Goal: Task Accomplishment & Management: Use online tool/utility

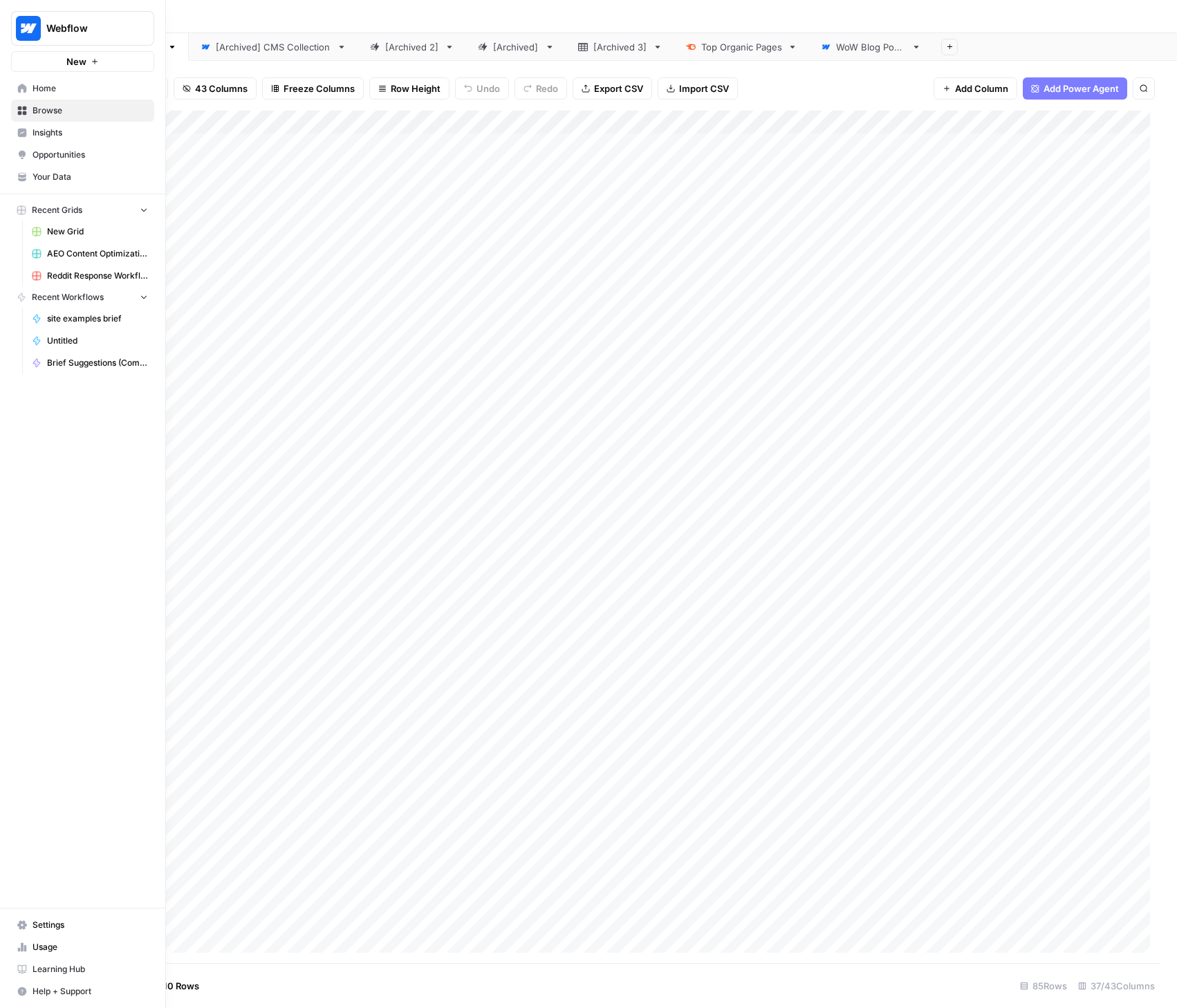
click at [48, 90] on span "Home" at bounding box center [91, 89] width 115 height 12
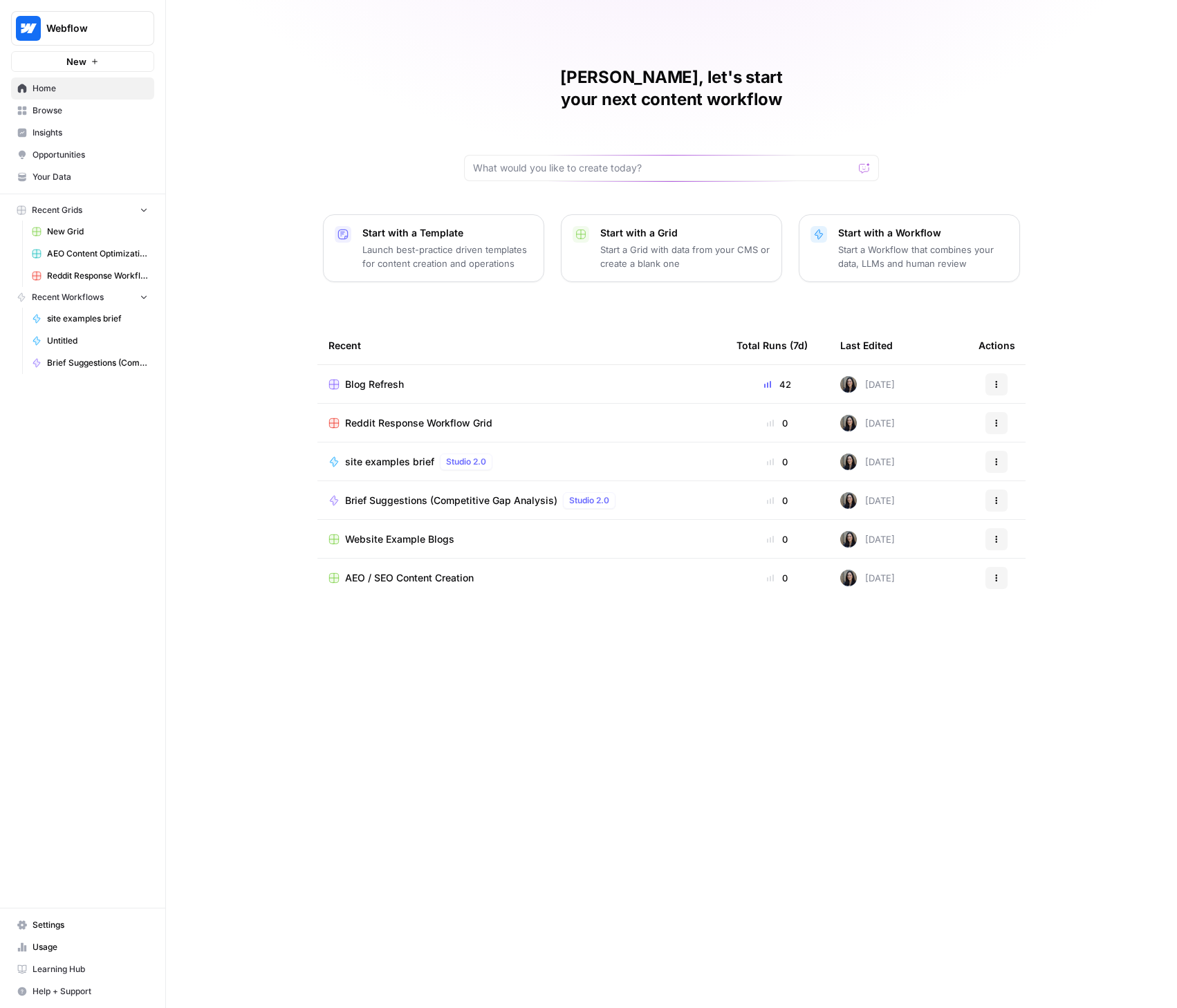
click at [410, 559] on td "AEO / SEO Content Creation" at bounding box center [521, 578] width 408 height 39
click at [422, 571] on span "AEO / SEO Content Creation" at bounding box center [409, 578] width 129 height 14
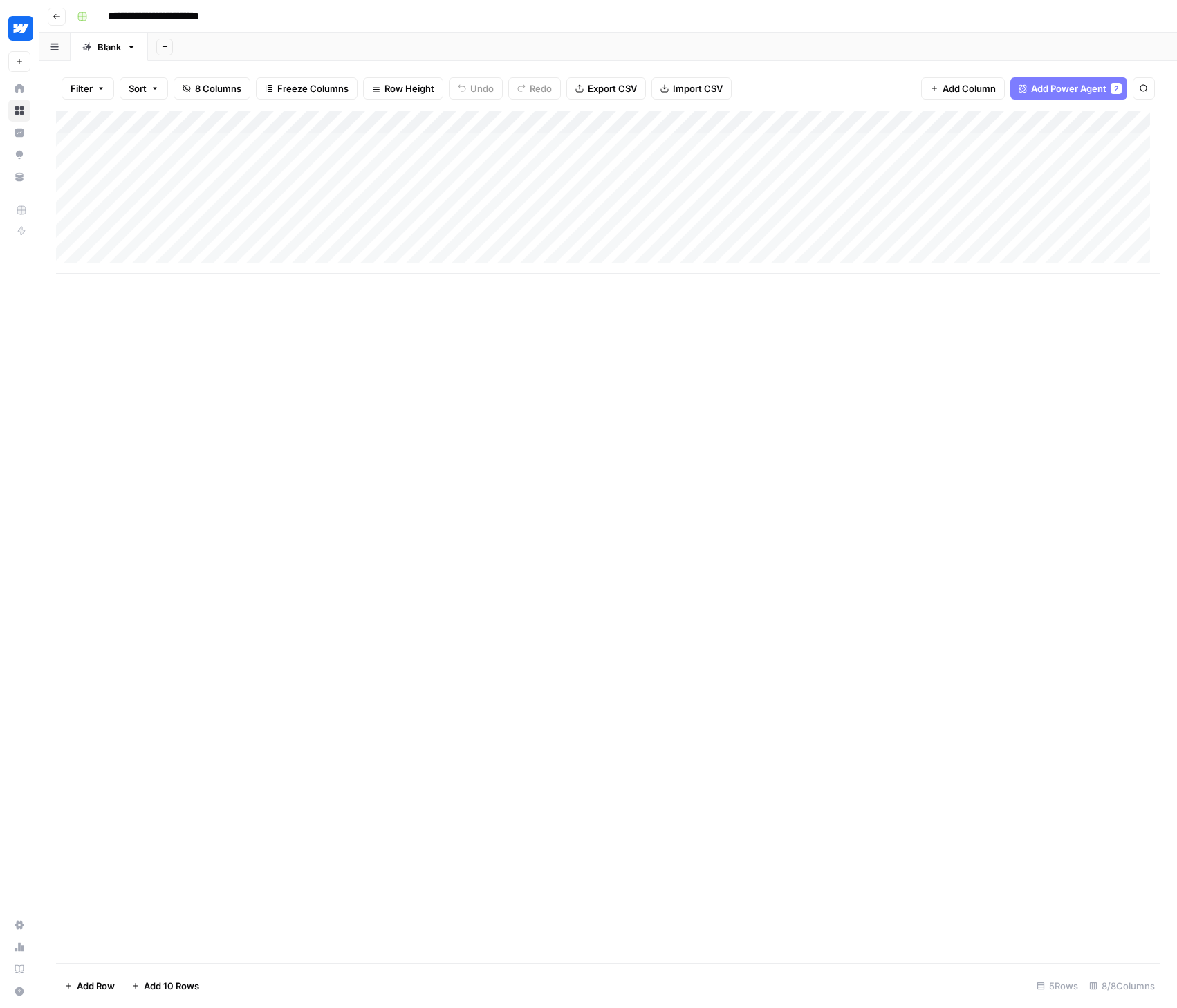
click at [60, 17] on icon "button" at bounding box center [56, 16] width 8 height 8
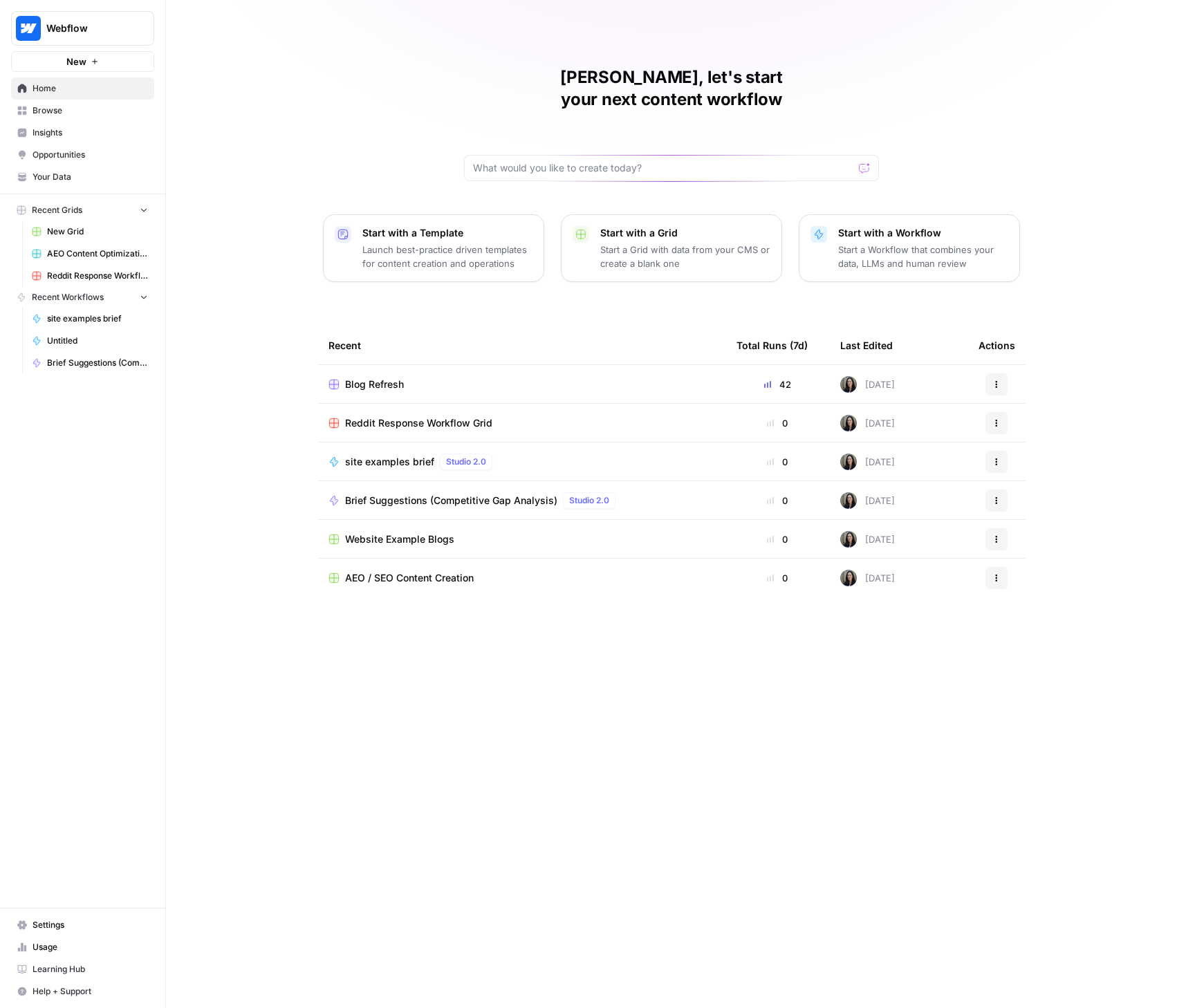
click at [379, 377] on span "Blog Refresh" at bounding box center [374, 385] width 59 height 14
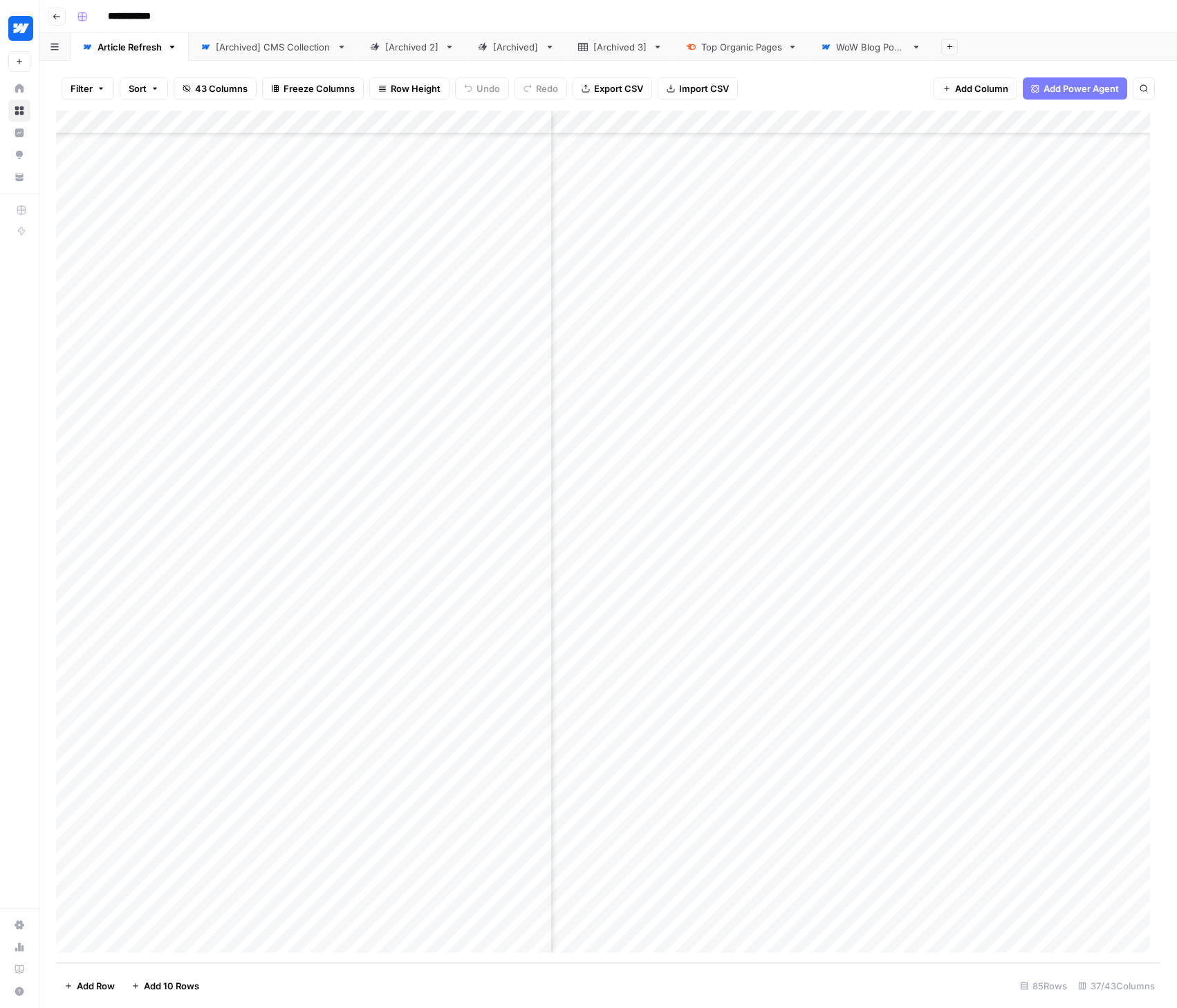
scroll to position [1202, 3136]
click at [707, 775] on div "Add Column" at bounding box center [608, 537] width 1104 height 853
click at [778, 799] on div "Add Column" at bounding box center [608, 537] width 1104 height 853
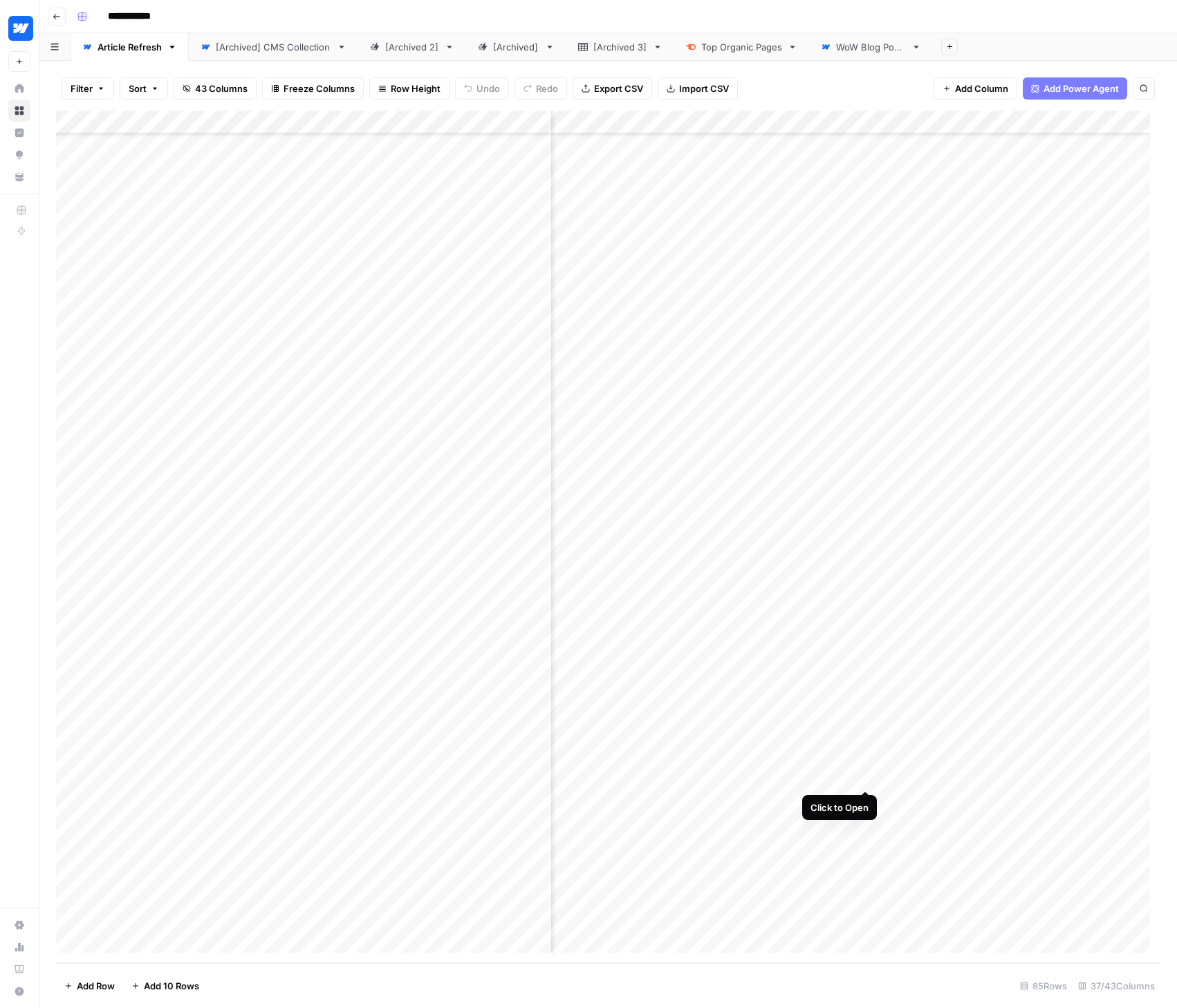
click at [862, 774] on div "Add Column" at bounding box center [608, 537] width 1104 height 853
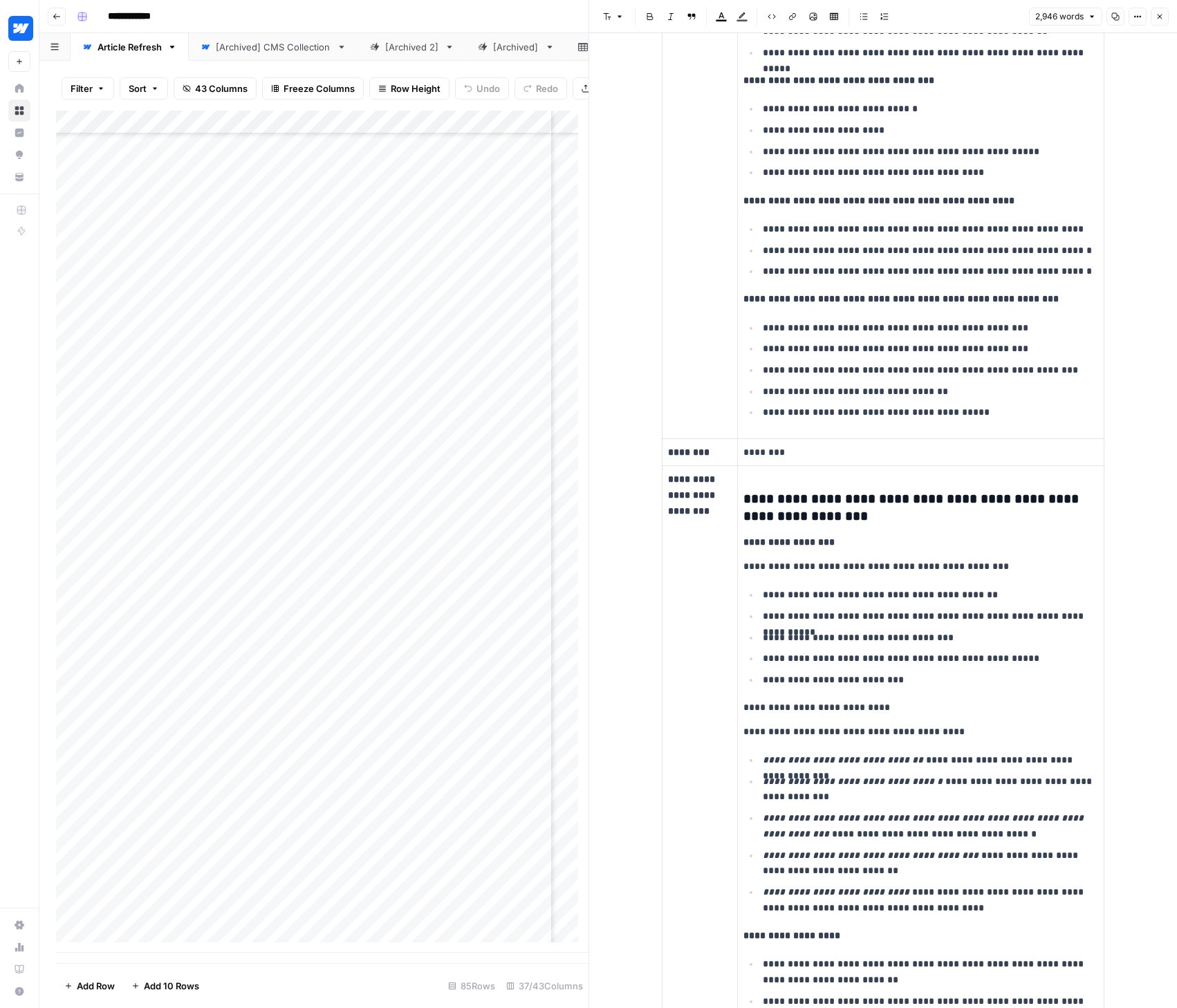
scroll to position [738, 0]
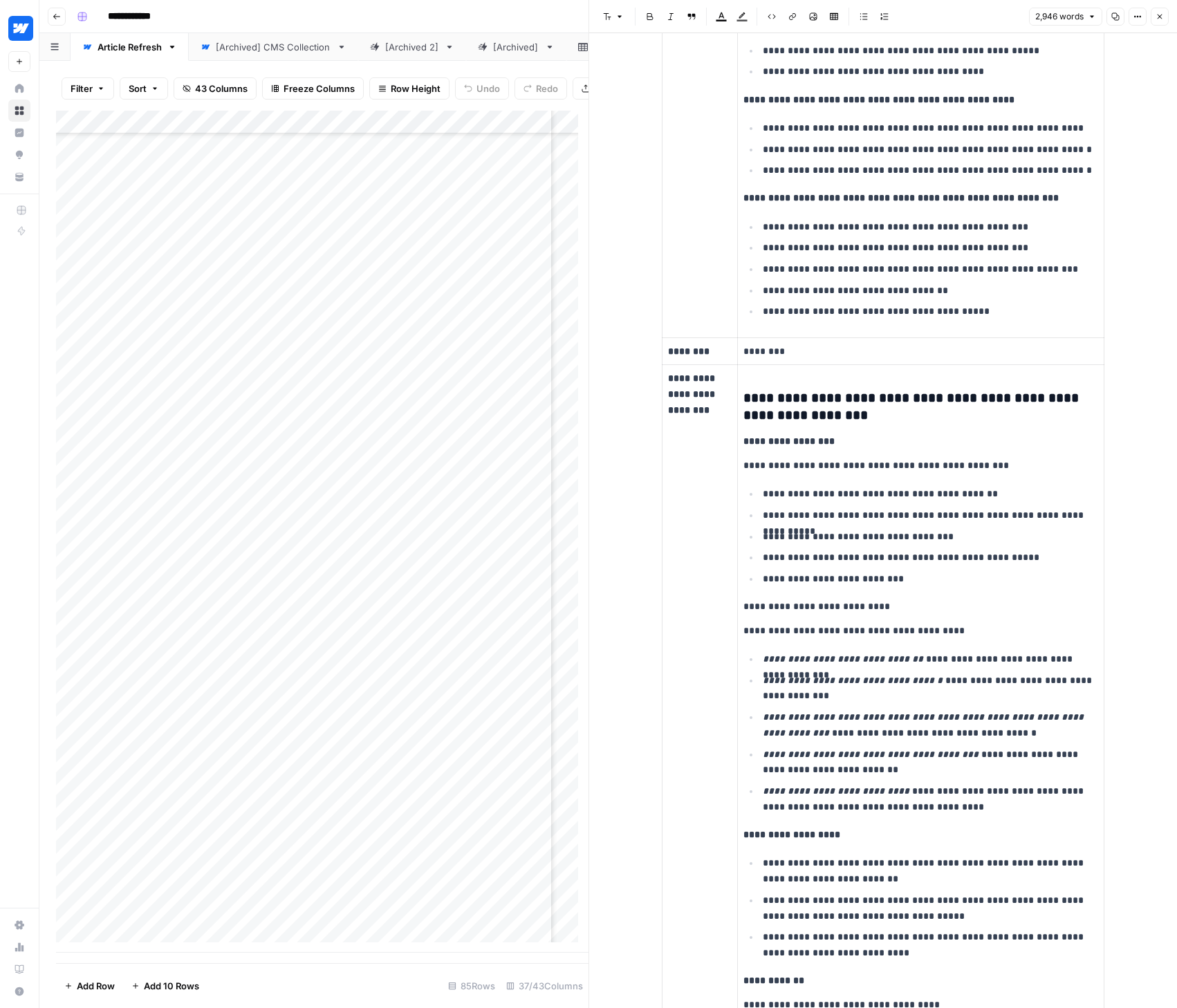
click at [514, 786] on div "Add Column" at bounding box center [322, 532] width 532 height 842
click at [502, 786] on div "Add Column" at bounding box center [322, 532] width 532 height 842
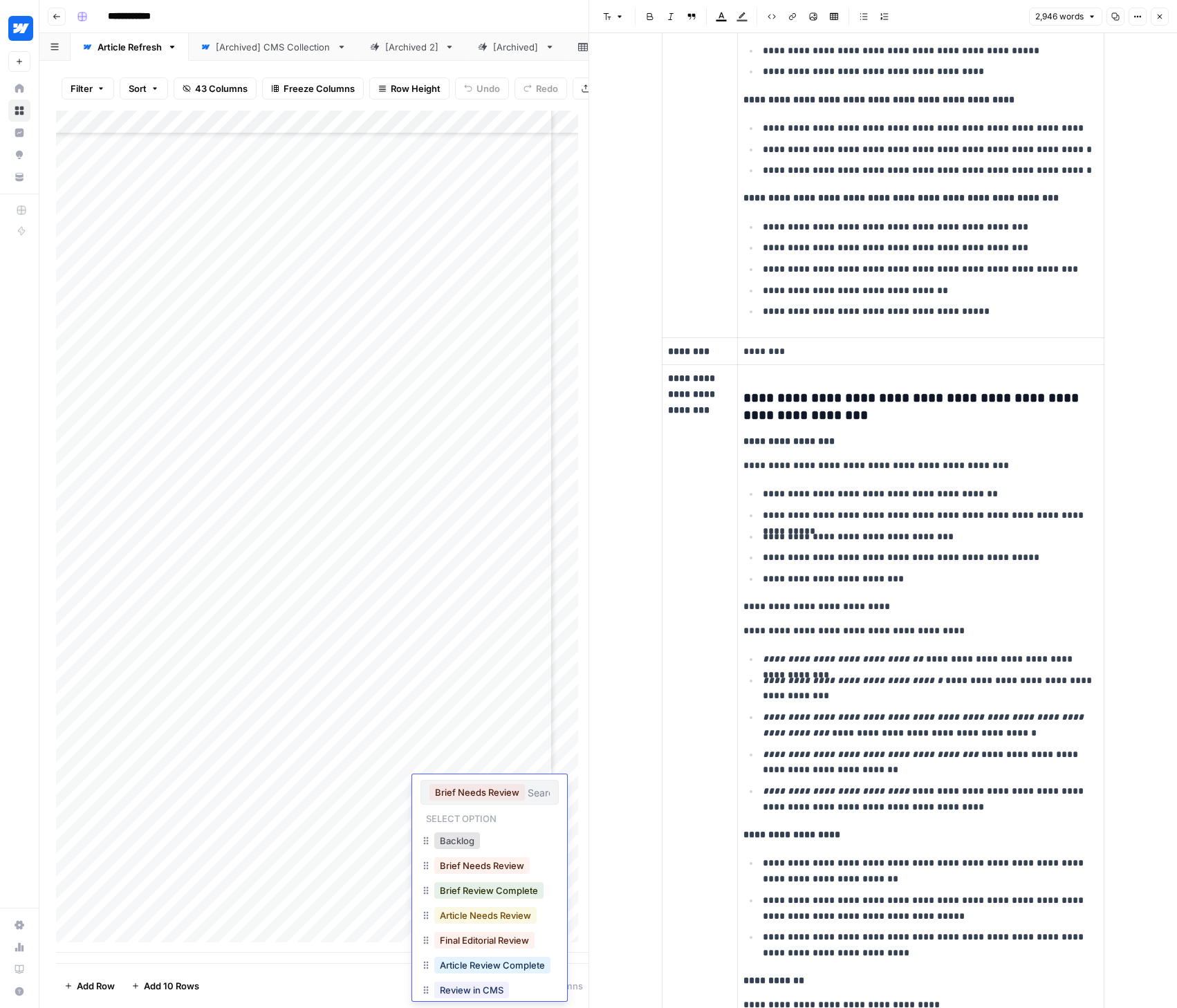
click at [497, 921] on button "Article Needs Review" at bounding box center [485, 915] width 102 height 17
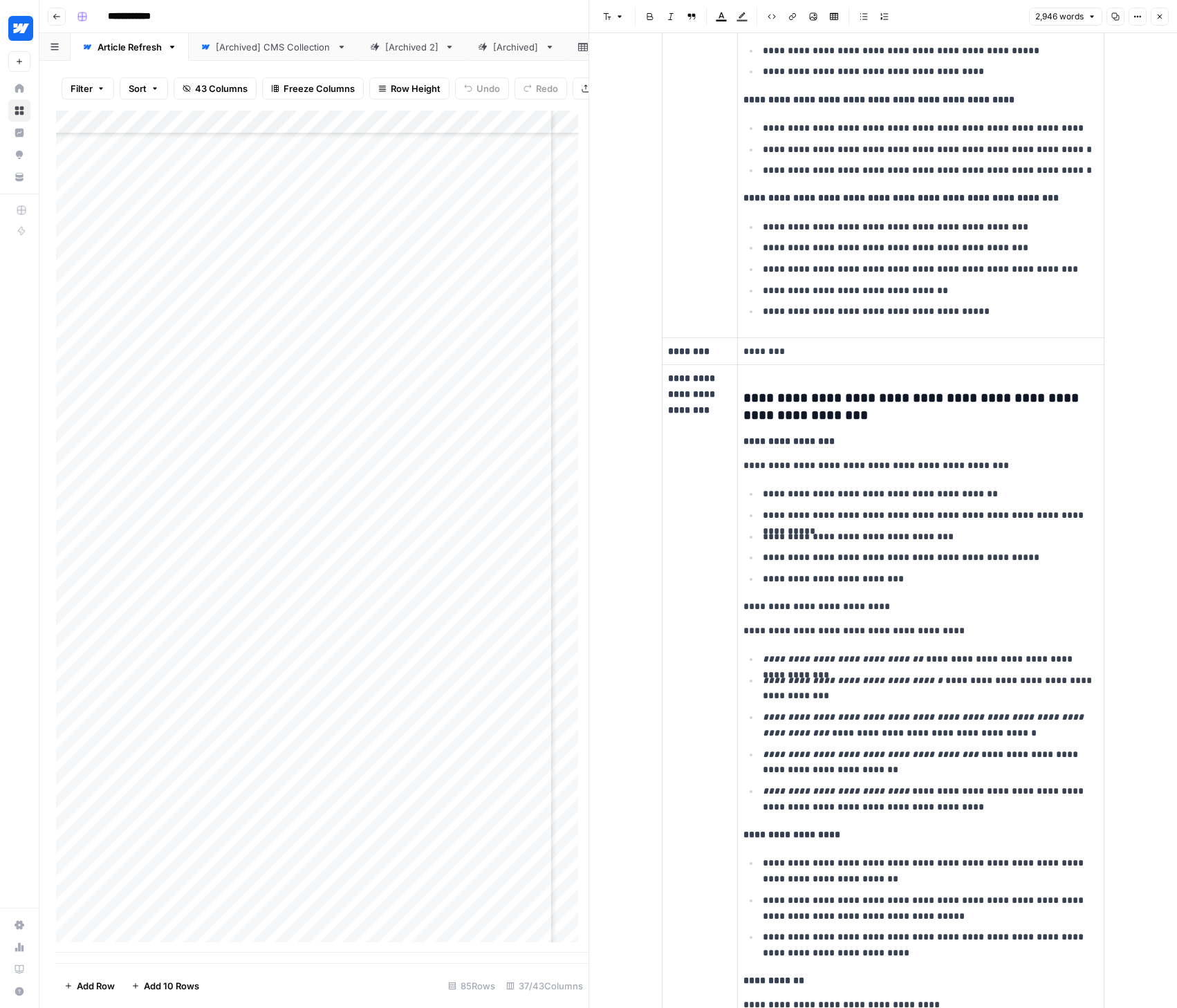
click at [510, 810] on div "Add Column" at bounding box center [322, 532] width 532 height 842
click at [487, 811] on div "Add Column" at bounding box center [322, 532] width 532 height 842
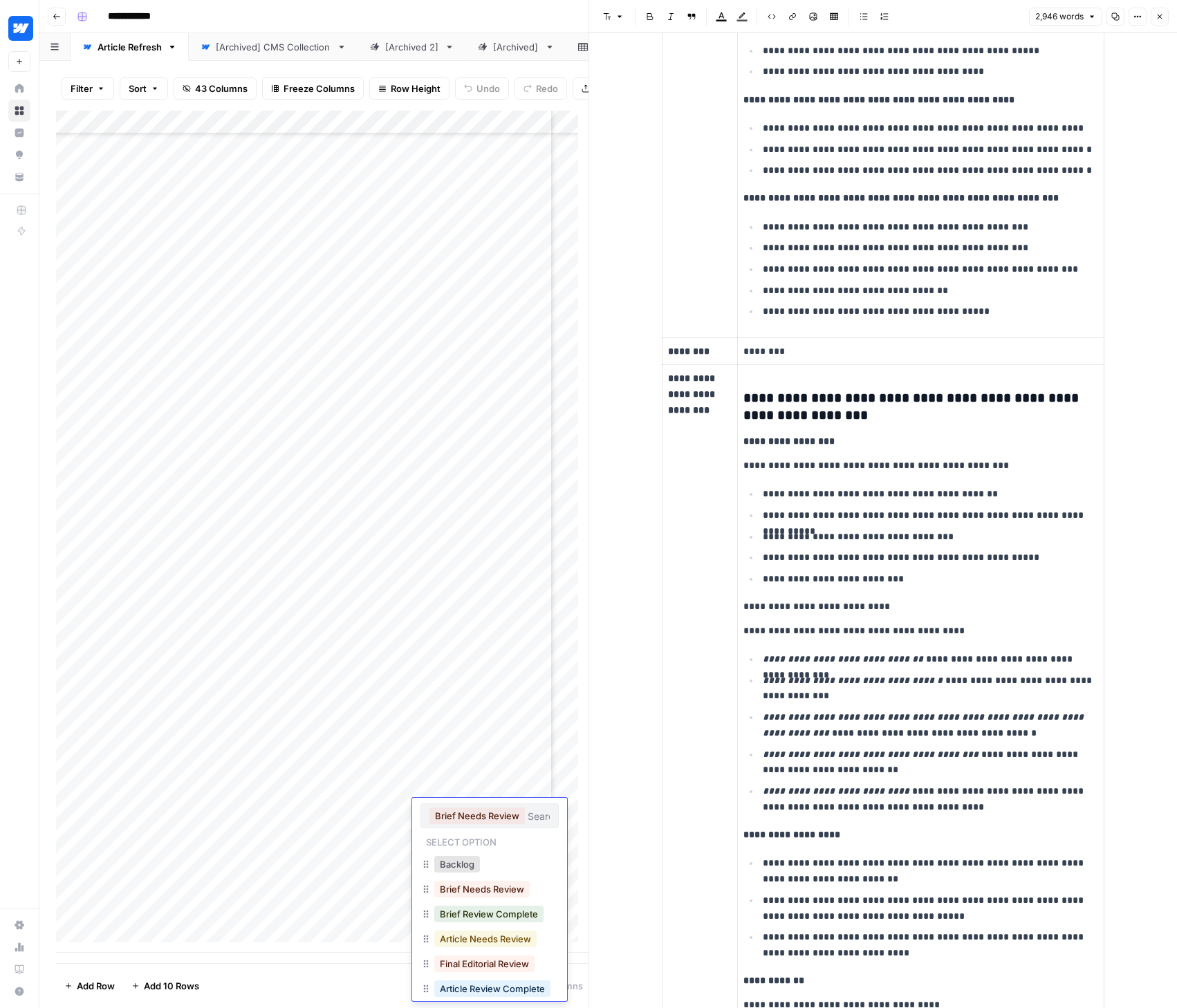
click at [491, 934] on button "Article Needs Review" at bounding box center [485, 939] width 102 height 17
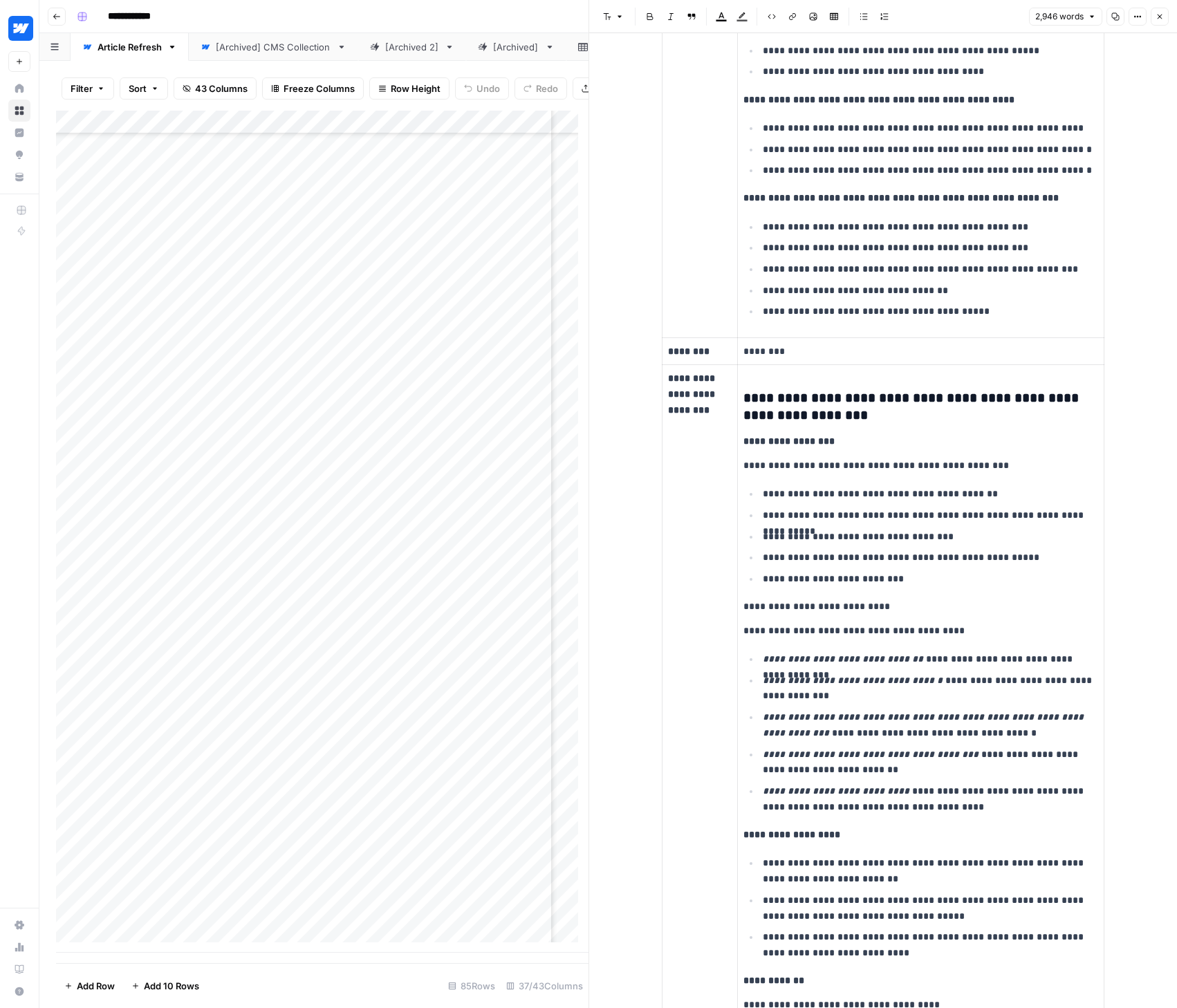
click at [1161, 13] on icon "button" at bounding box center [1159, 16] width 8 height 8
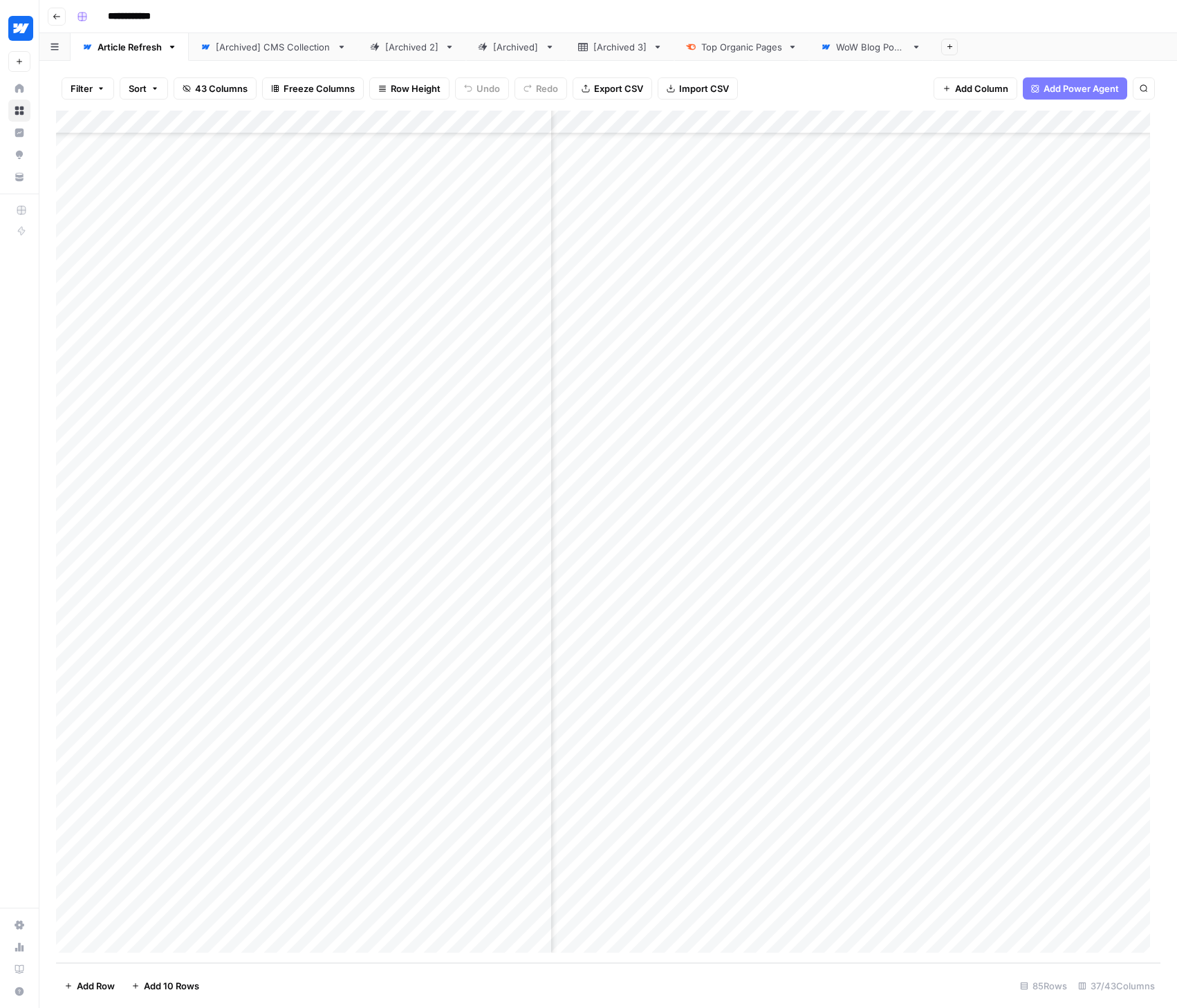
scroll to position [1202, 3197]
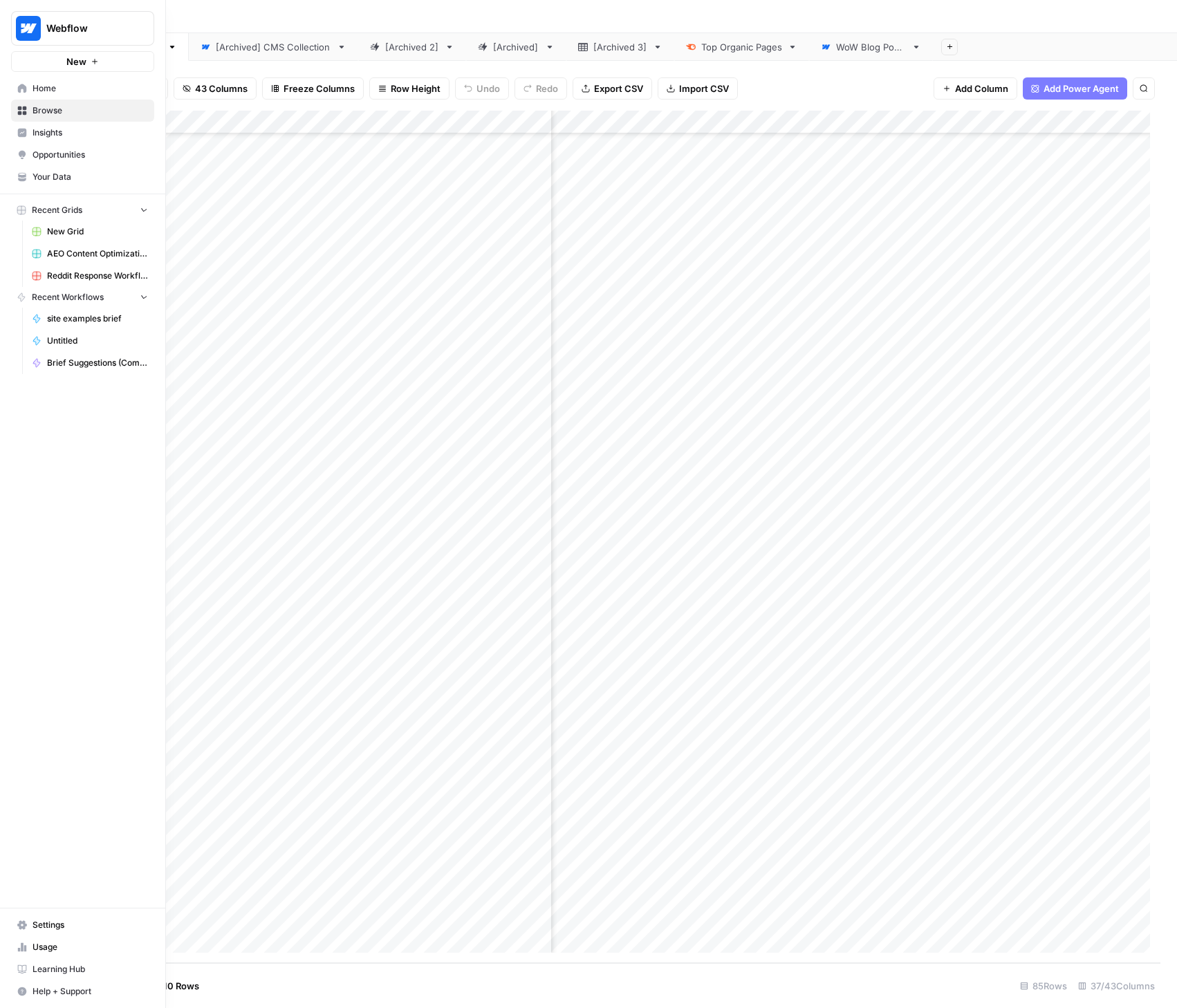
drag, startPoint x: 23, startPoint y: 91, endPoint x: 50, endPoint y: 91, distance: 27.0
click at [23, 91] on icon at bounding box center [21, 88] width 10 height 10
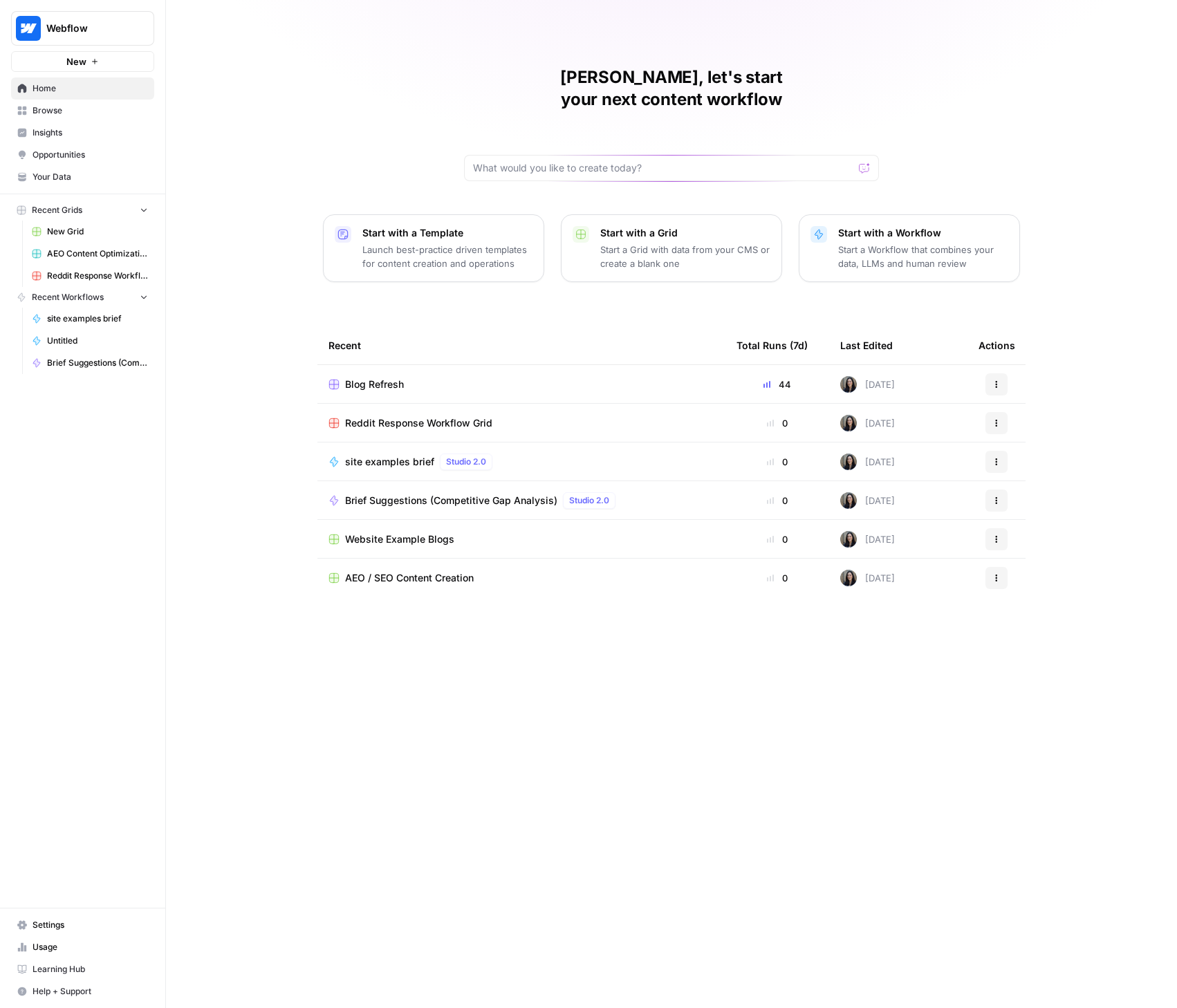
click at [382, 377] on span "Blog Refresh" at bounding box center [374, 385] width 59 height 14
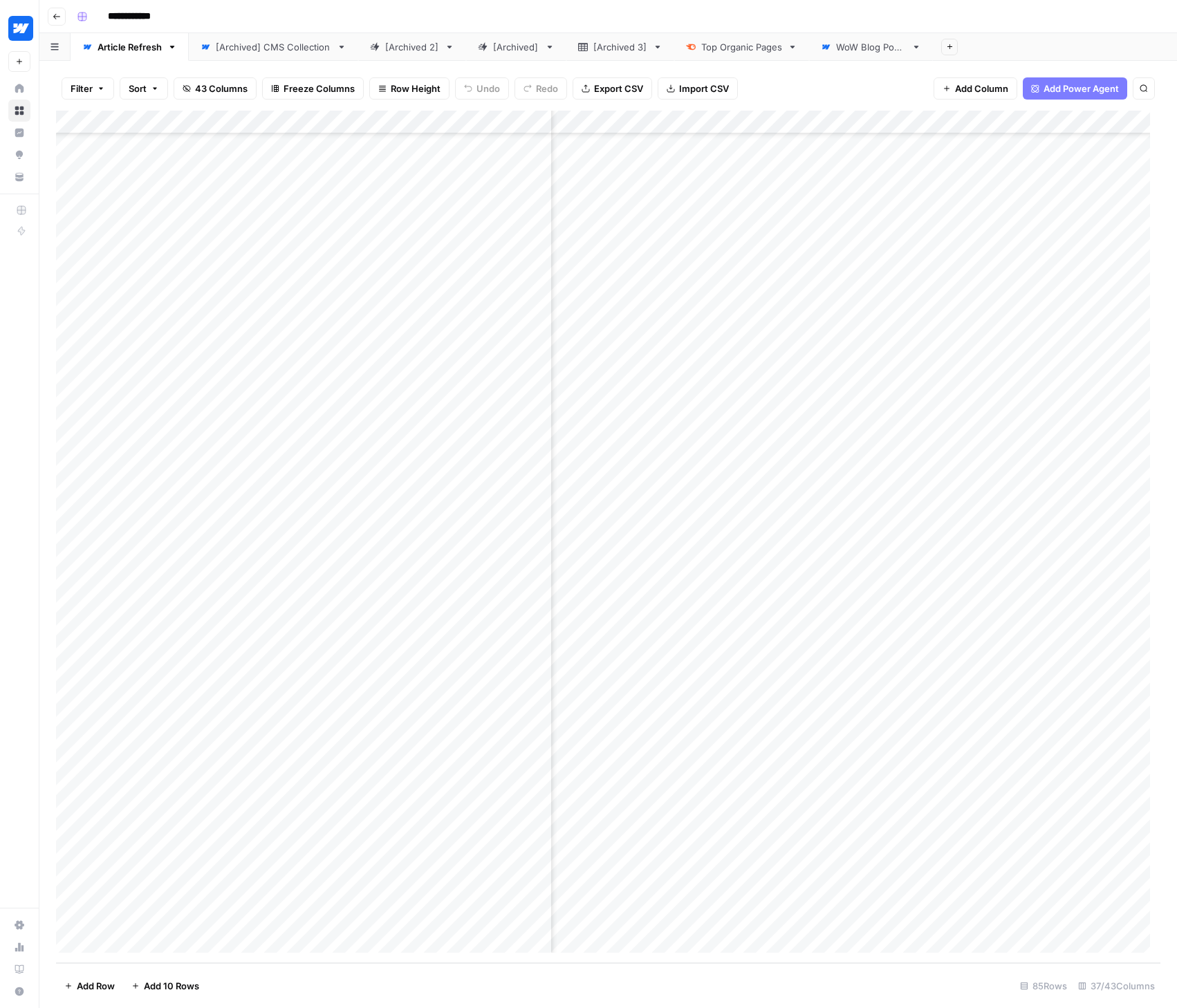
scroll to position [1202, 2605]
click at [709, 121] on div "Add Column" at bounding box center [608, 537] width 1104 height 853
click at [651, 257] on span "Edit Workflow" at bounding box center [662, 258] width 121 height 14
click at [843, 775] on div "Add Column" at bounding box center [608, 537] width 1104 height 853
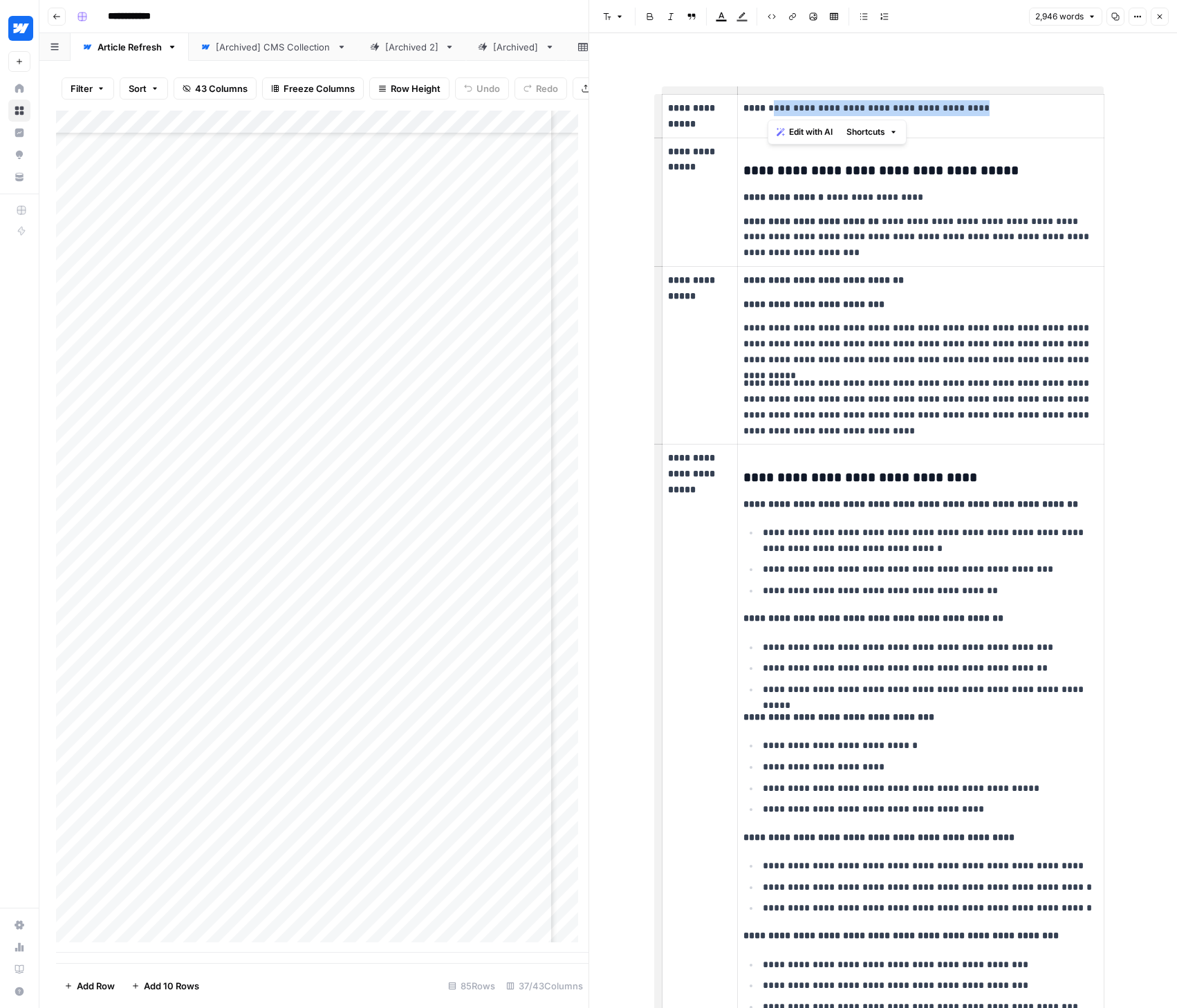
drag, startPoint x: 988, startPoint y: 106, endPoint x: 766, endPoint y: 107, distance: 222.0
click at [766, 107] on p "**********" at bounding box center [920, 108] width 354 height 16
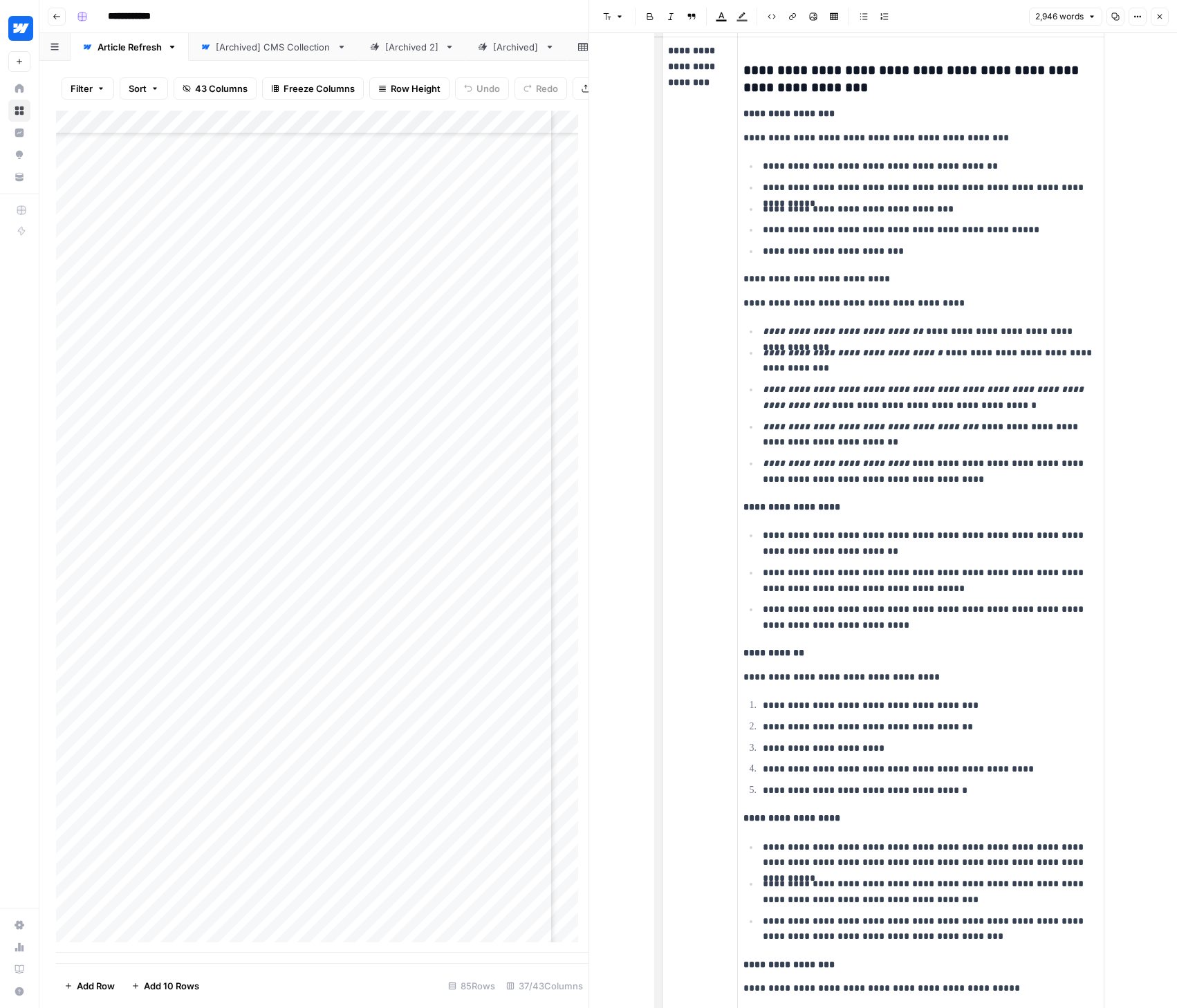
scroll to position [1067, 0]
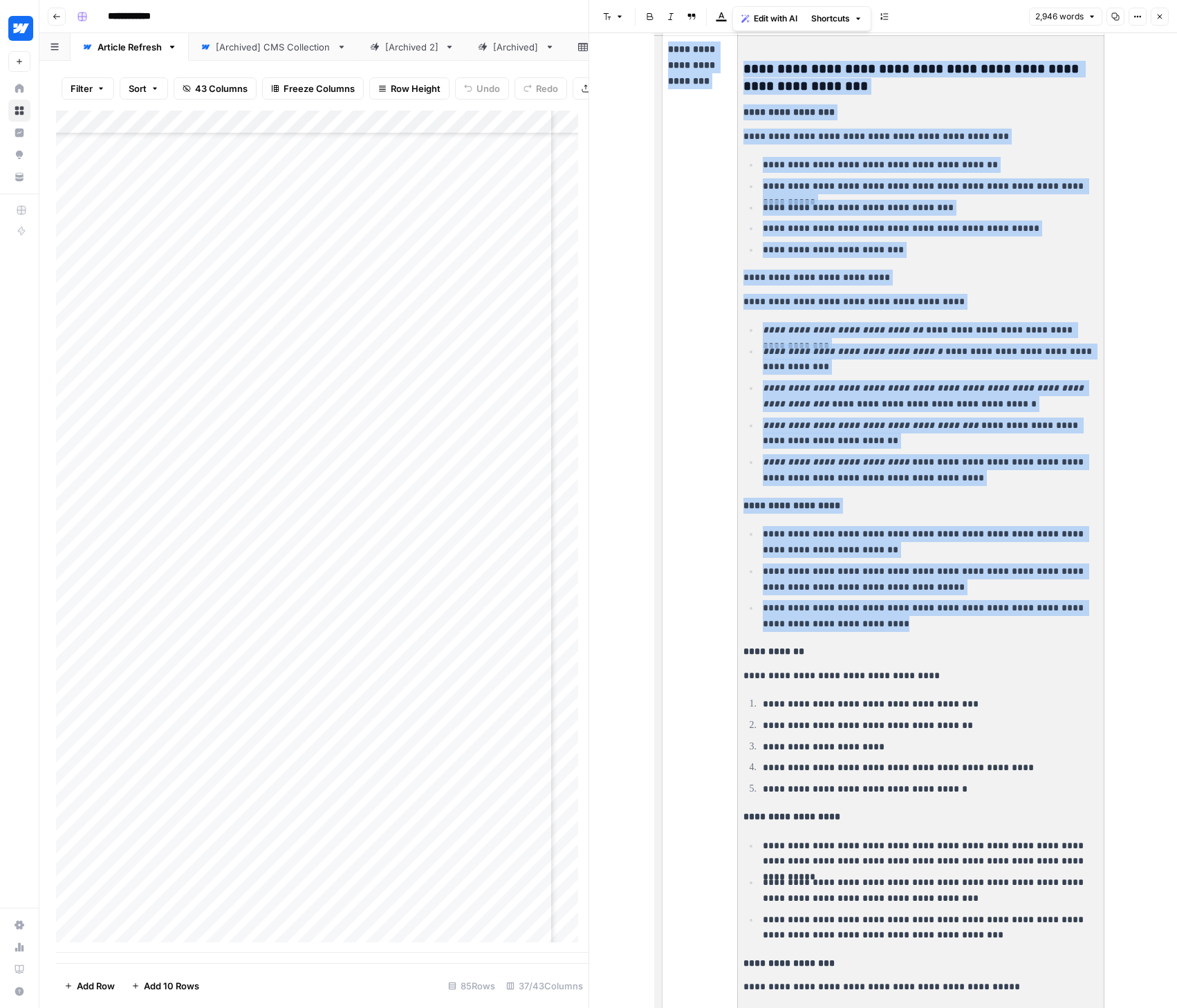
drag, startPoint x: 738, startPoint y: 508, endPoint x: 890, endPoint y: 624, distance: 191.2
click at [890, 624] on td "**********" at bounding box center [921, 924] width 367 height 1777
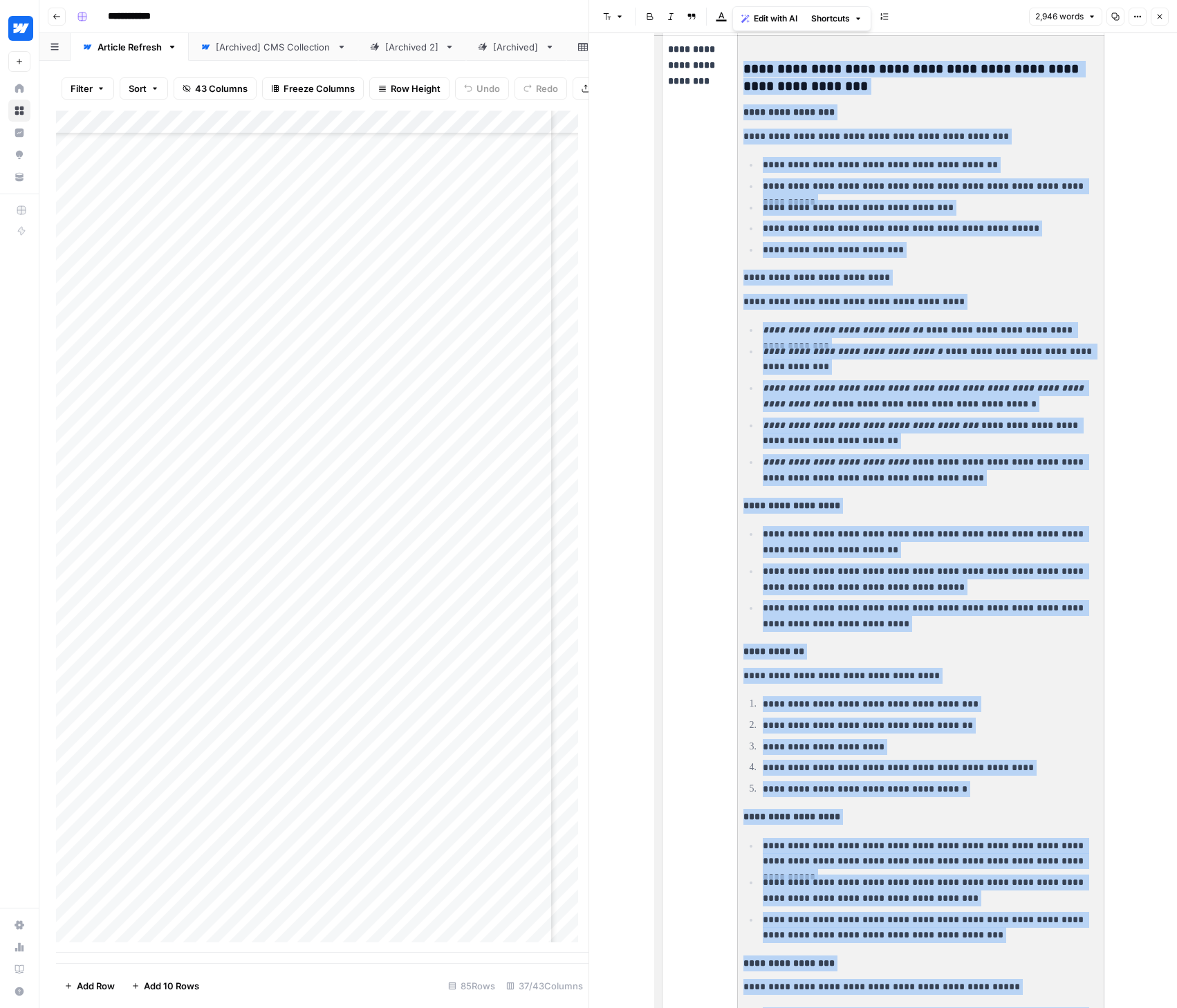
click at [896, 618] on p "**********" at bounding box center [931, 616] width 336 height 32
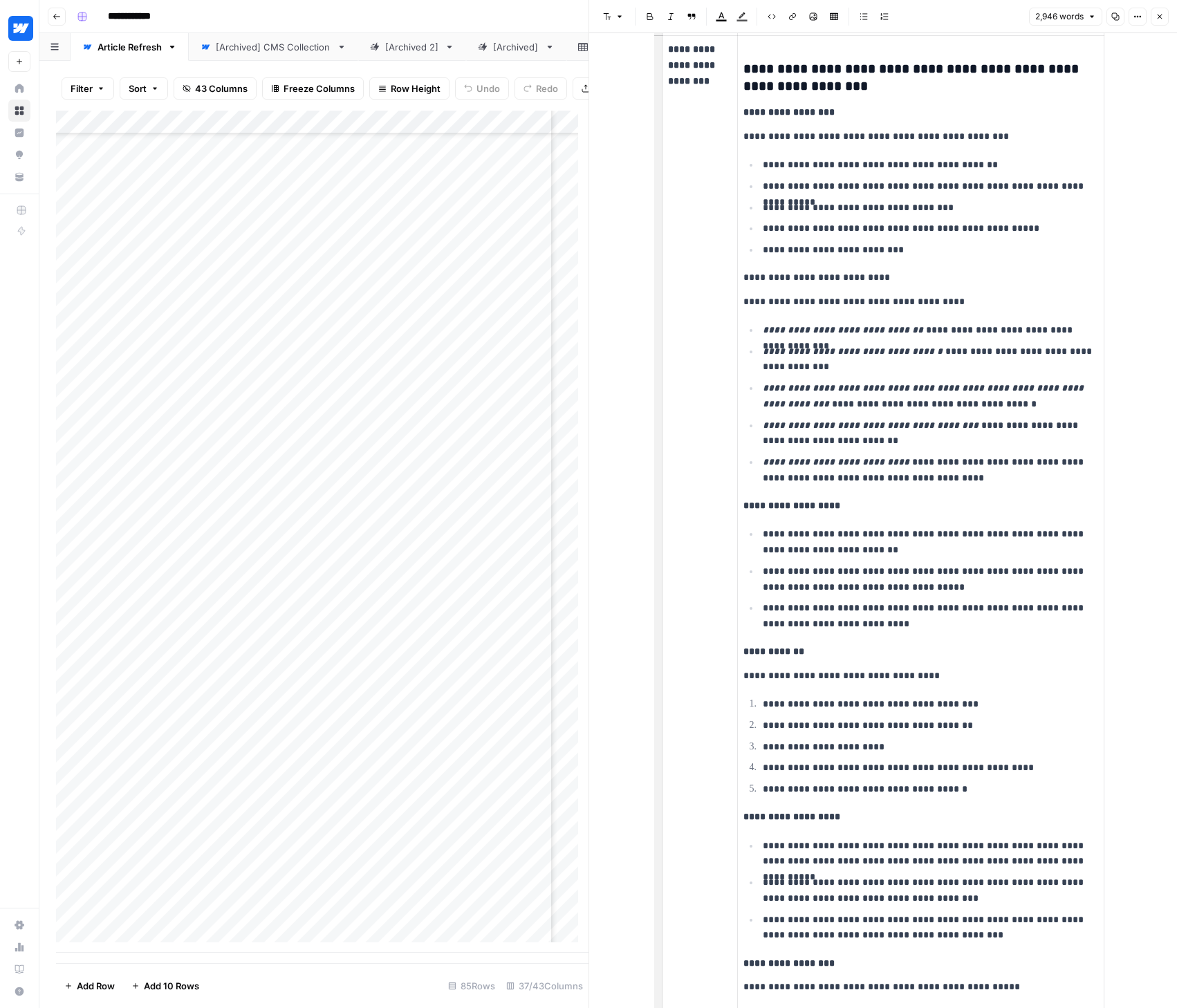
click at [782, 540] on p "**********" at bounding box center [931, 542] width 336 height 32
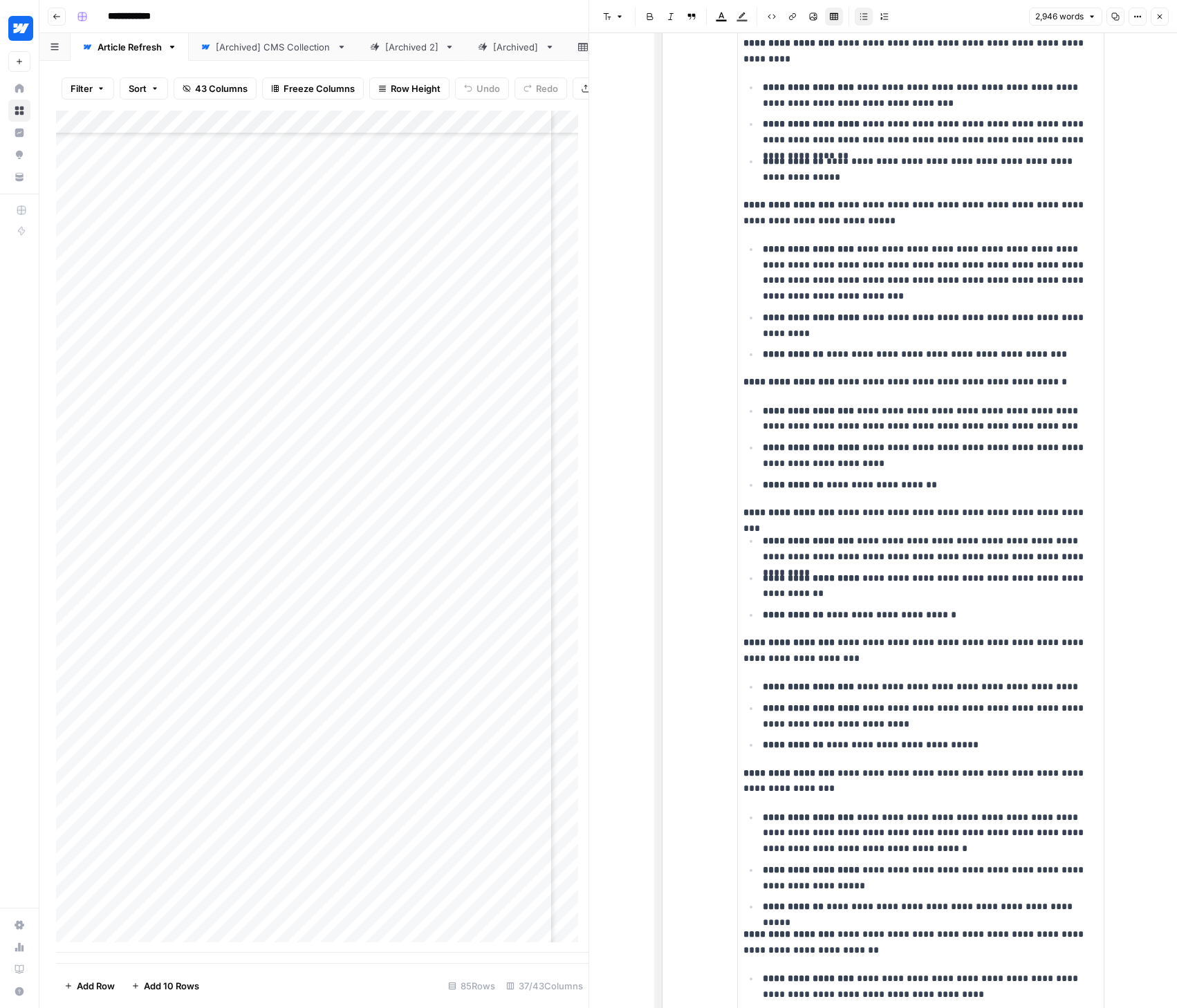
scroll to position [5564, 0]
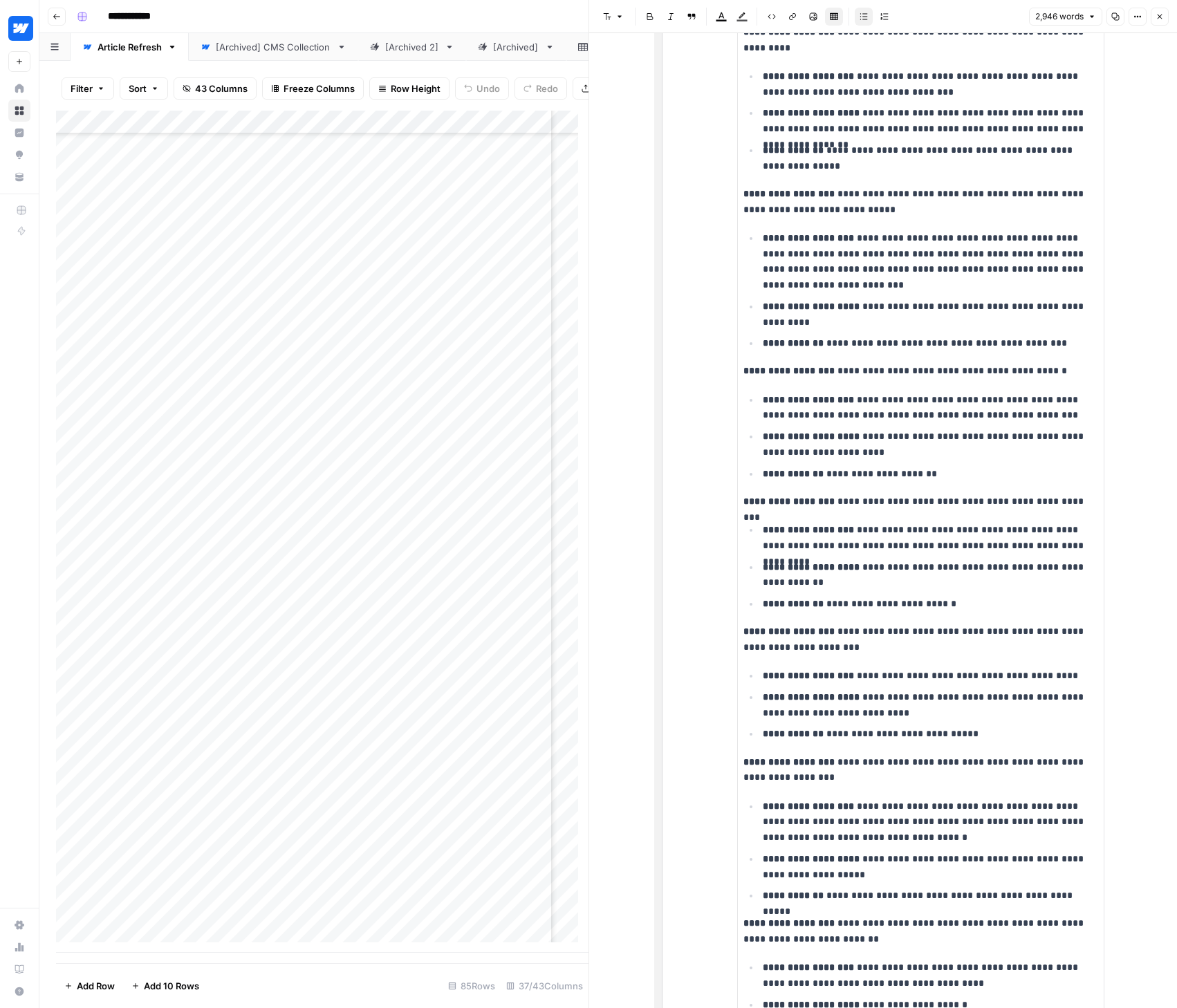
click at [1161, 15] on icon "button" at bounding box center [1159, 16] width 8 height 8
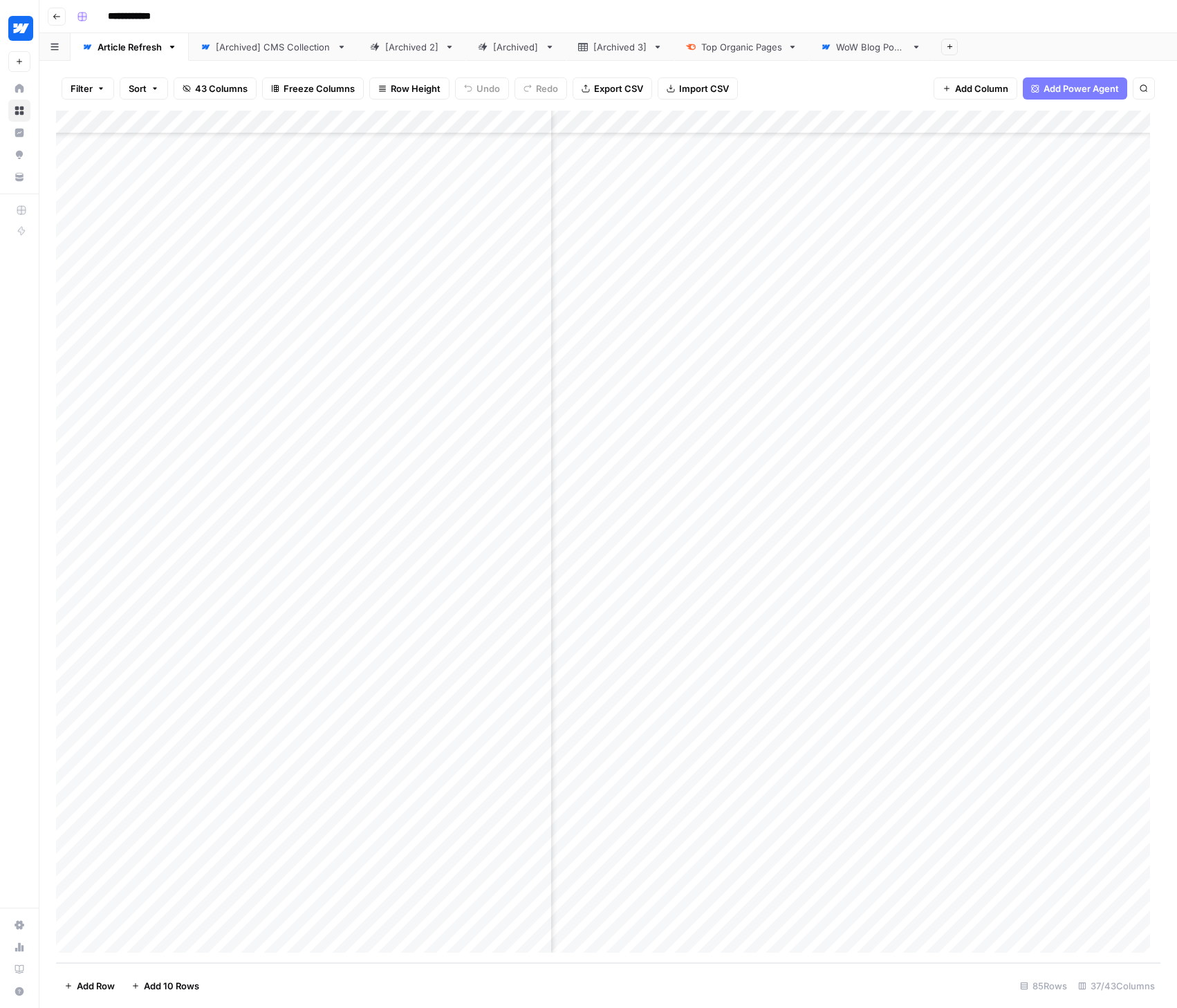
scroll to position [1202, 3144]
click at [763, 122] on div "Add Column" at bounding box center [608, 537] width 1104 height 853
click at [644, 255] on span "Edit Workflow" at bounding box center [692, 258] width 121 height 14
click at [978, 751] on div "Add Column" at bounding box center [608, 537] width 1104 height 853
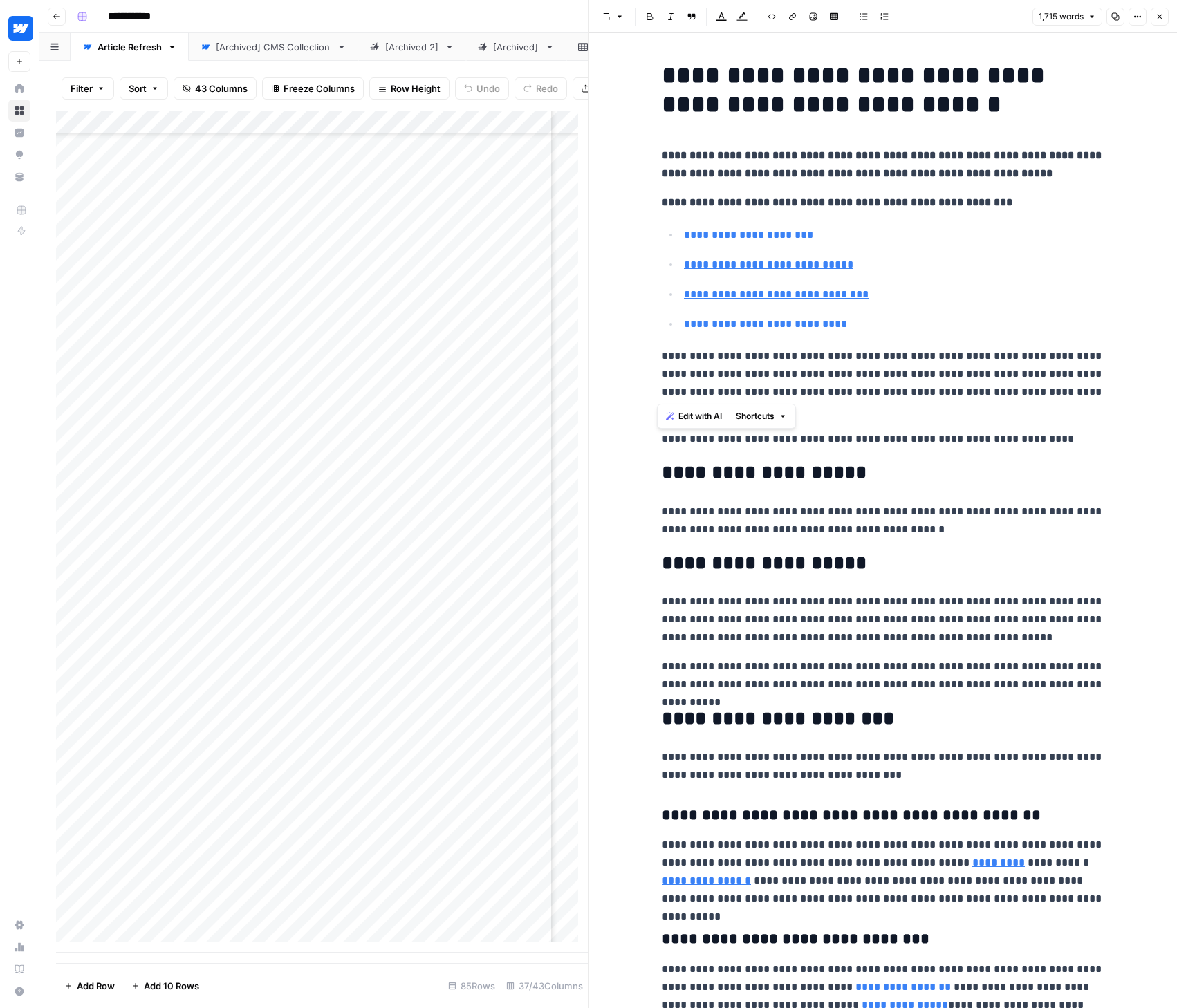
drag, startPoint x: 658, startPoint y: 354, endPoint x: 769, endPoint y: 394, distance: 118.0
click at [769, 394] on p "**********" at bounding box center [883, 383] width 442 height 72
click at [862, 407] on p "**********" at bounding box center [883, 383] width 442 height 72
drag, startPoint x: 658, startPoint y: 354, endPoint x: 776, endPoint y: 414, distance: 132.4
click at [776, 414] on p "**********" at bounding box center [883, 383] width 442 height 72
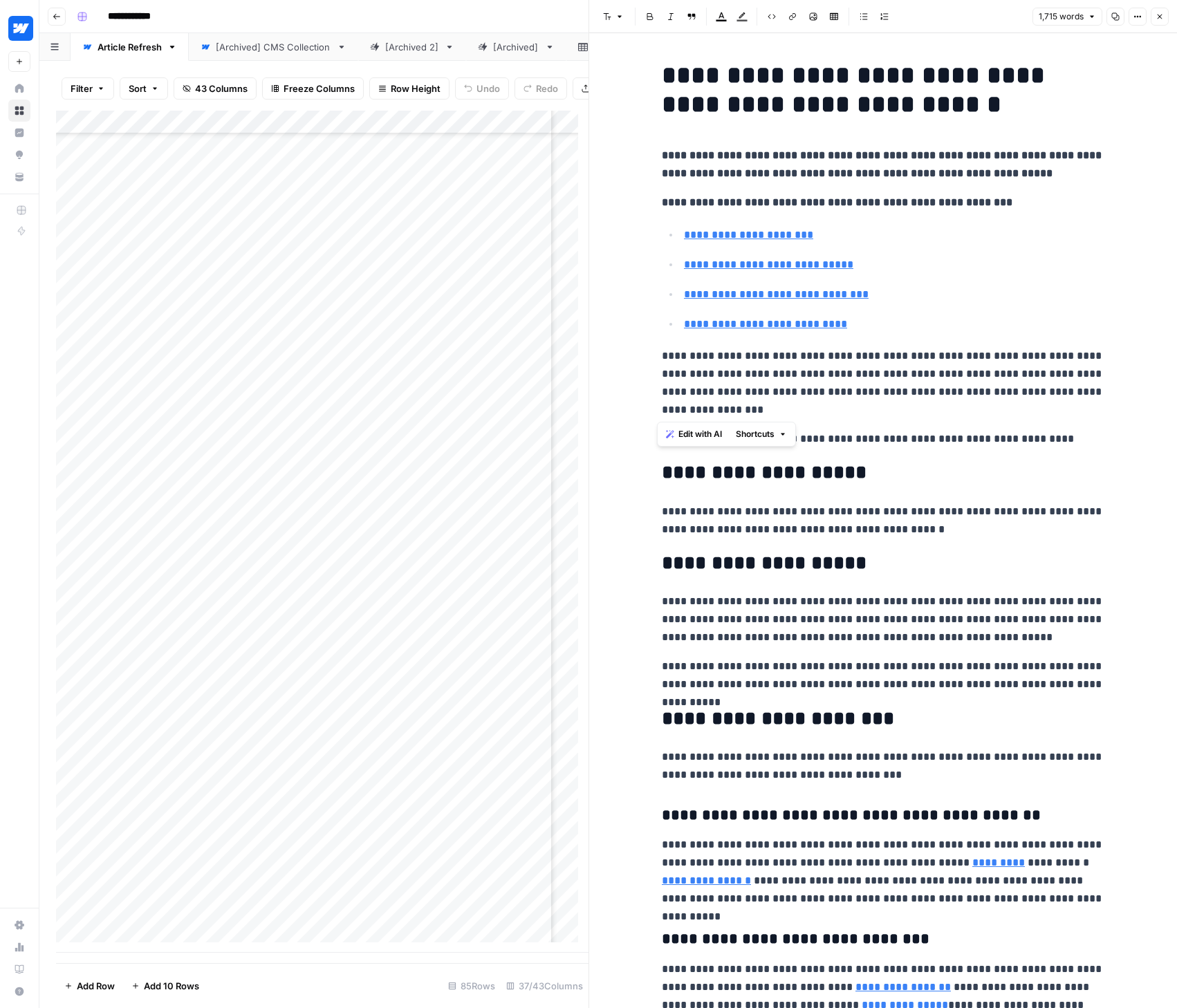
click at [696, 433] on span "Edit with AI" at bounding box center [700, 434] width 44 height 12
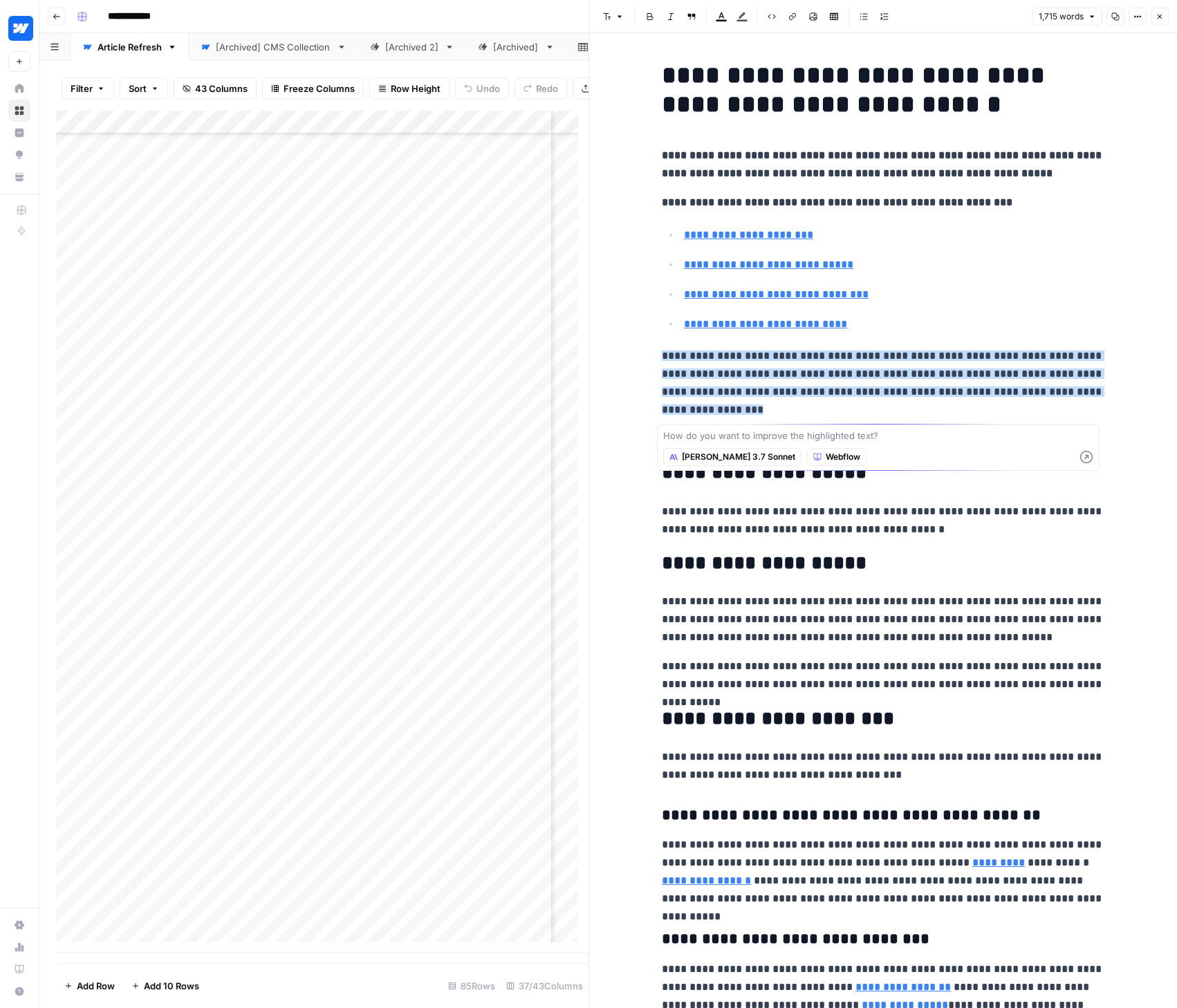
click at [1097, 401] on p "**********" at bounding box center [883, 383] width 442 height 72
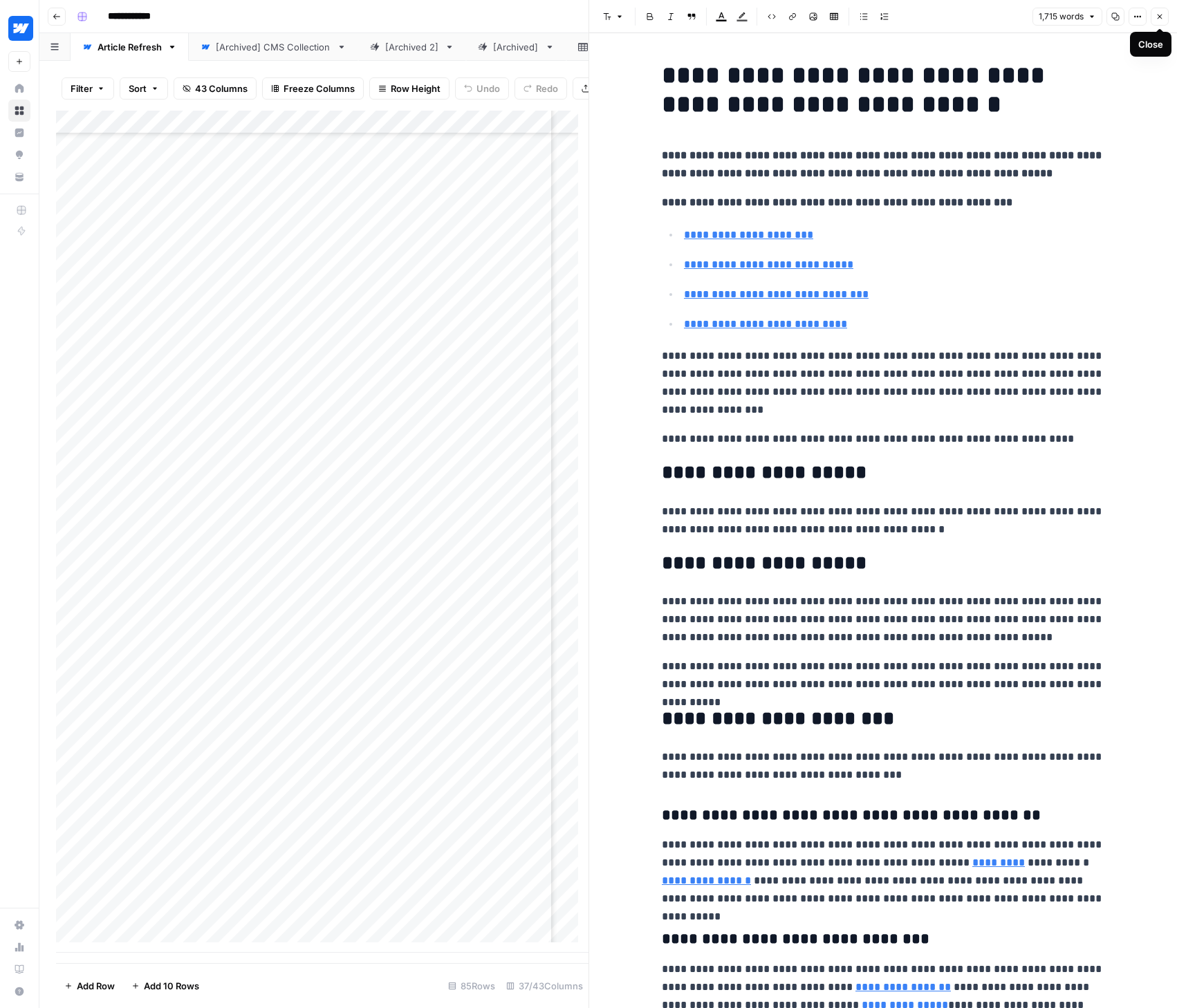
click at [1159, 20] on icon "button" at bounding box center [1159, 16] width 8 height 8
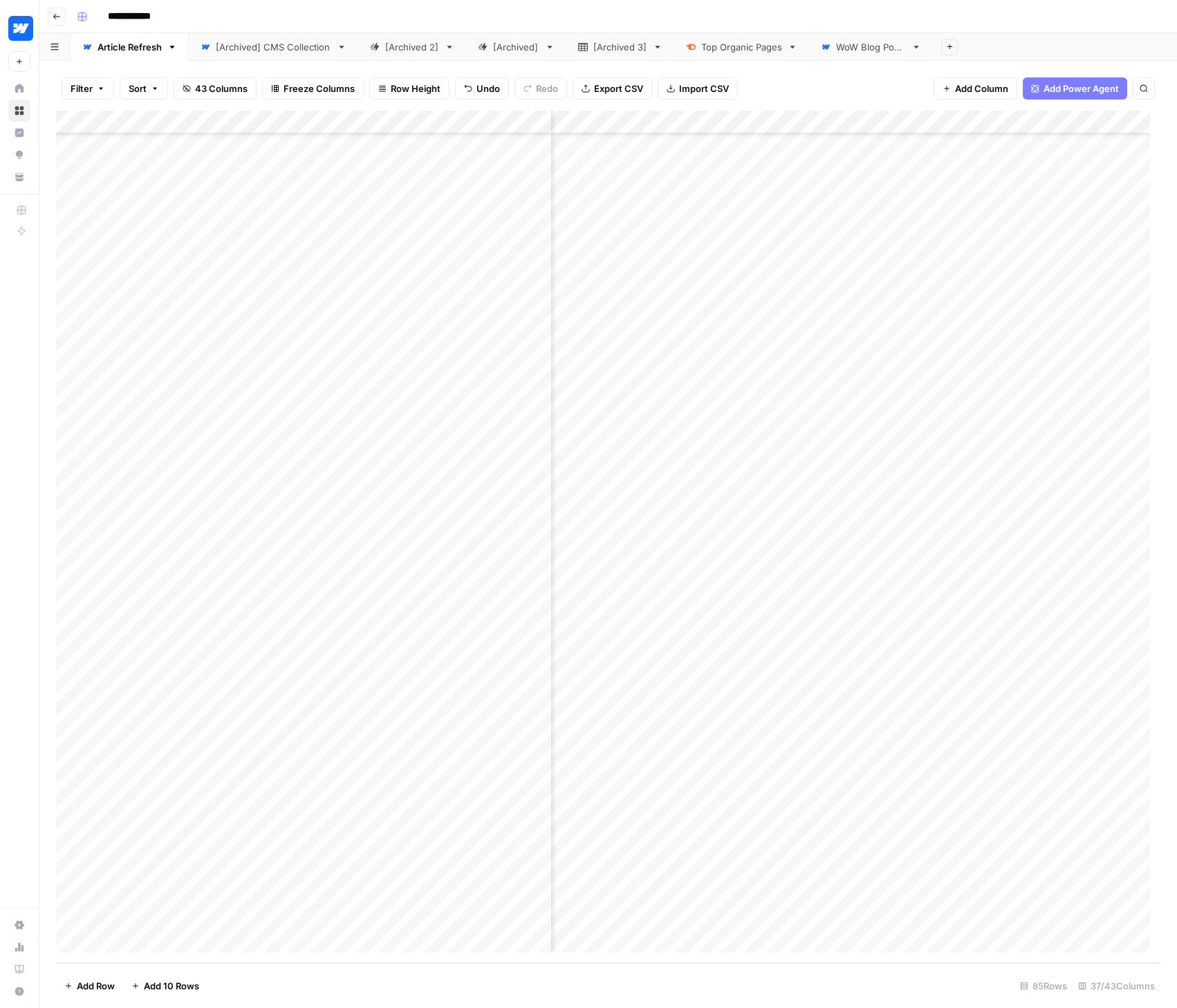
scroll to position [1202, 2821]
click at [666, 775] on div "Add Column" at bounding box center [608, 537] width 1104 height 853
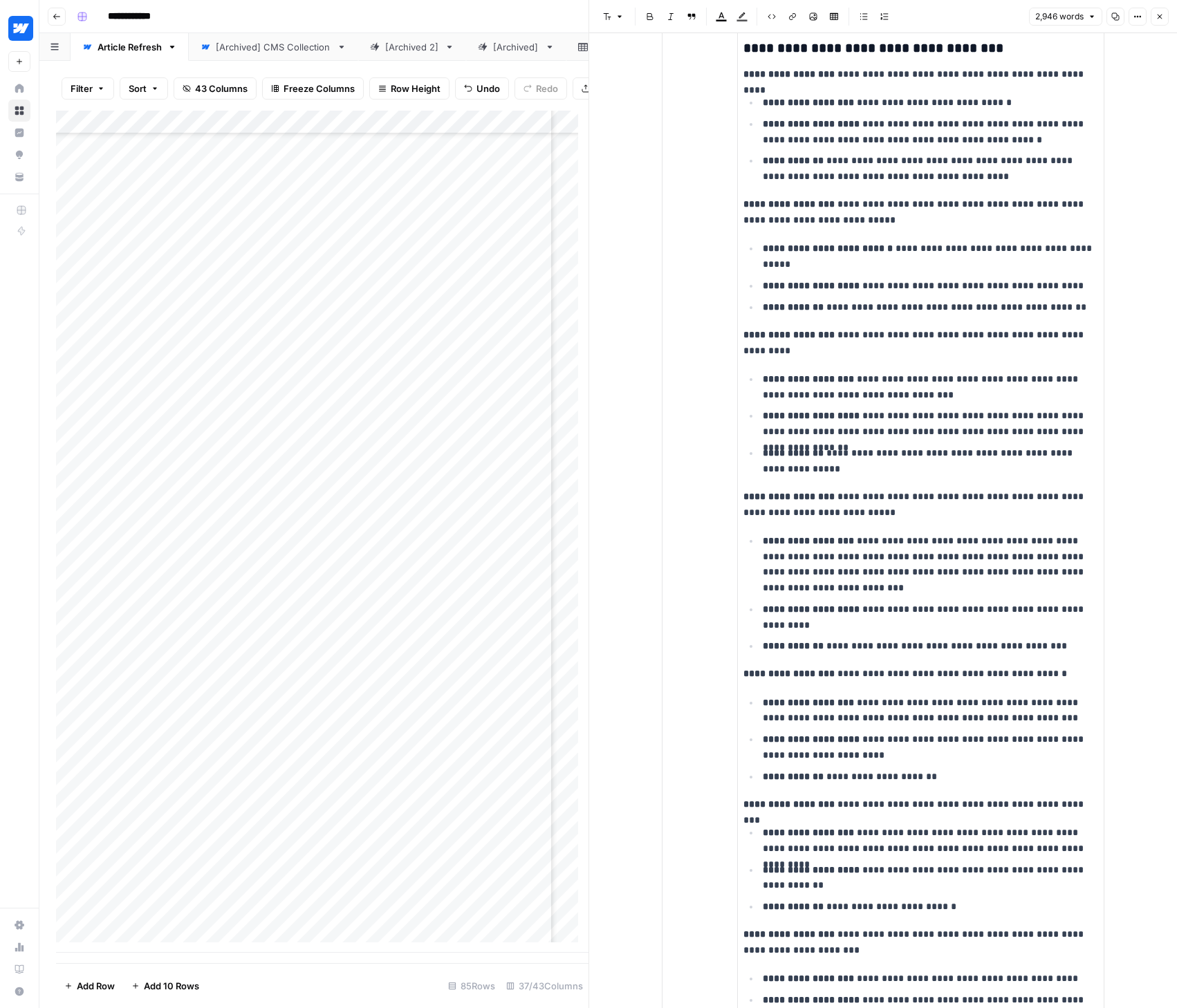
scroll to position [5262, 0]
click at [1161, 13] on icon "button" at bounding box center [1159, 16] width 8 height 8
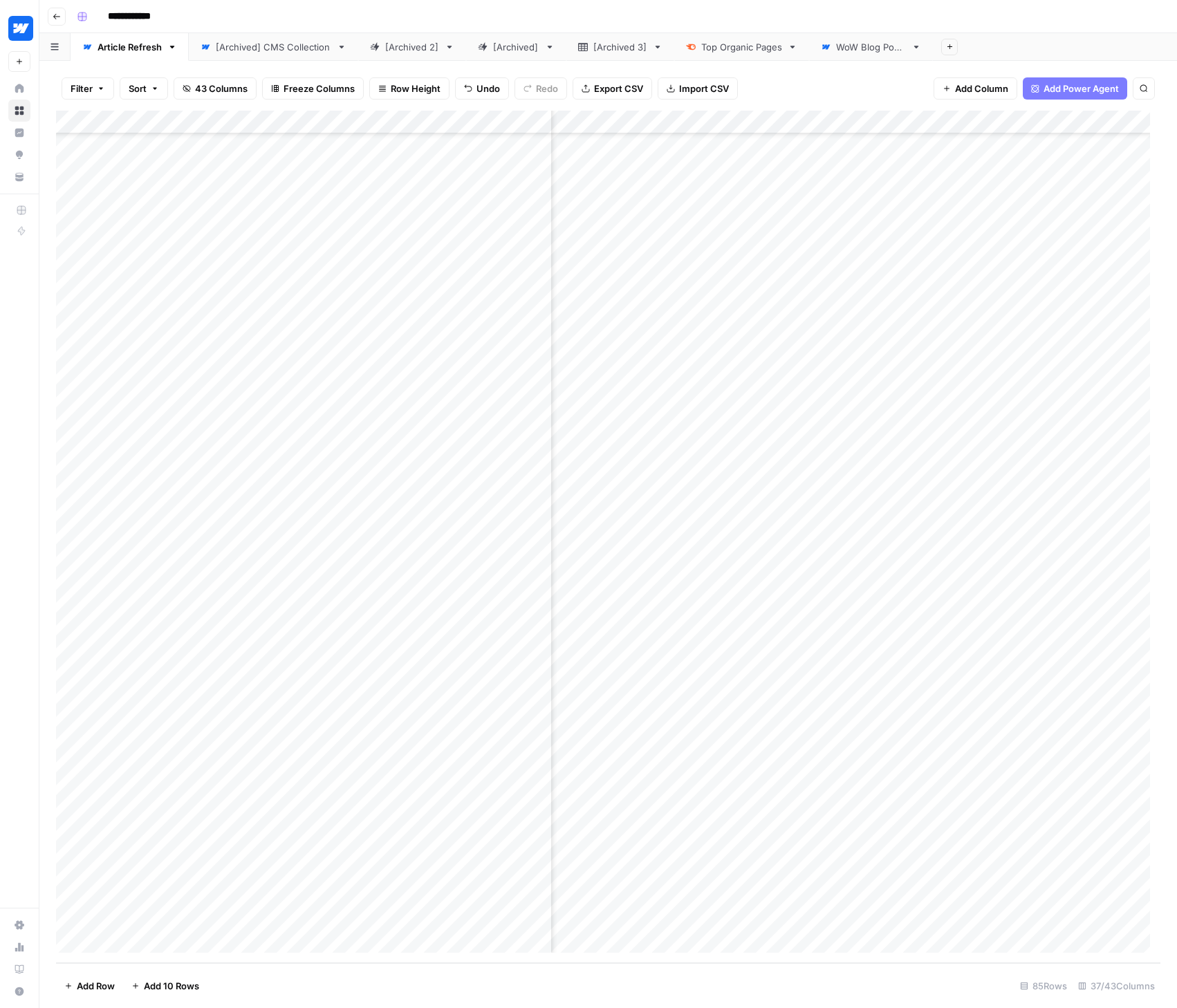
scroll to position [1202, 2439]
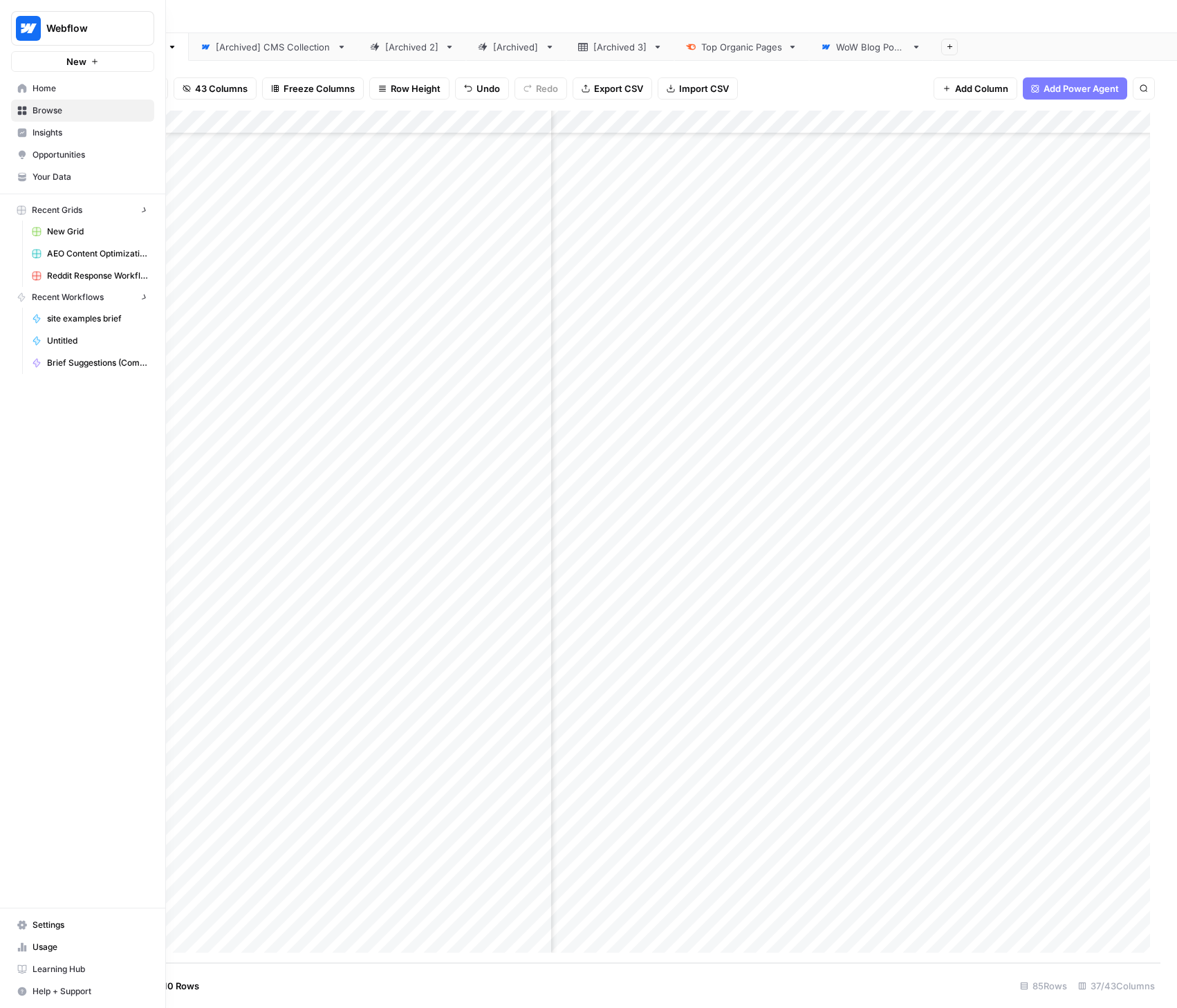
click at [25, 86] on icon at bounding box center [22, 88] width 9 height 9
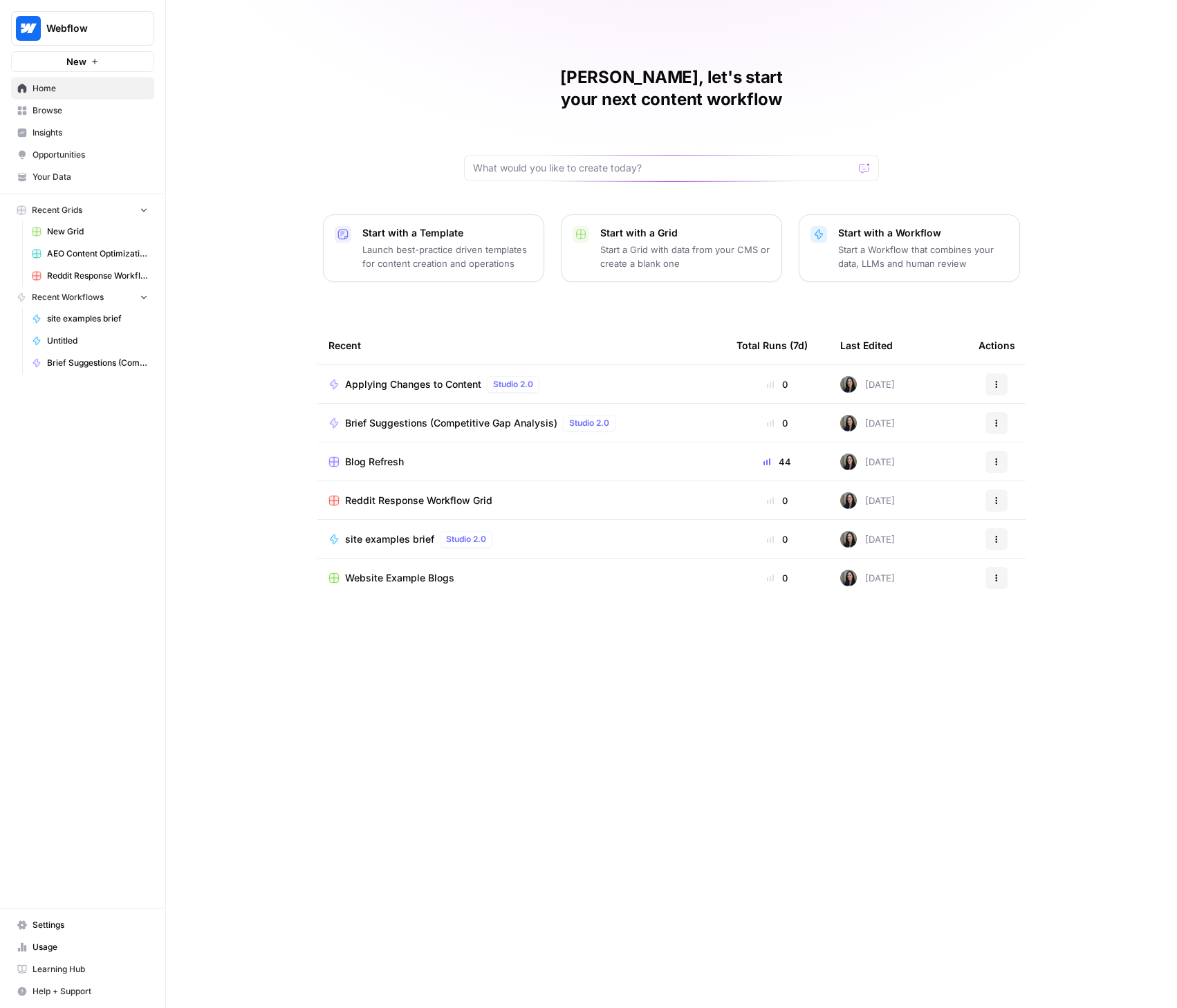
click at [58, 112] on span "Browse" at bounding box center [91, 111] width 115 height 12
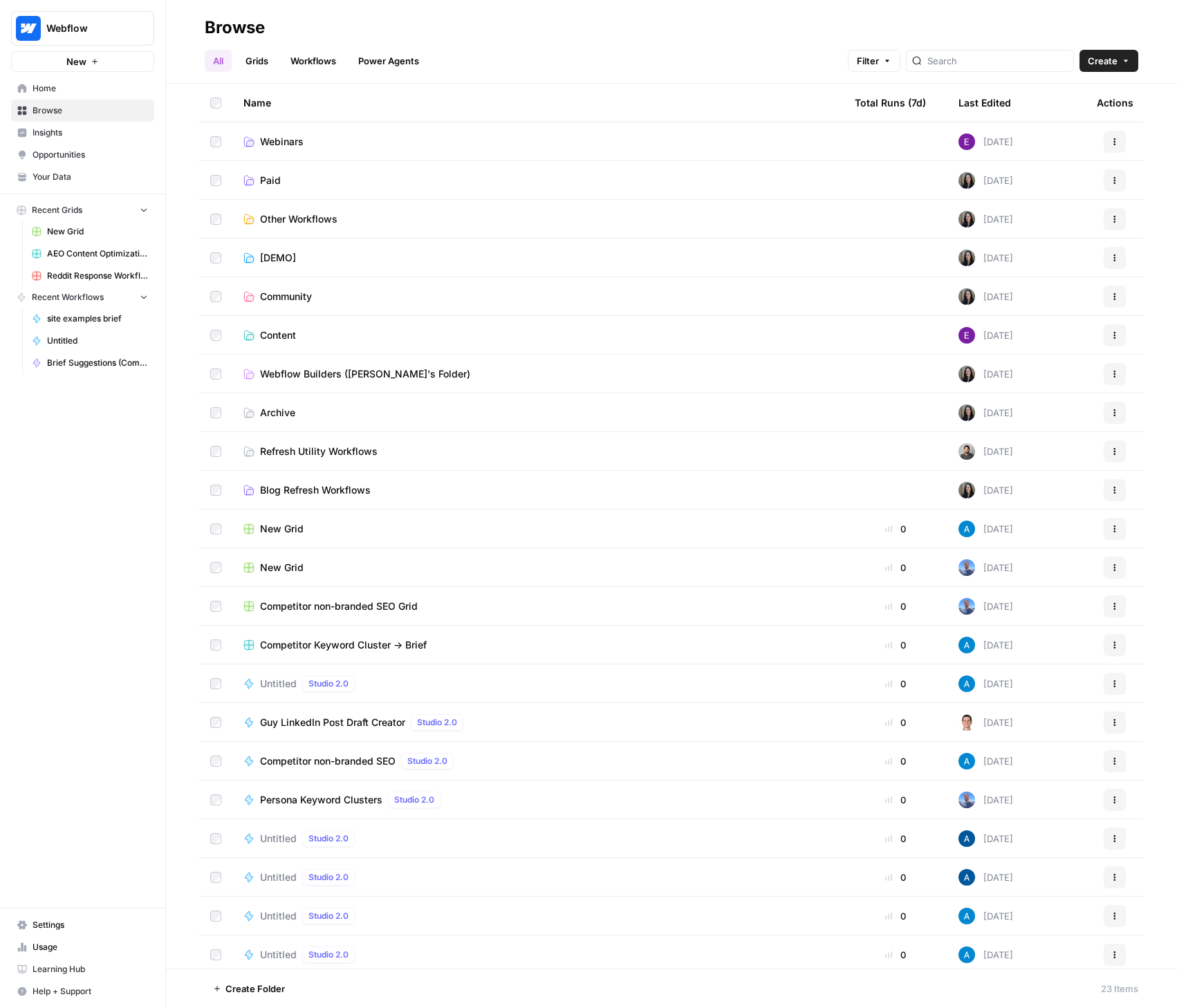
click at [273, 325] on td "Content" at bounding box center [538, 335] width 611 height 38
click at [271, 333] on span "Content" at bounding box center [278, 336] width 36 height 14
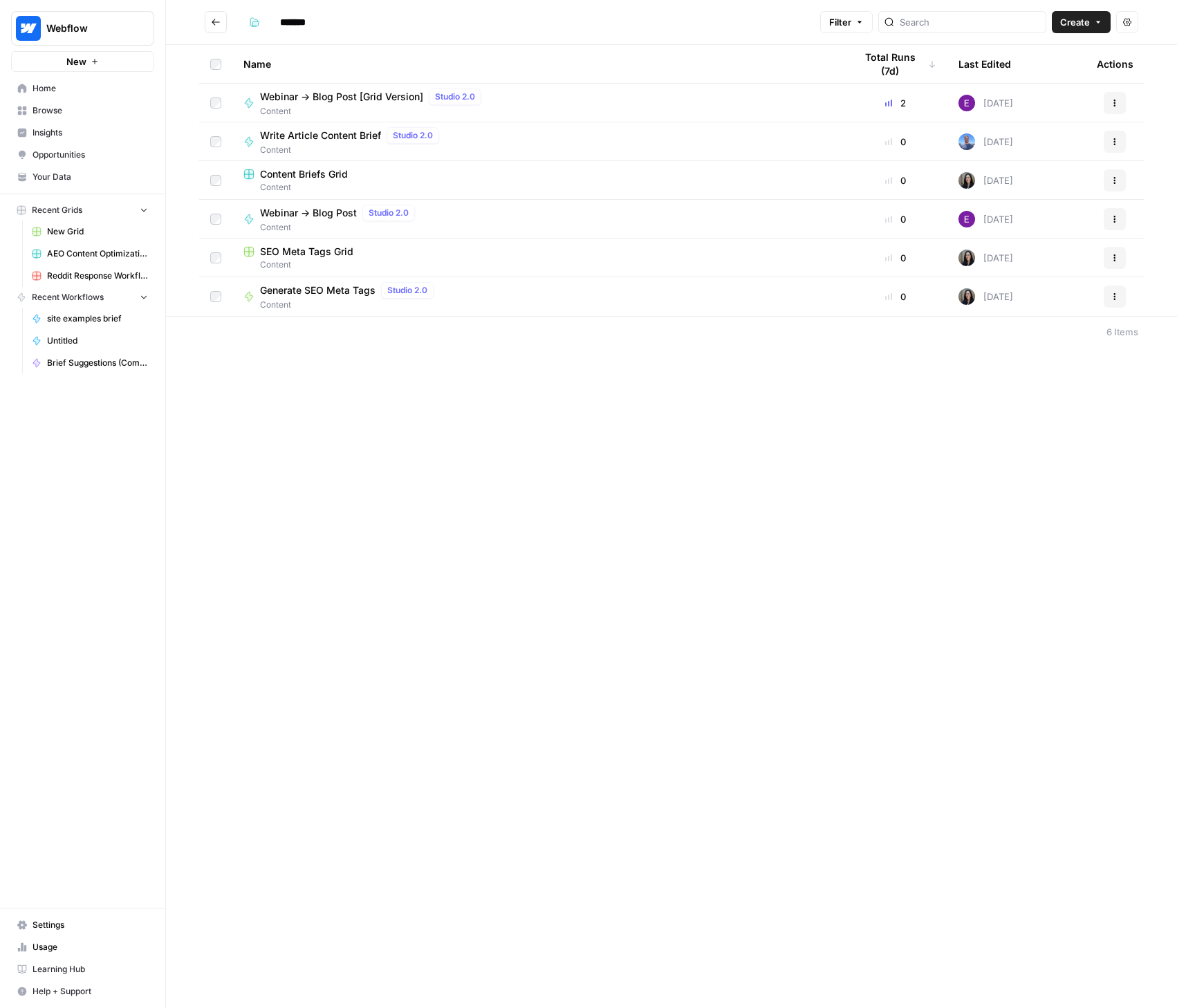
click at [298, 214] on span "Webinar -> Blog Post" at bounding box center [308, 213] width 97 height 14
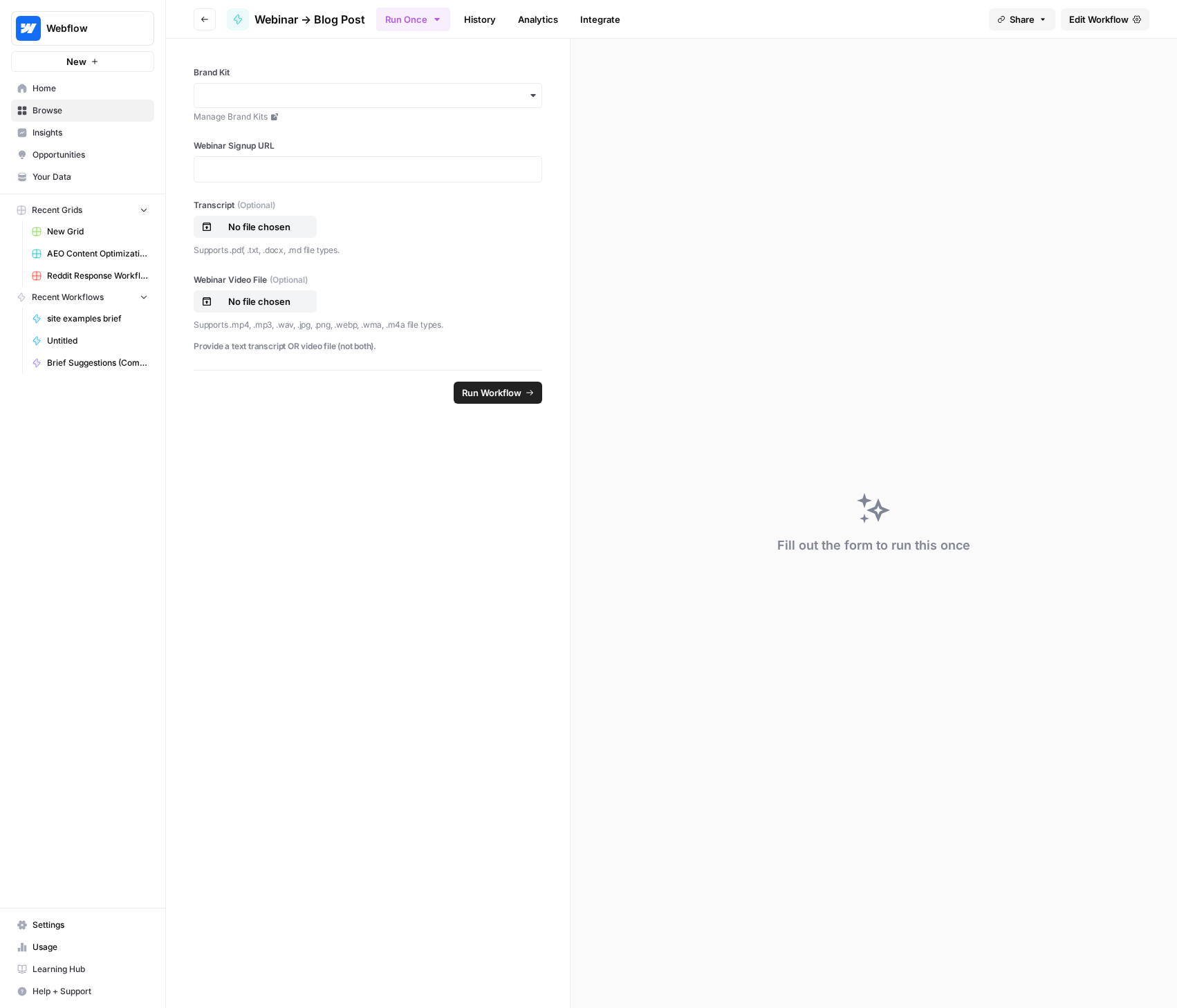
click at [1095, 20] on span "Edit Workflow" at bounding box center [1098, 20] width 60 height 14
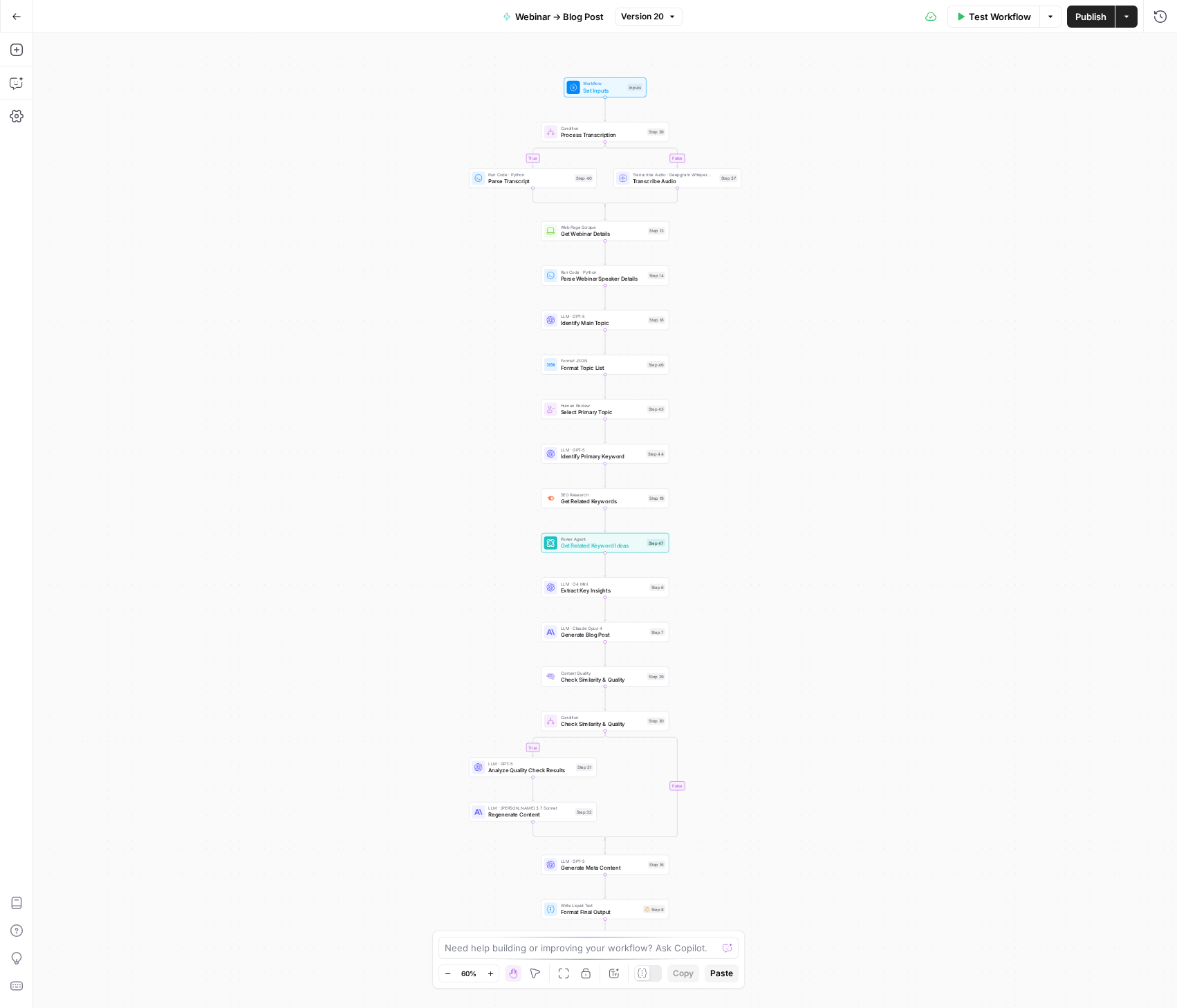
click at [491, 974] on icon "button" at bounding box center [490, 973] width 8 height 8
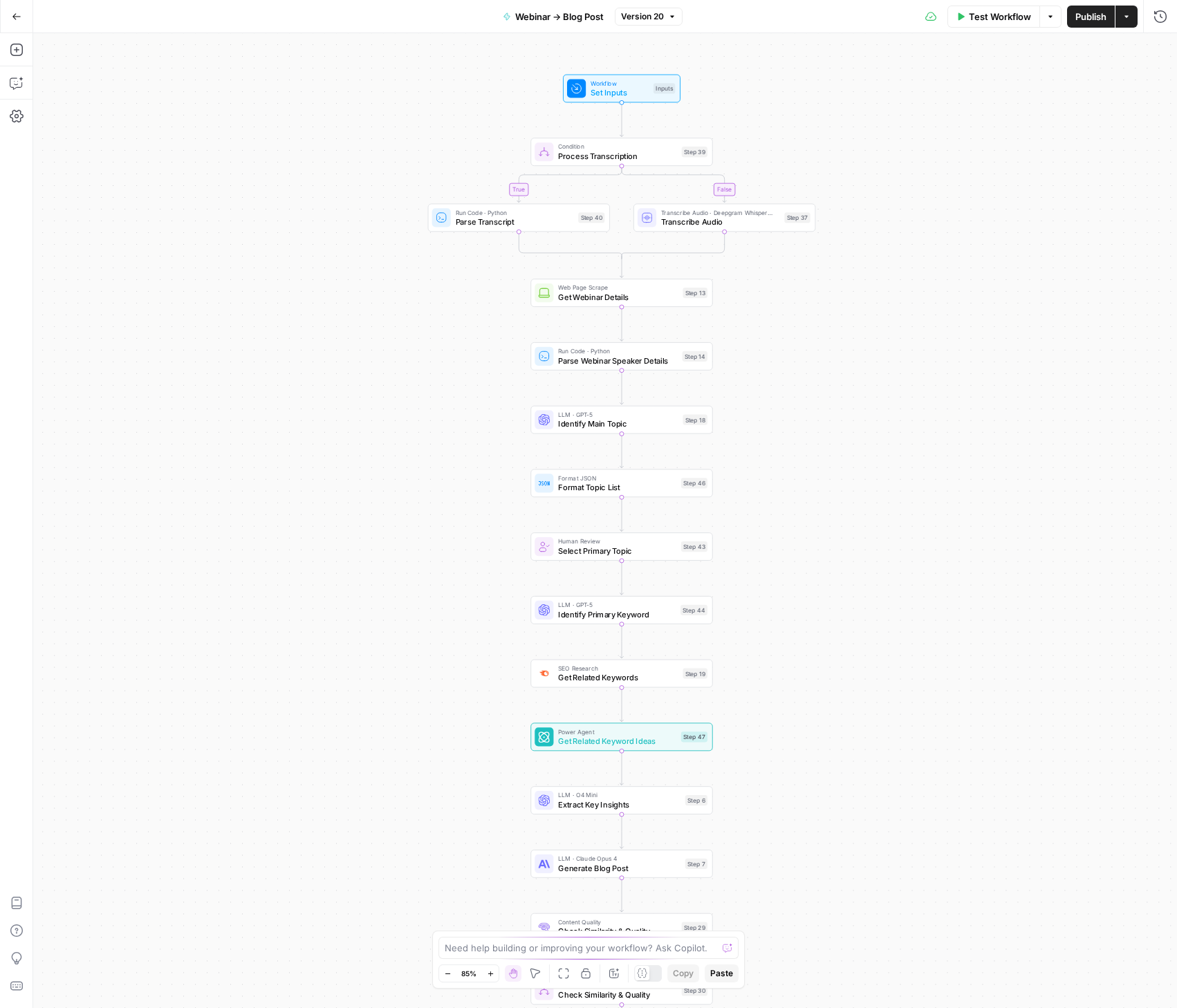
drag, startPoint x: 823, startPoint y: 337, endPoint x: 840, endPoint y: 515, distance: 178.8
click at [840, 515] on div "true false true false Workflow Set Inputs Inputs Condition Process Transcriptio…" at bounding box center [605, 520] width 1144 height 975
click at [629, 86] on span "Workflow" at bounding box center [619, 83] width 58 height 10
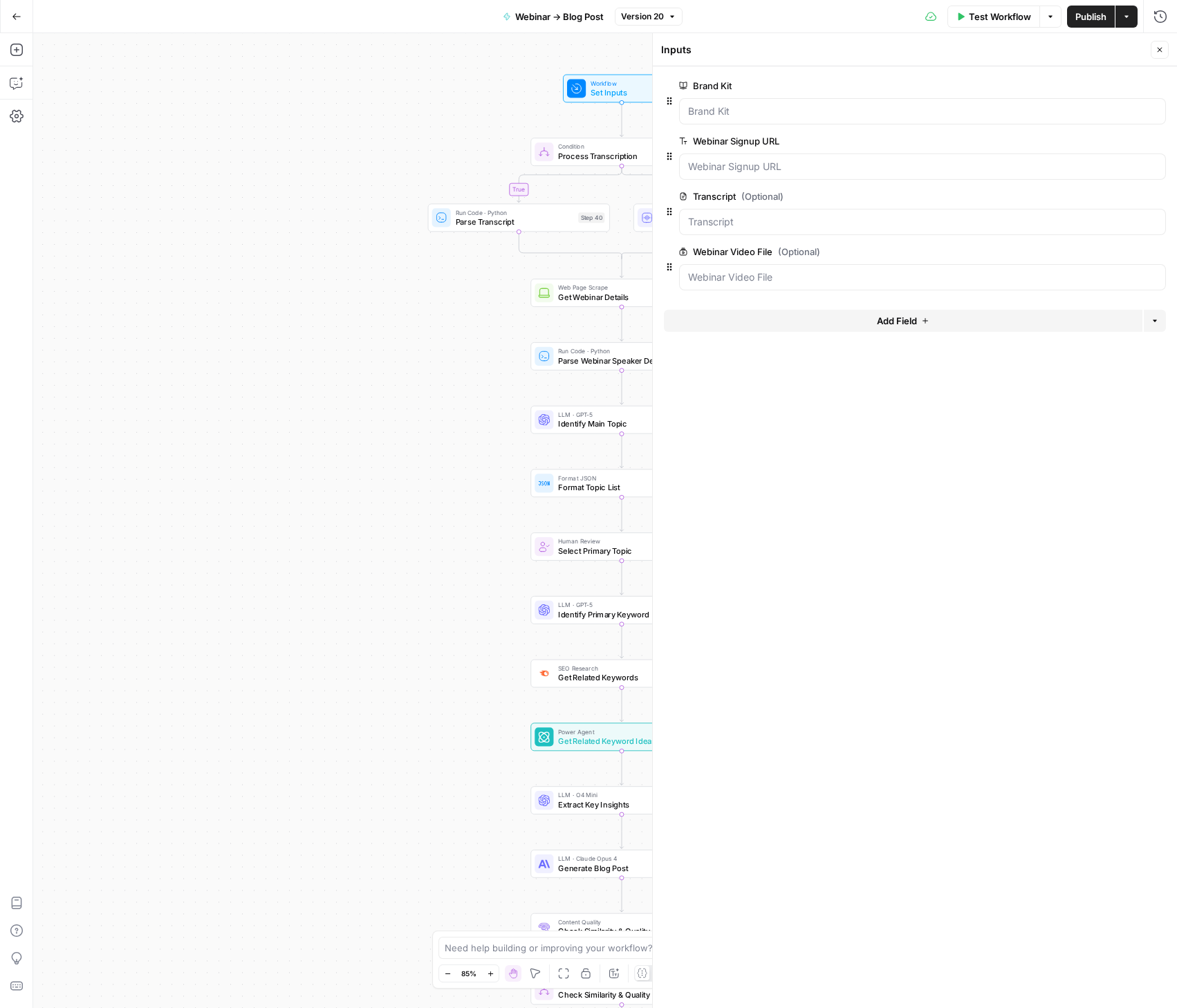
click at [1157, 48] on icon "button" at bounding box center [1159, 49] width 8 height 8
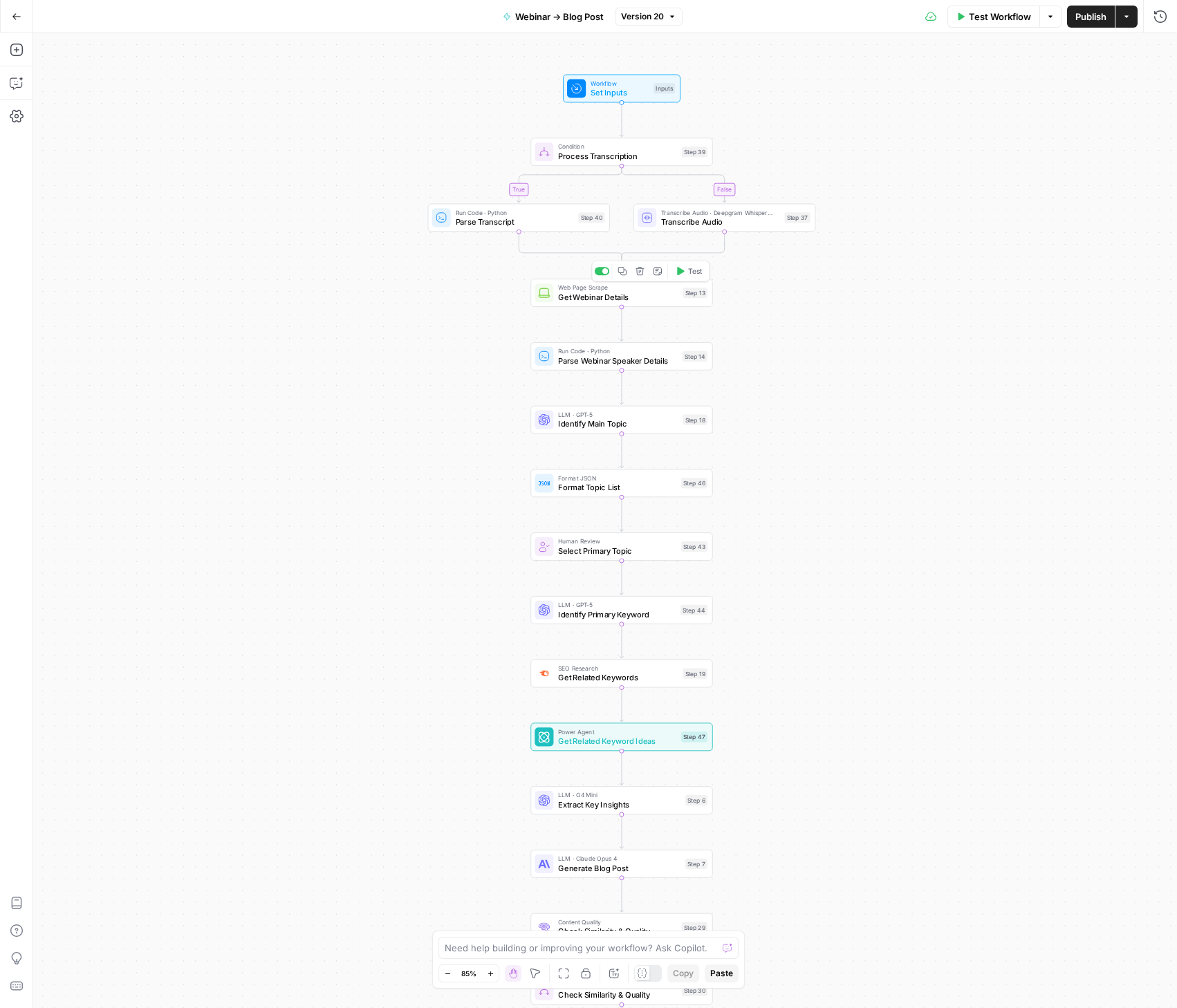
click at [600, 298] on span "Get Webinar Details" at bounding box center [617, 297] width 120 height 12
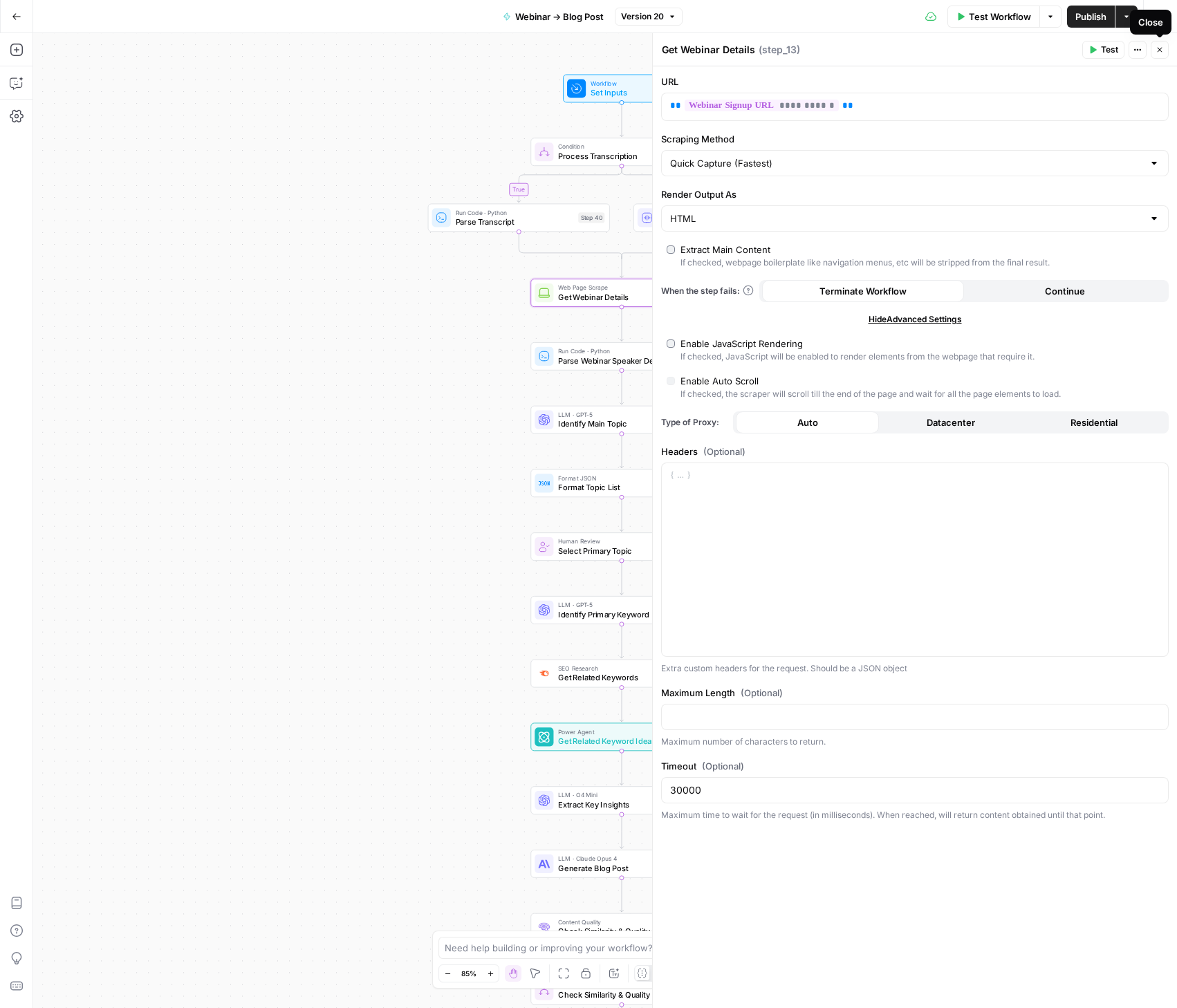
click at [1163, 50] on icon "button" at bounding box center [1159, 49] width 8 height 8
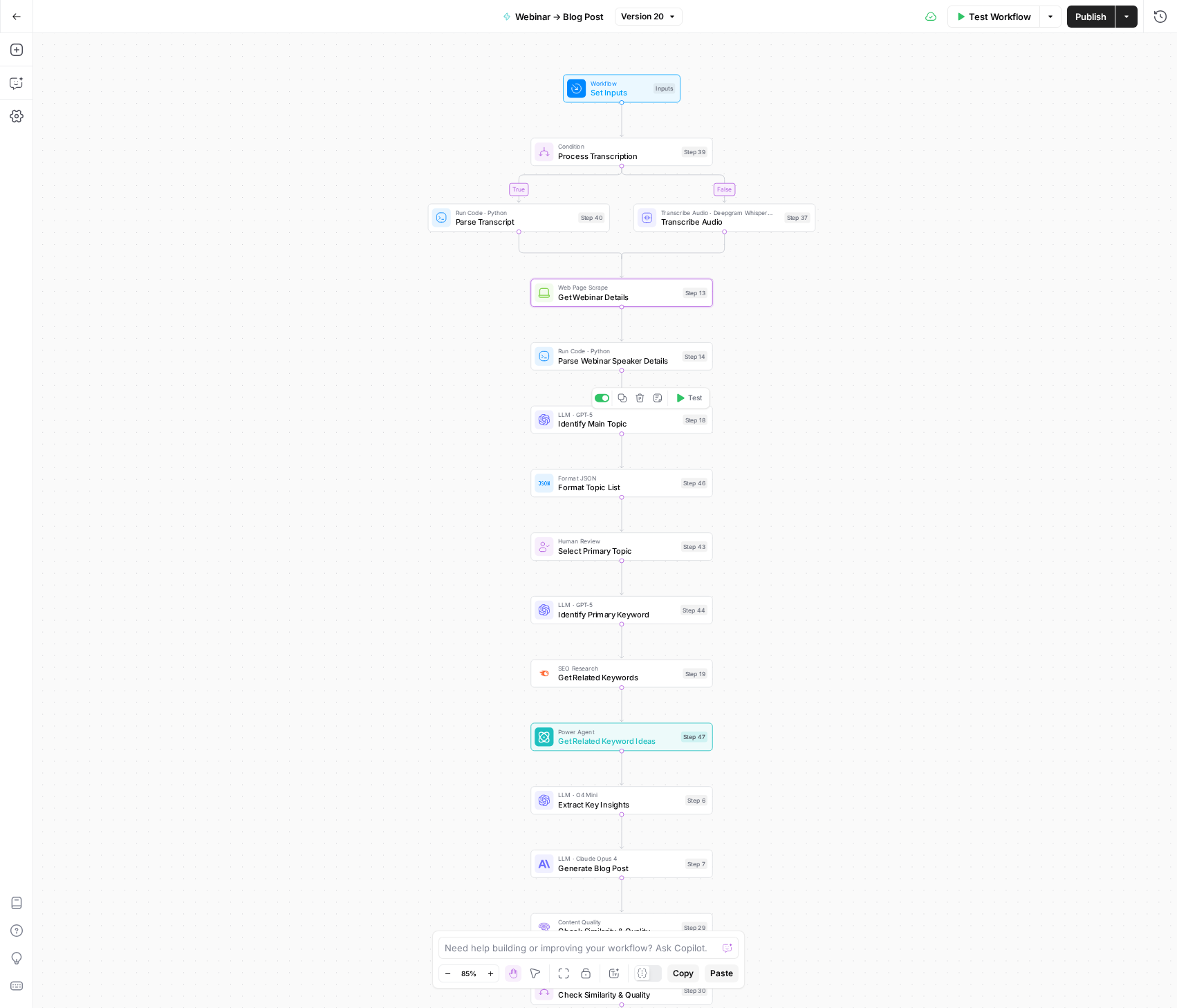
click at [569, 425] on span "Identify Main Topic" at bounding box center [617, 424] width 120 height 12
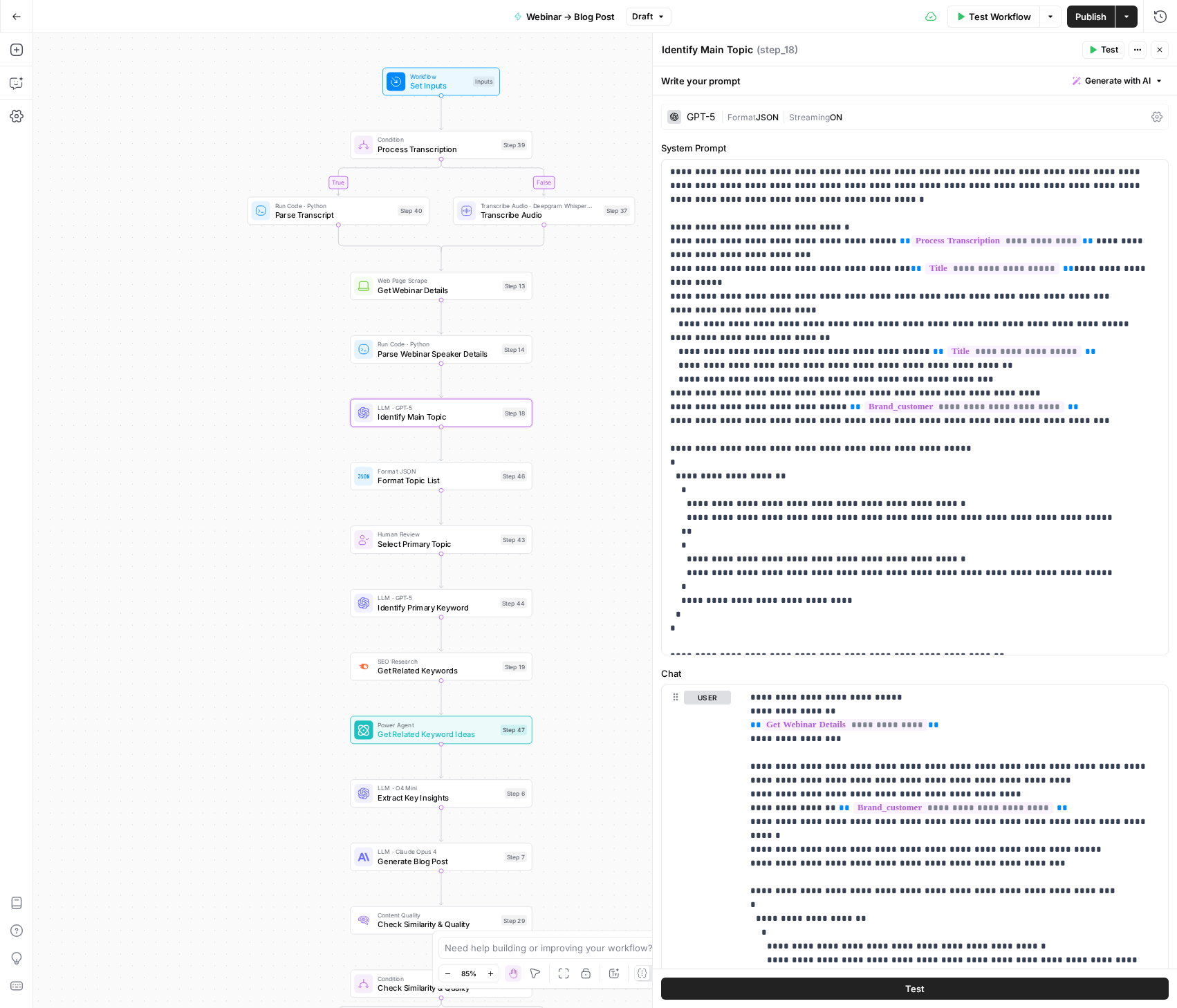
drag, startPoint x: 382, startPoint y: 504, endPoint x: 211, endPoint y: 497, distance: 171.1
click at [211, 497] on div "true false true false Workflow Set Inputs Inputs Condition Process Transcriptio…" at bounding box center [605, 520] width 1144 height 975
click at [1156, 50] on icon "button" at bounding box center [1159, 49] width 8 height 8
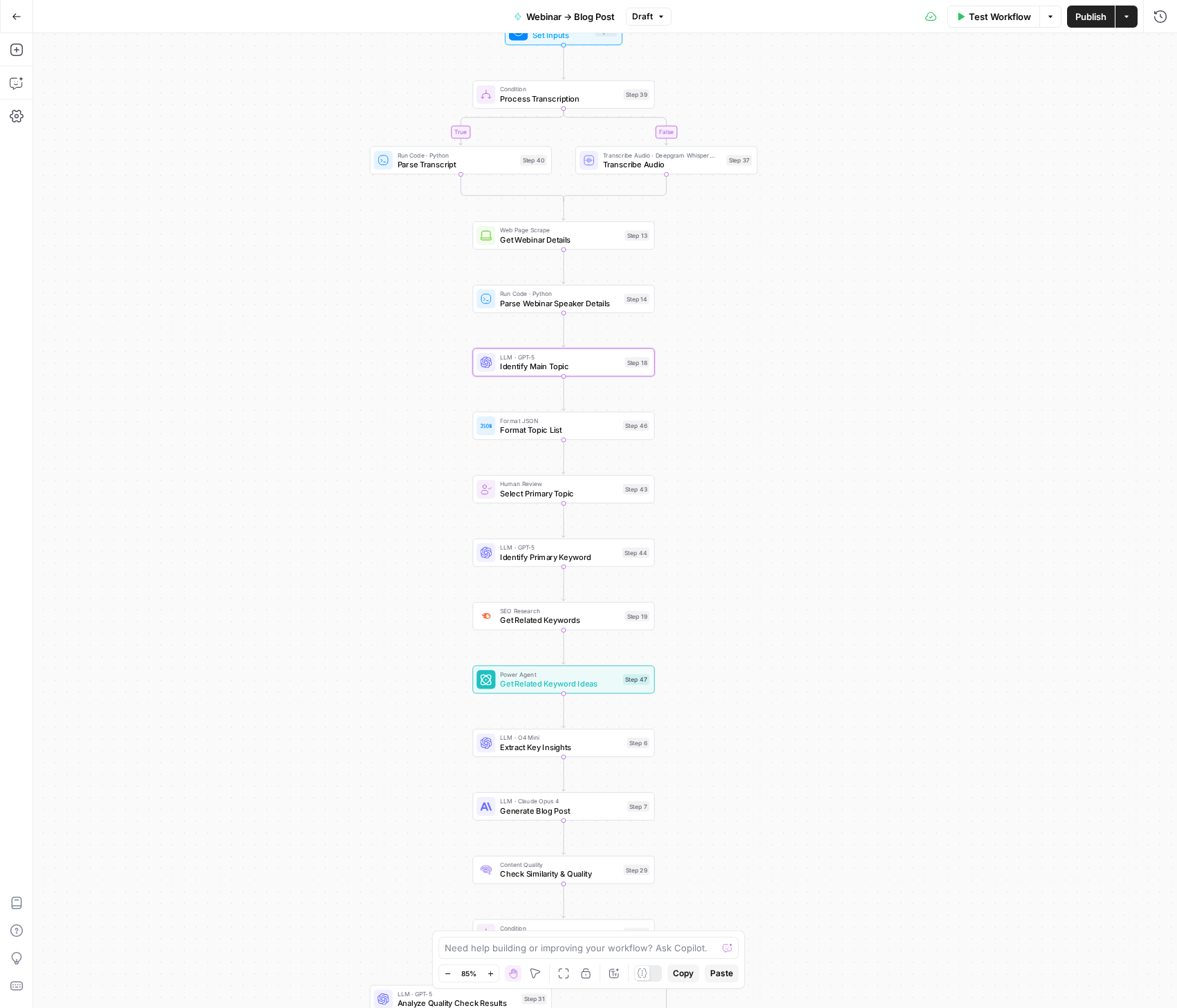
drag, startPoint x: 670, startPoint y: 475, endPoint x: 794, endPoint y: 433, distance: 130.9
click at [801, 435] on div "true false true false Workflow Set Inputs Inputs Condition Process Transcriptio…" at bounding box center [605, 520] width 1144 height 975
click at [526, 616] on span "Get Related Keywords" at bounding box center [567, 619] width 120 height 12
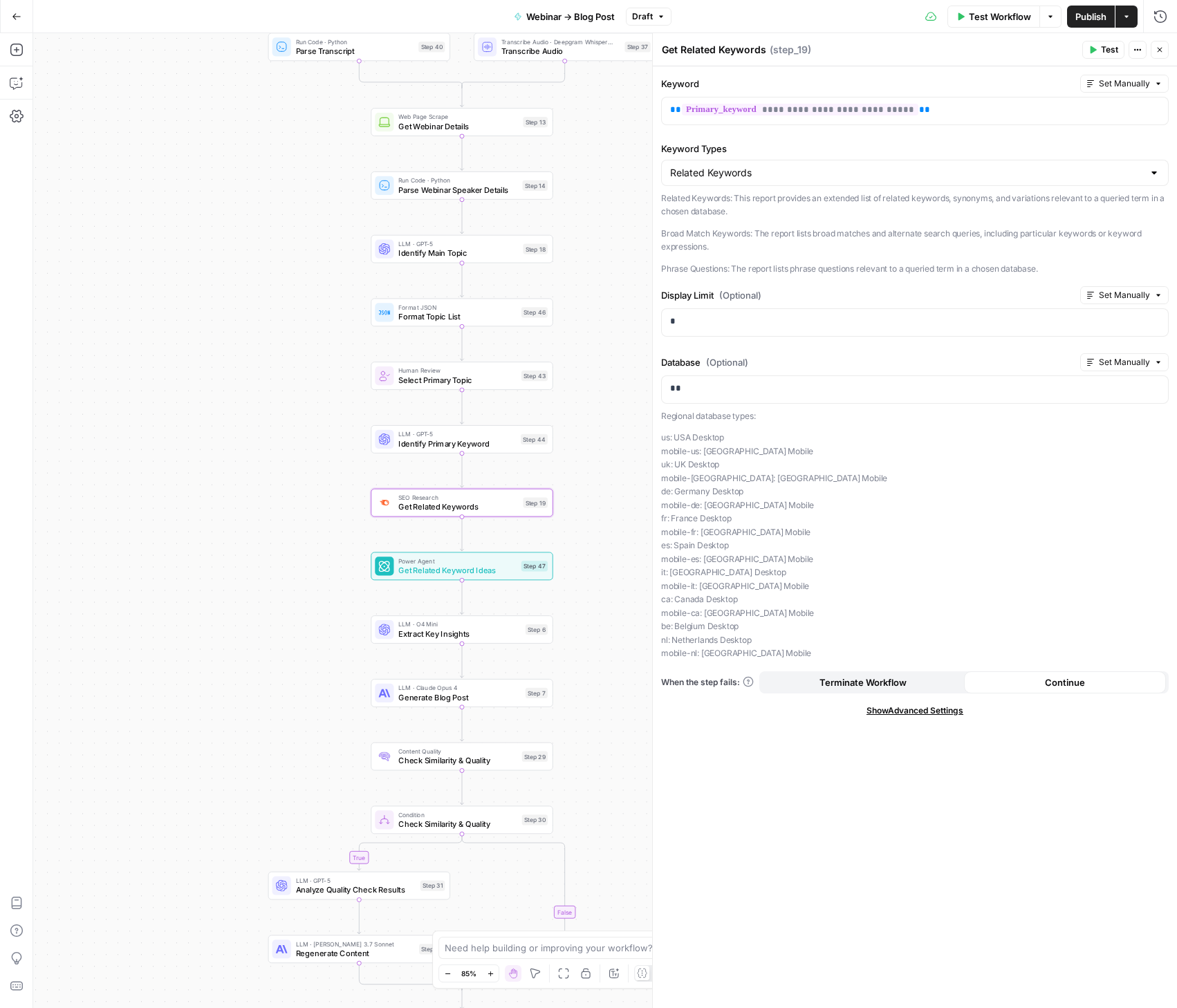
drag, startPoint x: 348, startPoint y: 631, endPoint x: 238, endPoint y: 518, distance: 157.7
click at [238, 518] on div "true false true false Workflow Set Inputs Inputs Condition Process Transcriptio…" at bounding box center [605, 520] width 1144 height 975
click at [16, 49] on icon "button" at bounding box center [16, 50] width 12 height 12
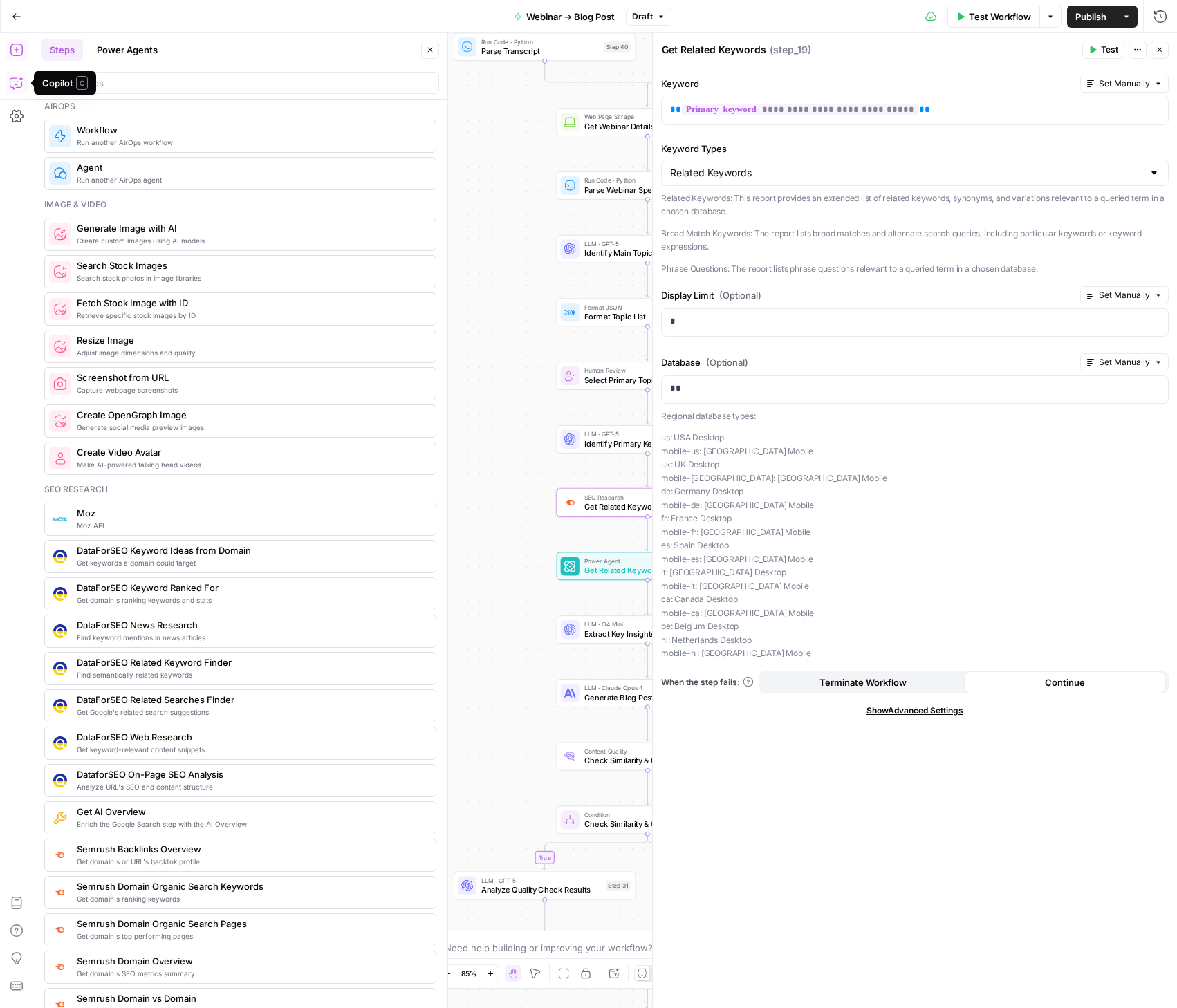
scroll to position [901, 0]
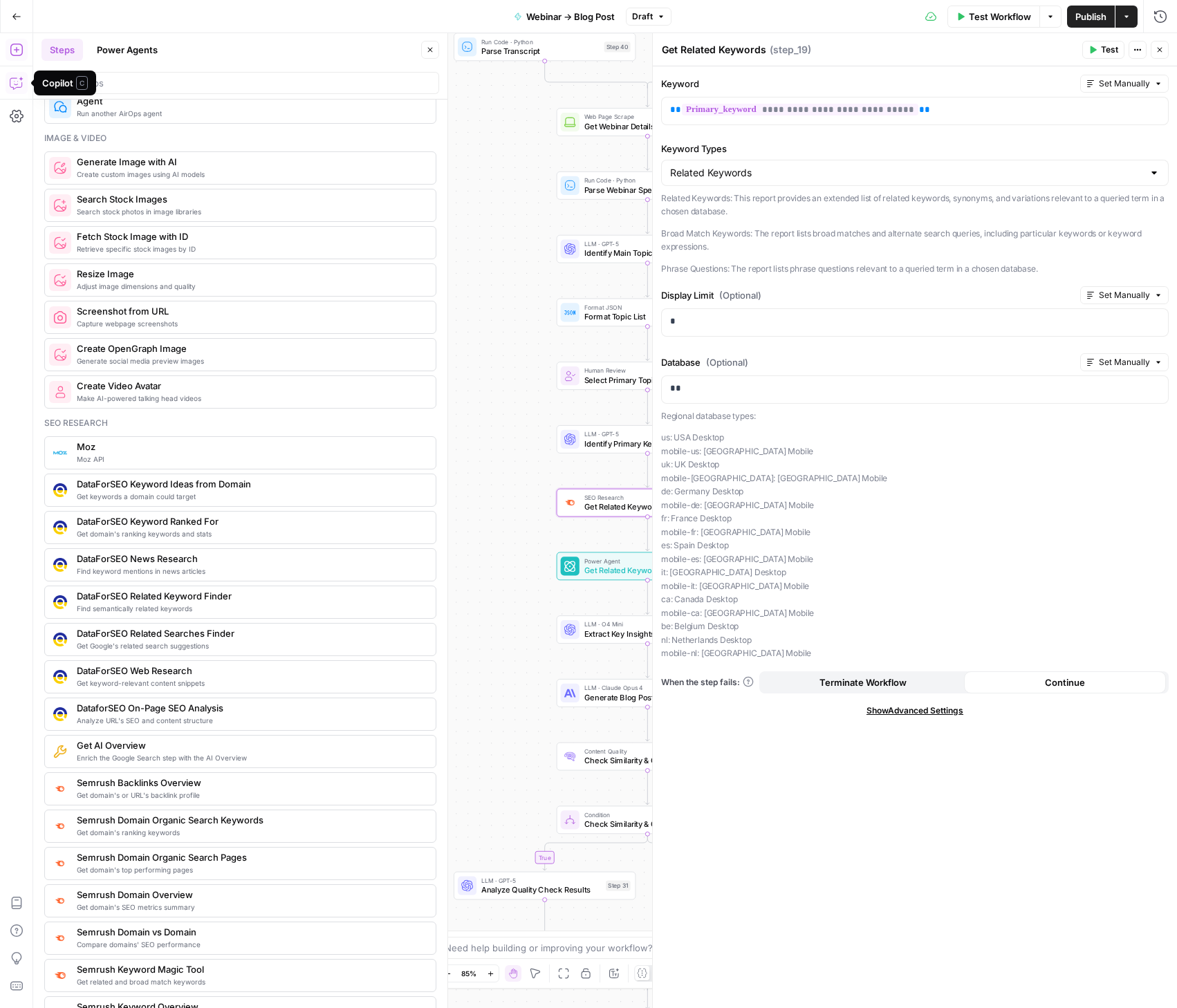
click at [434, 50] on button "Close" at bounding box center [430, 50] width 18 height 18
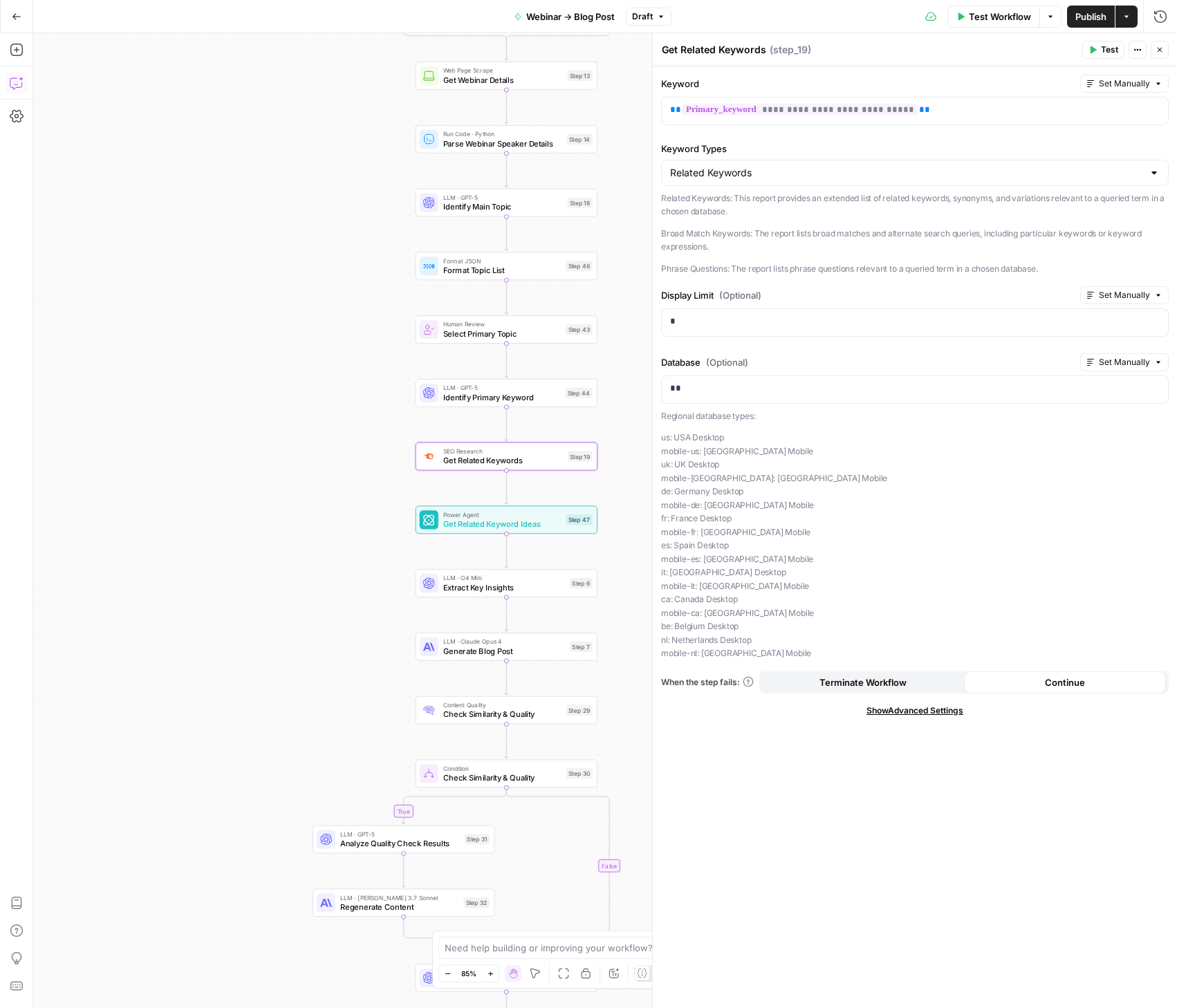
drag, startPoint x: 428, startPoint y: 416, endPoint x: 260, endPoint y: 390, distance: 170.0
click at [243, 385] on div "true false true false Workflow Set Inputs Inputs Condition Process Transcriptio…" at bounding box center [605, 520] width 1144 height 975
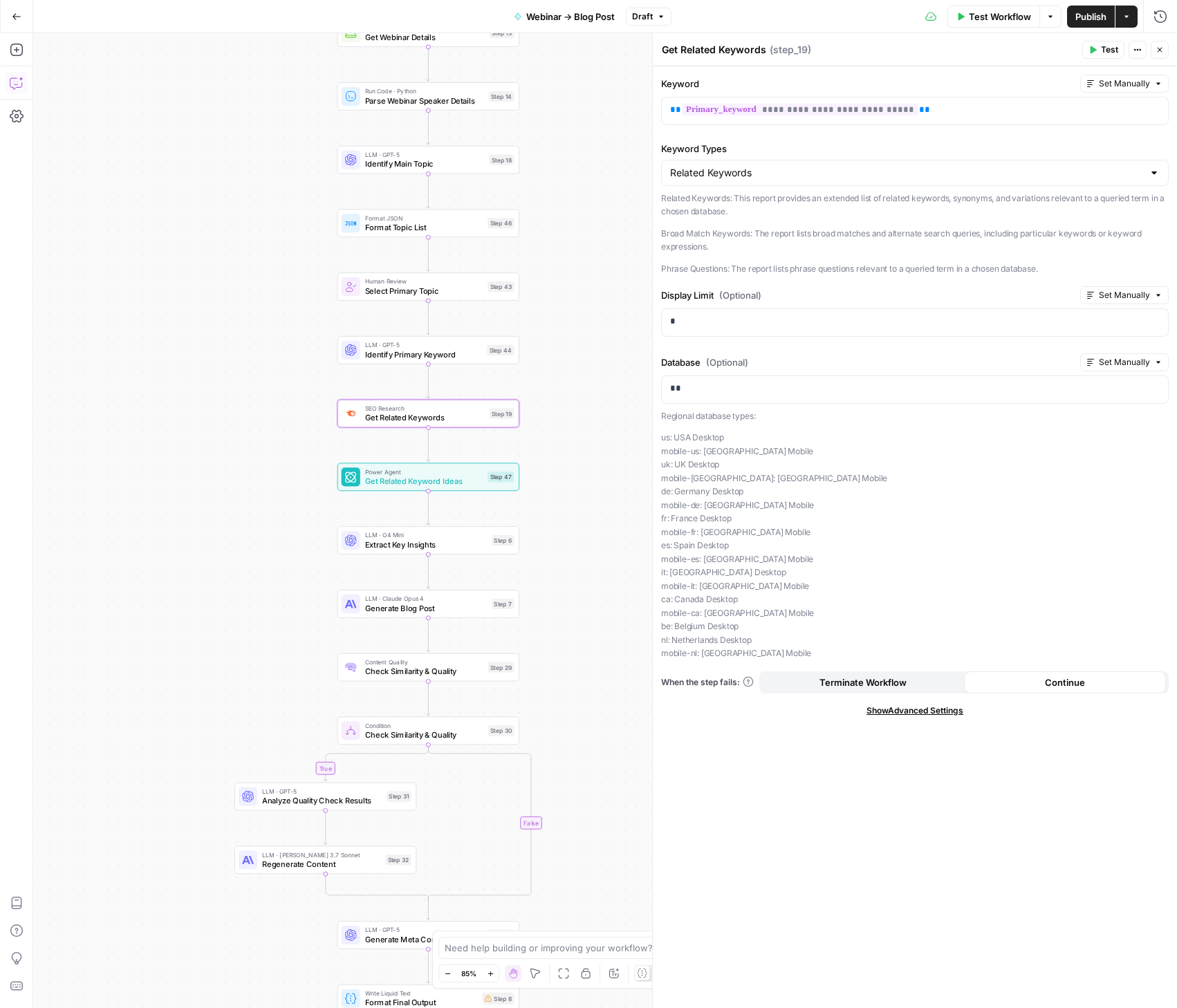
drag, startPoint x: 565, startPoint y: 564, endPoint x: 548, endPoint y: 492, distance: 74.0
click at [551, 485] on div "true false true false Workflow Set Inputs Inputs Condition Process Transcriptio…" at bounding box center [605, 520] width 1144 height 975
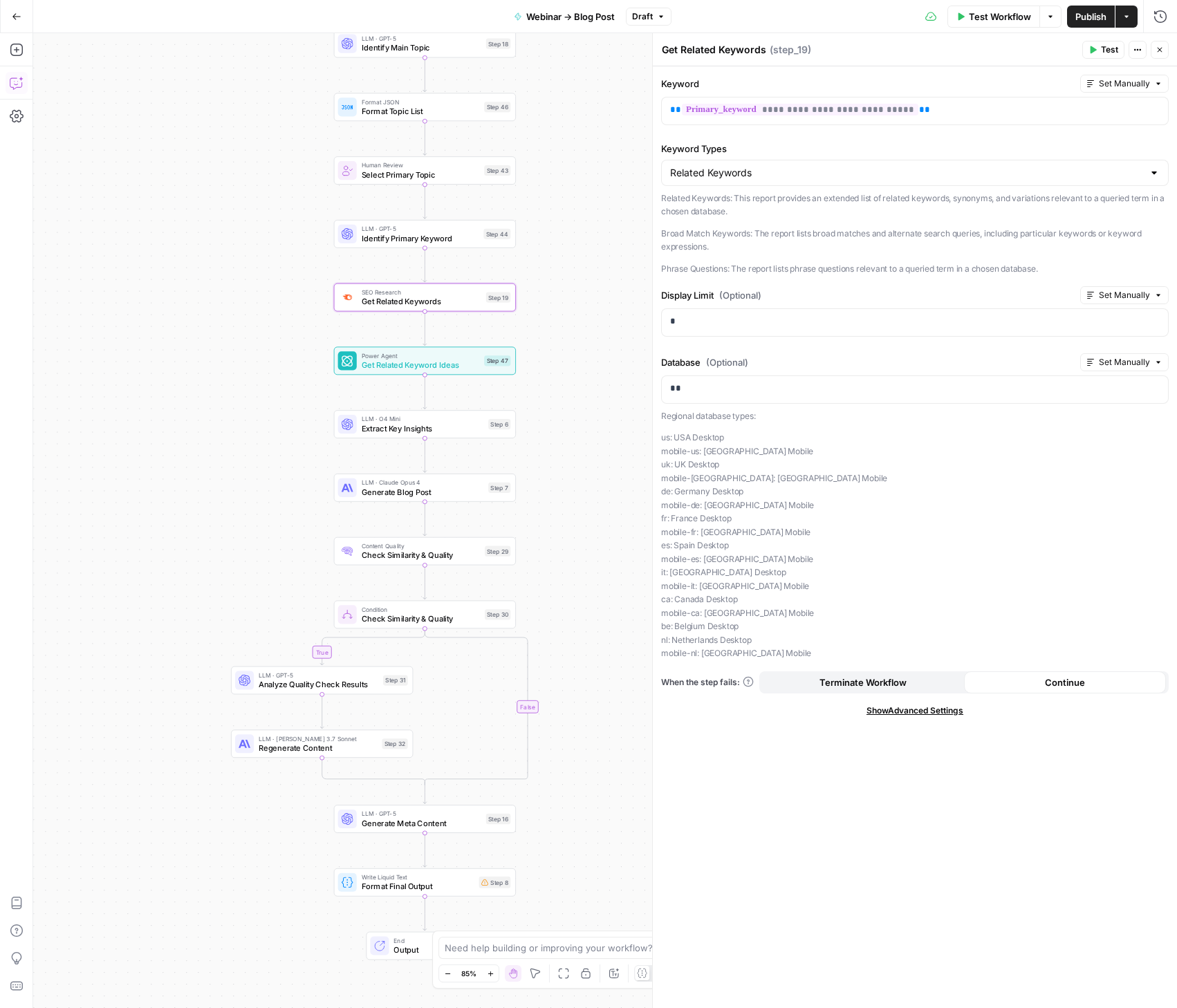
drag, startPoint x: 554, startPoint y: 644, endPoint x: 556, endPoint y: 548, distance: 96.0
click at [556, 548] on div "true false true false Workflow Set Inputs Inputs Condition Process Transcriptio…" at bounding box center [605, 520] width 1144 height 975
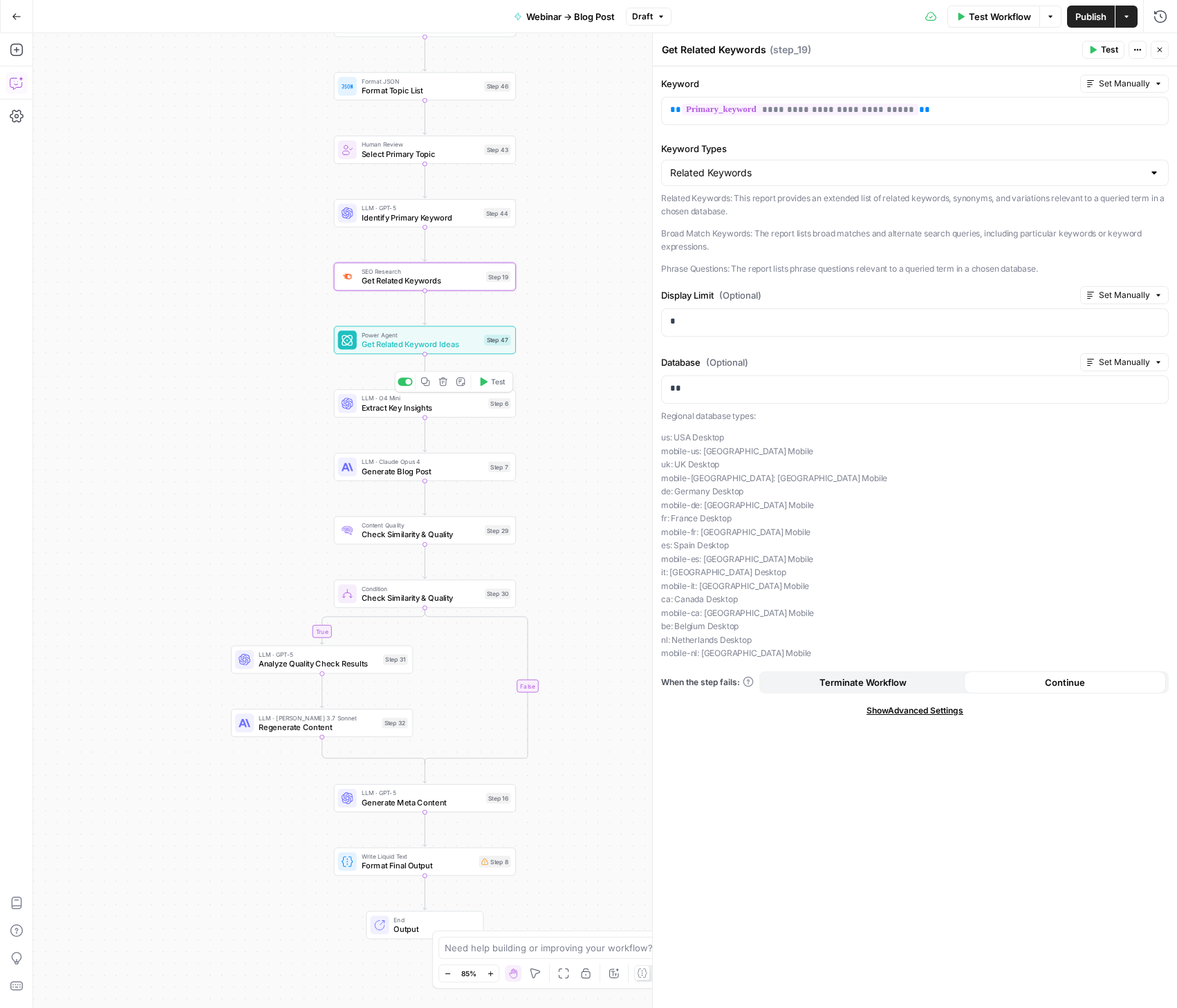
click at [412, 408] on span "Extract Key Insights" at bounding box center [423, 407] width 123 height 12
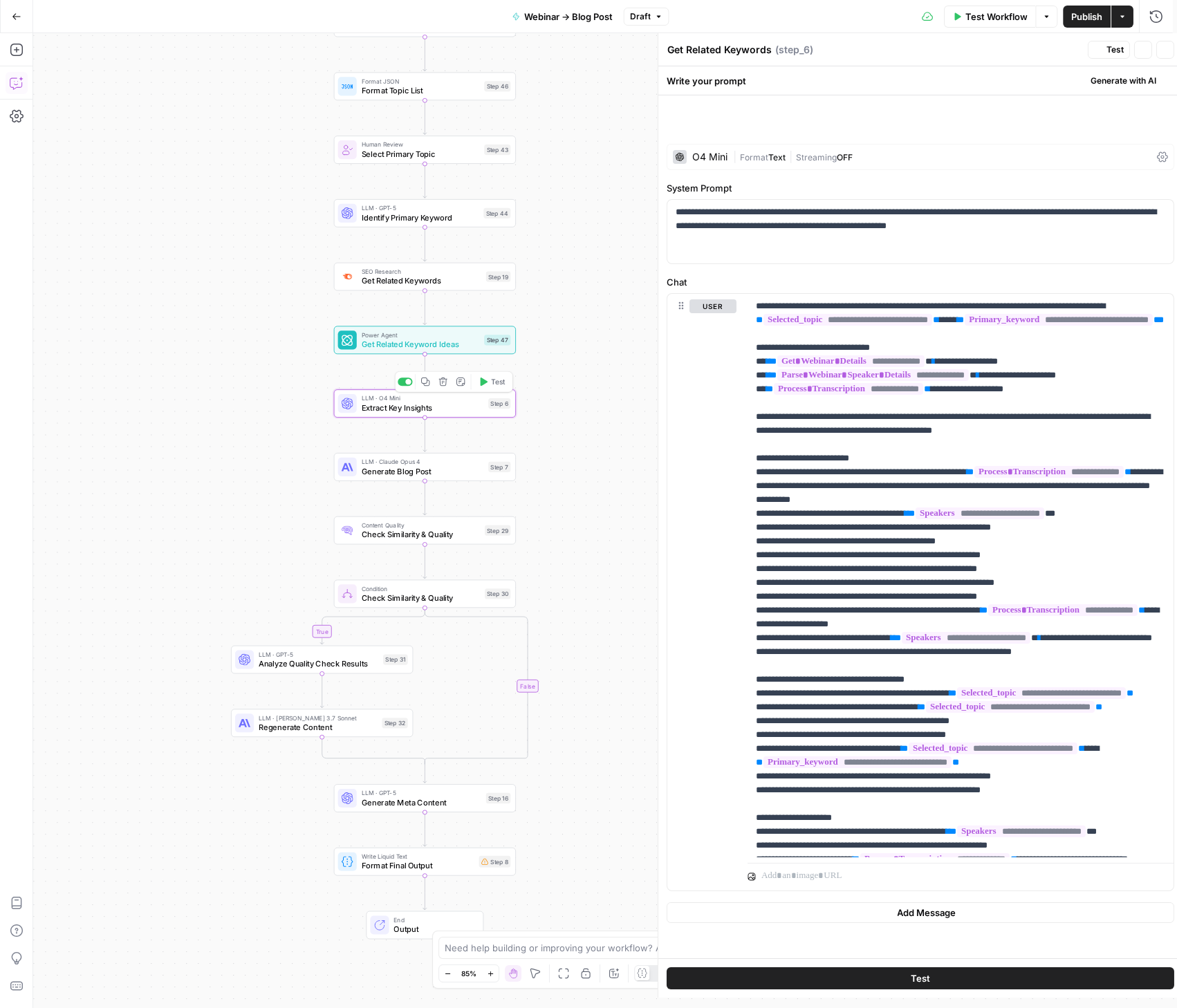
type textarea "Extract Key Insights"
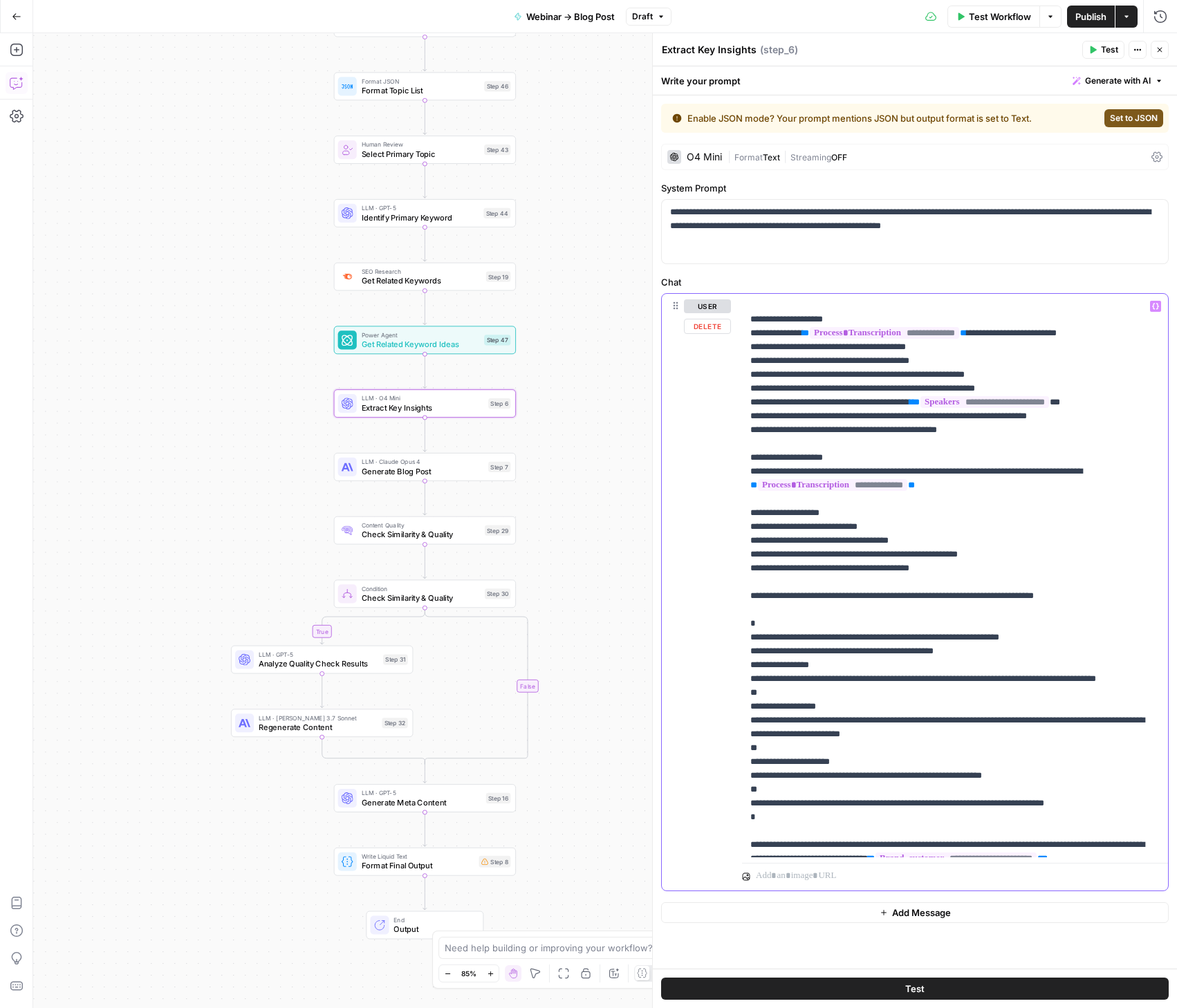
scroll to position [1313, 0]
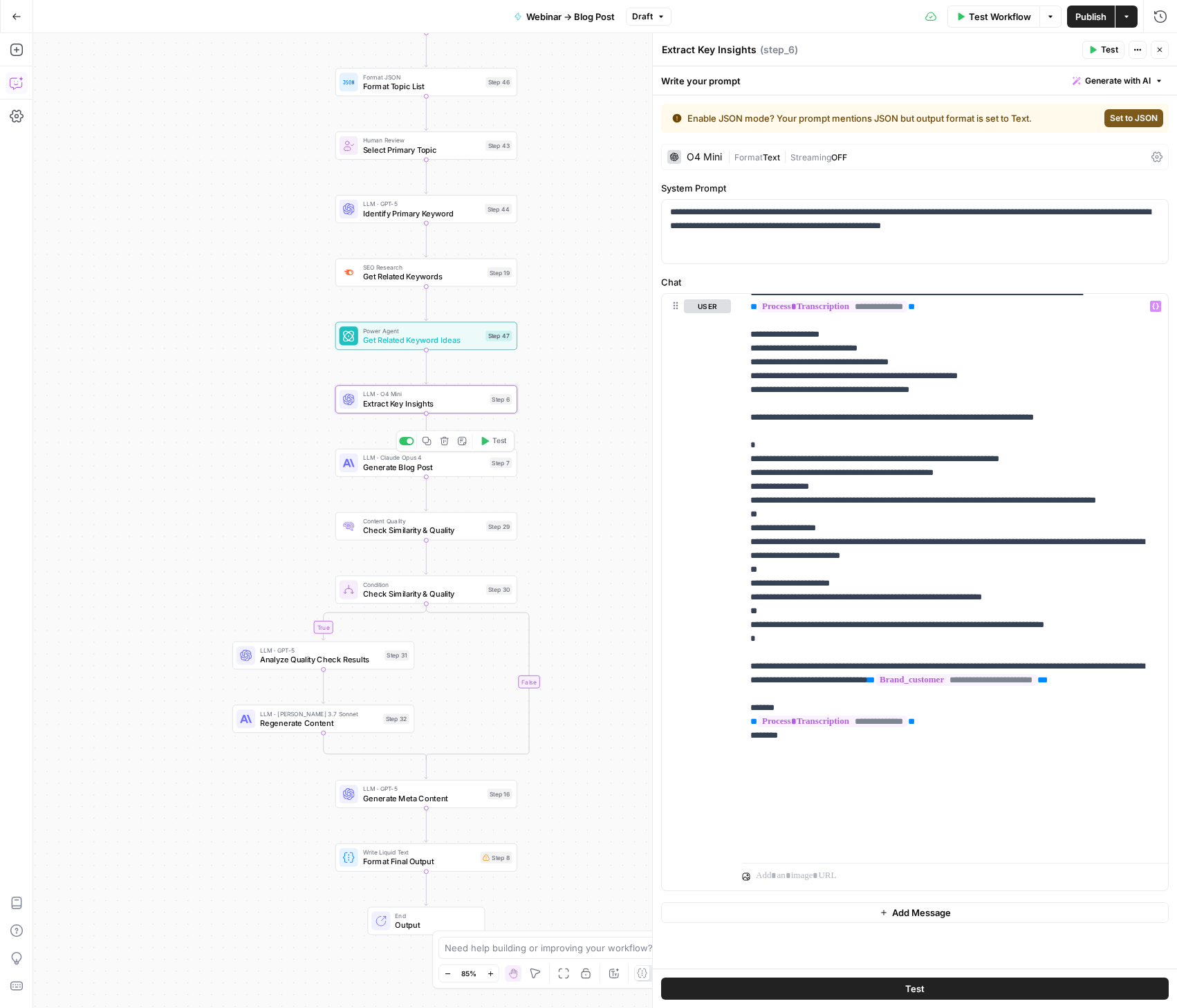
drag, startPoint x: 586, startPoint y: 530, endPoint x: 607, endPoint y: 460, distance: 73.1
click at [611, 464] on div "true false true false Workflow Set Inputs Inputs Condition Process Transcriptio…" at bounding box center [605, 520] width 1144 height 975
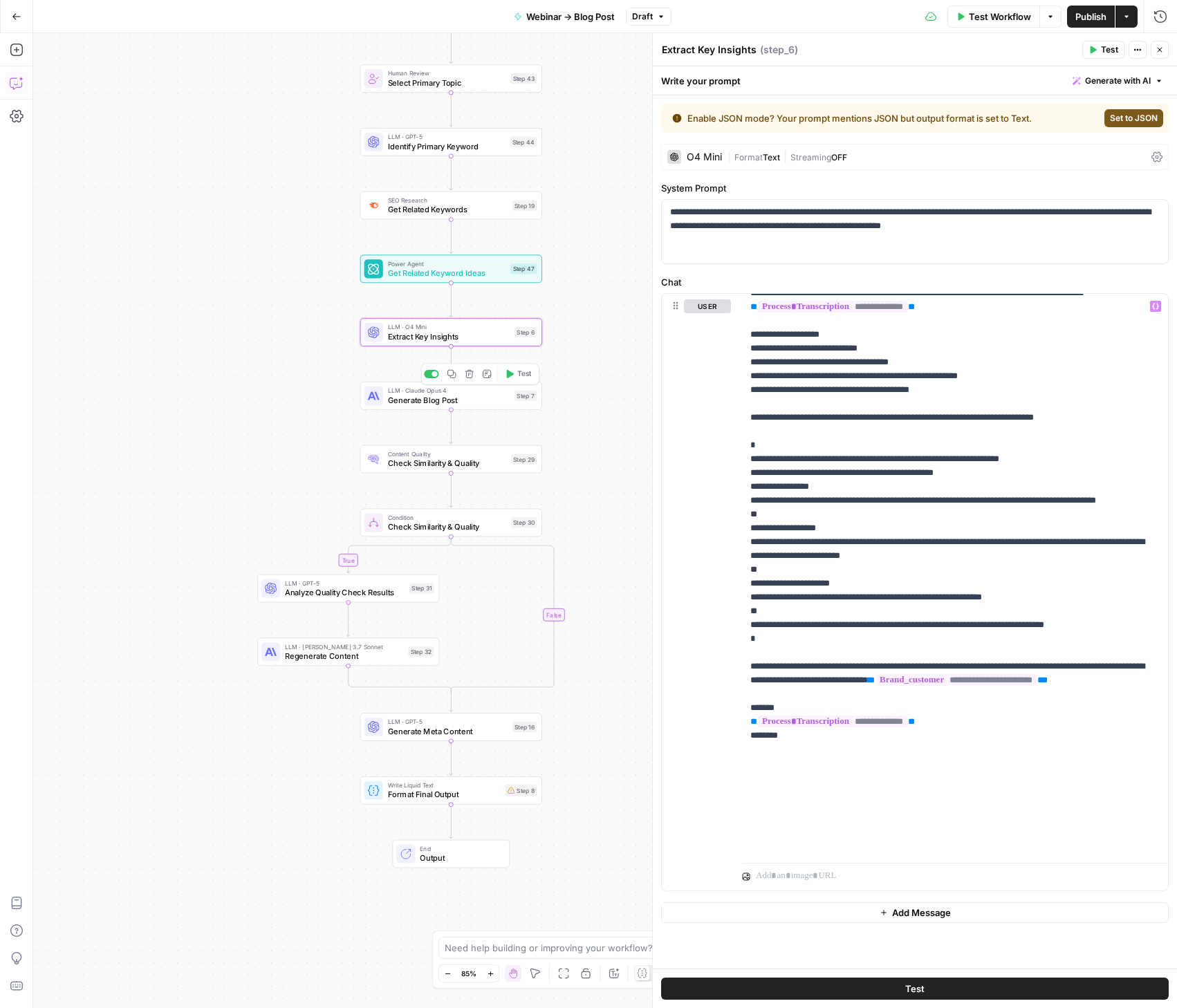
click at [433, 400] on span "Generate Blog Post" at bounding box center [449, 400] width 123 height 12
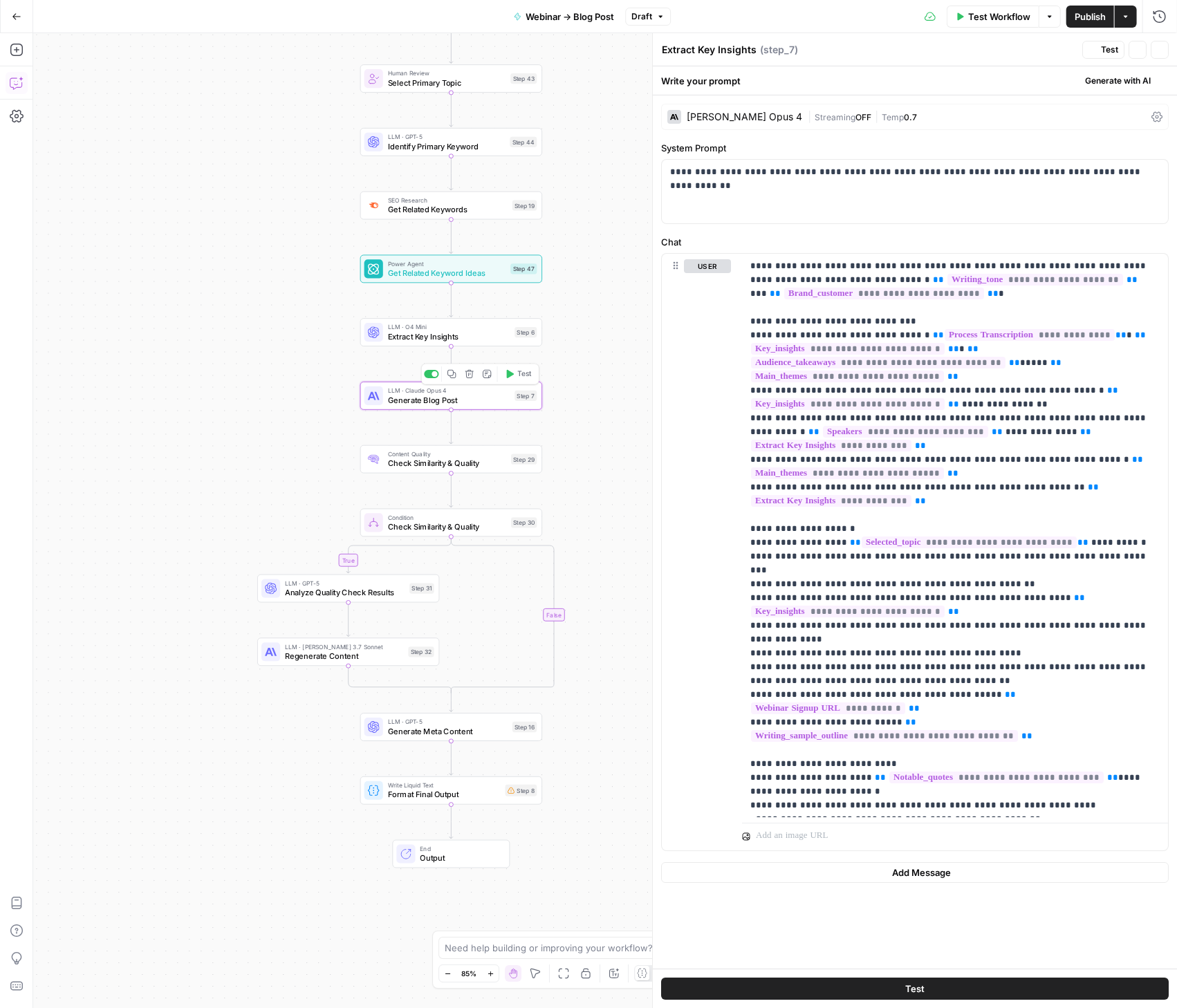
type textarea "Generate Blog Post"
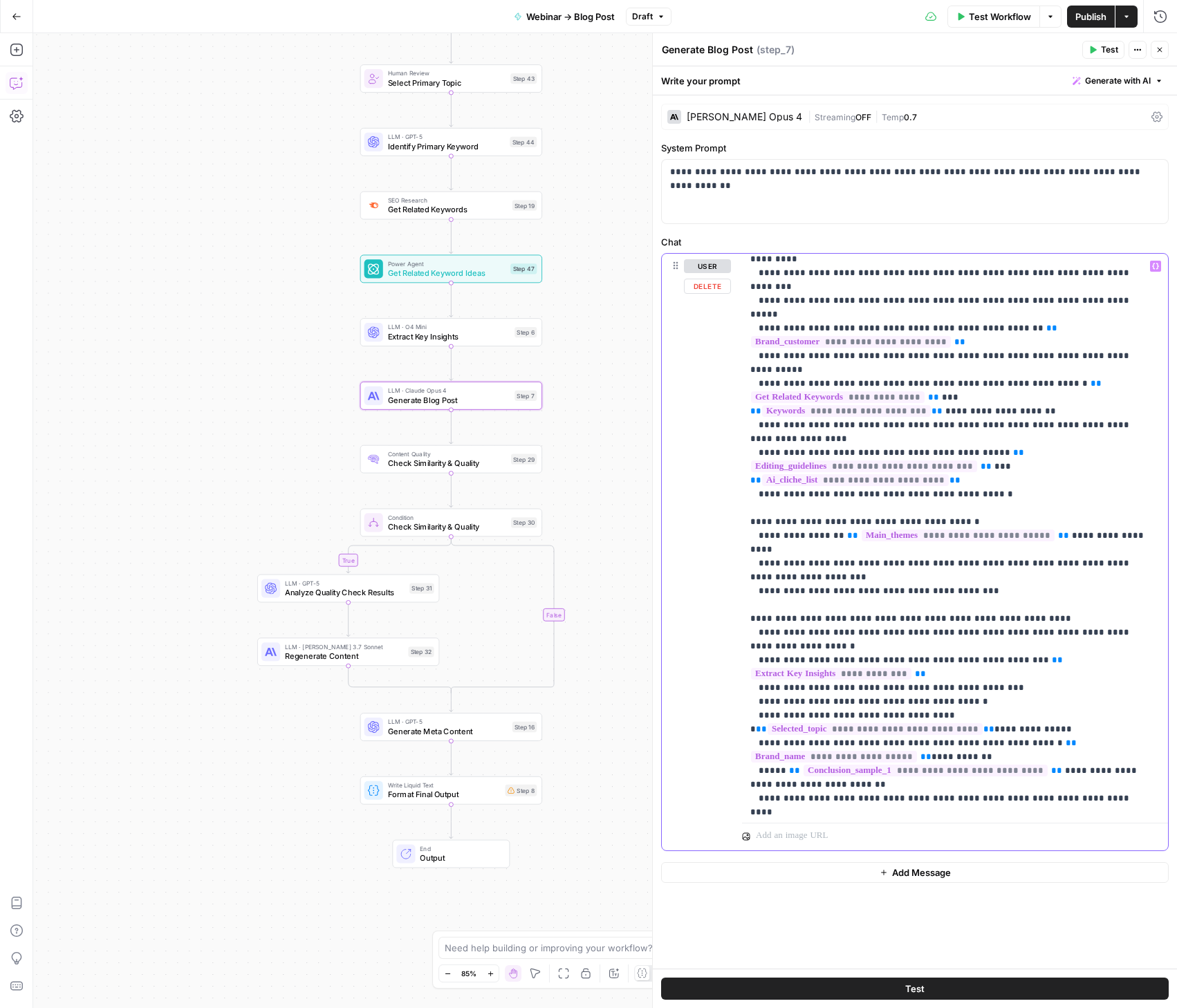
scroll to position [1581, 0]
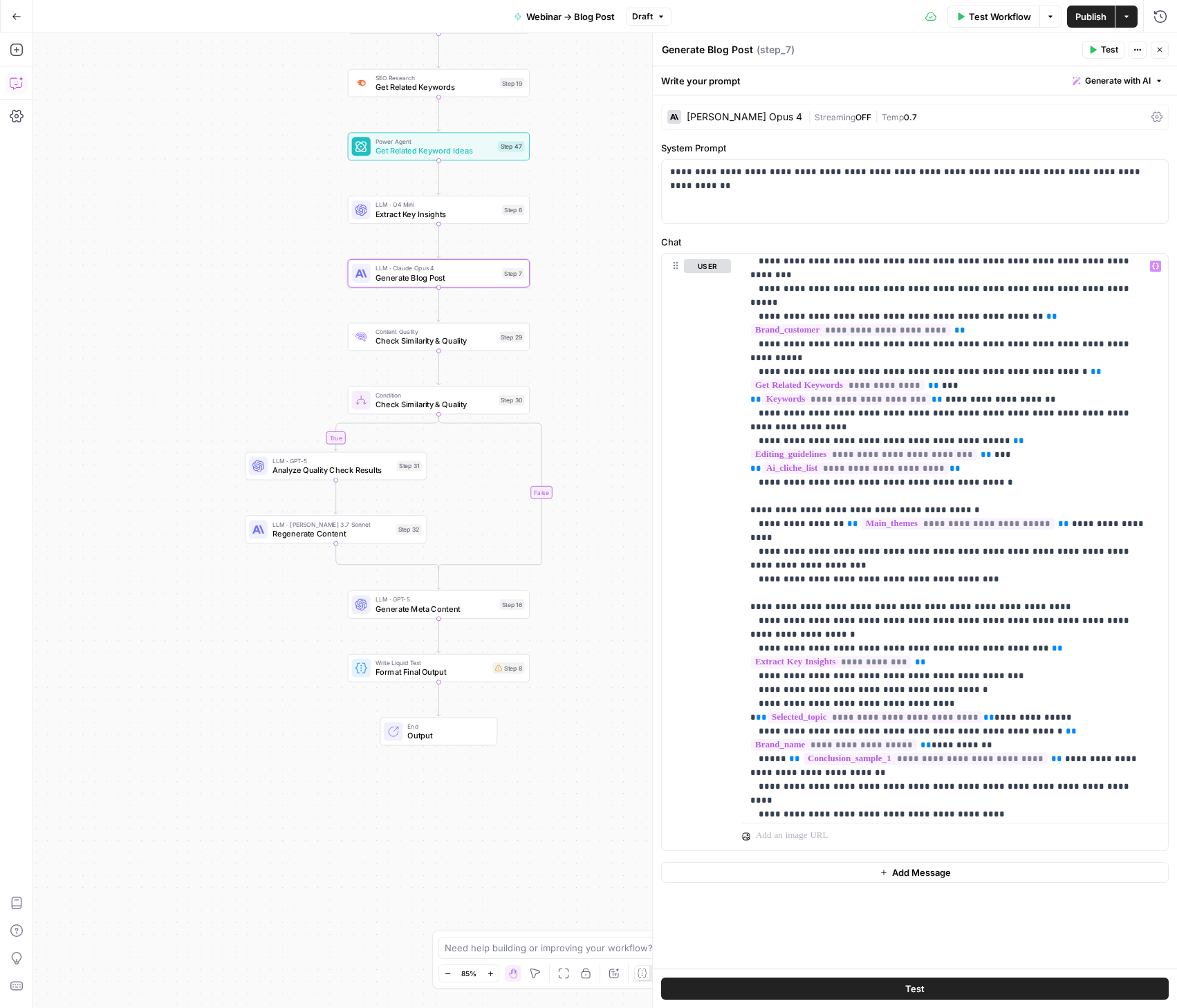
drag, startPoint x: 569, startPoint y: 451, endPoint x: 557, endPoint y: 300, distance: 151.5
click at [557, 300] on div "true false true false Workflow Set Inputs Inputs Condition Process Transcriptio…" at bounding box center [605, 520] width 1144 height 975
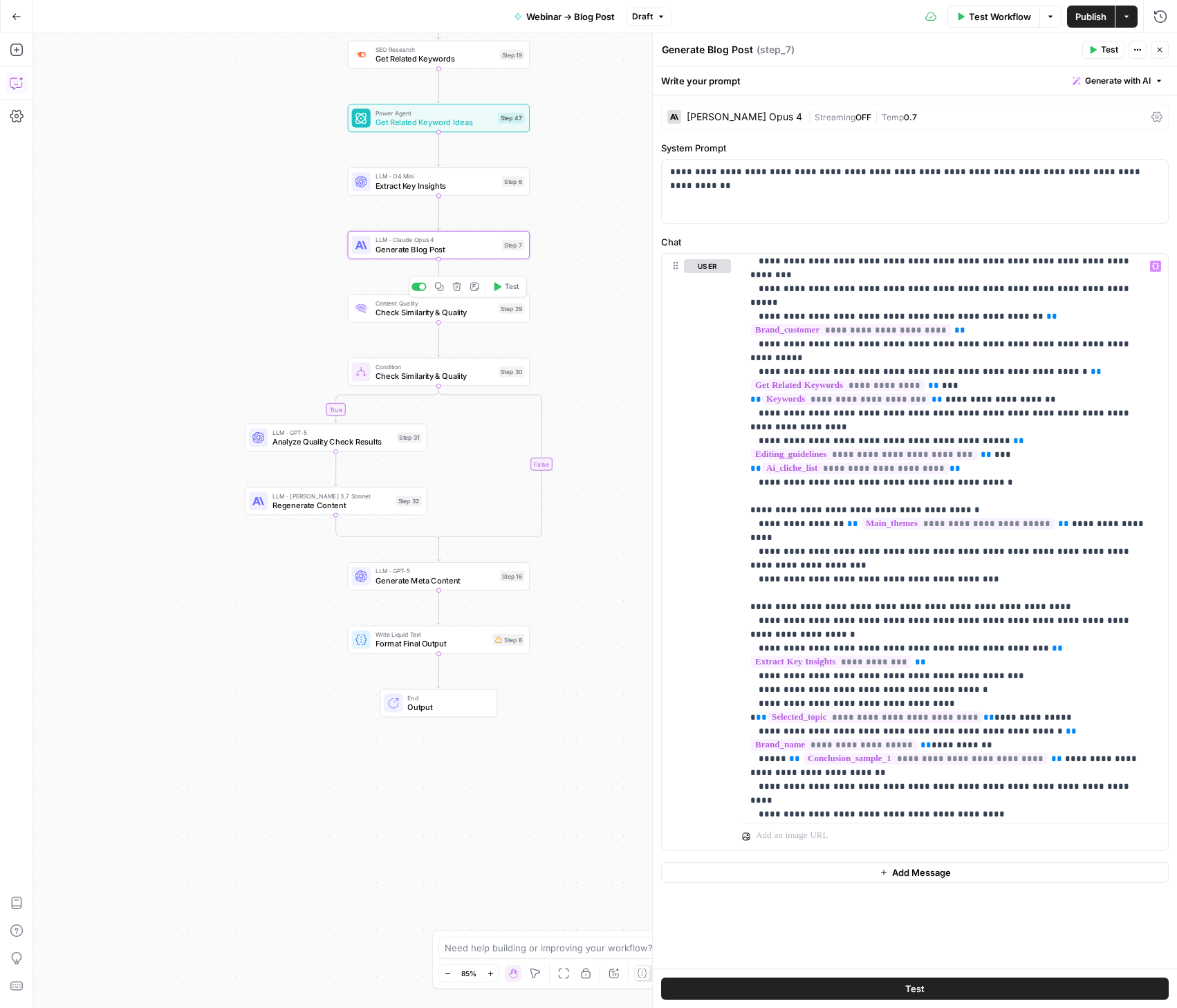
click at [407, 314] on span "Check Similarity & Quality" at bounding box center [435, 313] width 119 height 12
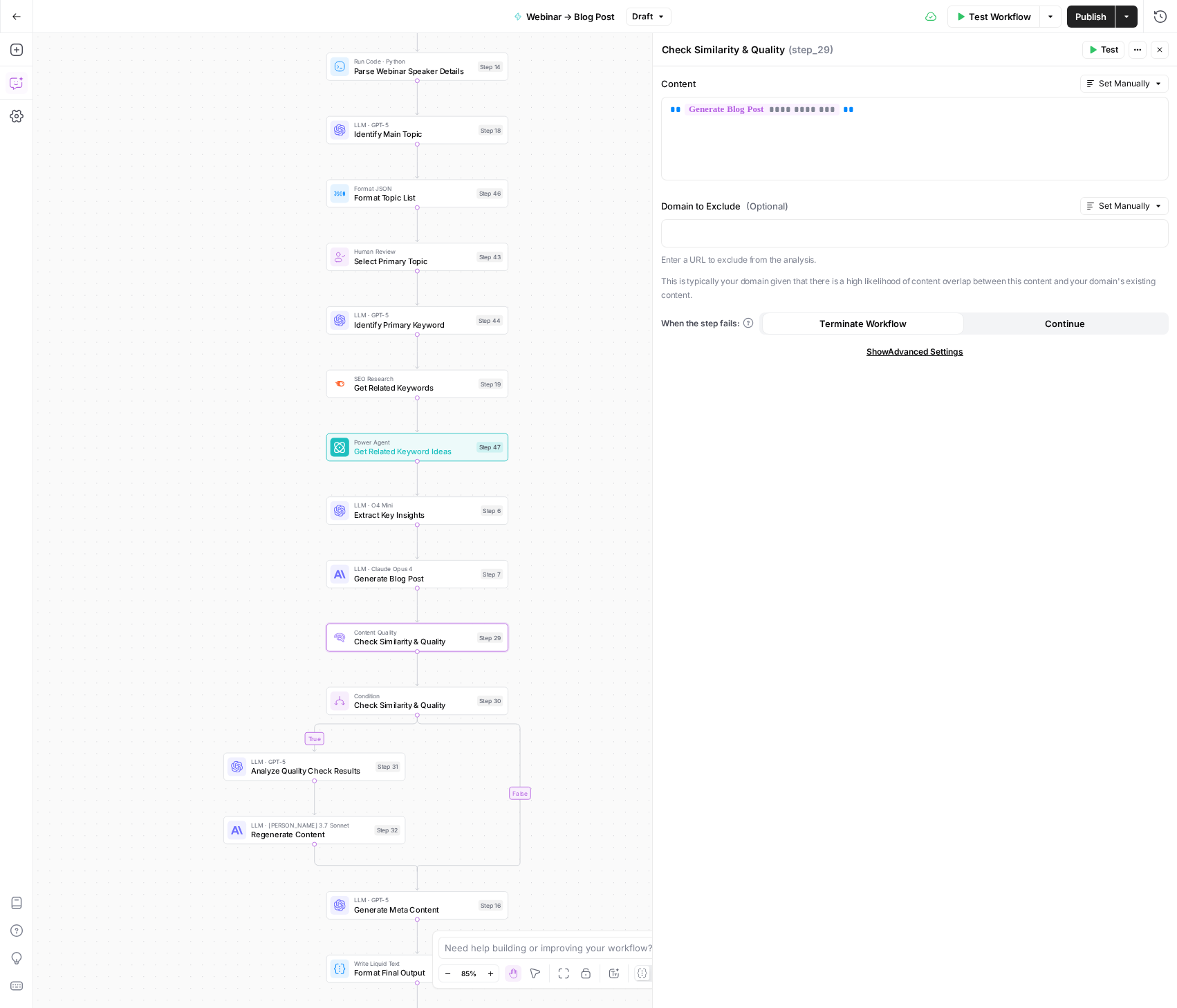
drag, startPoint x: 603, startPoint y: 127, endPoint x: 584, endPoint y: 448, distance: 321.6
click at [584, 448] on div "true false true false Workflow Set Inputs Inputs Condition Process Transcriptio…" at bounding box center [605, 520] width 1144 height 975
click at [17, 17] on icon "button" at bounding box center [16, 16] width 10 height 10
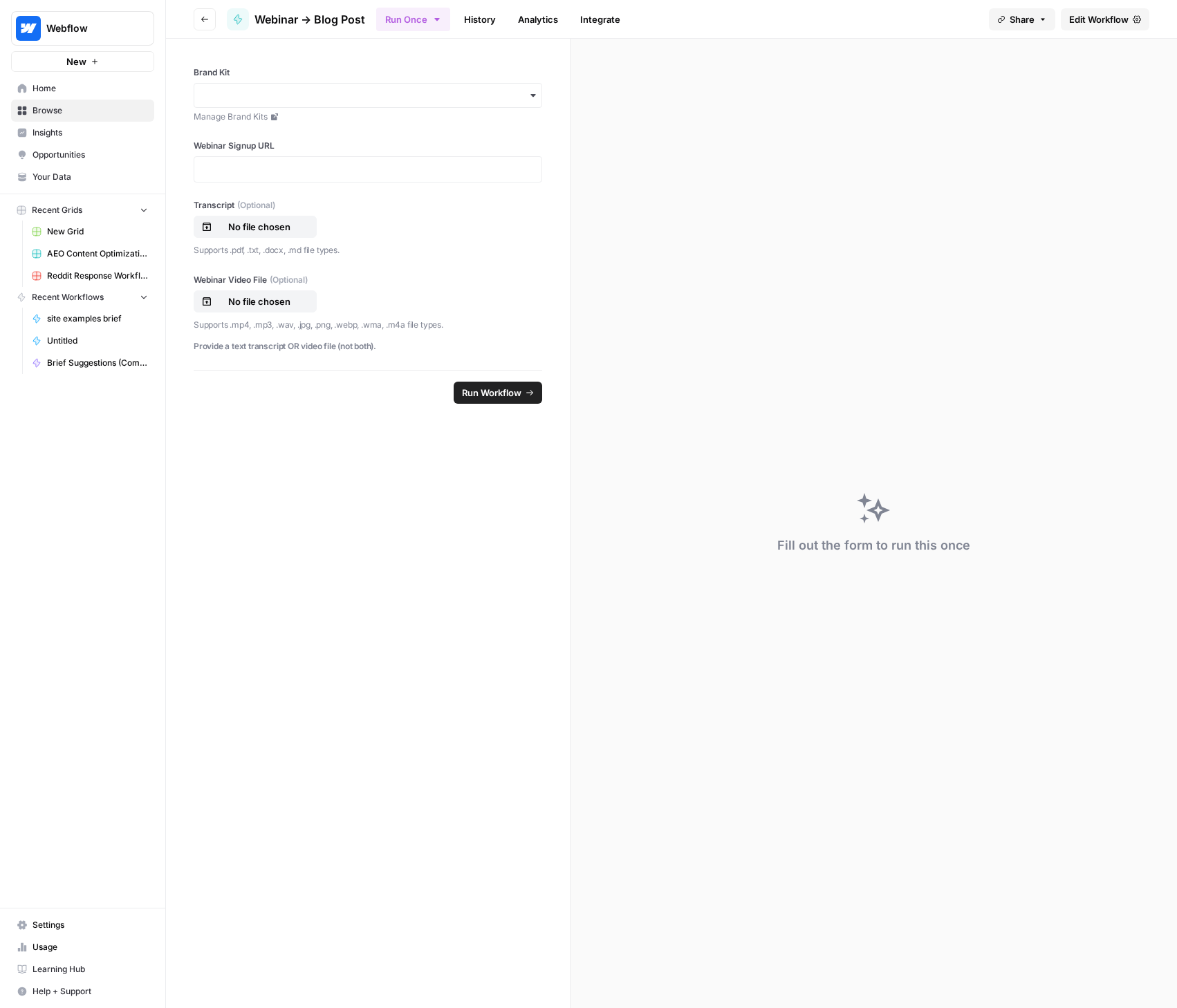
click at [485, 20] on link "History" at bounding box center [480, 19] width 48 height 22
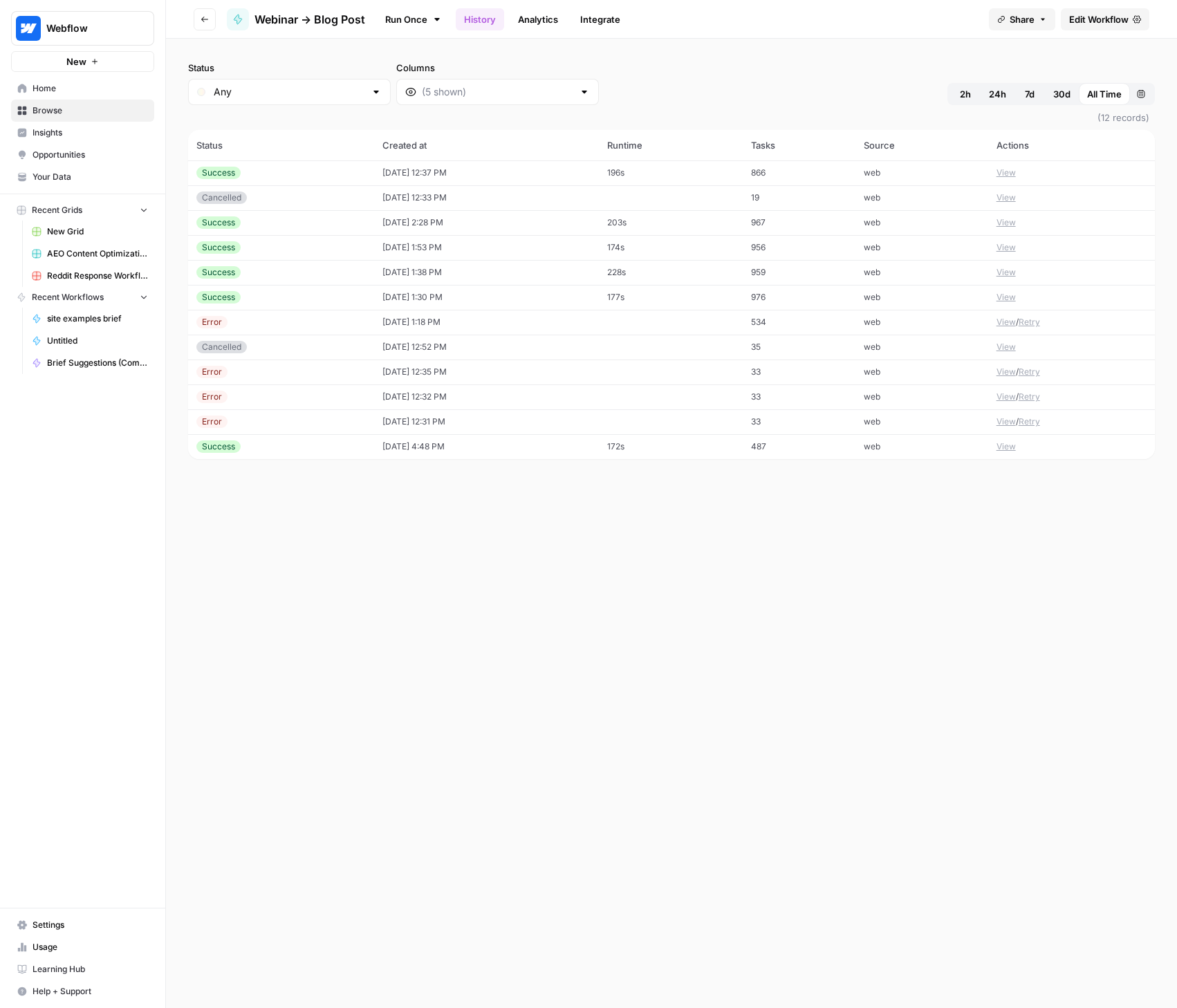
click at [1006, 226] on button "View" at bounding box center [1006, 223] width 20 height 12
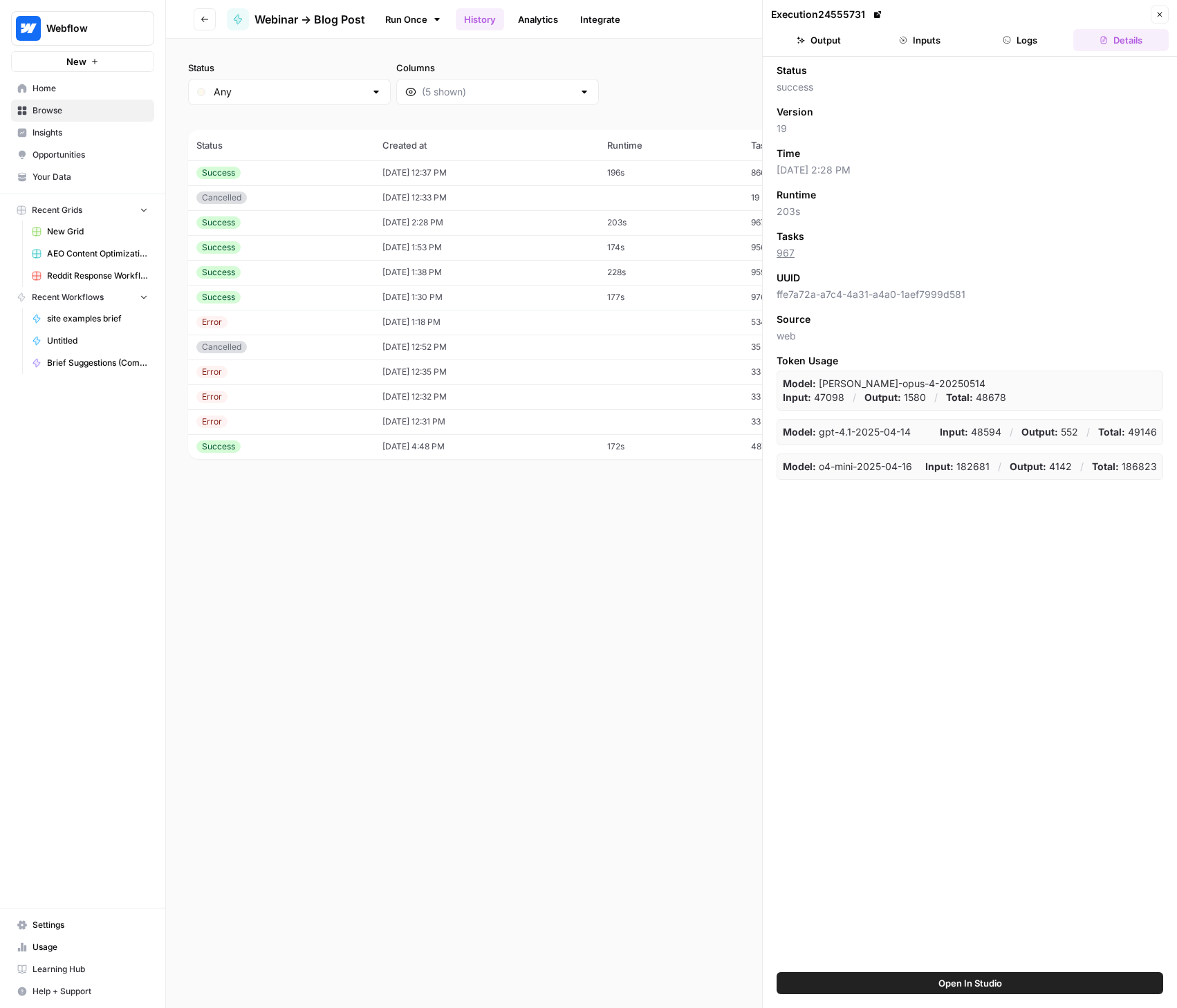
click at [928, 33] on button "Inputs" at bounding box center [919, 40] width 95 height 22
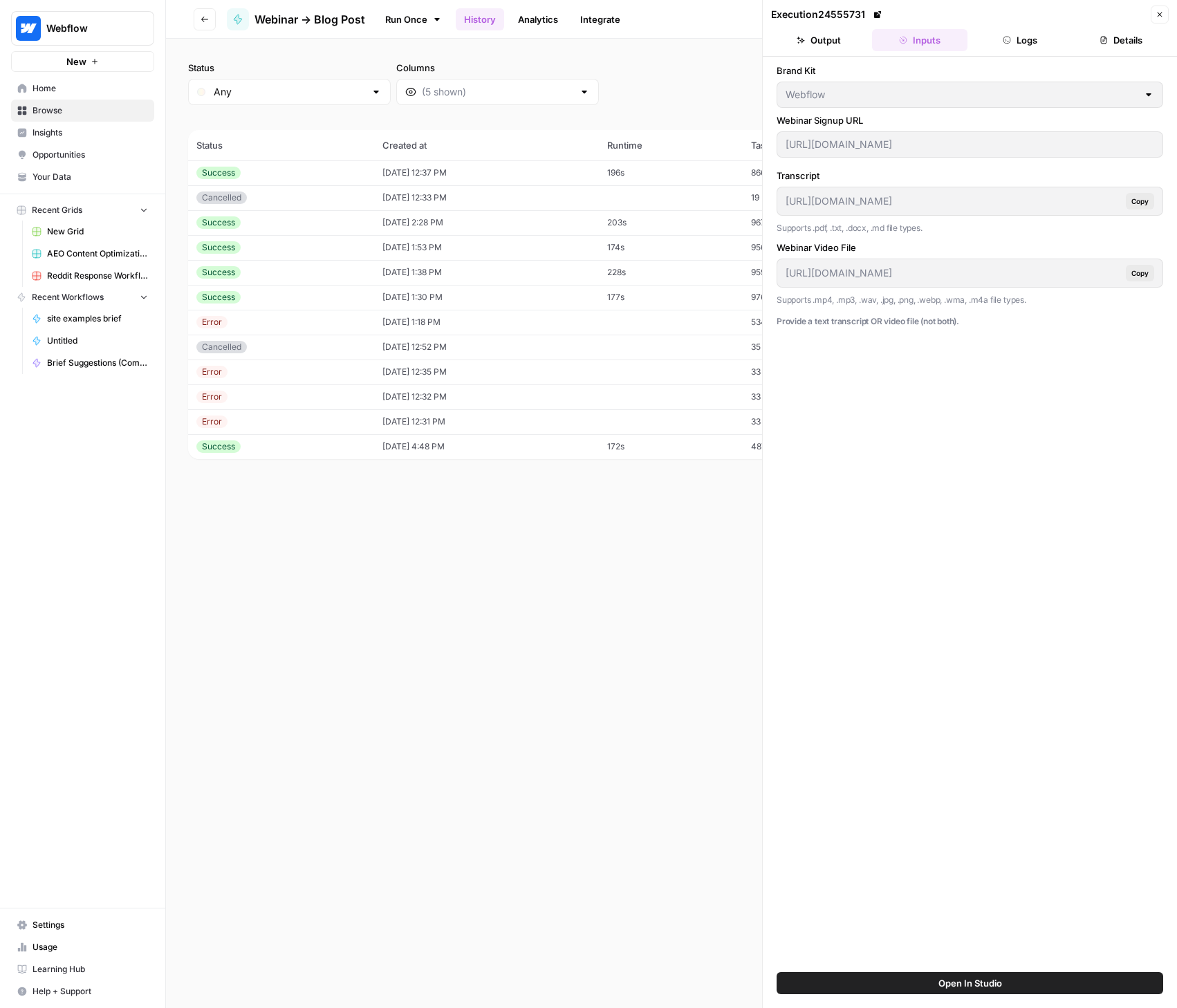
click at [822, 45] on button "Output" at bounding box center [818, 40] width 95 height 22
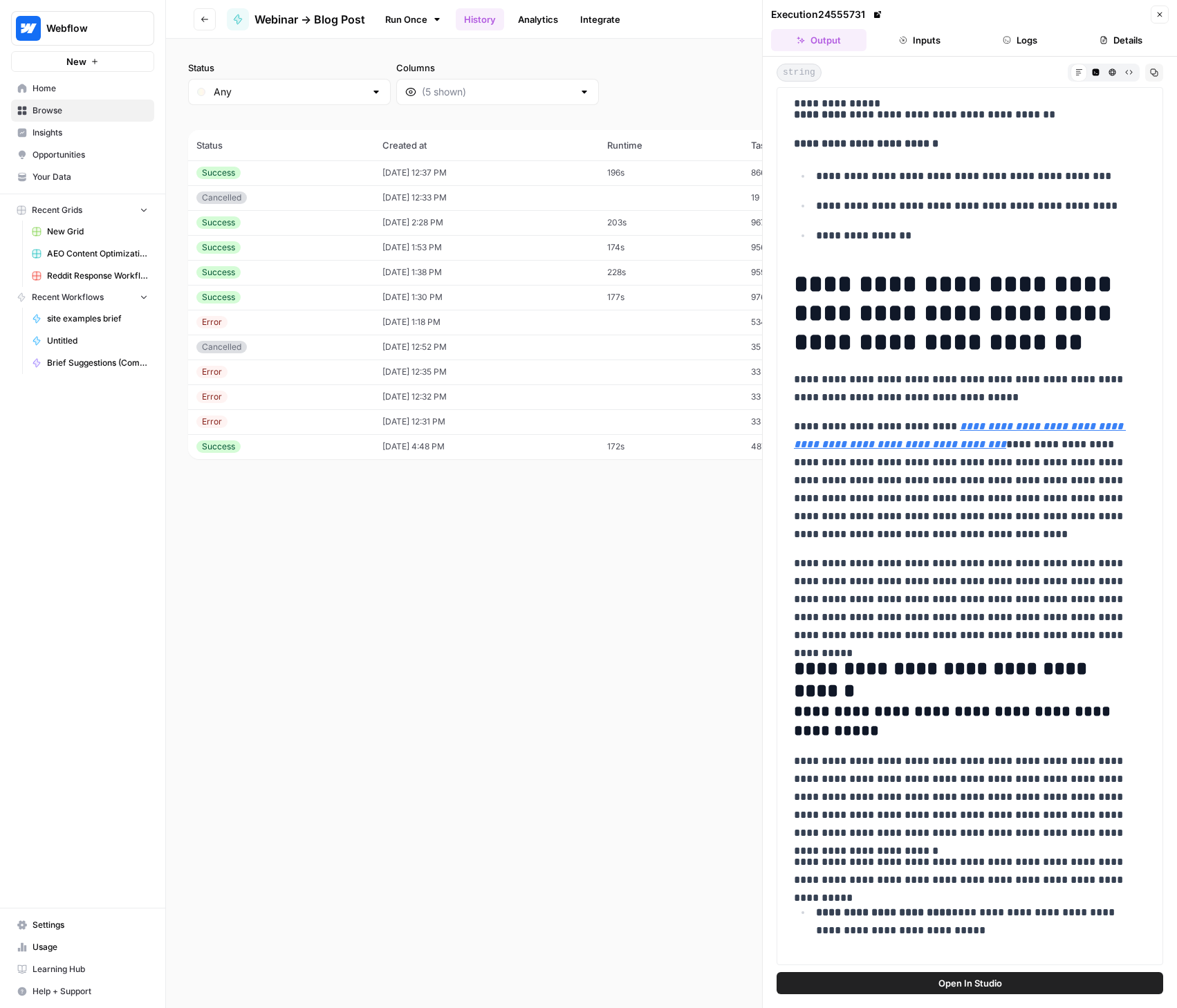
scroll to position [119, 0]
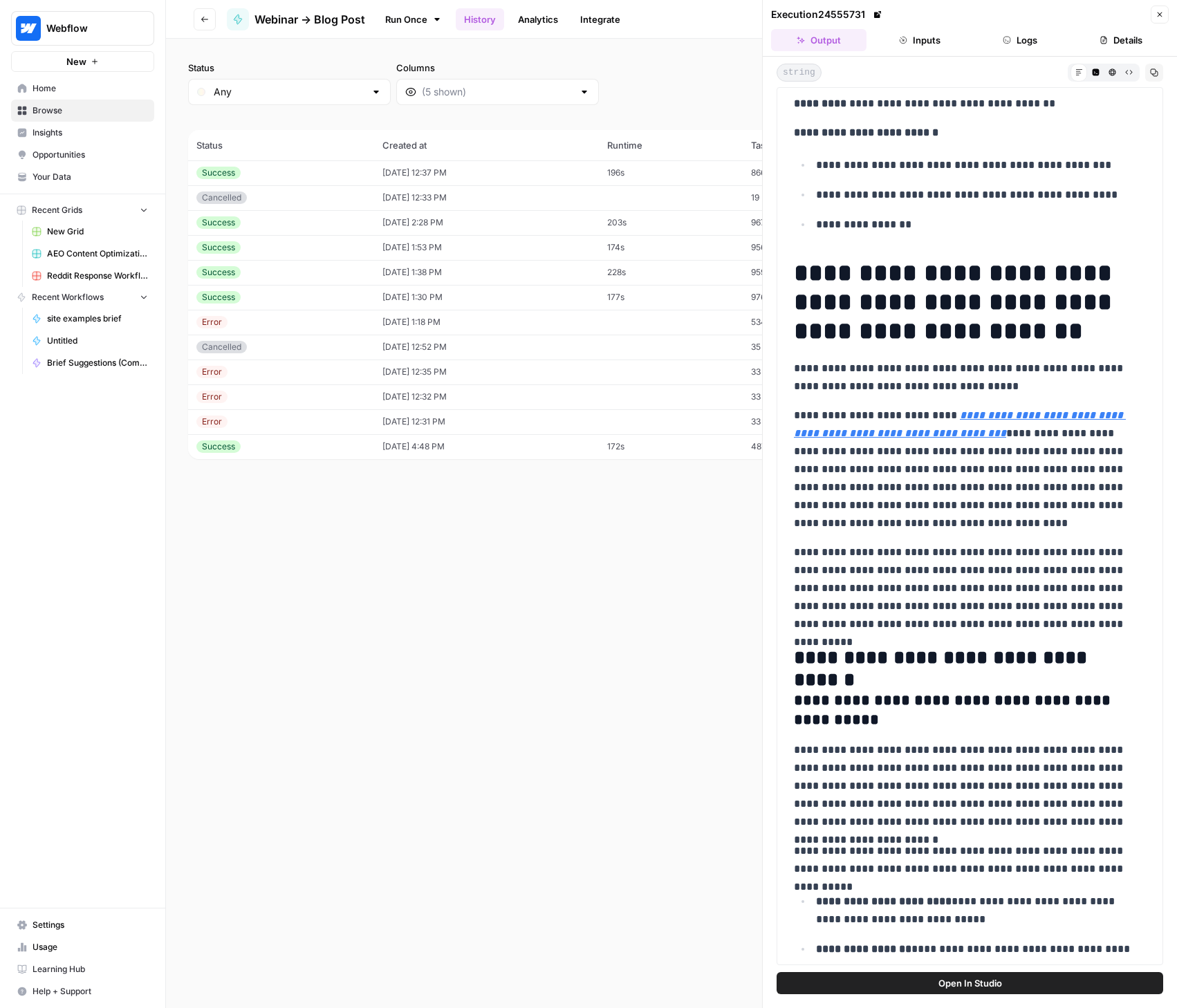
click at [1160, 17] on icon "button" at bounding box center [1159, 14] width 8 height 8
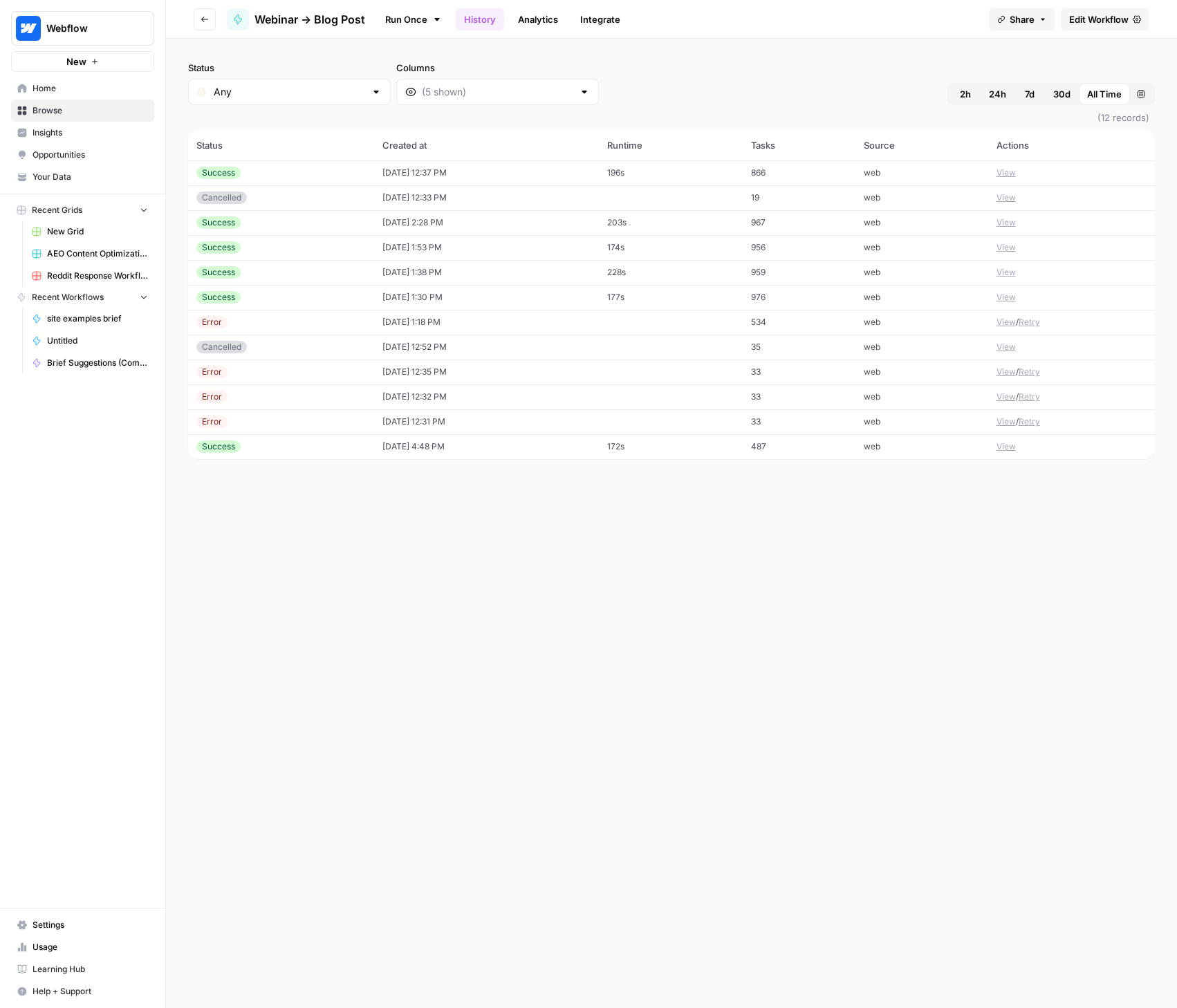
click at [1006, 172] on button "View" at bounding box center [1006, 173] width 20 height 12
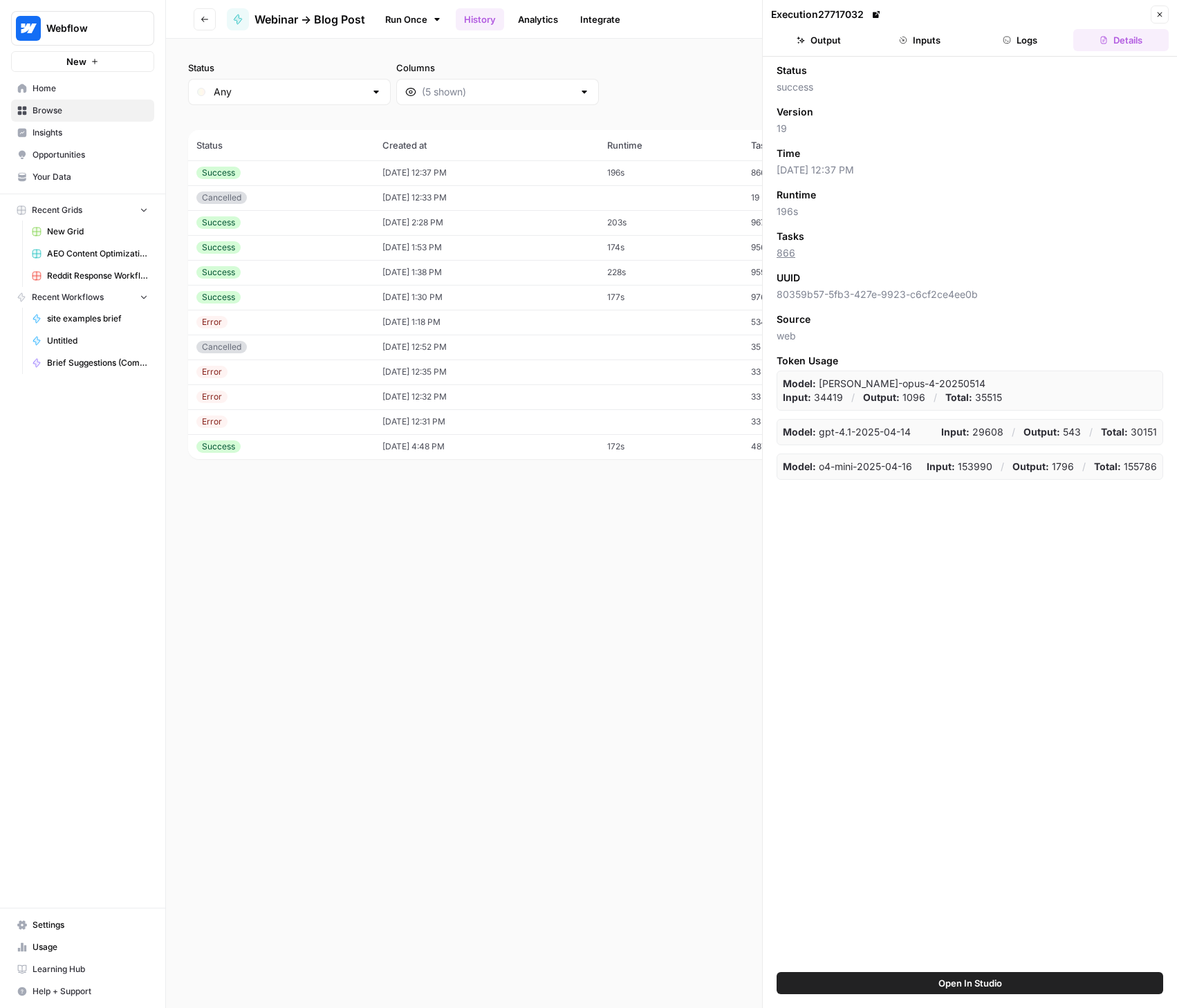
click at [819, 44] on button "Output" at bounding box center [818, 40] width 95 height 22
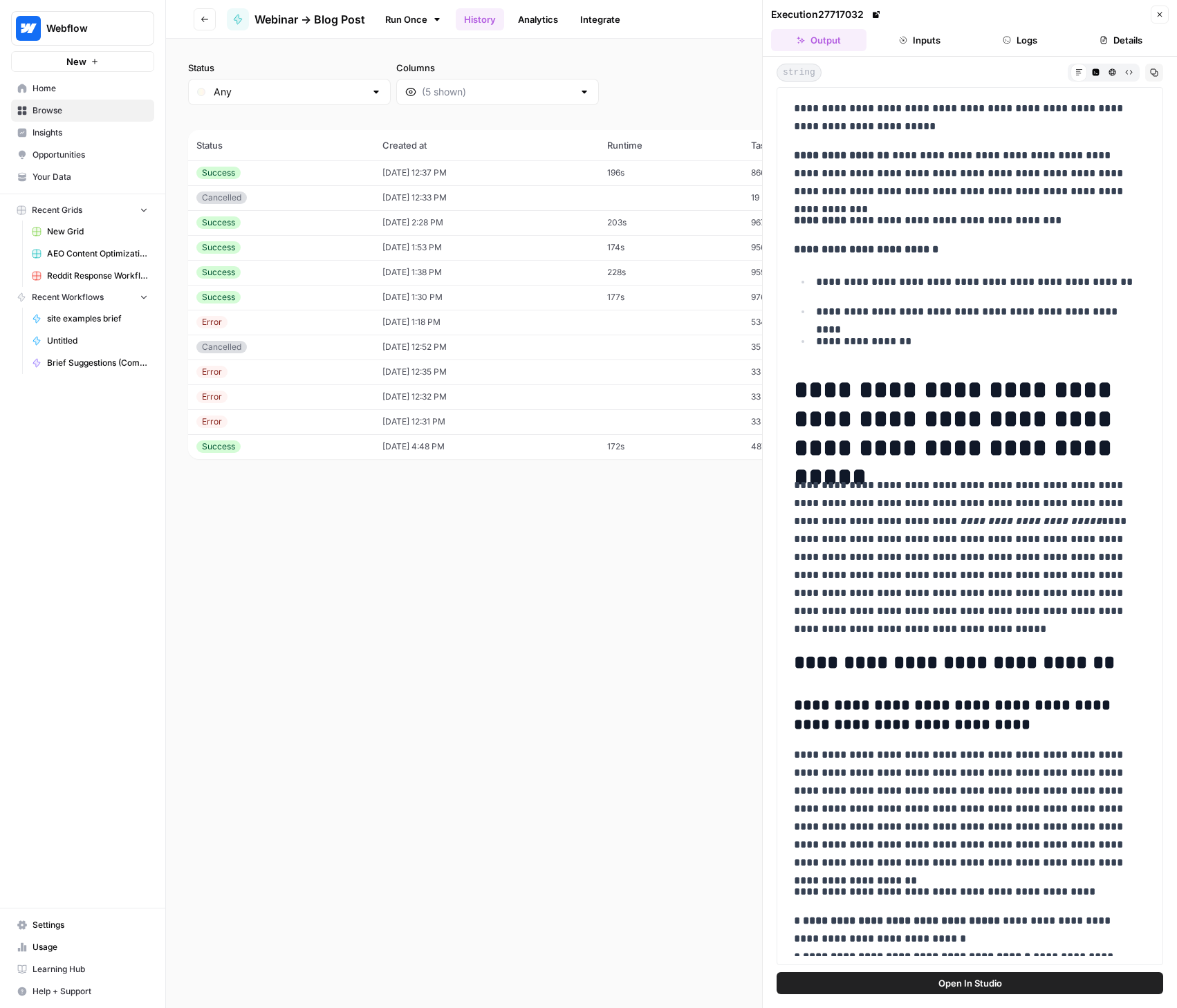
scroll to position [3, 0]
click at [1159, 11] on icon "button" at bounding box center [1159, 14] width 8 height 8
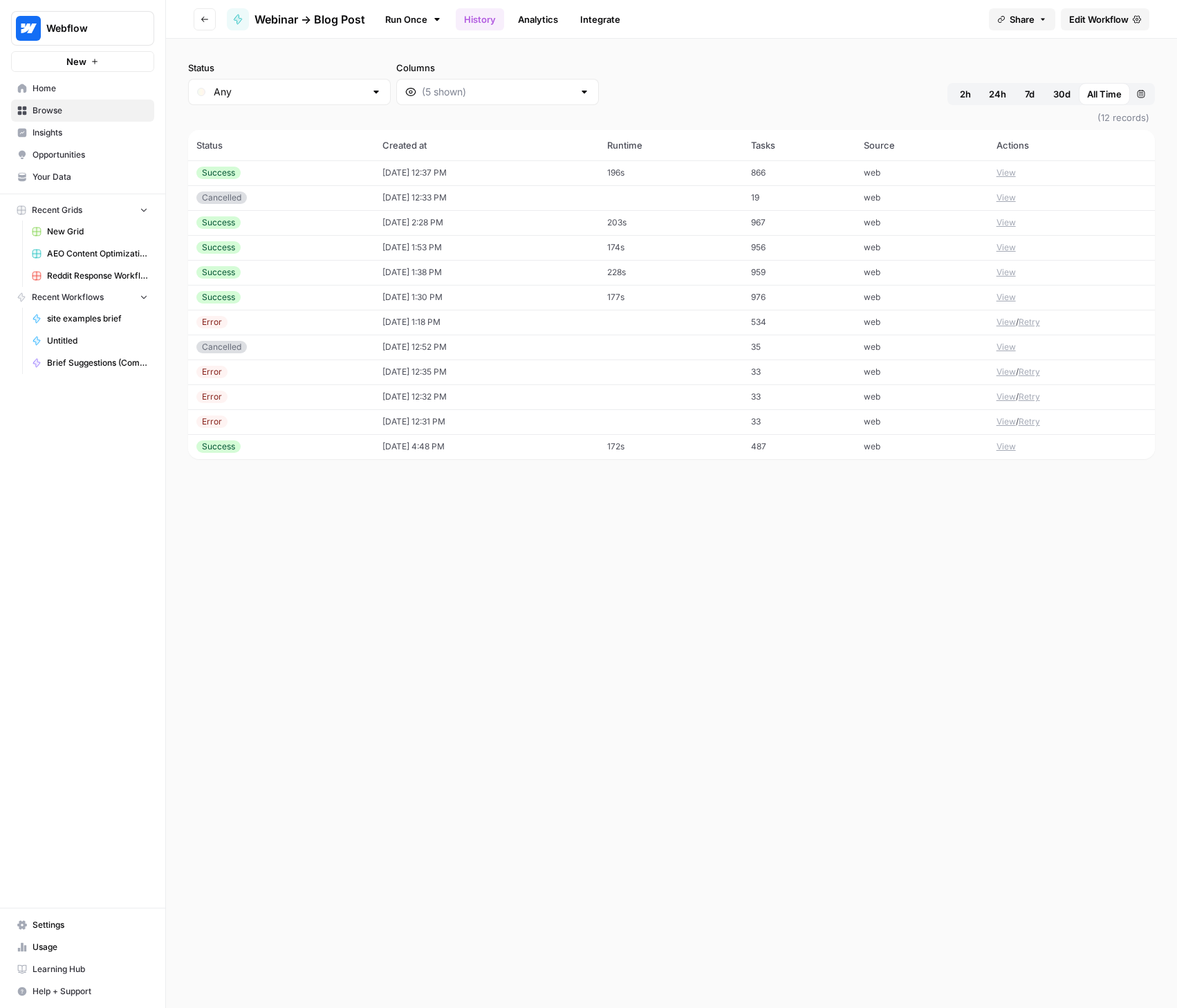
click at [1004, 270] on button "View" at bounding box center [1006, 273] width 20 height 12
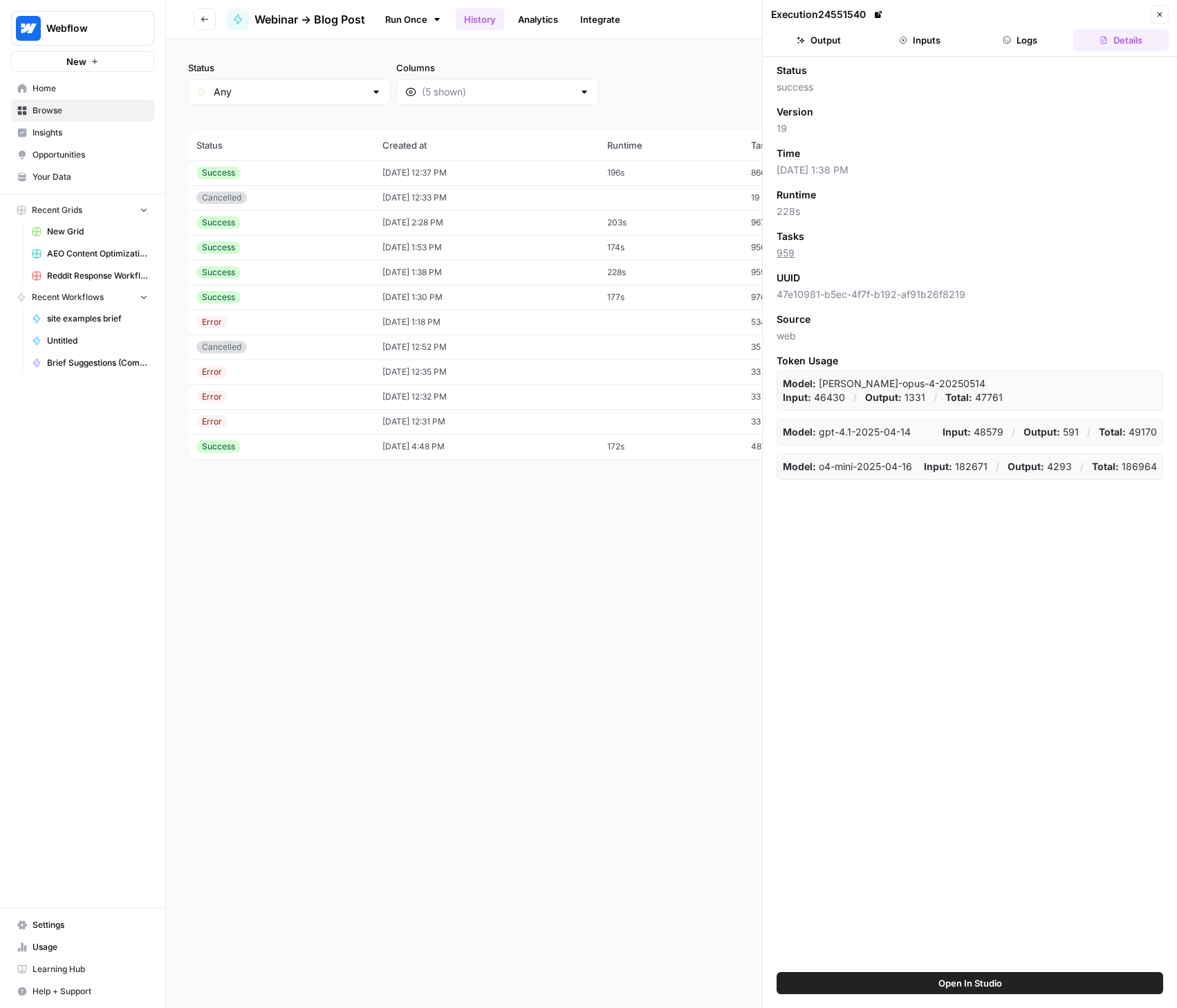
click at [816, 36] on button "Output" at bounding box center [818, 40] width 95 height 22
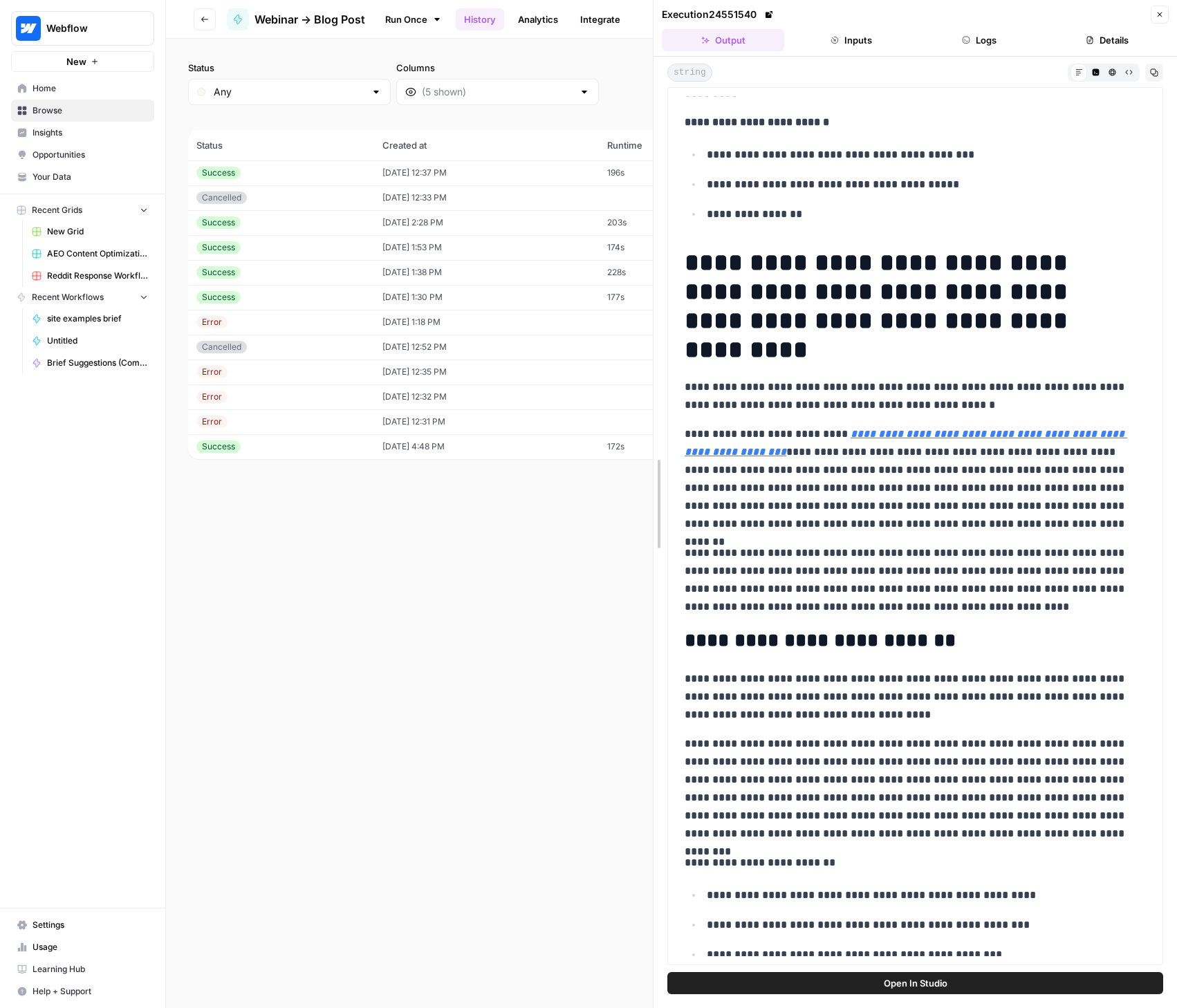
scroll to position [93, 0]
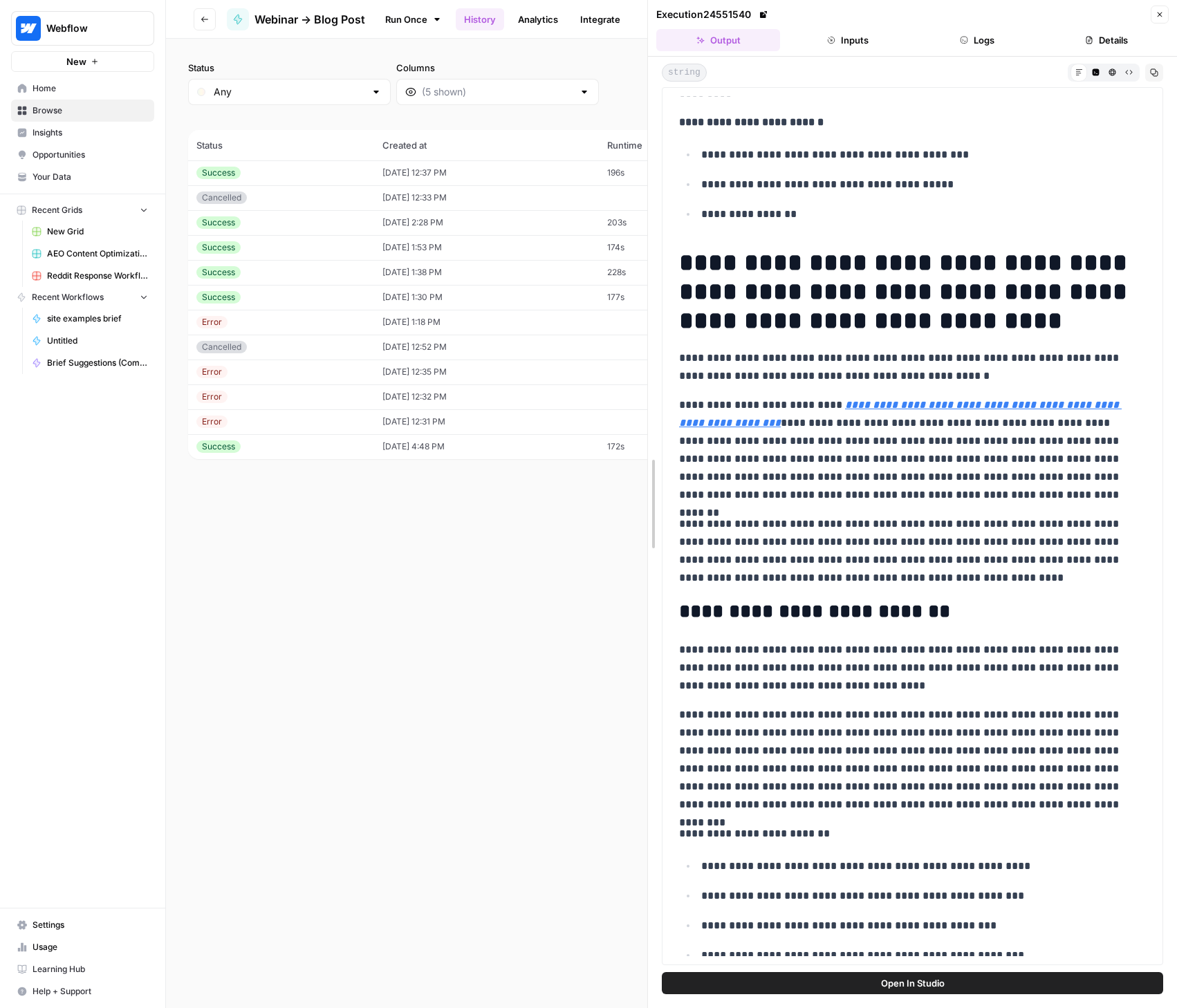
drag, startPoint x: 767, startPoint y: 485, endPoint x: 652, endPoint y: 489, distance: 115.1
click at [199, 20] on button "Go back" at bounding box center [204, 19] width 22 height 22
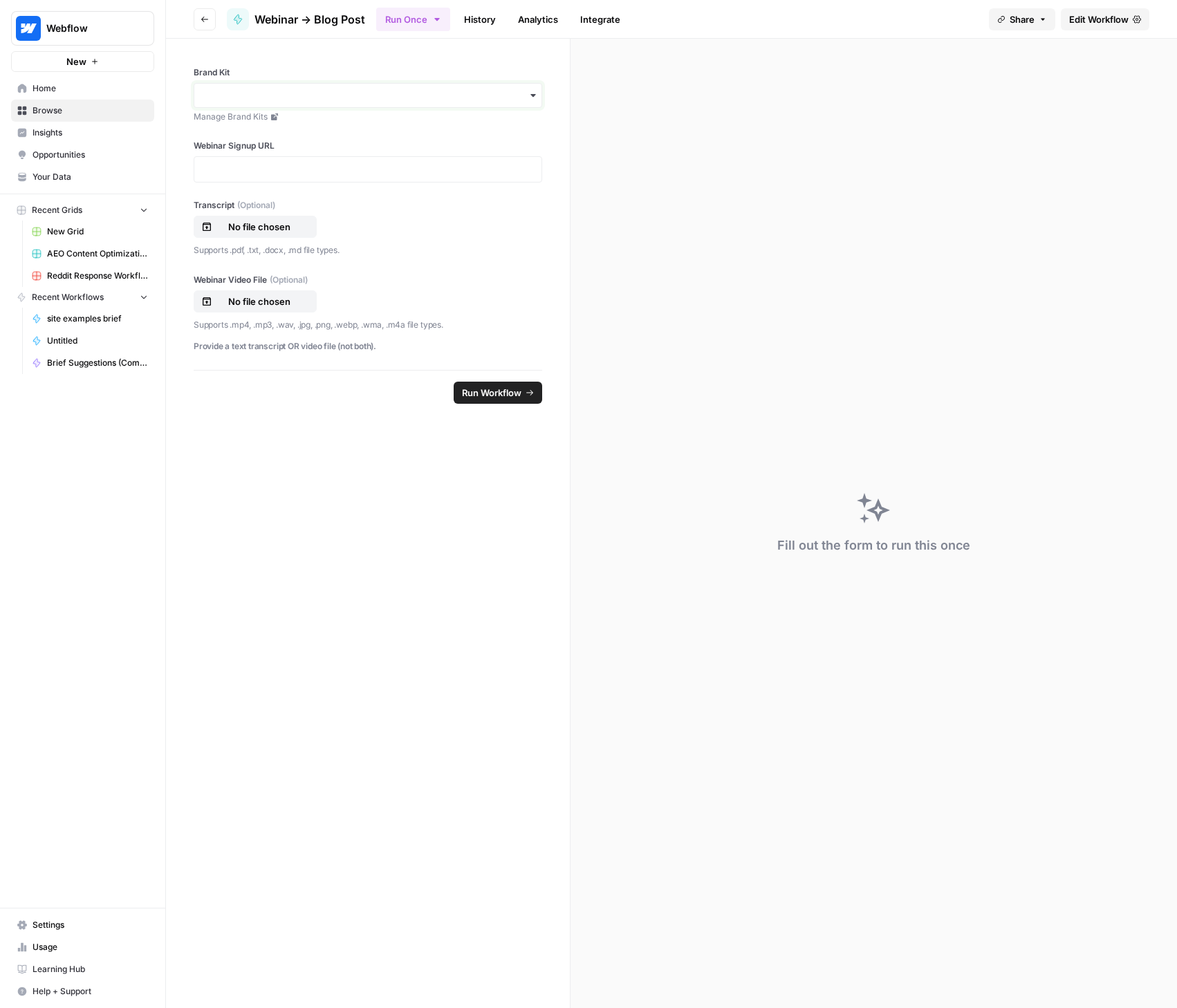
click at [352, 91] on input "Brand Kit" at bounding box center [368, 96] width 330 height 14
click at [475, 26] on link "History" at bounding box center [480, 19] width 48 height 22
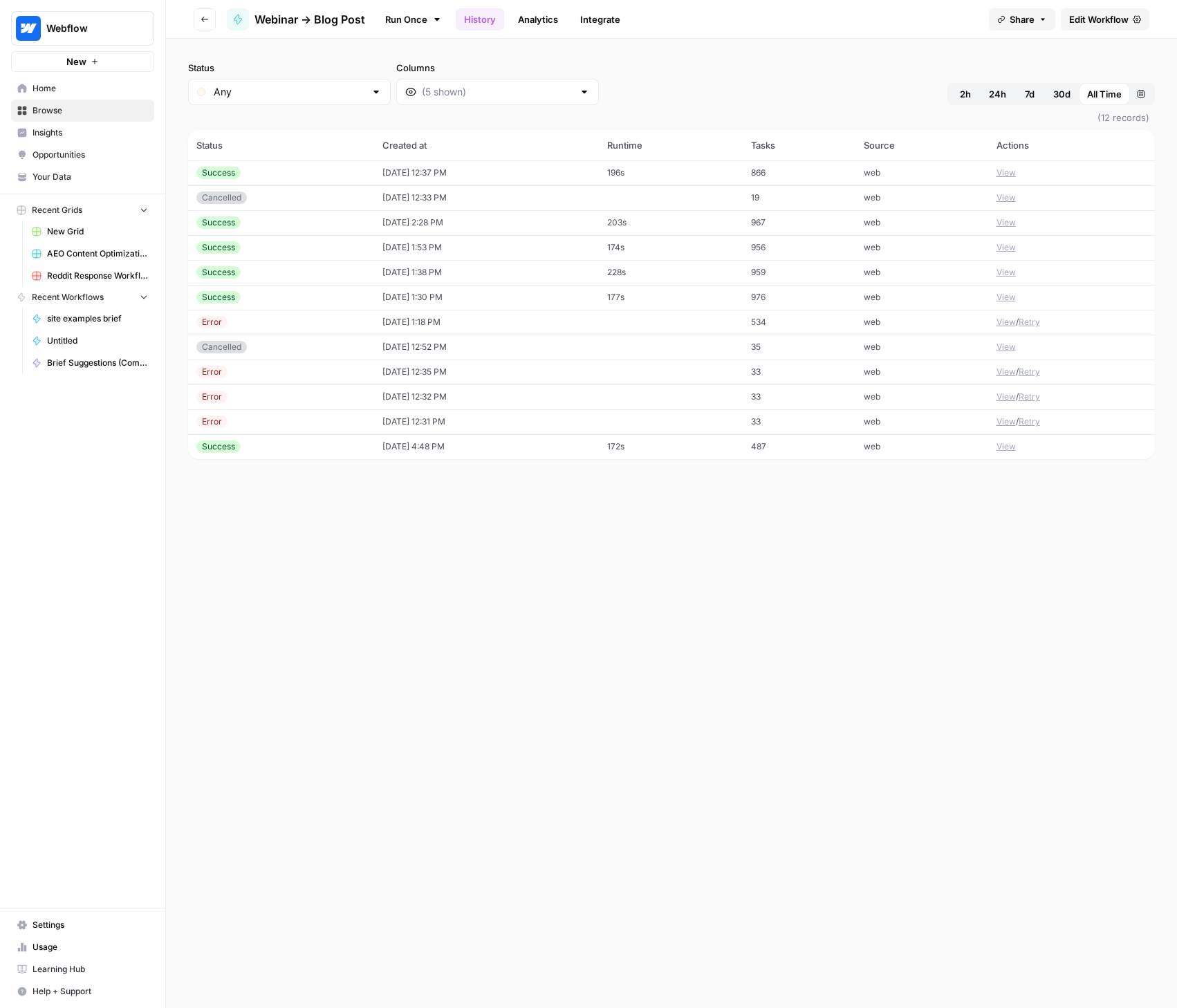
click at [1003, 296] on button "View" at bounding box center [1006, 298] width 20 height 12
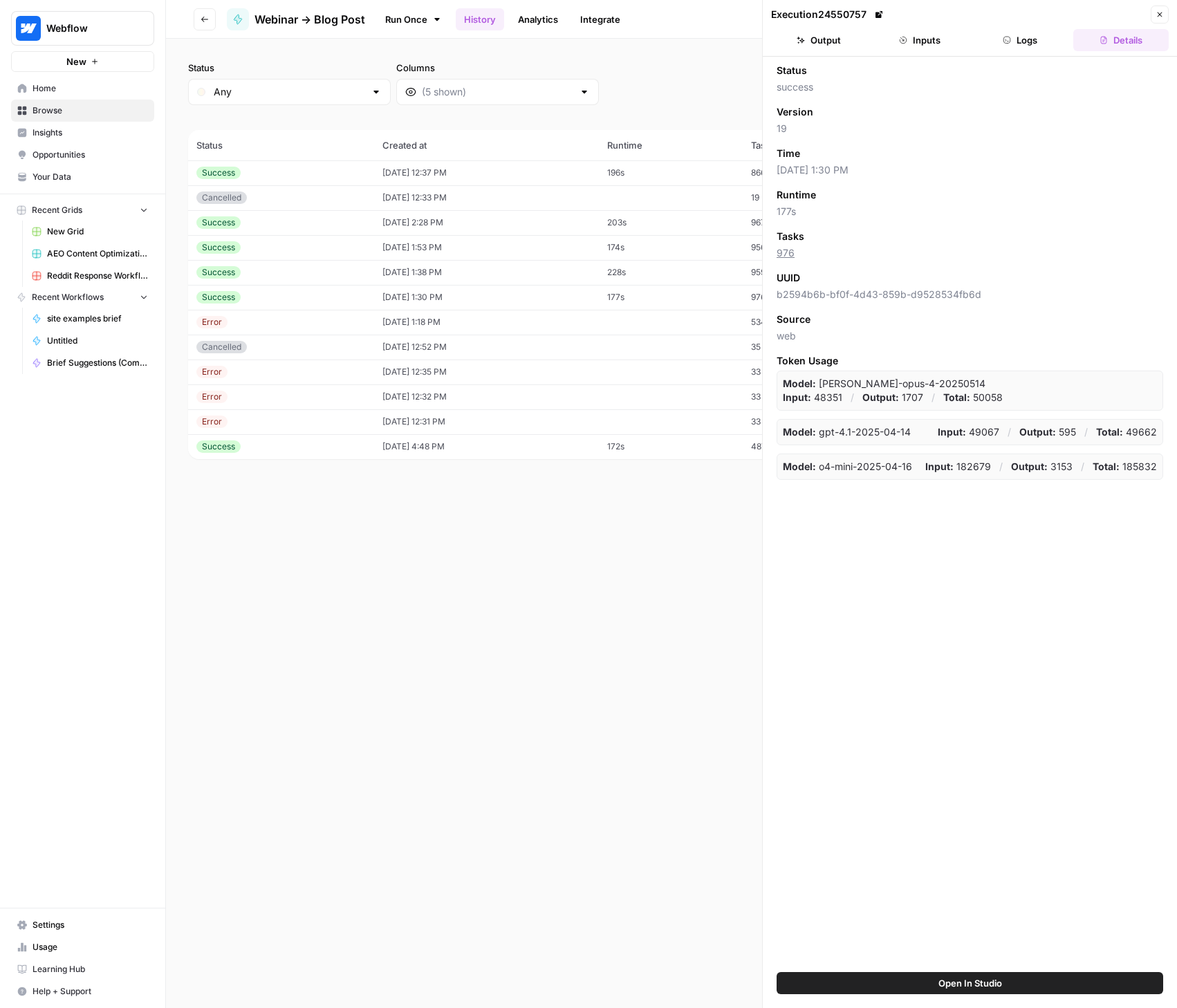
click at [823, 40] on button "Output" at bounding box center [818, 40] width 95 height 22
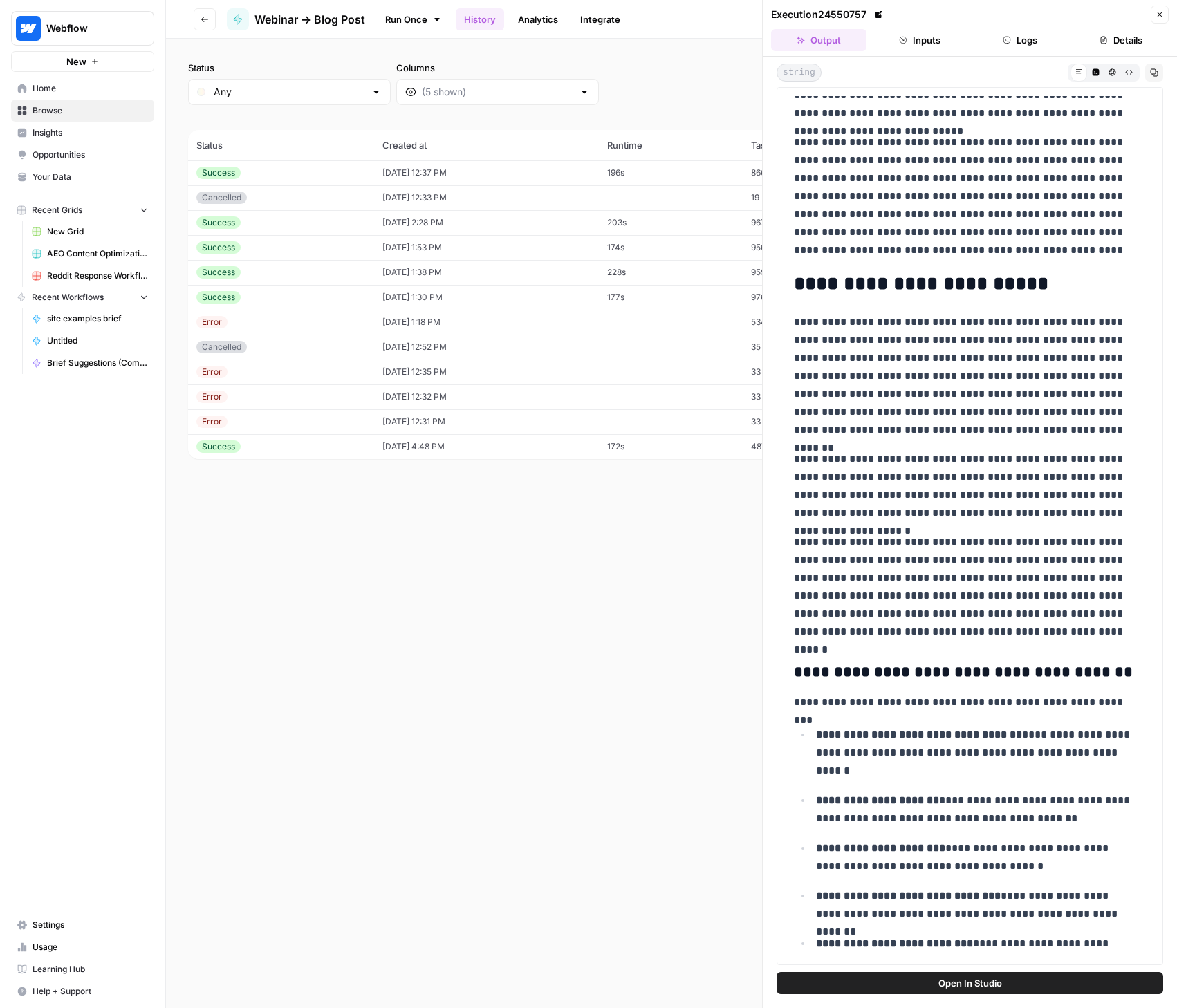
scroll to position [599, 0]
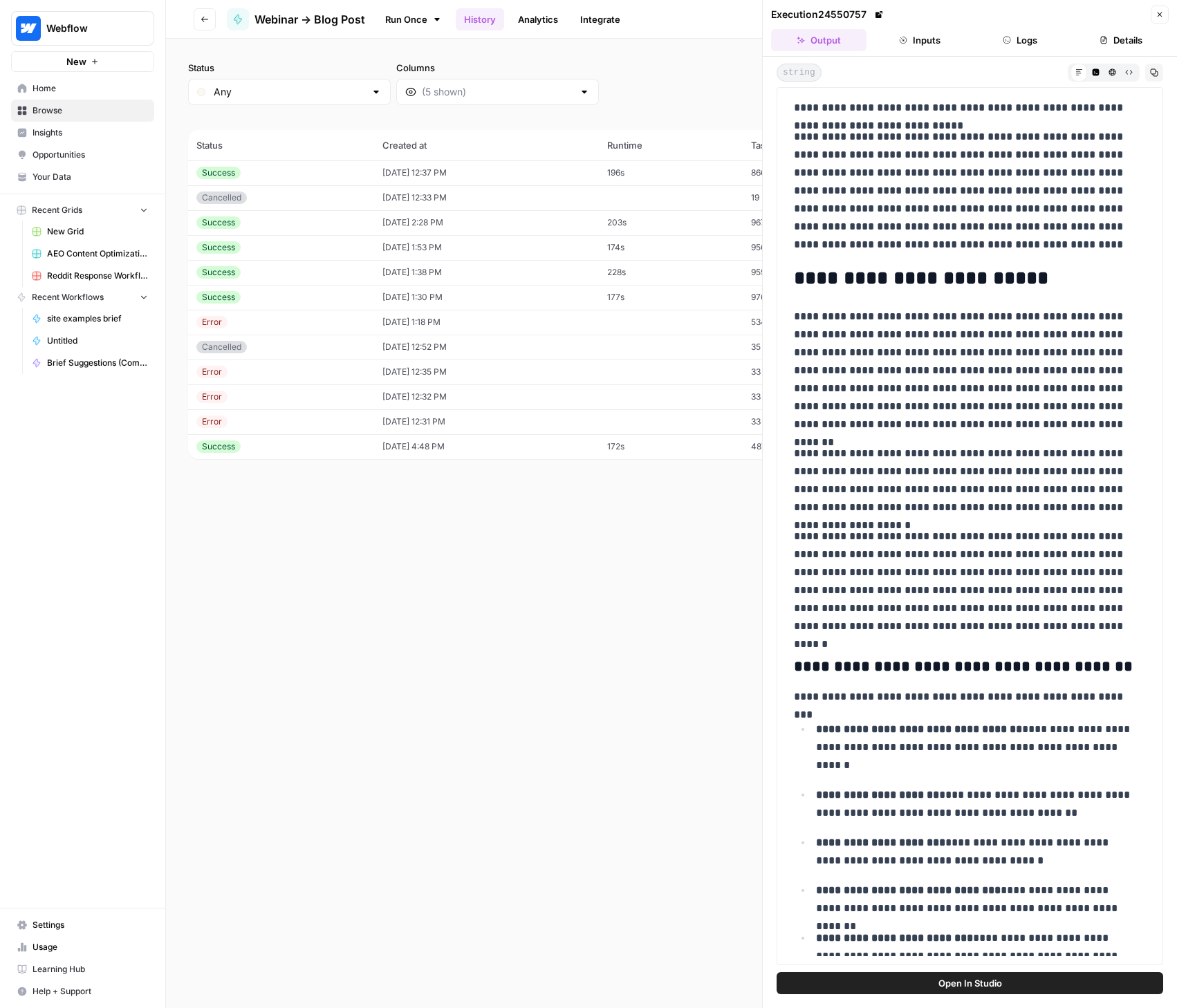
drag, startPoint x: 796, startPoint y: 451, endPoint x: 1077, endPoint y: 492, distance: 284.0
click at [1077, 492] on p "**********" at bounding box center [965, 480] width 342 height 72
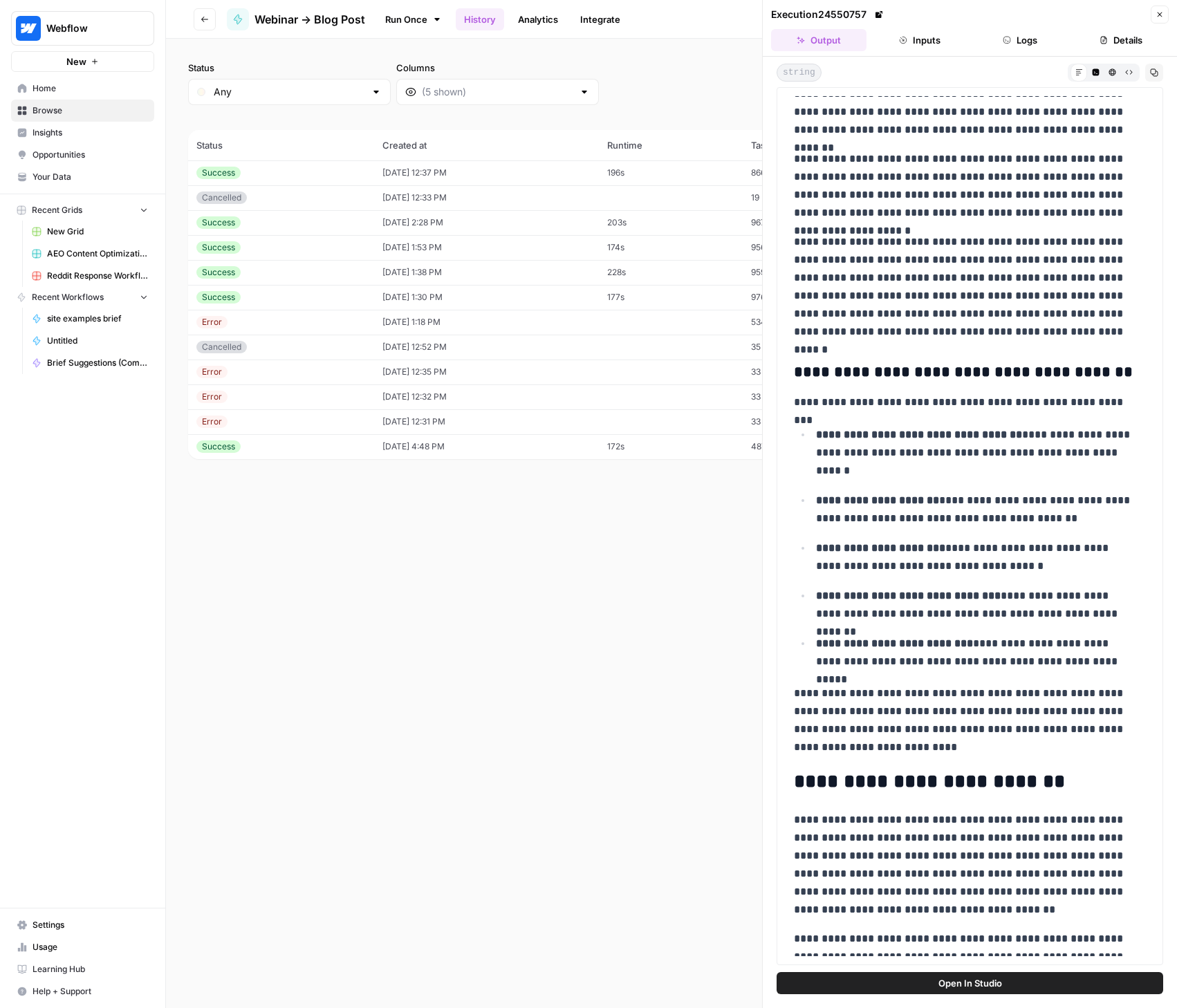
scroll to position [901, 0]
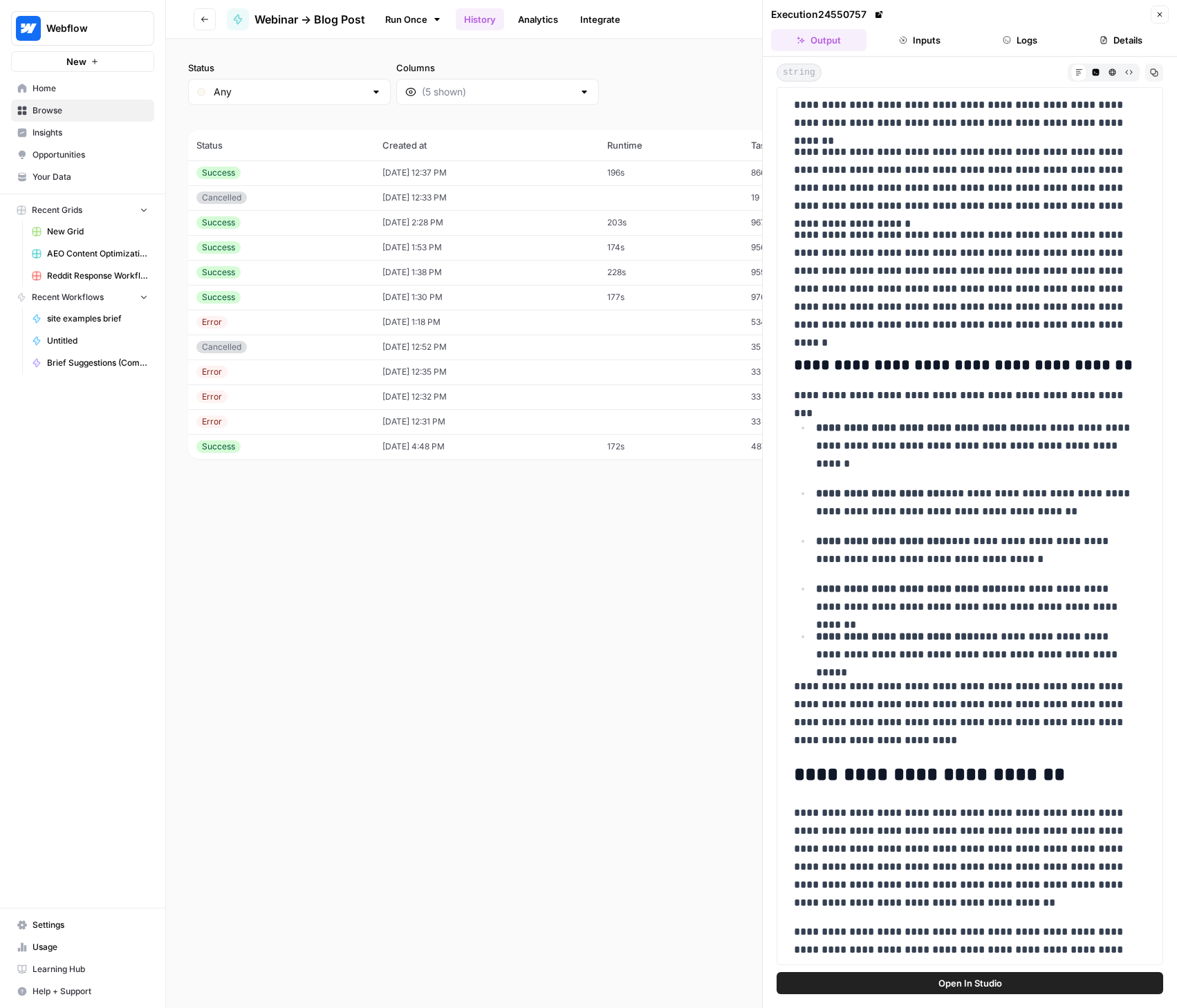
click at [1159, 18] on icon "button" at bounding box center [1159, 14] width 8 height 8
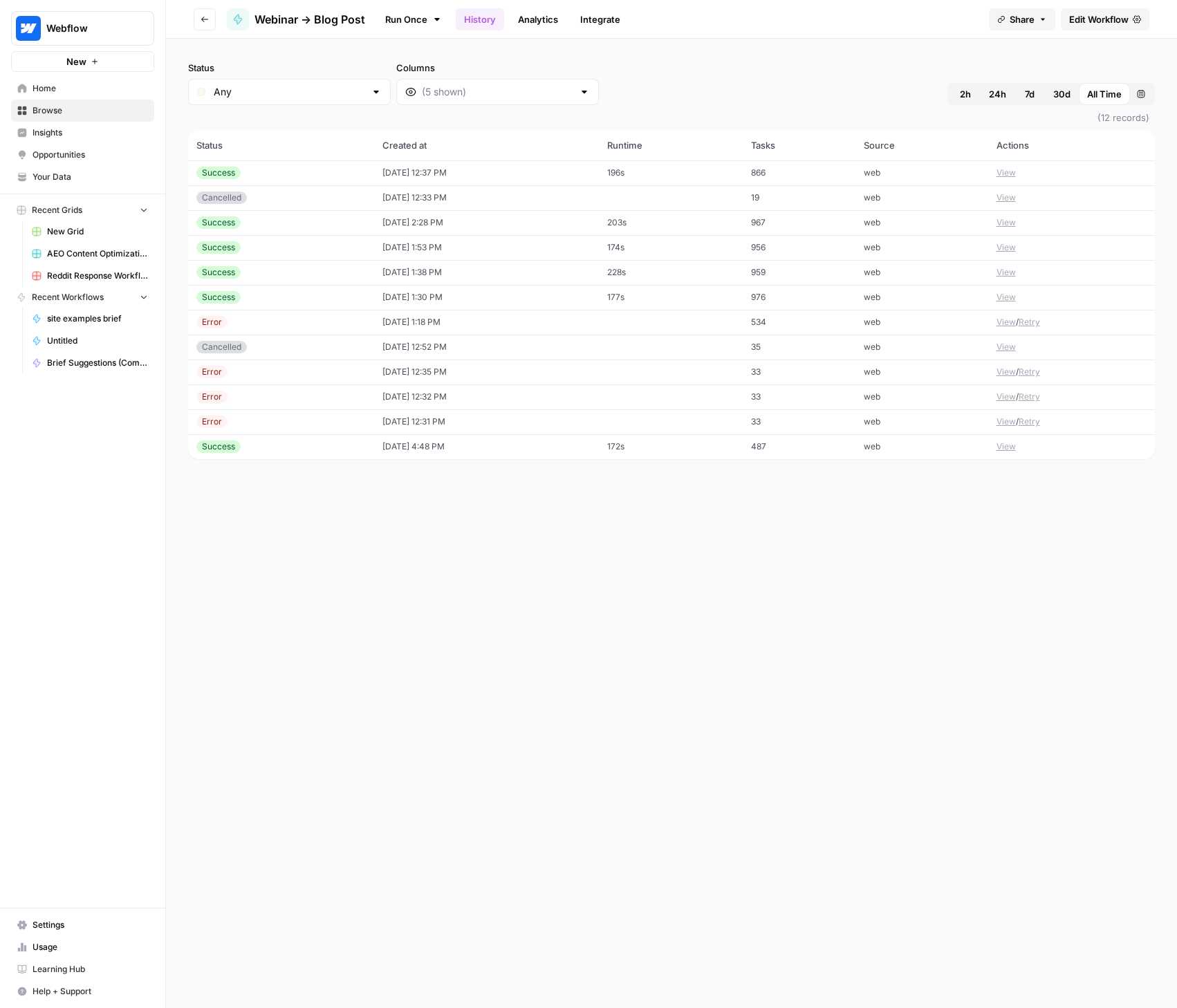
click at [1075, 23] on span "Edit Workflow" at bounding box center [1098, 20] width 60 height 14
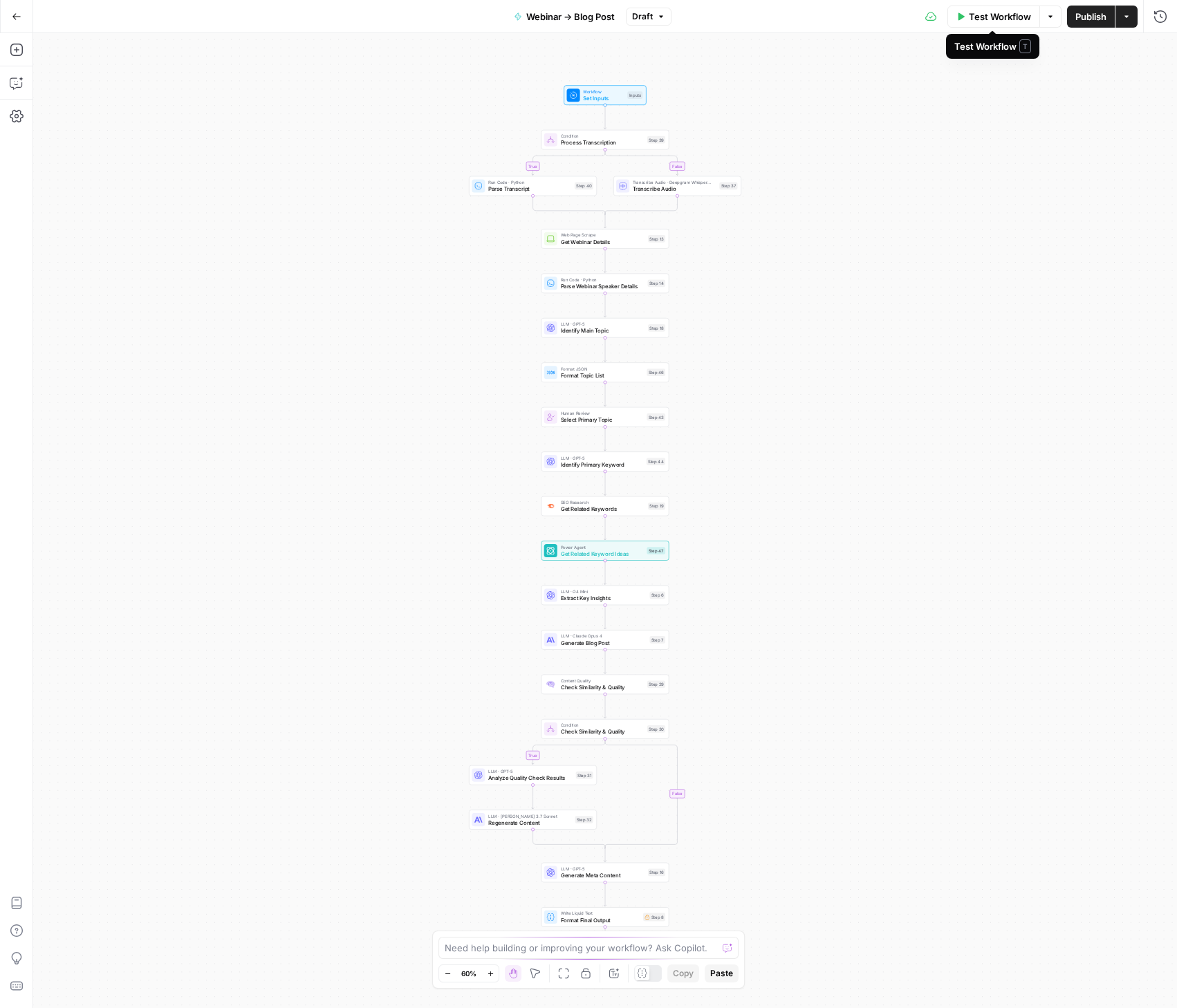
click at [1004, 14] on span "Test Workflow" at bounding box center [1000, 17] width 62 height 14
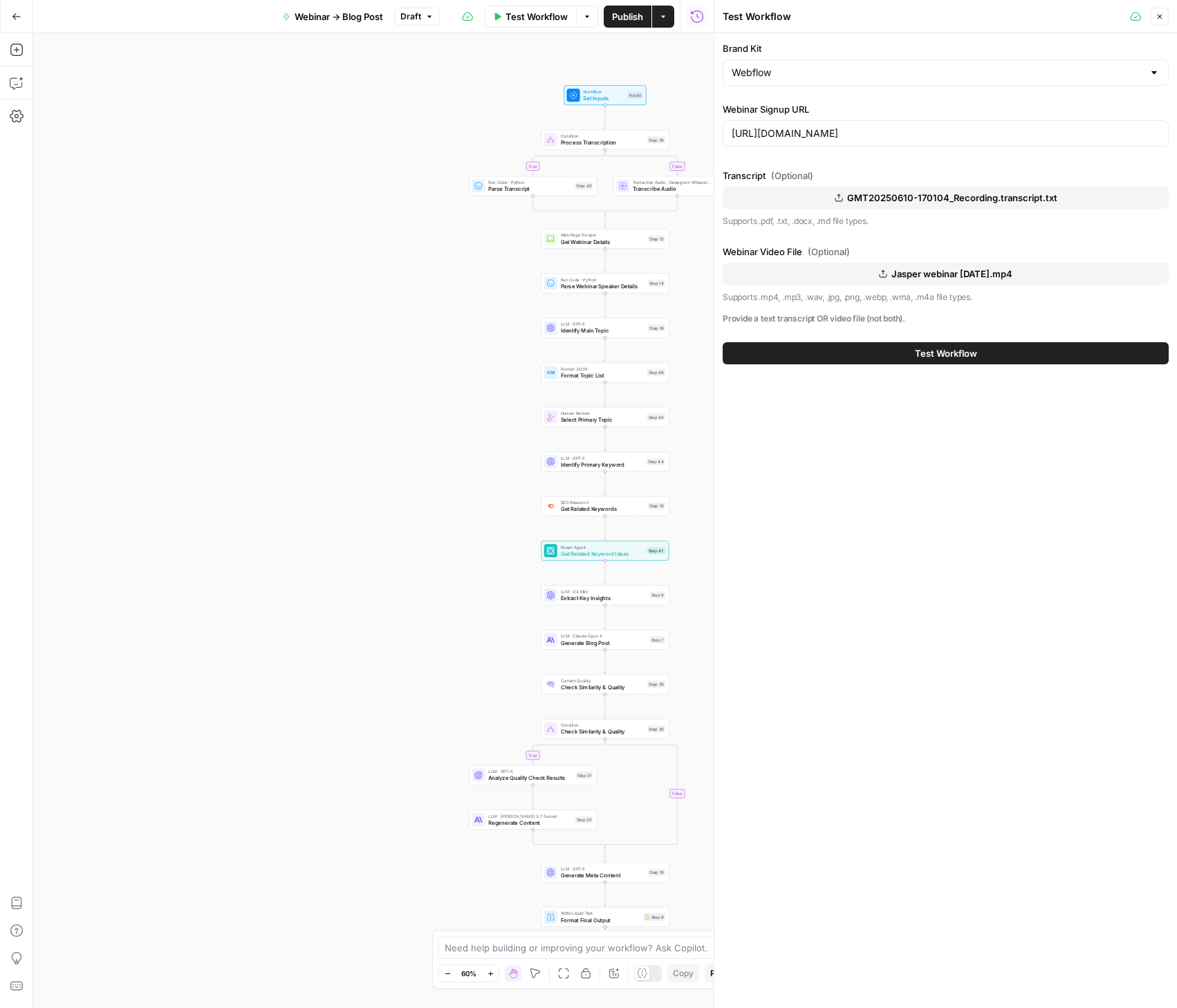
click at [957, 353] on span "Test Workflow" at bounding box center [946, 353] width 62 height 14
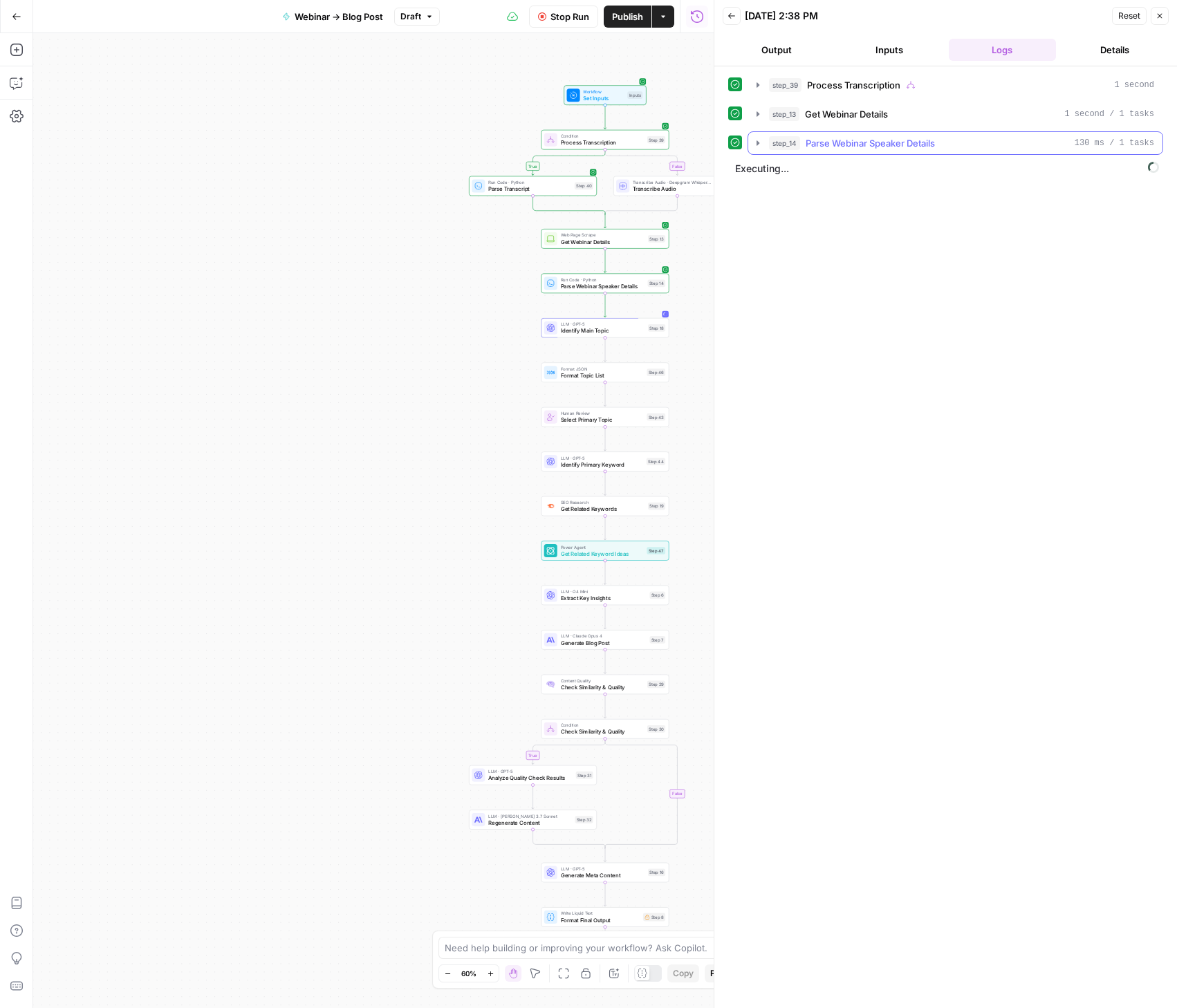
click at [759, 145] on icon "button" at bounding box center [758, 143] width 11 height 11
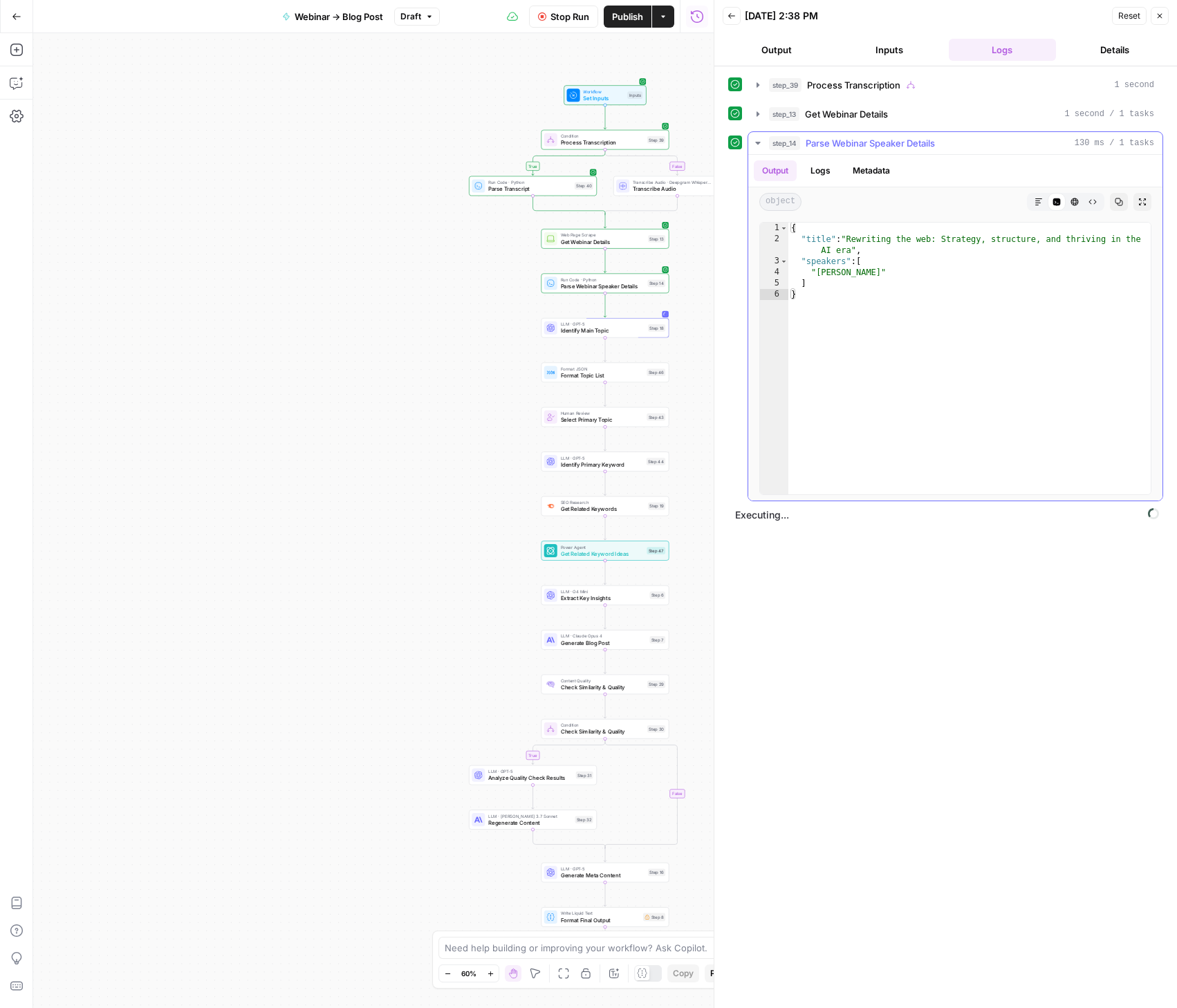
click at [1040, 203] on icon "button" at bounding box center [1038, 202] width 8 height 8
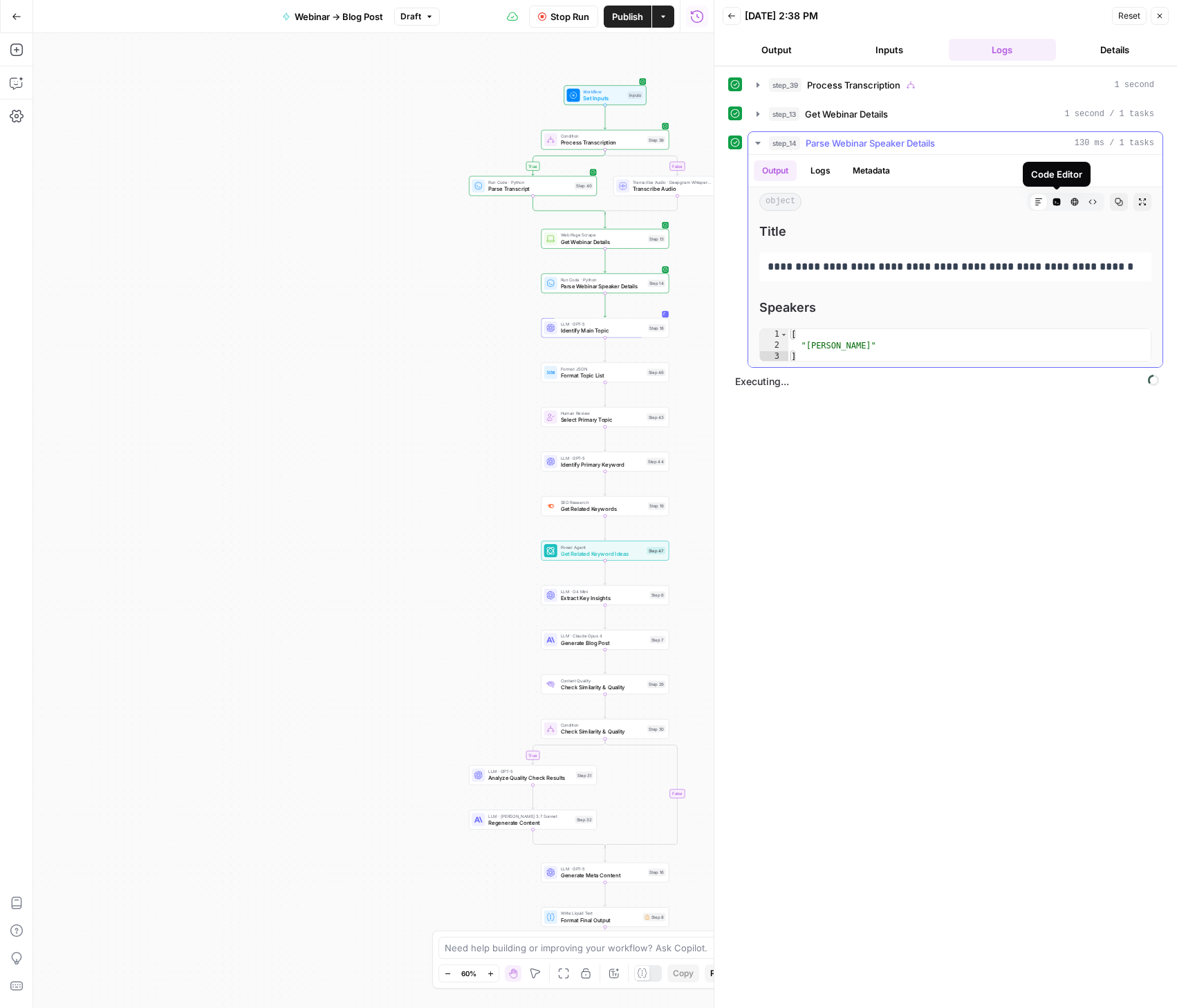
click at [1055, 203] on icon "button" at bounding box center [1057, 202] width 8 height 8
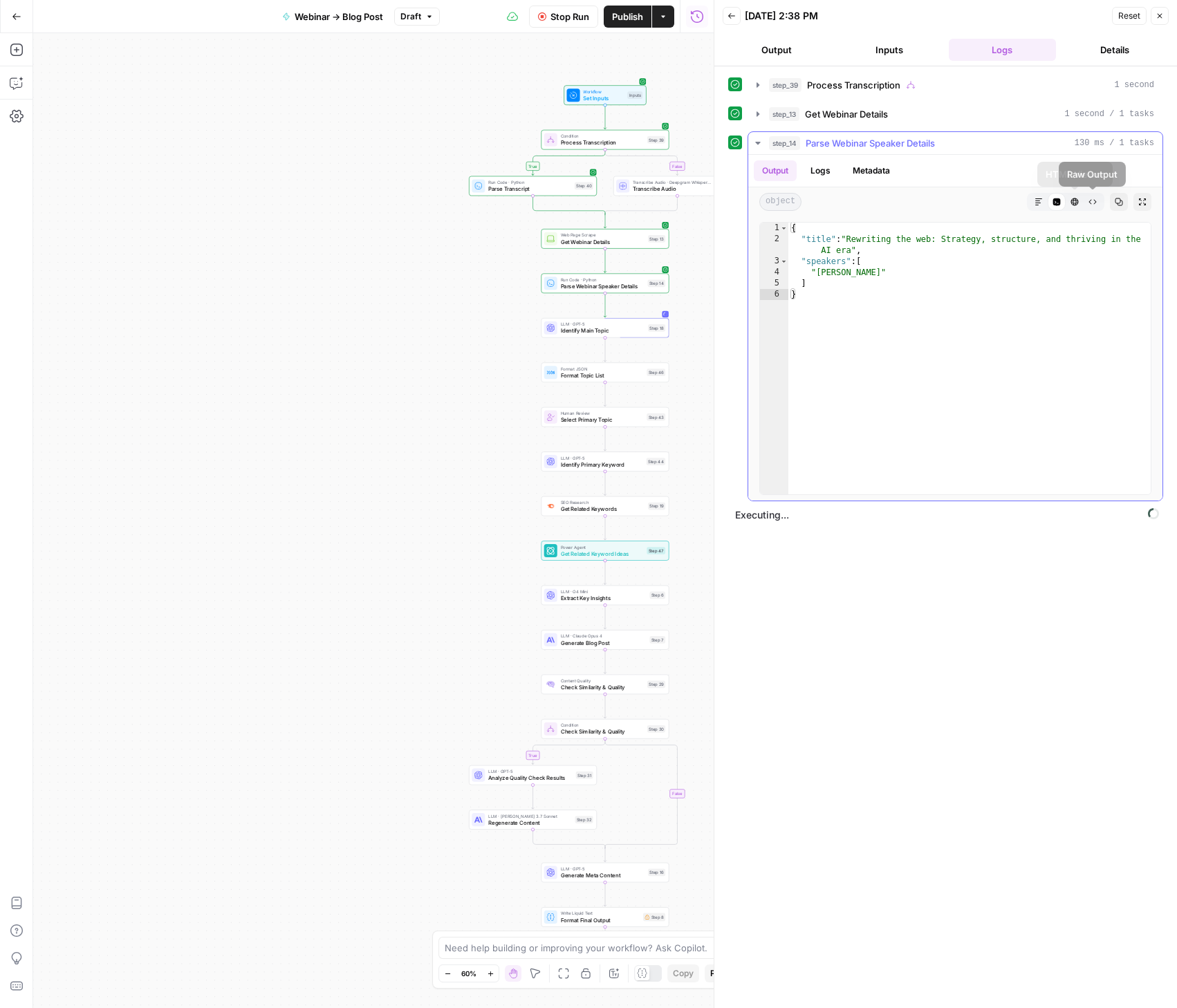
click at [1075, 203] on icon "button" at bounding box center [1075, 202] width 8 height 8
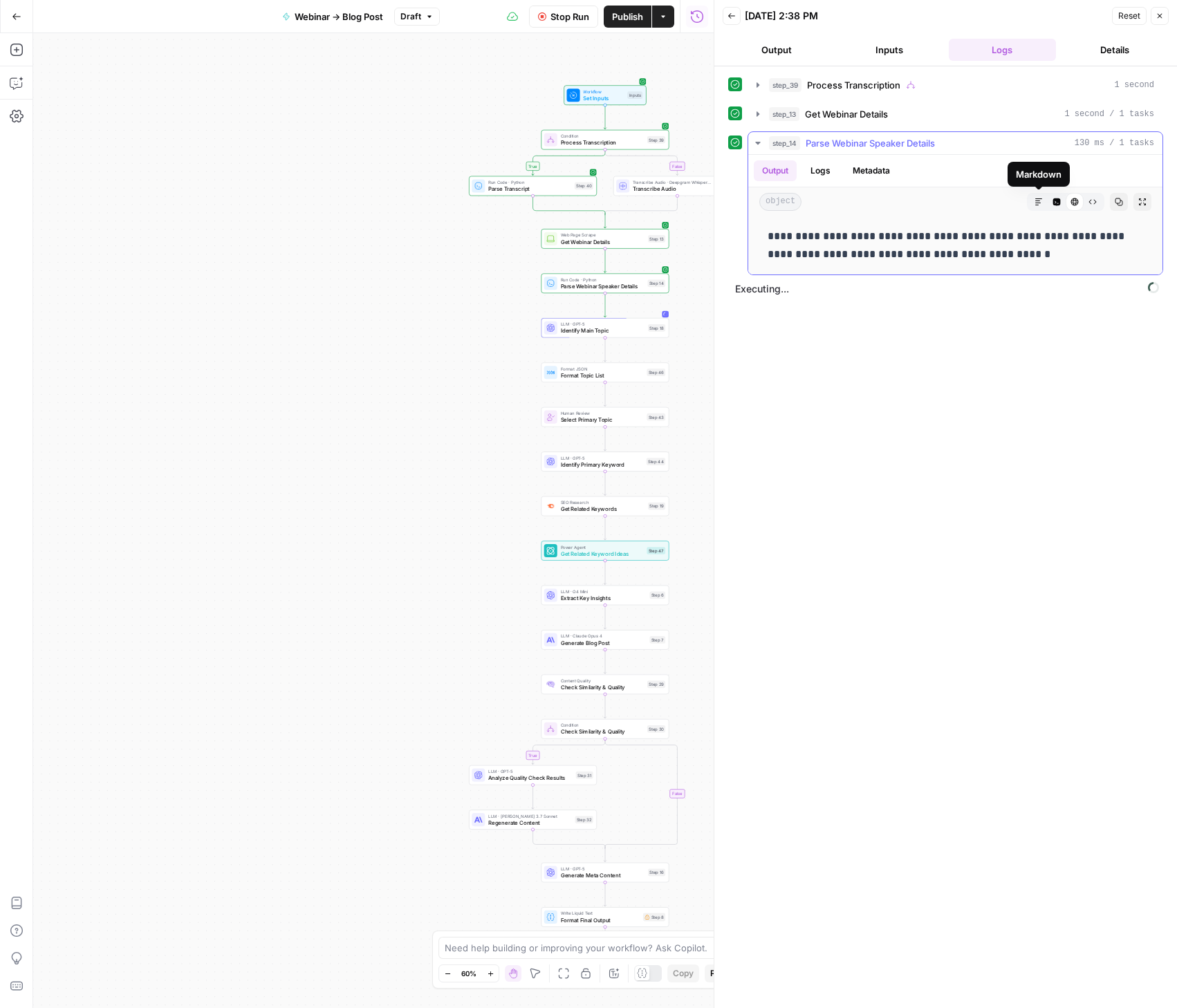
click at [1097, 206] on button "Raw Output" at bounding box center [1093, 202] width 18 height 18
click at [1035, 203] on icon "button" at bounding box center [1038, 202] width 8 height 8
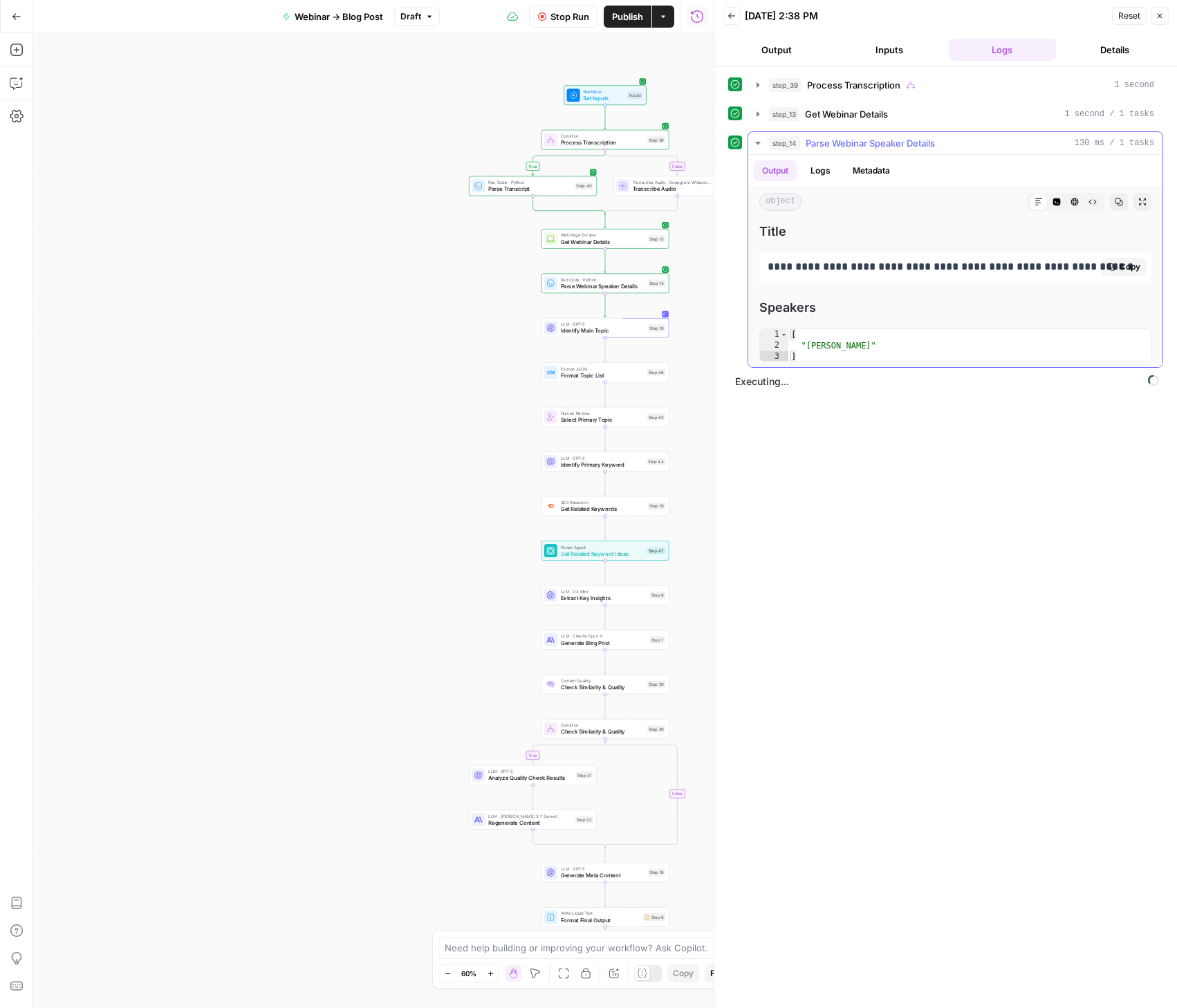
click at [1115, 261] on button "Copy" at bounding box center [1124, 266] width 44 height 18
click at [757, 114] on icon "button" at bounding box center [758, 113] width 3 height 4
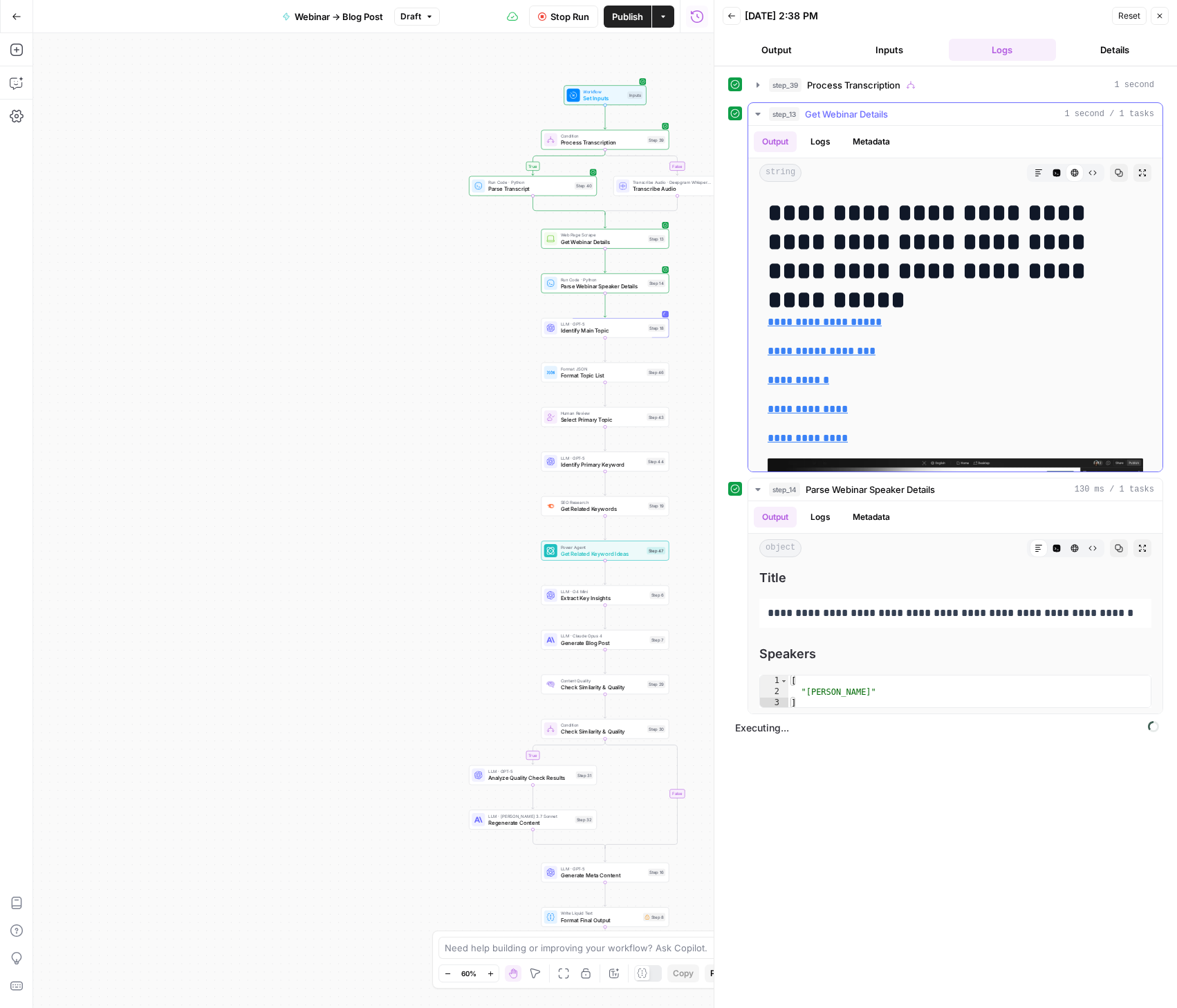
click at [831, 142] on button "Logs" at bounding box center [820, 141] width 36 height 20
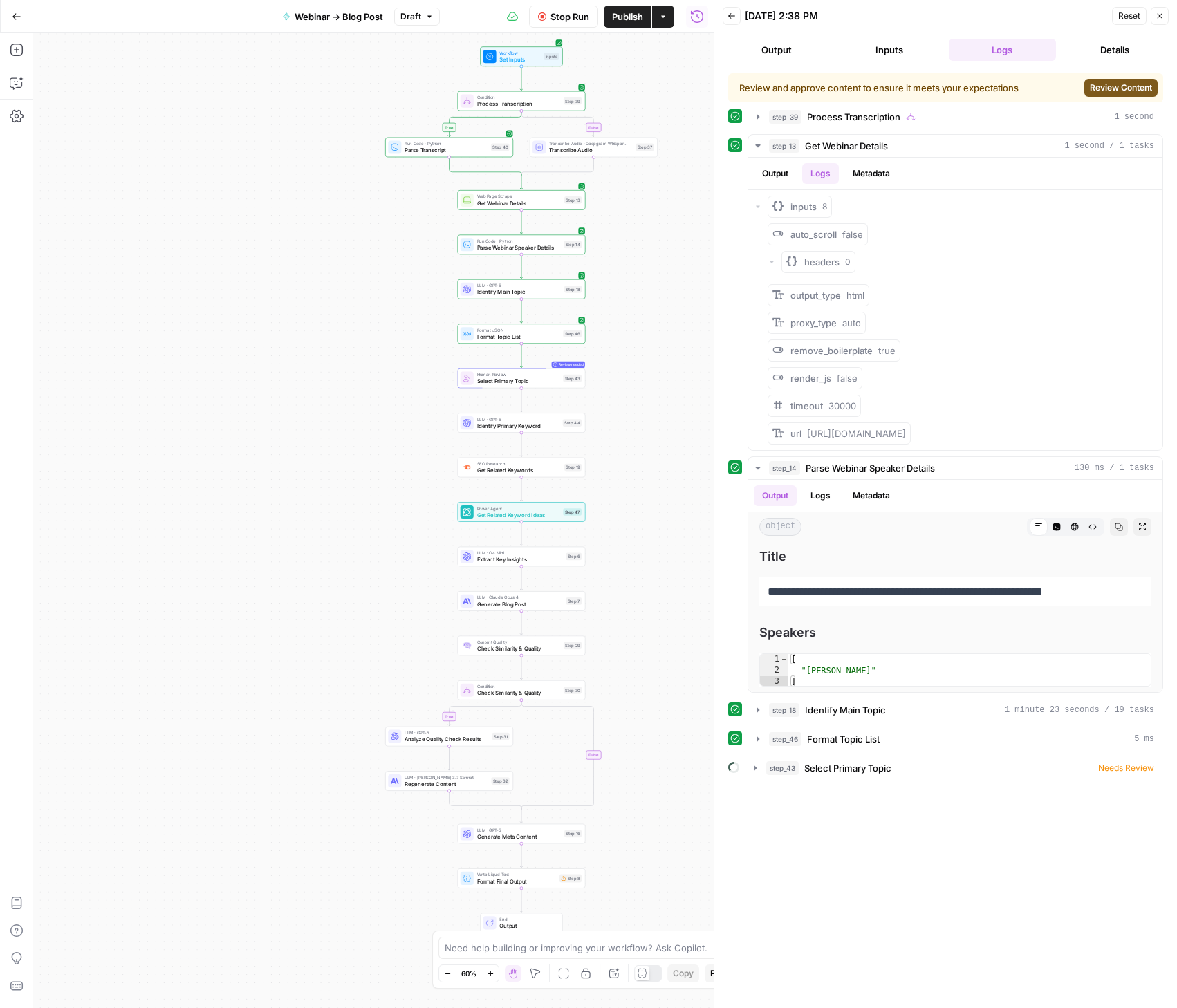
drag, startPoint x: 367, startPoint y: 470, endPoint x: 278, endPoint y: 496, distance: 92.7
click at [278, 496] on div "true false true false Workflow Set Inputs Inputs Condition Process Transcriptio…" at bounding box center [373, 520] width 680 height 975
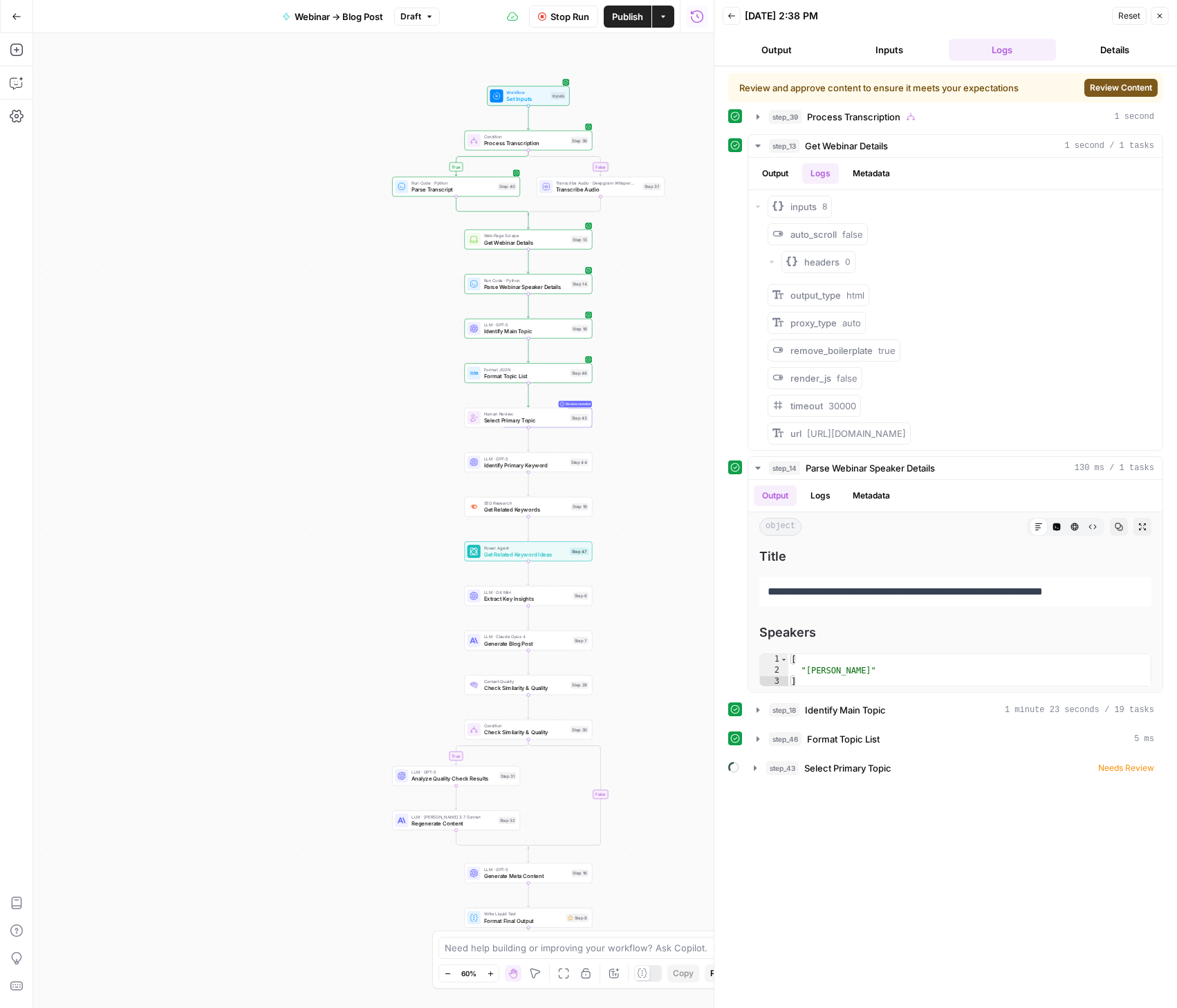
drag, startPoint x: 650, startPoint y: 321, endPoint x: 670, endPoint y: 285, distance: 41.2
click at [670, 285] on div "true false true false Workflow Set Inputs Inputs Condition Process Transcriptio…" at bounding box center [373, 520] width 680 height 975
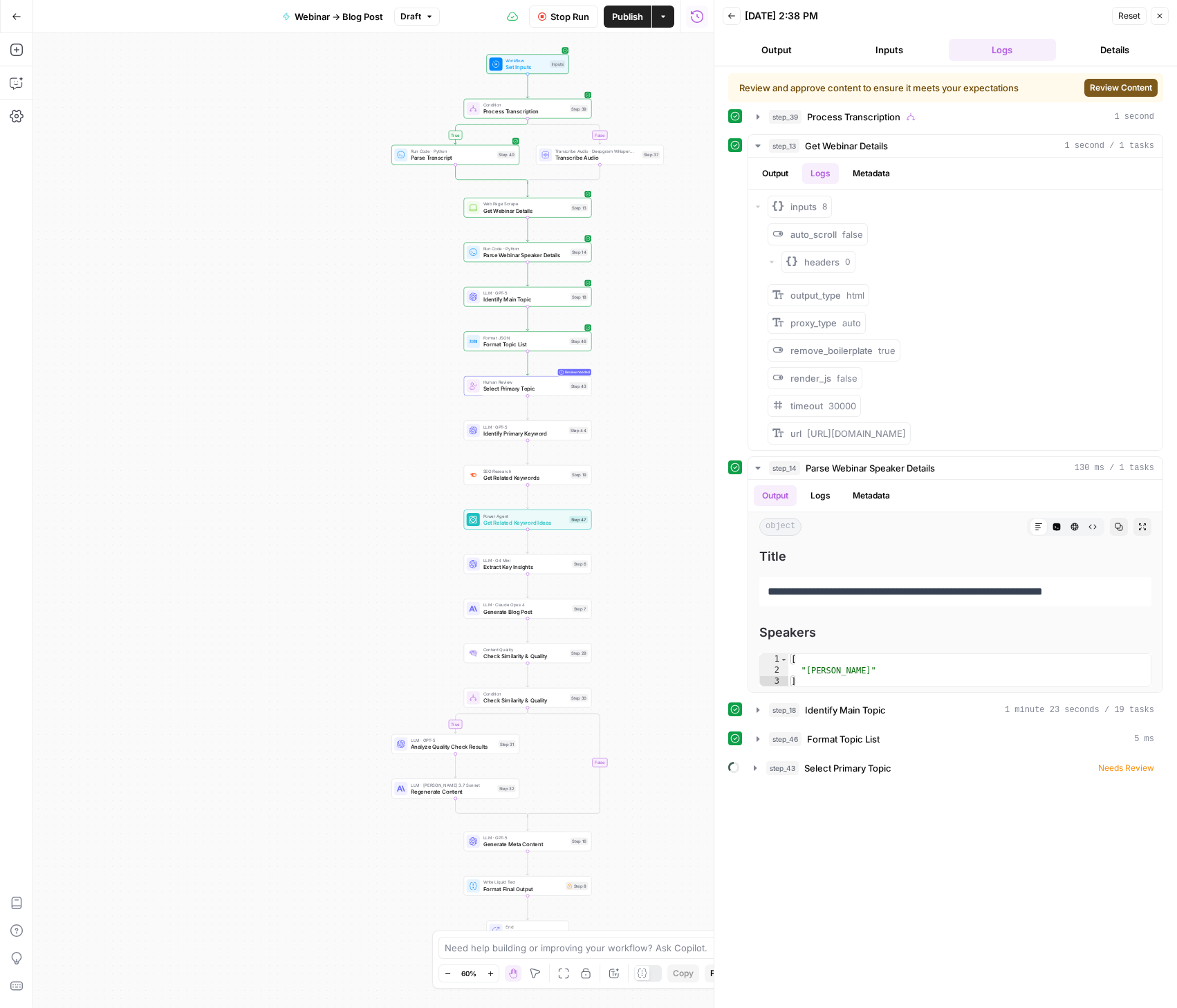
drag, startPoint x: 650, startPoint y: 404, endPoint x: 644, endPoint y: 387, distance: 18.0
click at [644, 386] on div "true false true false Workflow Set Inputs Inputs Condition Process Transcriptio…" at bounding box center [373, 520] width 680 height 975
click at [759, 716] on icon "button" at bounding box center [758, 710] width 11 height 11
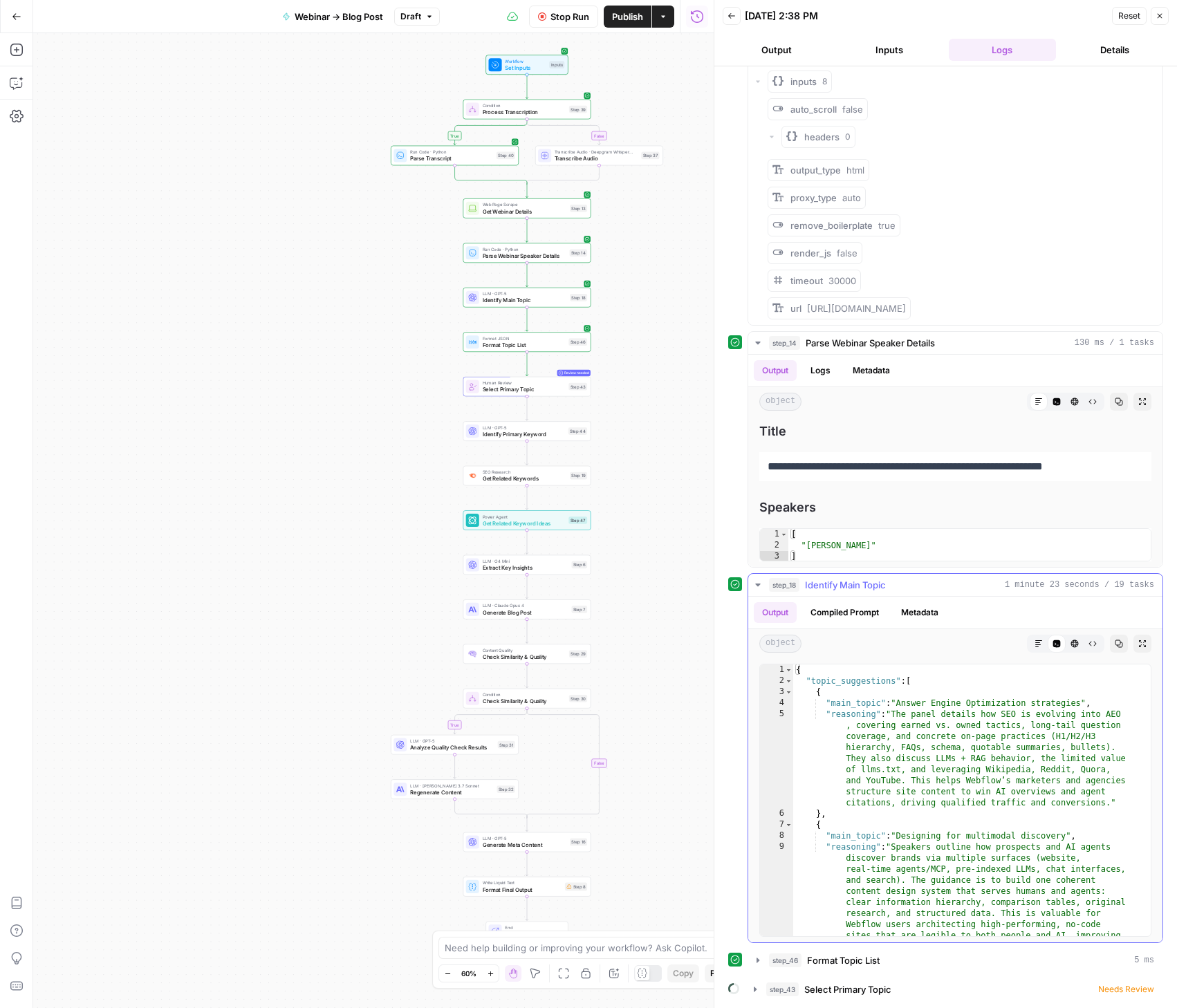
scroll to position [138, 0]
click at [759, 342] on icon "button" at bounding box center [758, 343] width 11 height 11
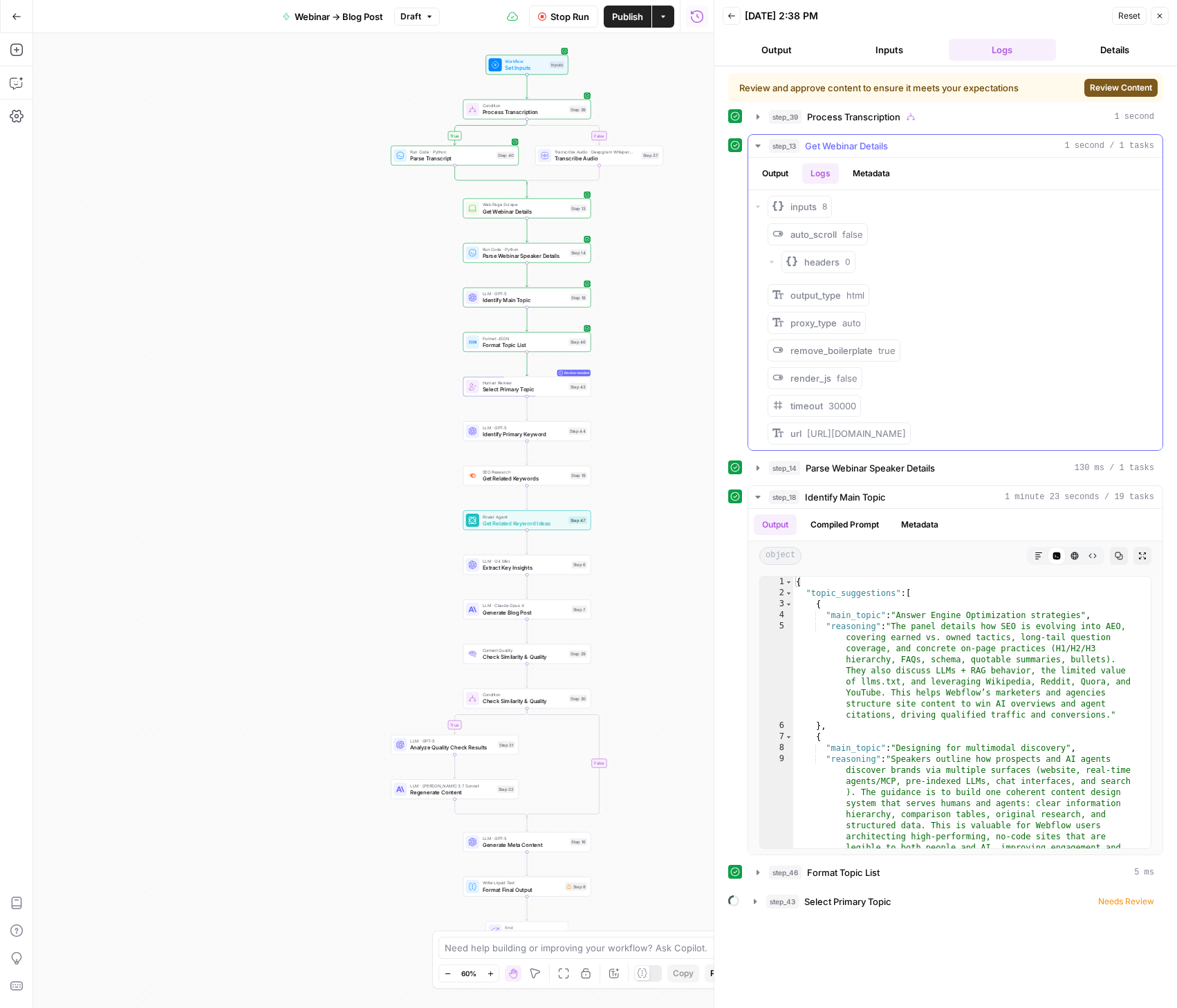
click at [754, 145] on icon "button" at bounding box center [758, 146] width 11 height 11
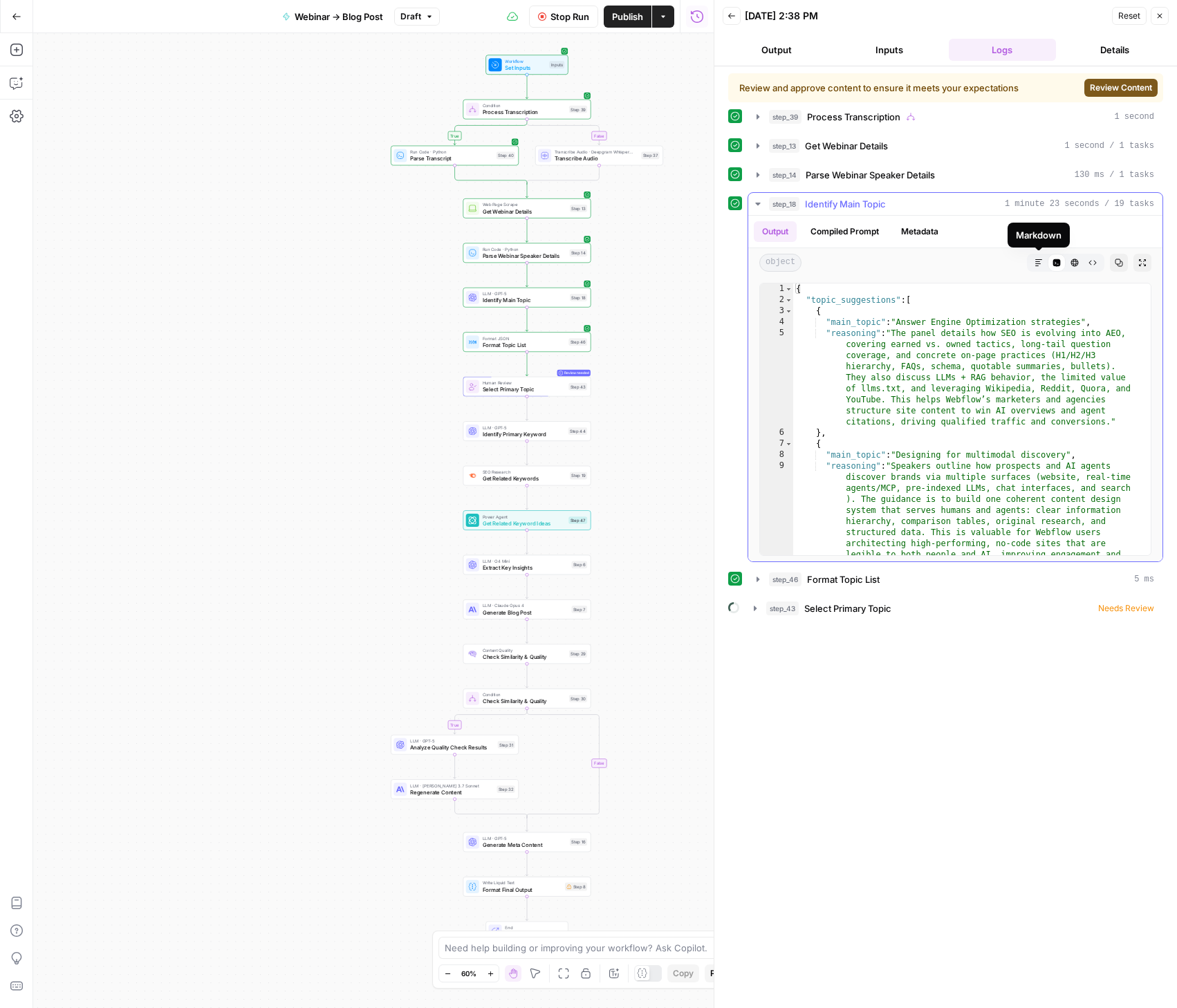
click at [1034, 260] on button "Markdown" at bounding box center [1038, 263] width 18 height 18
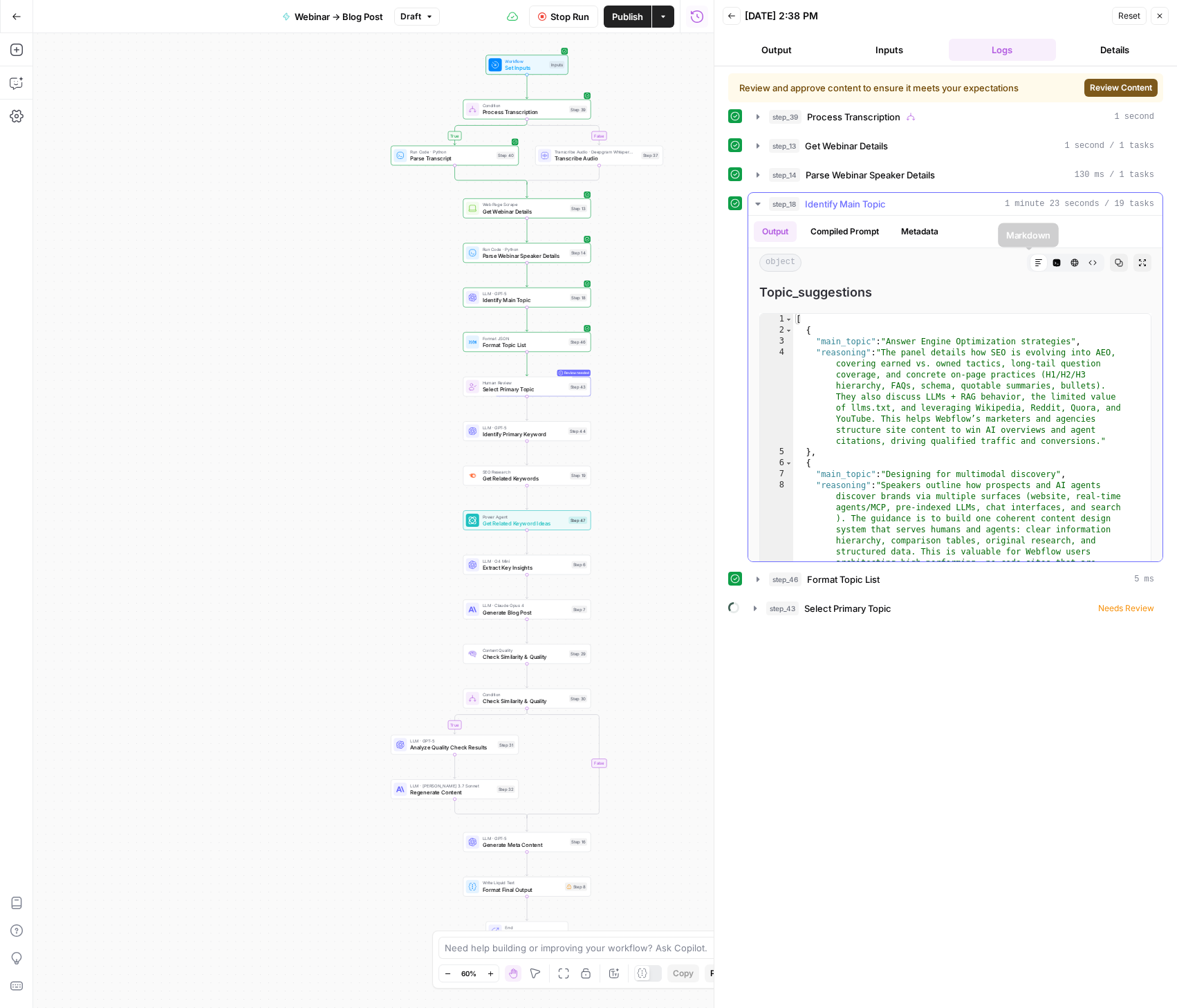
click at [1035, 264] on icon at bounding box center [1038, 263] width 7 height 7
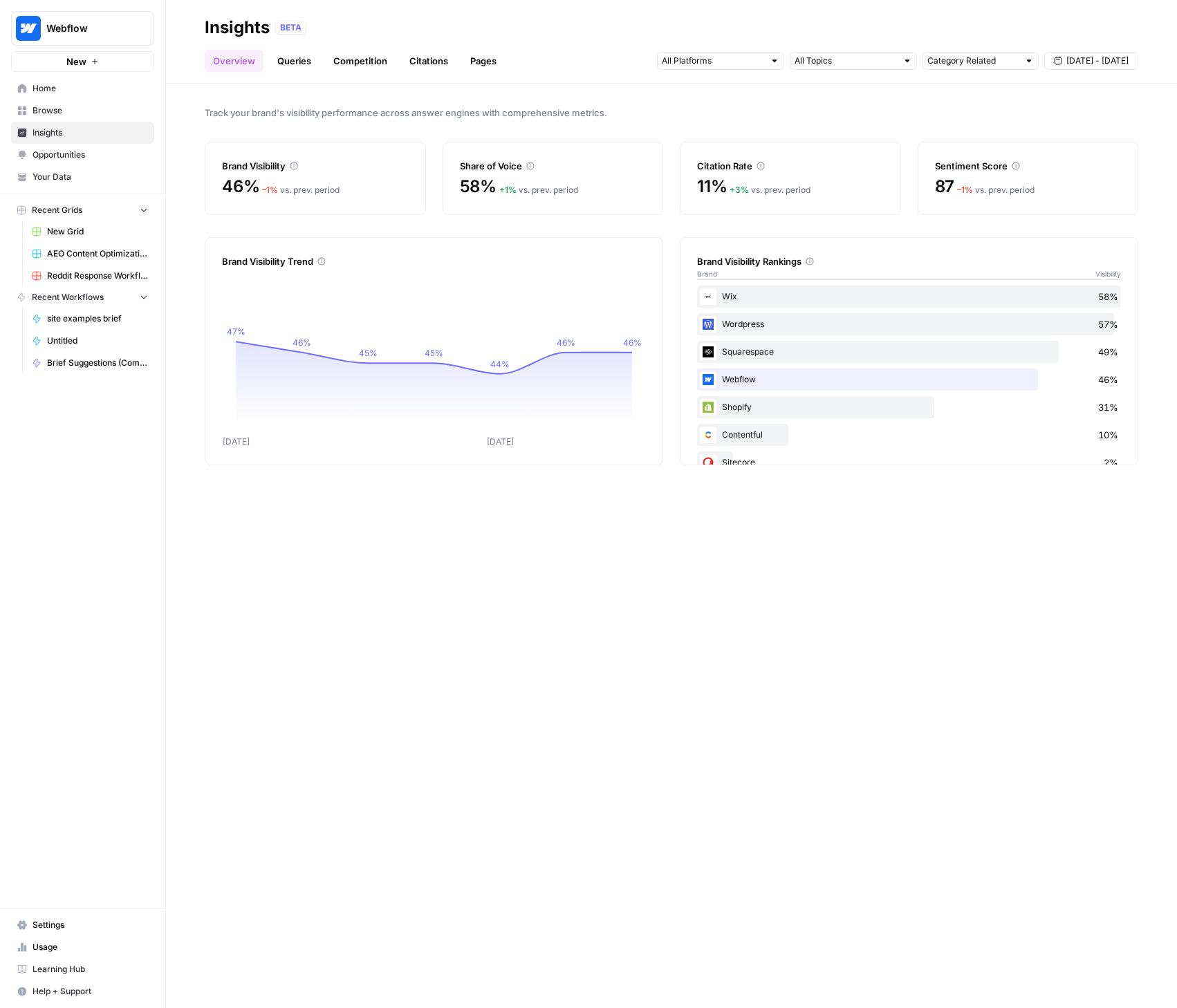
click at [49, 109] on span "Browse" at bounding box center [91, 111] width 115 height 12
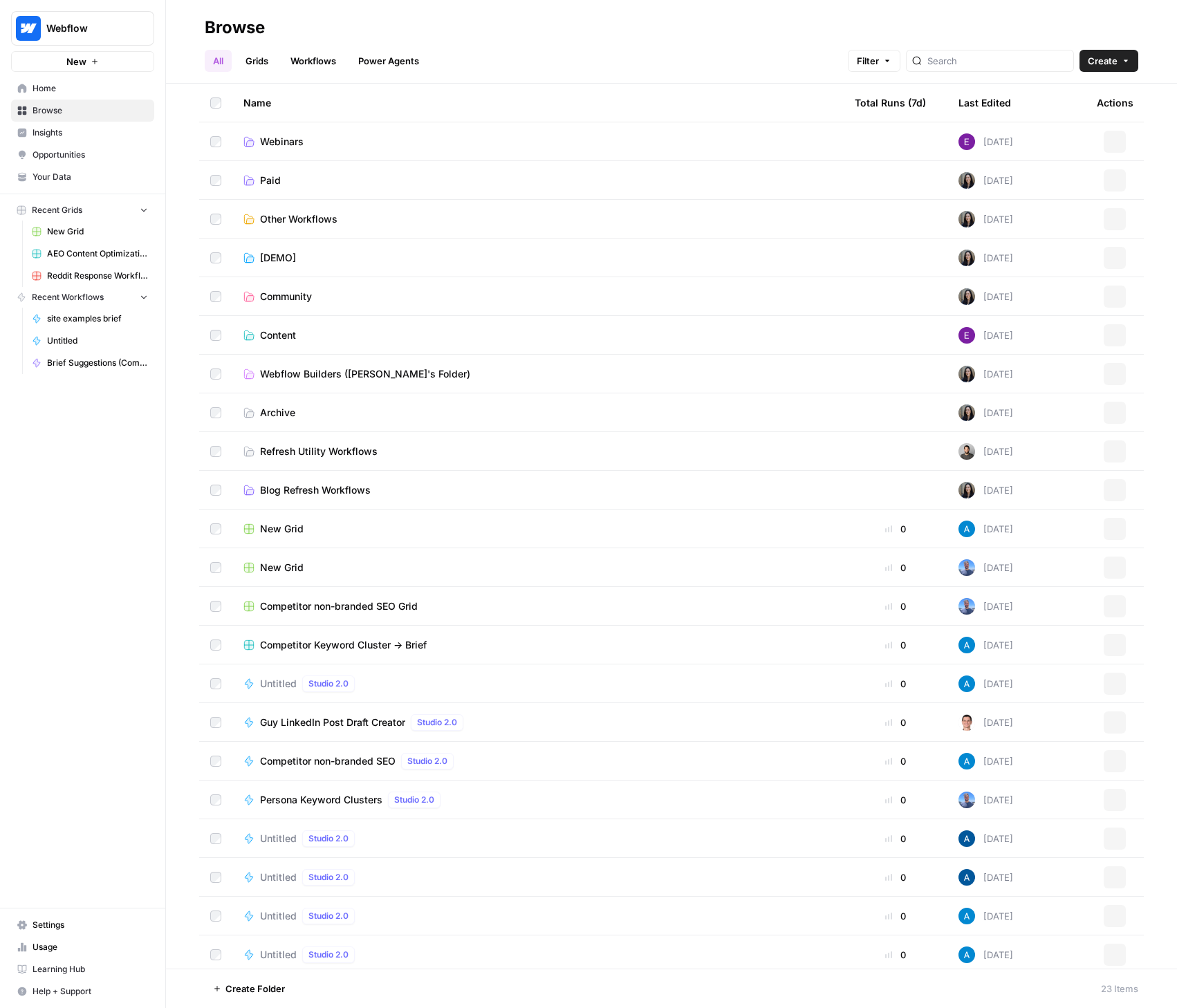
click at [64, 182] on span "Your Data" at bounding box center [91, 177] width 115 height 12
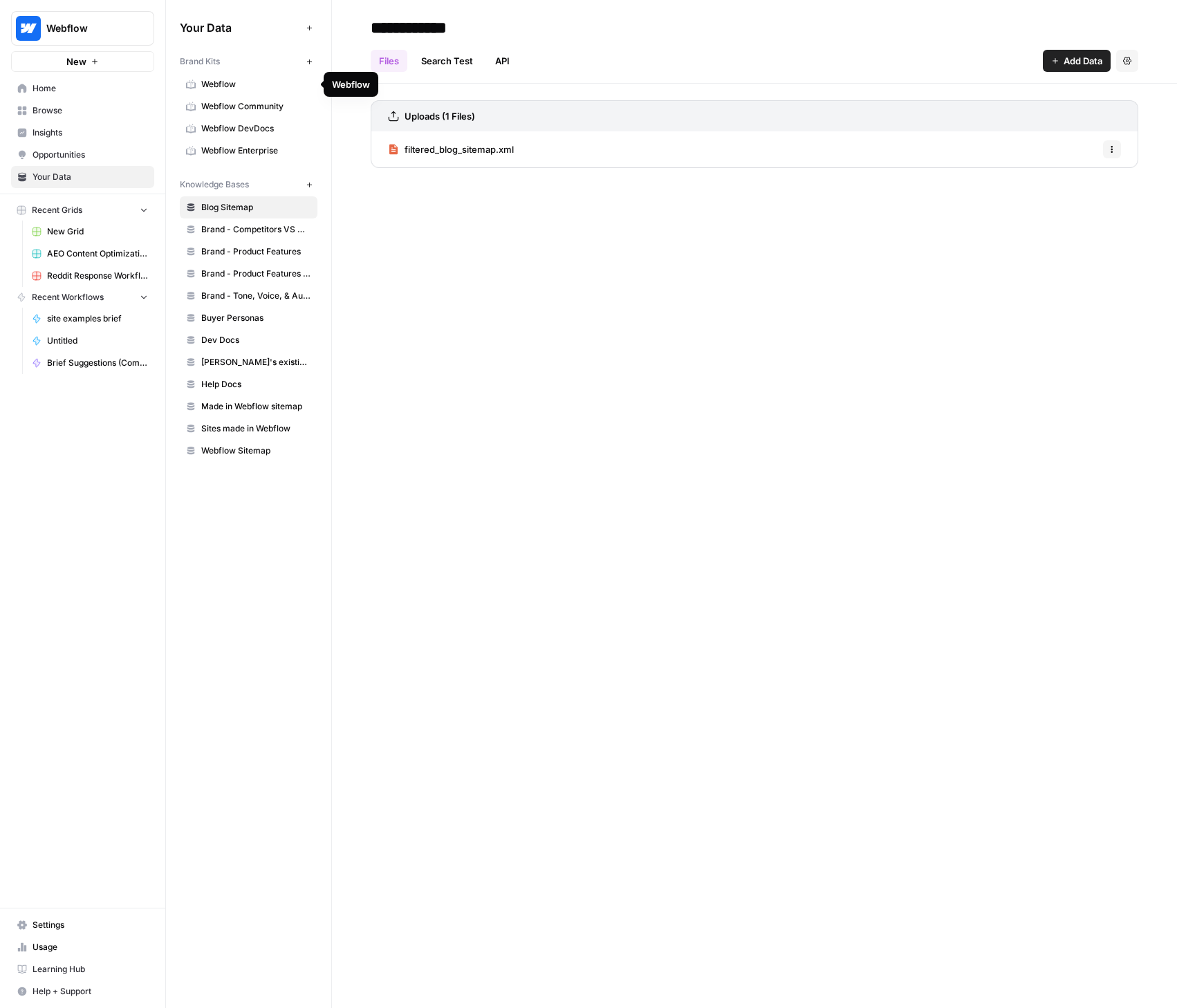
click at [216, 82] on span "Webflow" at bounding box center [257, 84] width 110 height 12
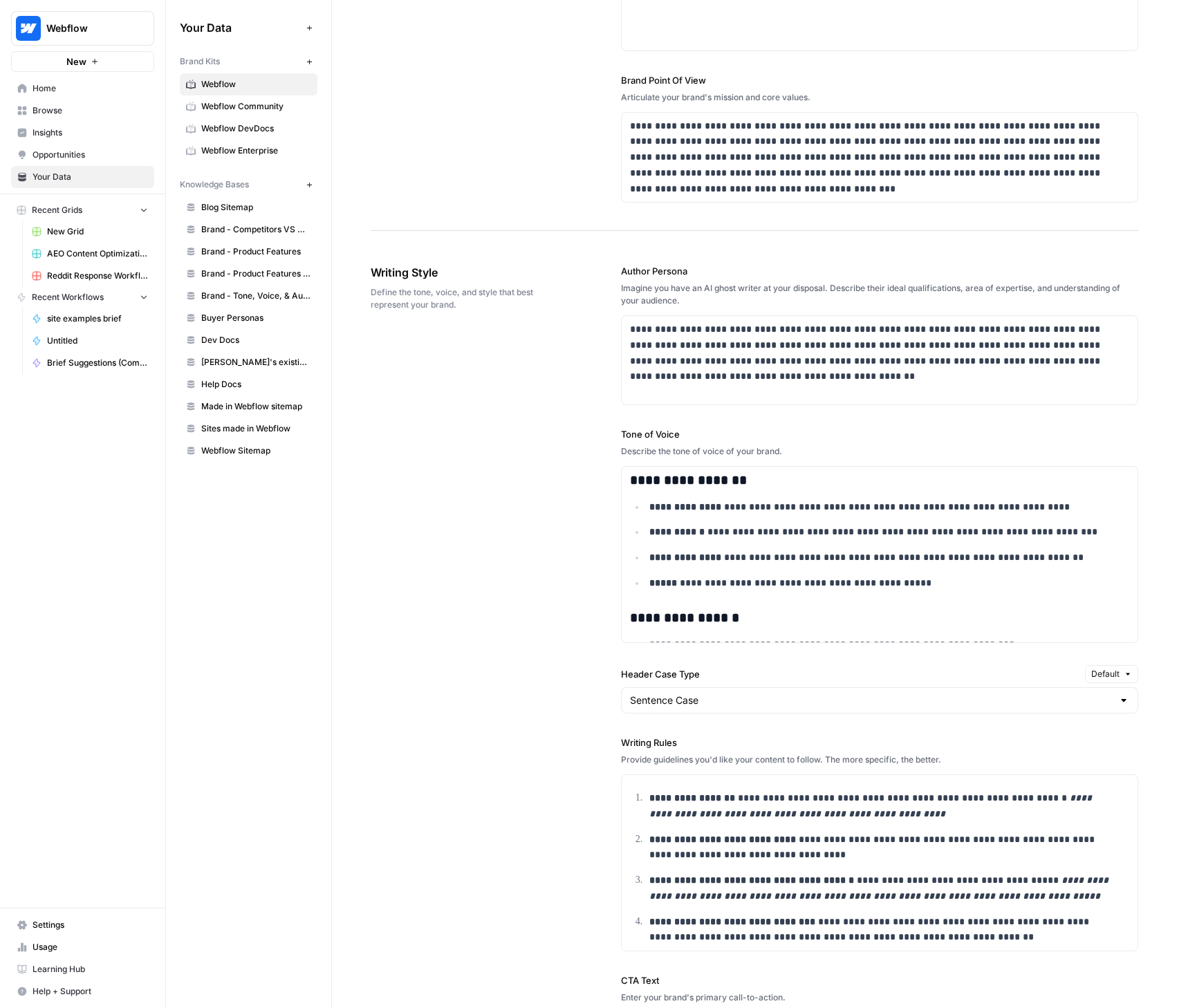
scroll to position [571, 0]
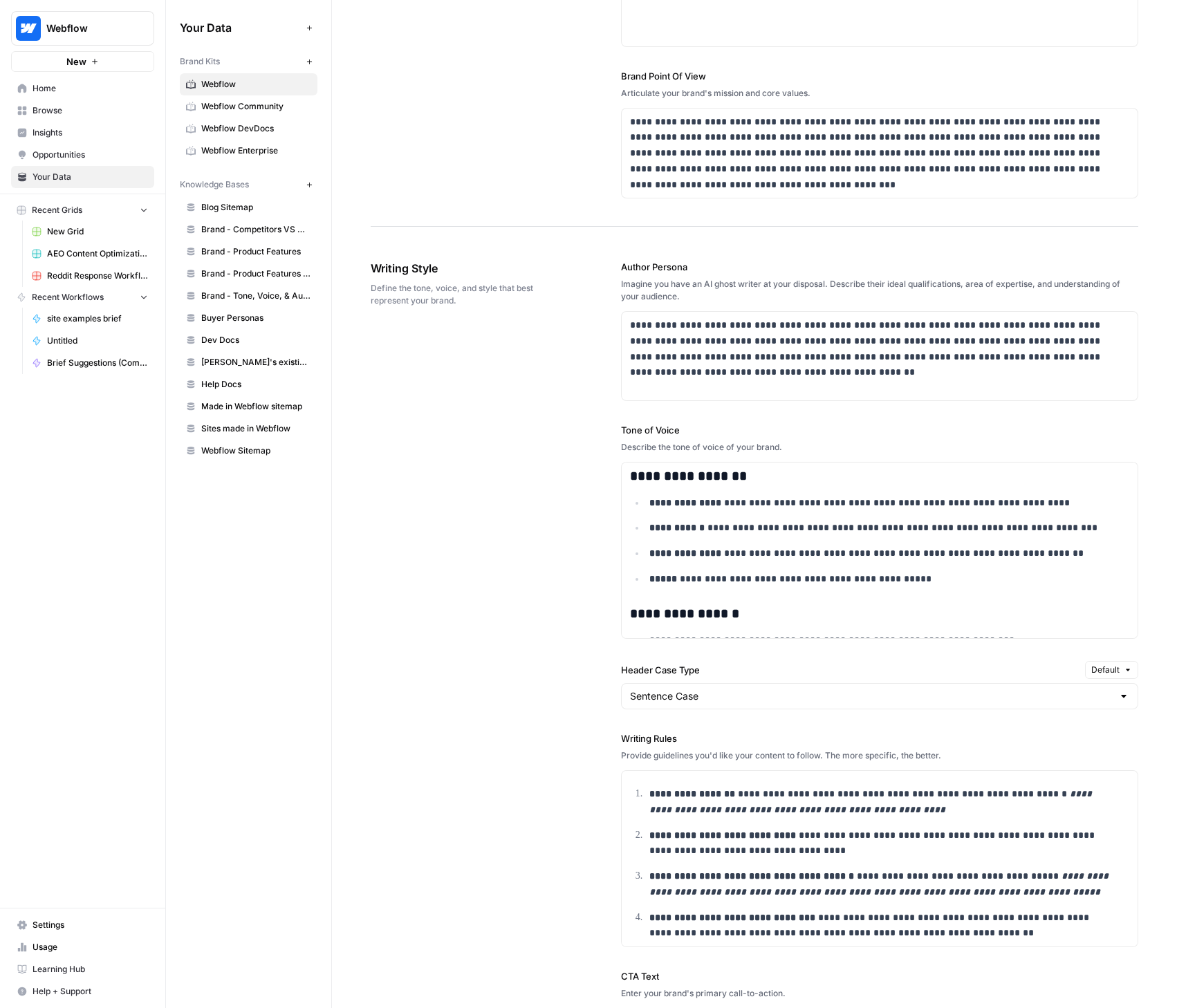
drag, startPoint x: 1162, startPoint y: 536, endPoint x: 1144, endPoint y: 485, distance: 54.1
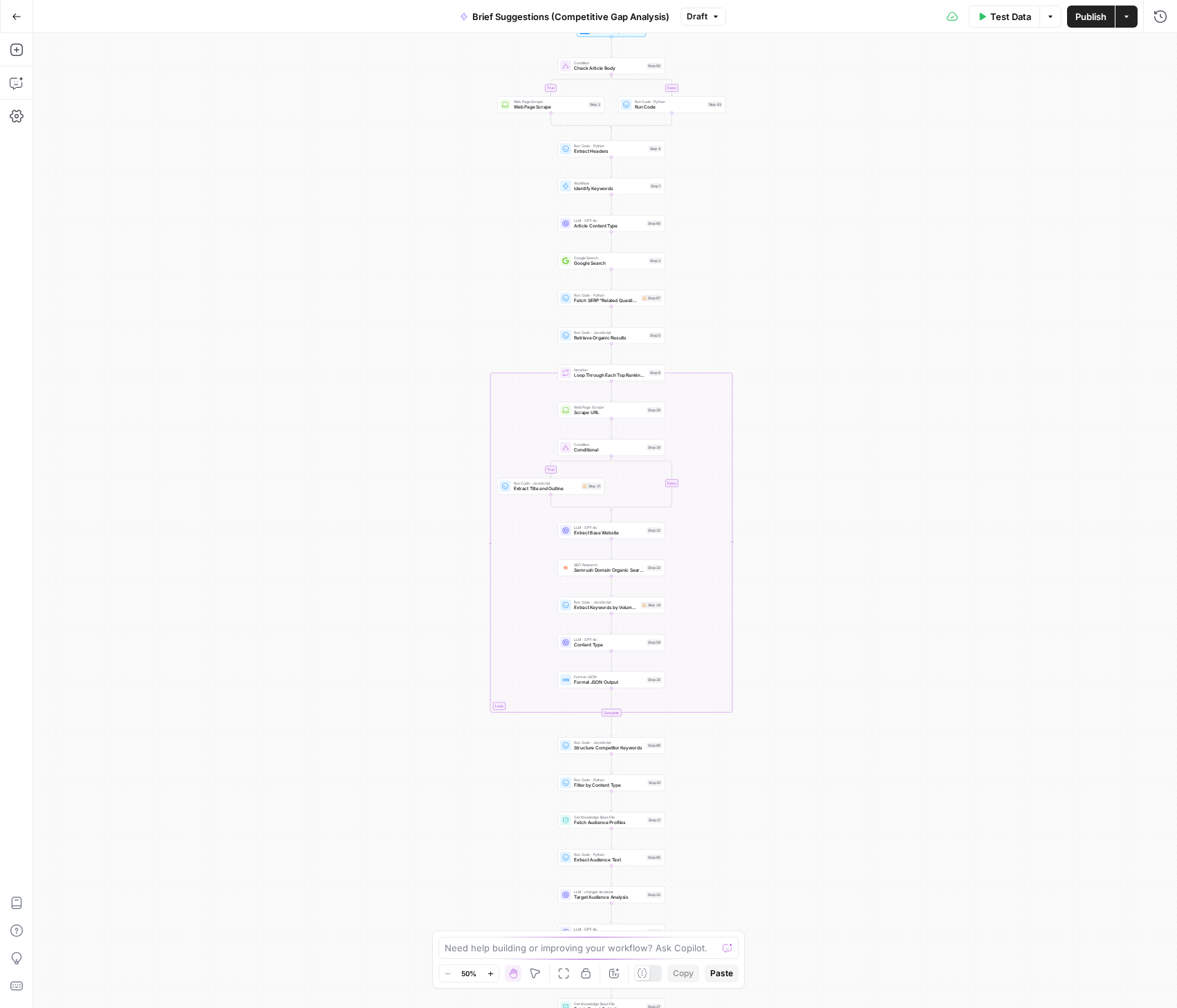
drag, startPoint x: 760, startPoint y: 367, endPoint x: 767, endPoint y: 332, distance: 35.7
click at [767, 332] on div "true false true false Workflow Input Settings Inputs Condition Check Article Bo…" at bounding box center [605, 520] width 1144 height 975
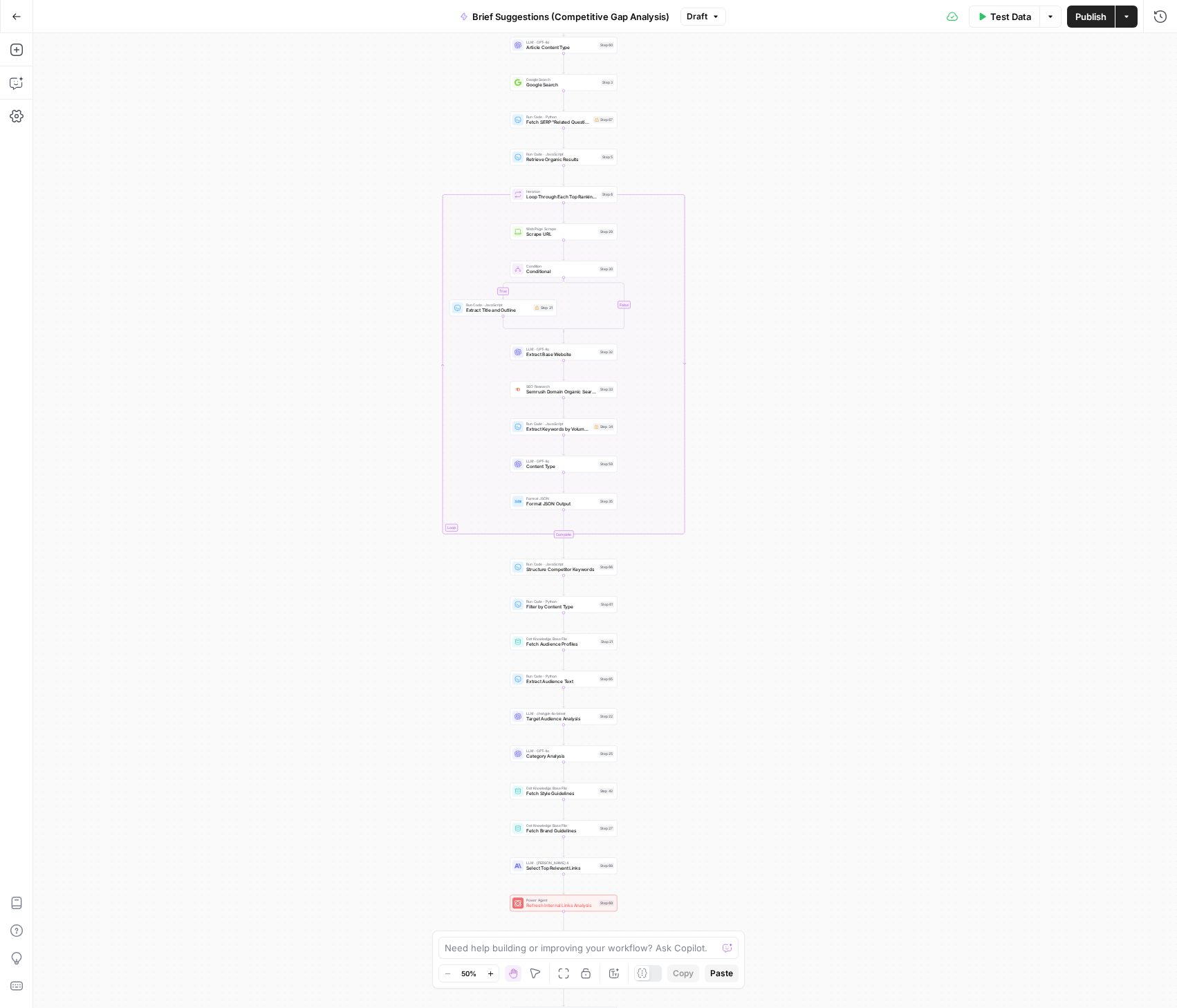
drag, startPoint x: 767, startPoint y: 666, endPoint x: 720, endPoint y: 487, distance: 185.1
click at [720, 487] on div "true false true false Workflow Input Settings Inputs Condition Check Article Bo…" at bounding box center [605, 520] width 1144 height 975
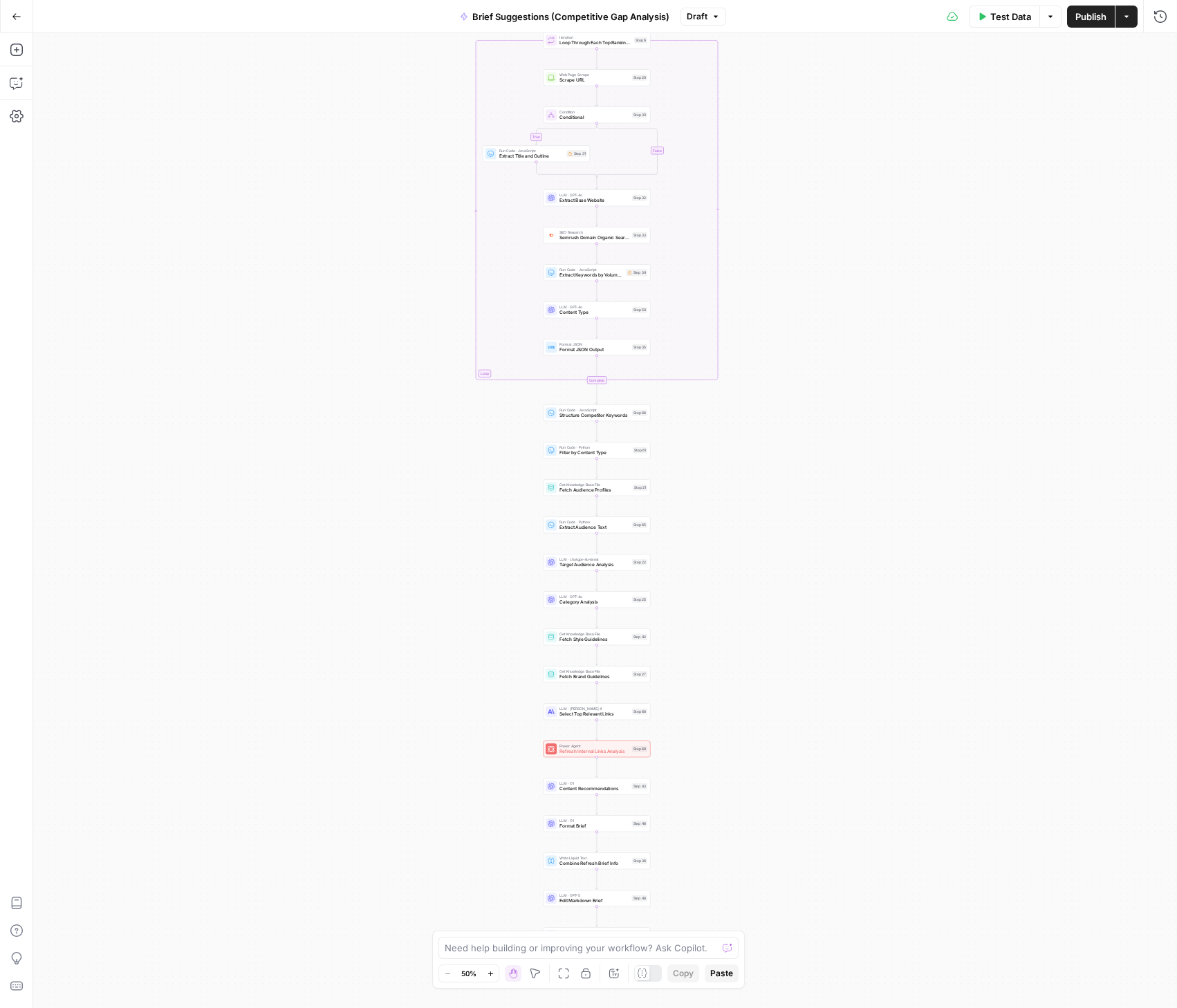
drag, startPoint x: 764, startPoint y: 556, endPoint x: 798, endPoint y: 401, distance: 158.7
click at [798, 401] on div "true false true false Workflow Input Settings Inputs Condition Check Article Bo…" at bounding box center [605, 520] width 1144 height 975
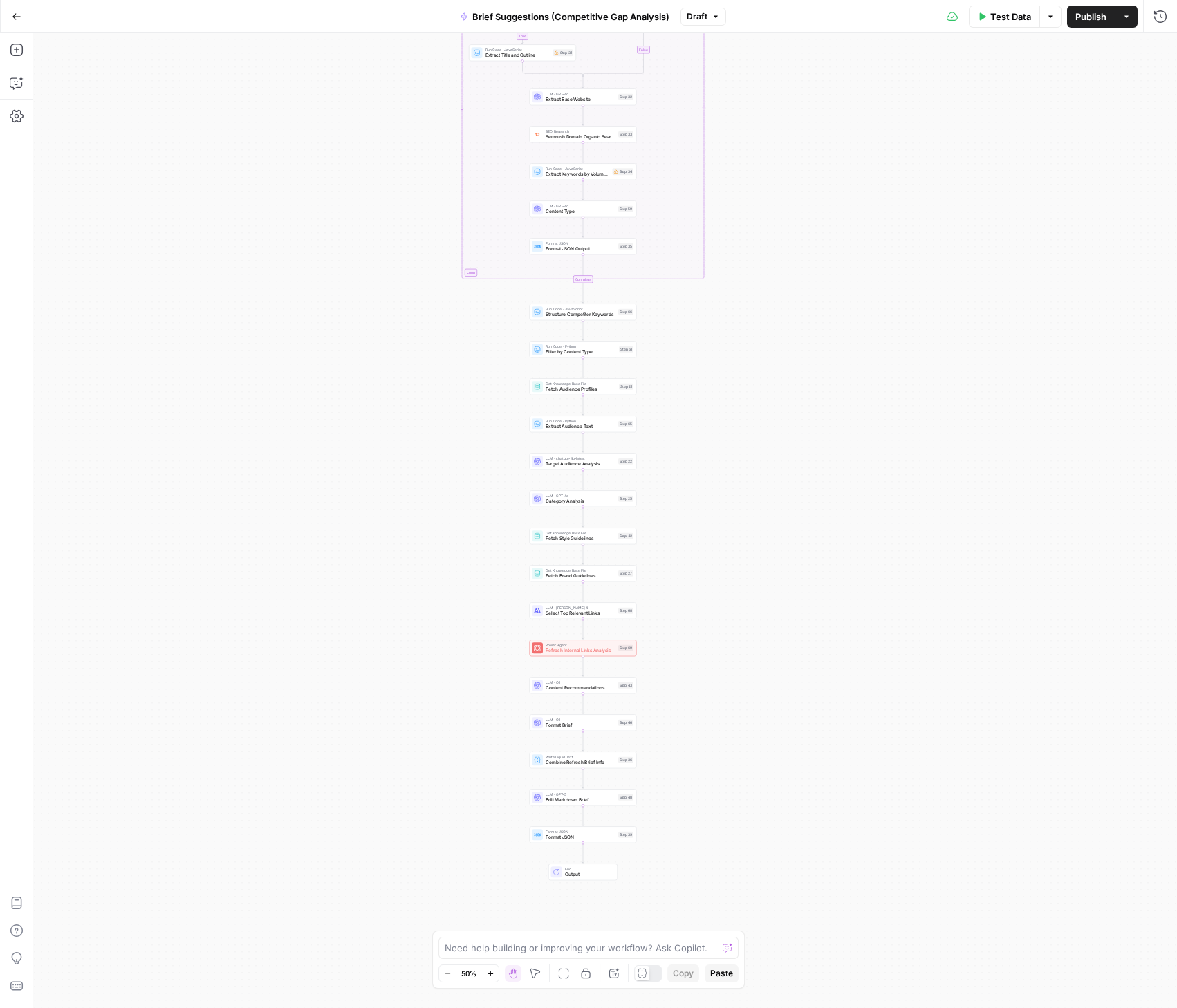
drag, startPoint x: 725, startPoint y: 579, endPoint x: 701, endPoint y: 454, distance: 127.3
click at [701, 454] on div "true false true false Workflow Input Settings Inputs Condition Check Article Bo…" at bounding box center [605, 520] width 1144 height 975
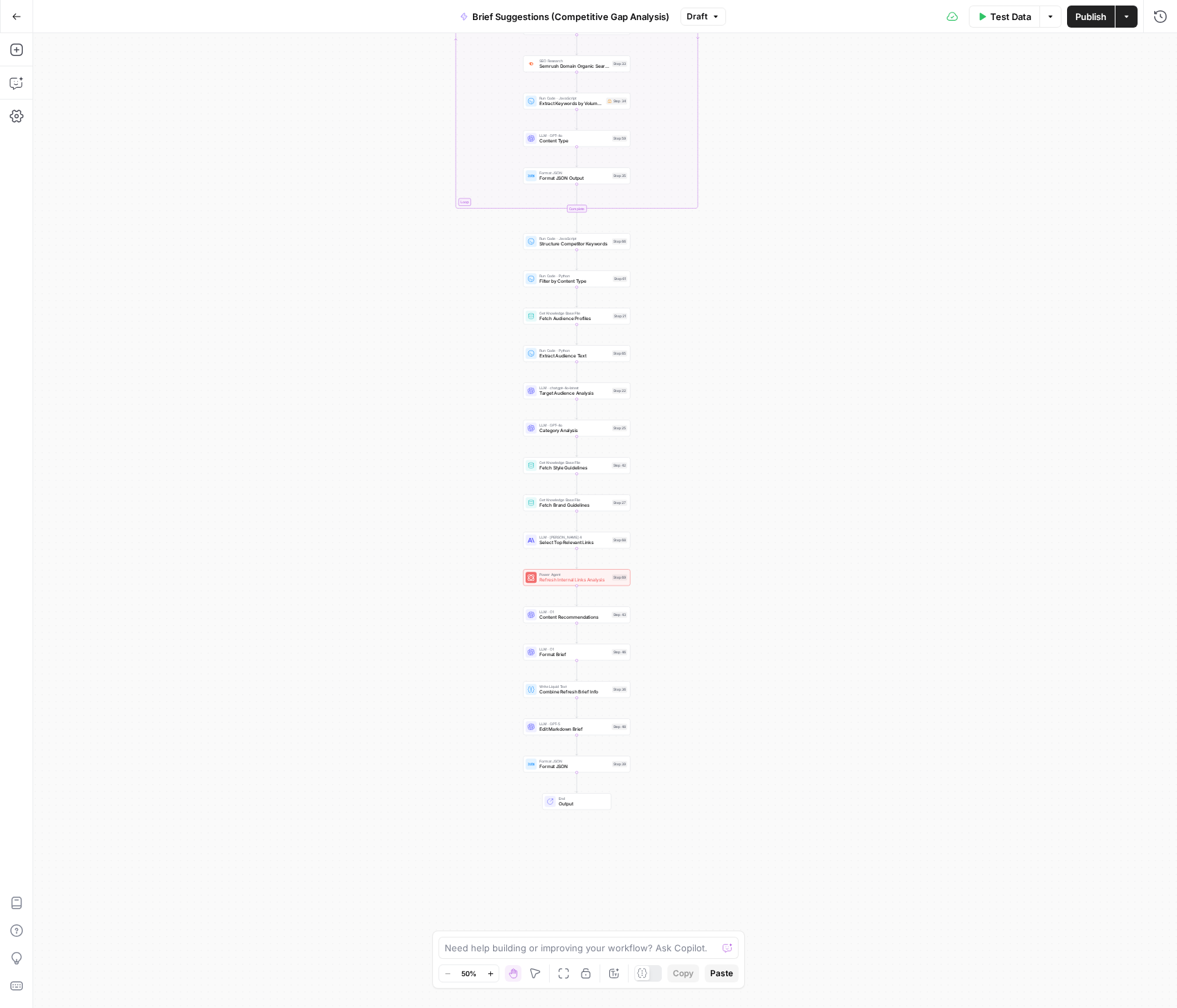
drag, startPoint x: 842, startPoint y: 548, endPoint x: 718, endPoint y: 298, distance: 279.1
click at [846, 502] on div "true false true false Workflow Input Settings Inputs Condition Check Article Bo…" at bounding box center [605, 520] width 1144 height 975
click at [492, 975] on icon "button" at bounding box center [490, 973] width 8 height 8
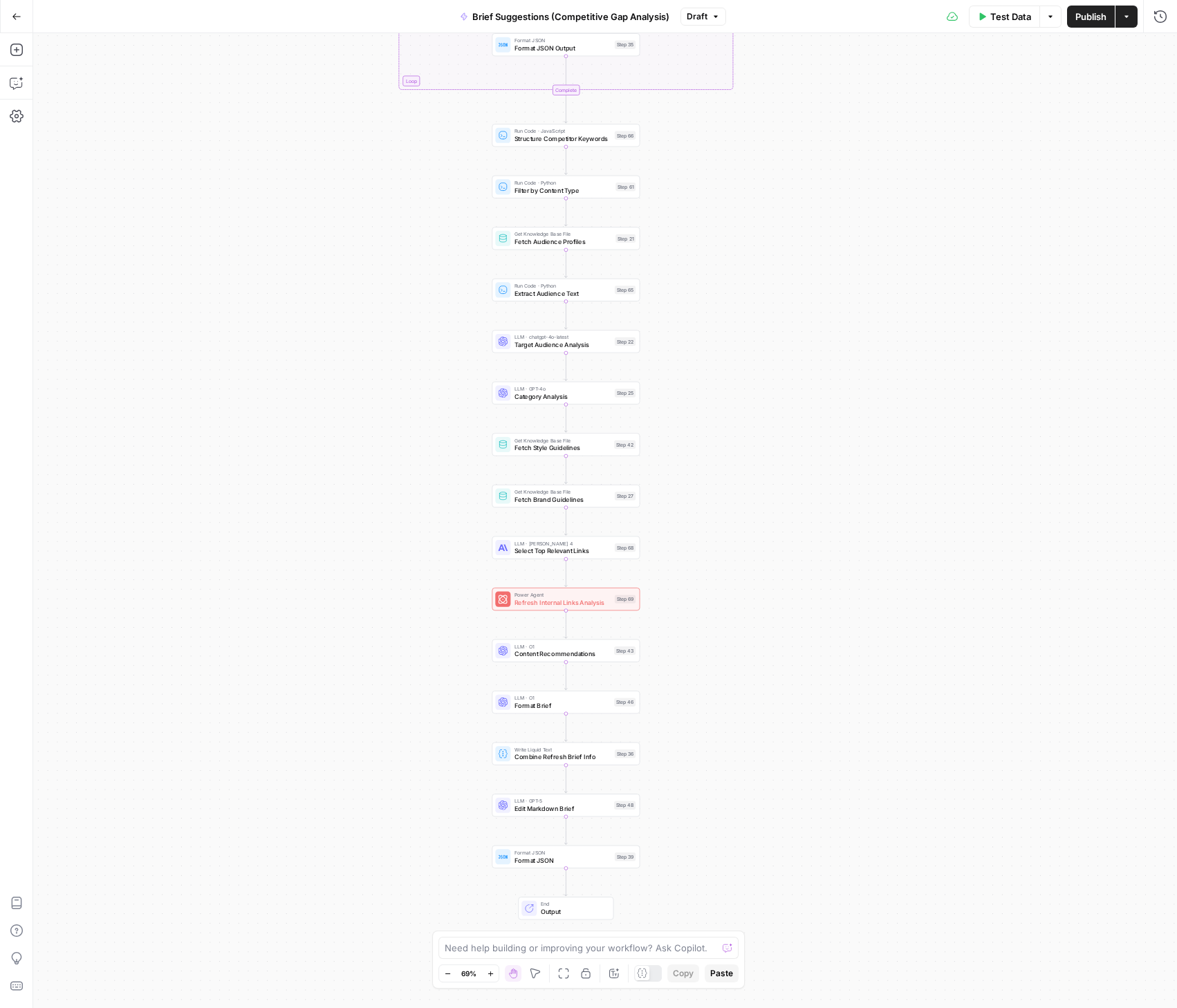
click at [491, 975] on icon "button" at bounding box center [490, 973] width 8 height 8
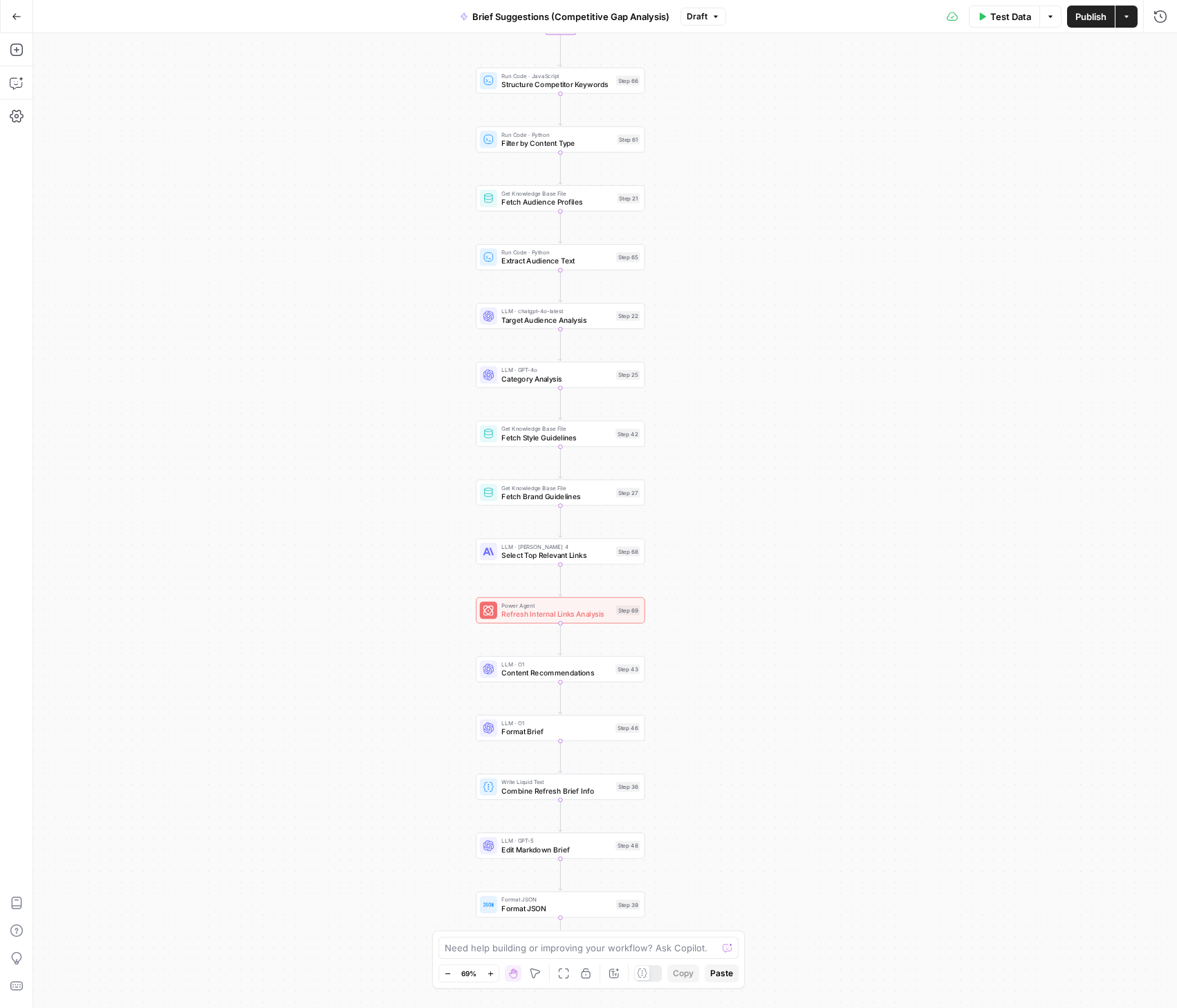
click at [491, 975] on icon "button" at bounding box center [490, 973] width 8 height 8
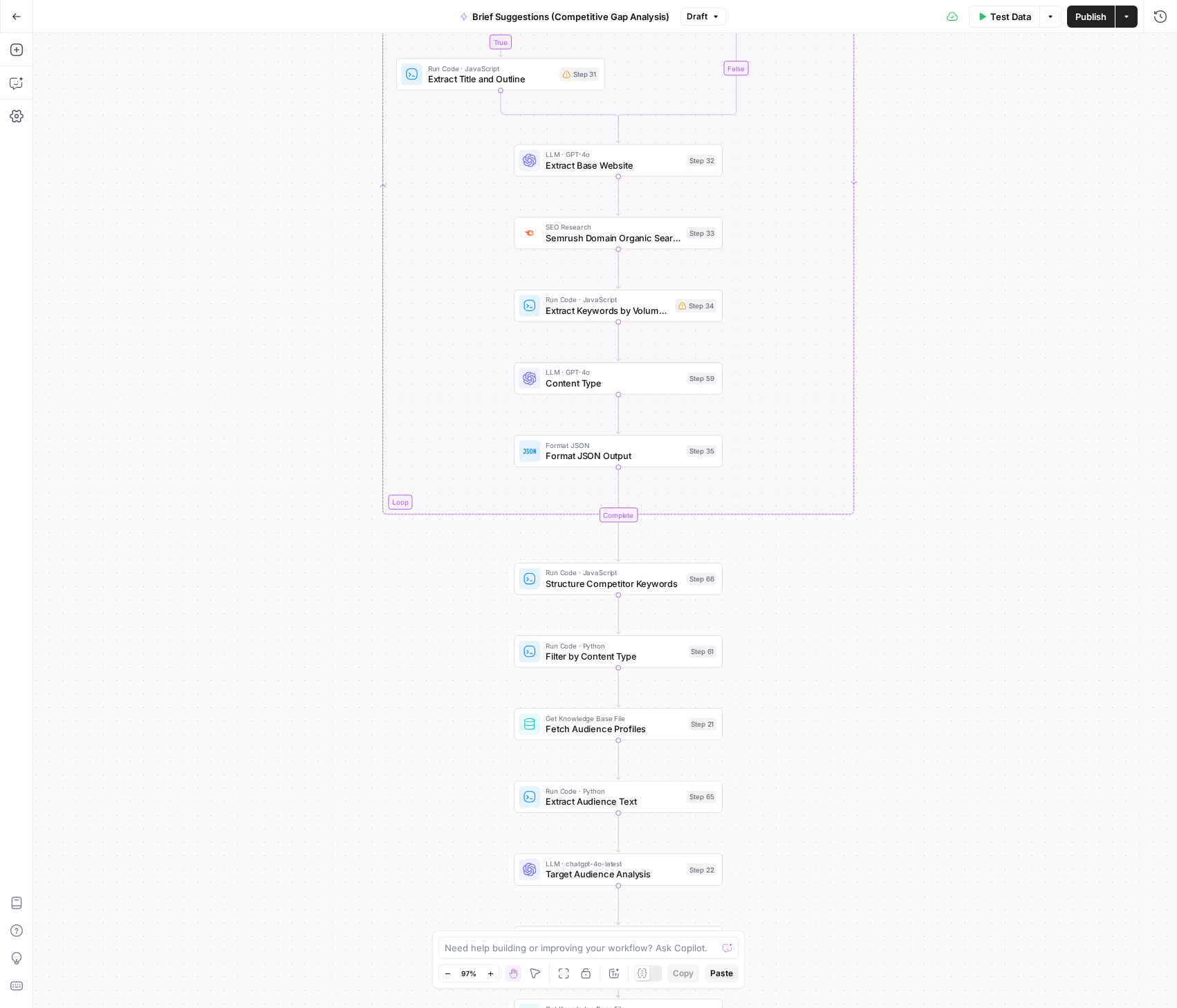
drag, startPoint x: 871, startPoint y: 183, endPoint x: 939, endPoint y: 785, distance: 605.8
click at [939, 785] on div "true false true false Workflow Input Settings Inputs Condition Check Article Bo…" at bounding box center [605, 520] width 1144 height 975
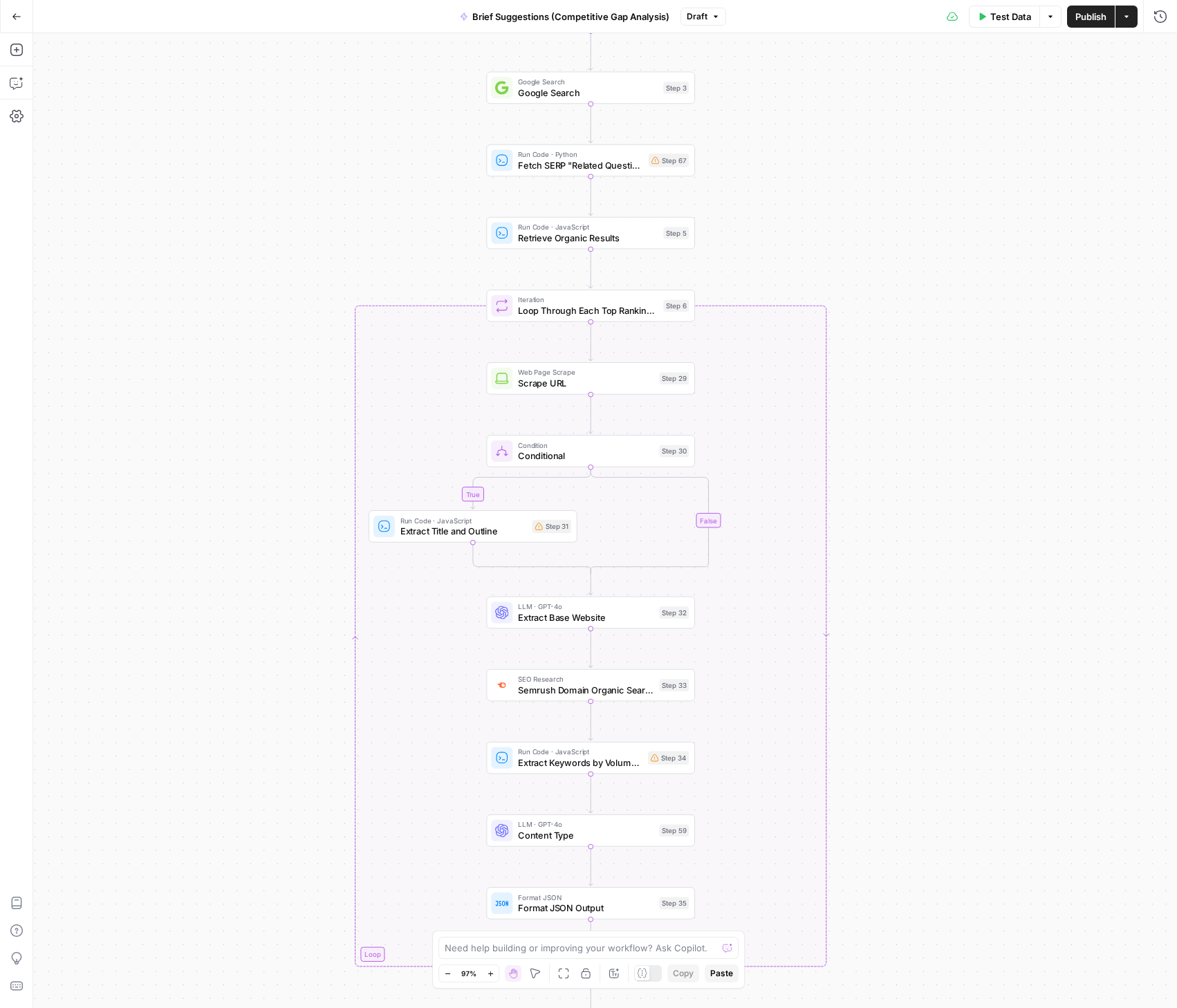
drag, startPoint x: 982, startPoint y: 213, endPoint x: 956, endPoint y: 638, distance: 425.8
click at [956, 638] on div "true false true false Workflow Input Settings Inputs Condition Check Article Bo…" at bounding box center [605, 520] width 1144 height 975
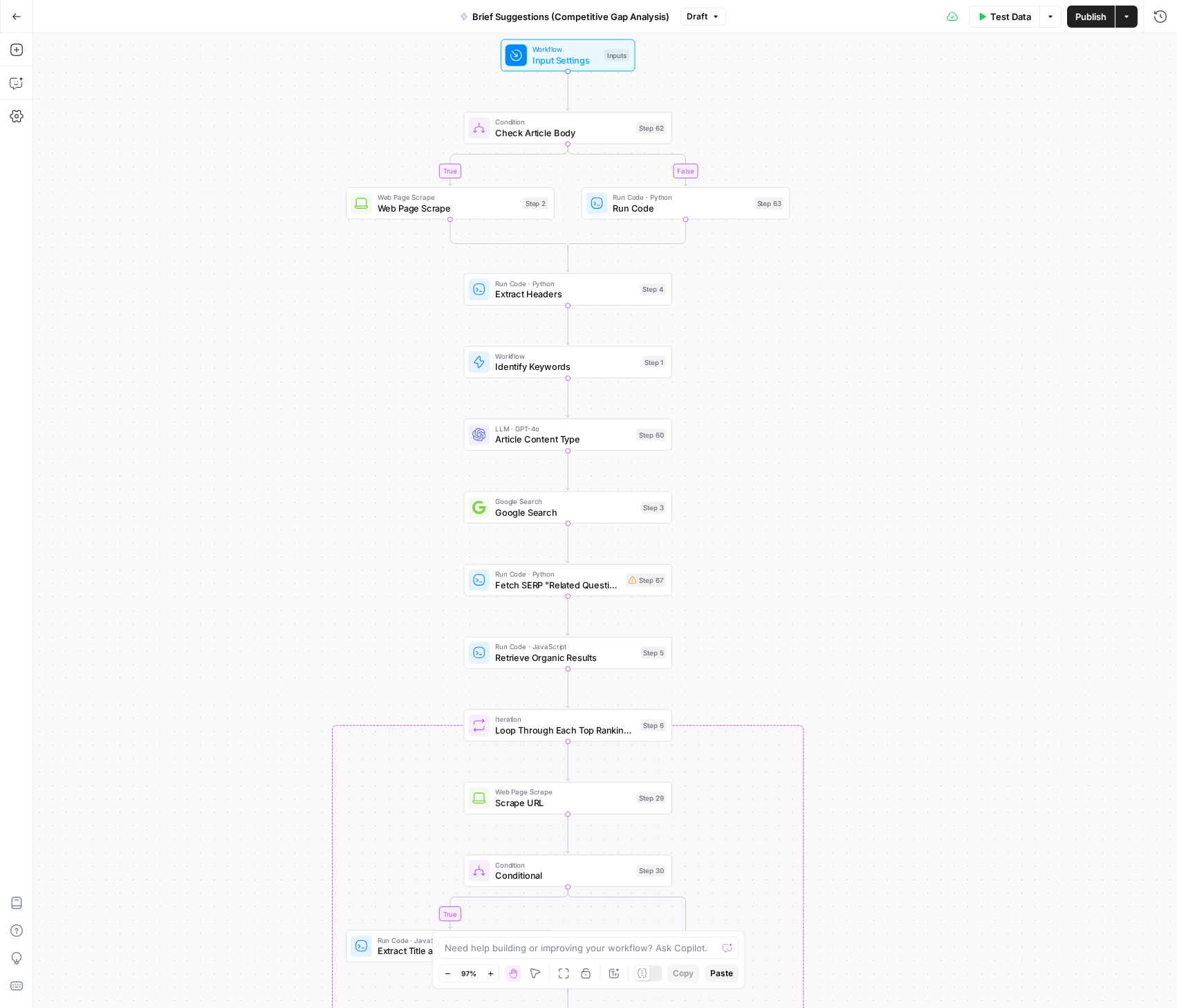
drag, startPoint x: 943, startPoint y: 282, endPoint x: 934, endPoint y: 559, distance: 277.1
click at [934, 561] on div "true false true false Workflow Input Settings Inputs Condition Check Article Bo…" at bounding box center [605, 520] width 1144 height 975
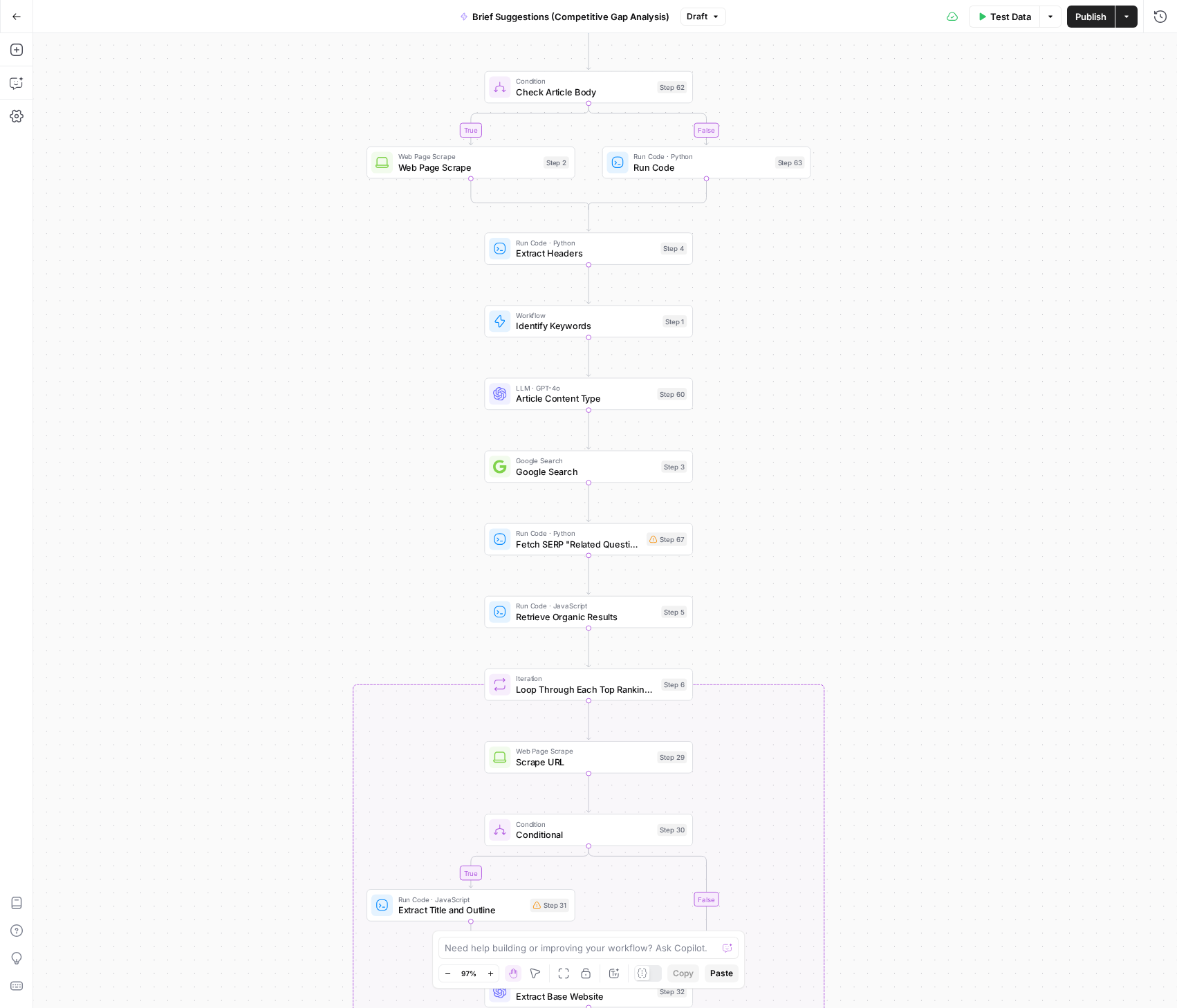
drag, startPoint x: 935, startPoint y: 369, endPoint x: 952, endPoint y: 291, distance: 79.8
click at [952, 291] on div "true false true false Workflow Input Settings Inputs Condition Check Article Bo…" at bounding box center [605, 520] width 1144 height 975
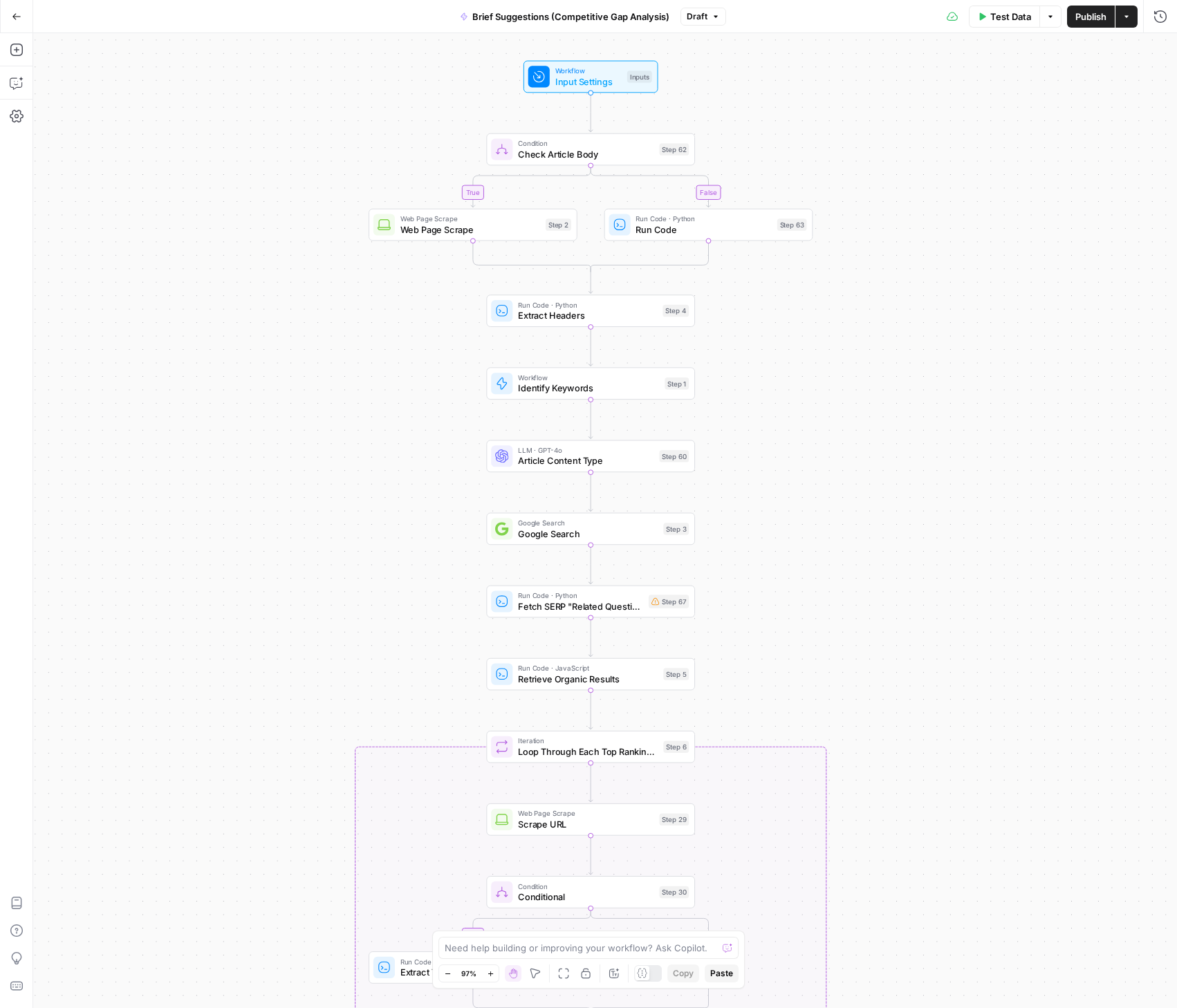
drag, startPoint x: 794, startPoint y: 279, endPoint x: 781, endPoint y: 339, distance: 61.4
click at [795, 346] on div "true false true false Workflow Input Settings Inputs Condition Check Article Bo…" at bounding box center [605, 520] width 1144 height 975
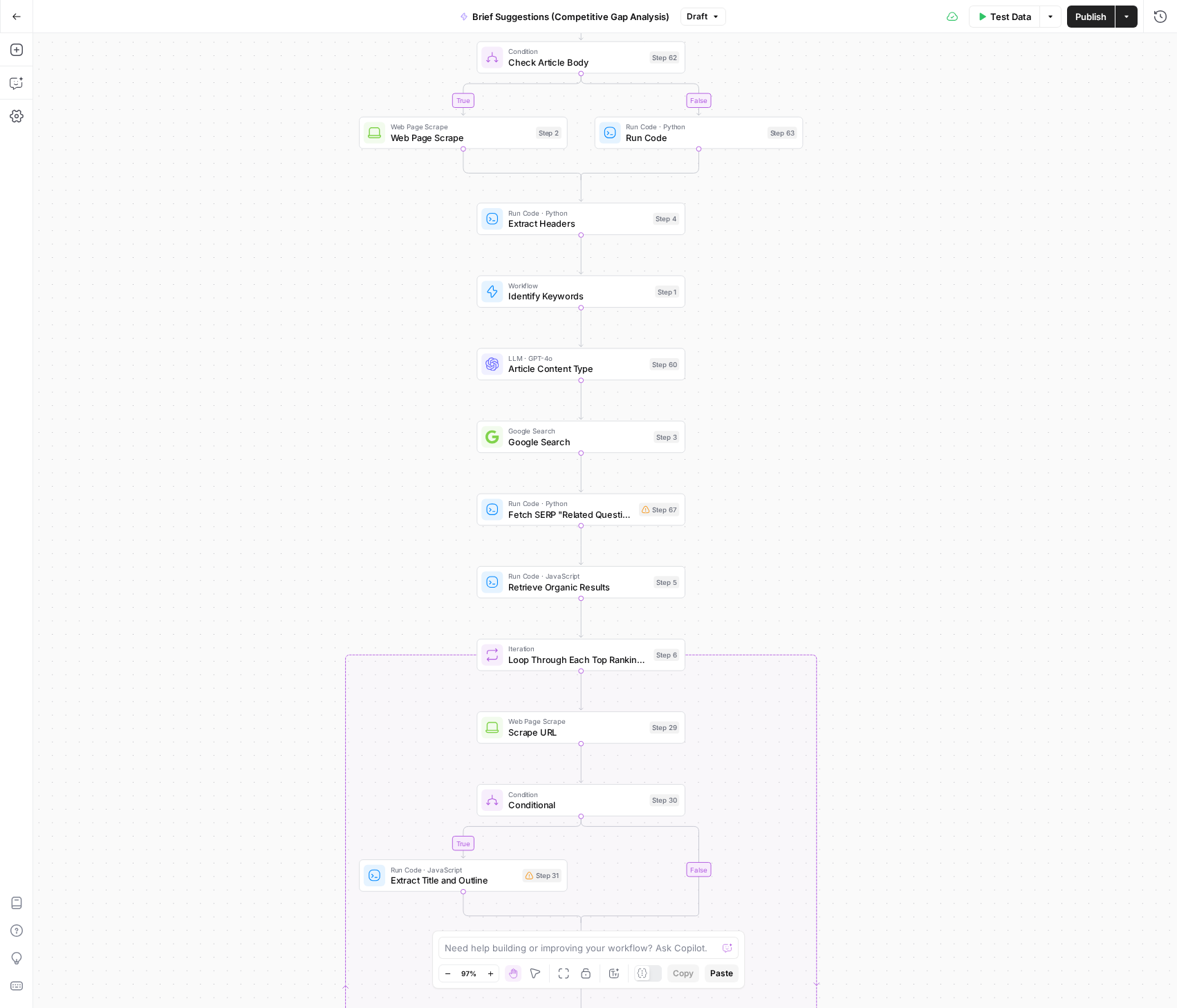
drag, startPoint x: 825, startPoint y: 538, endPoint x: 816, endPoint y: 439, distance: 99.4
click at [816, 440] on div "true false true false Workflow Input Settings Inputs Condition Check Article Bo…" at bounding box center [605, 520] width 1144 height 975
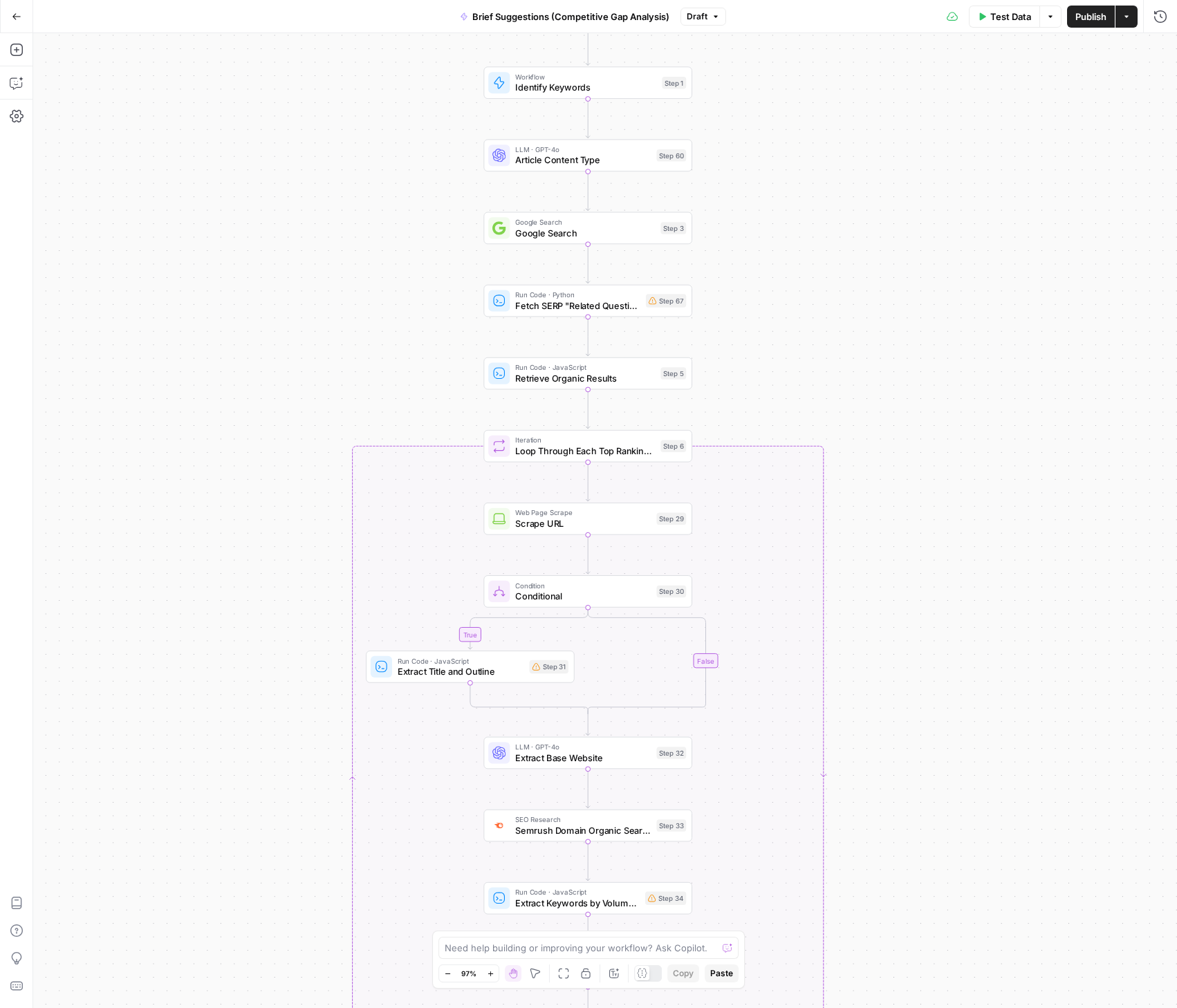
drag, startPoint x: 866, startPoint y: 544, endPoint x: 872, endPoint y: 327, distance: 217.1
click at [872, 327] on div "true false true false Workflow Input Settings Inputs Condition Check Article Bo…" at bounding box center [605, 520] width 1144 height 975
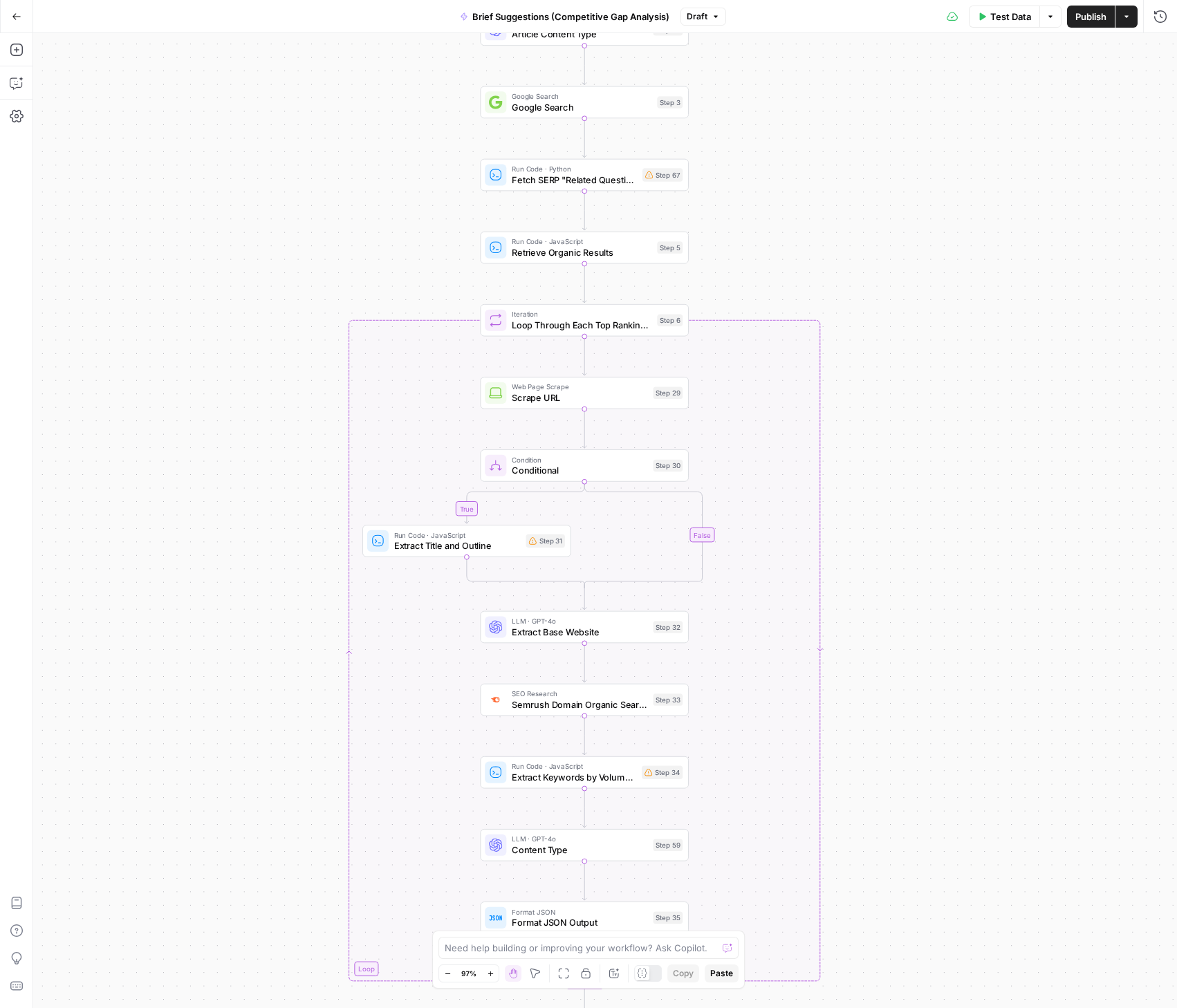
drag, startPoint x: 969, startPoint y: 535, endPoint x: 882, endPoint y: 381, distance: 176.9
click at [966, 417] on div "true false true false Workflow Input Settings Inputs Condition Check Article Bo…" at bounding box center [605, 520] width 1144 height 975
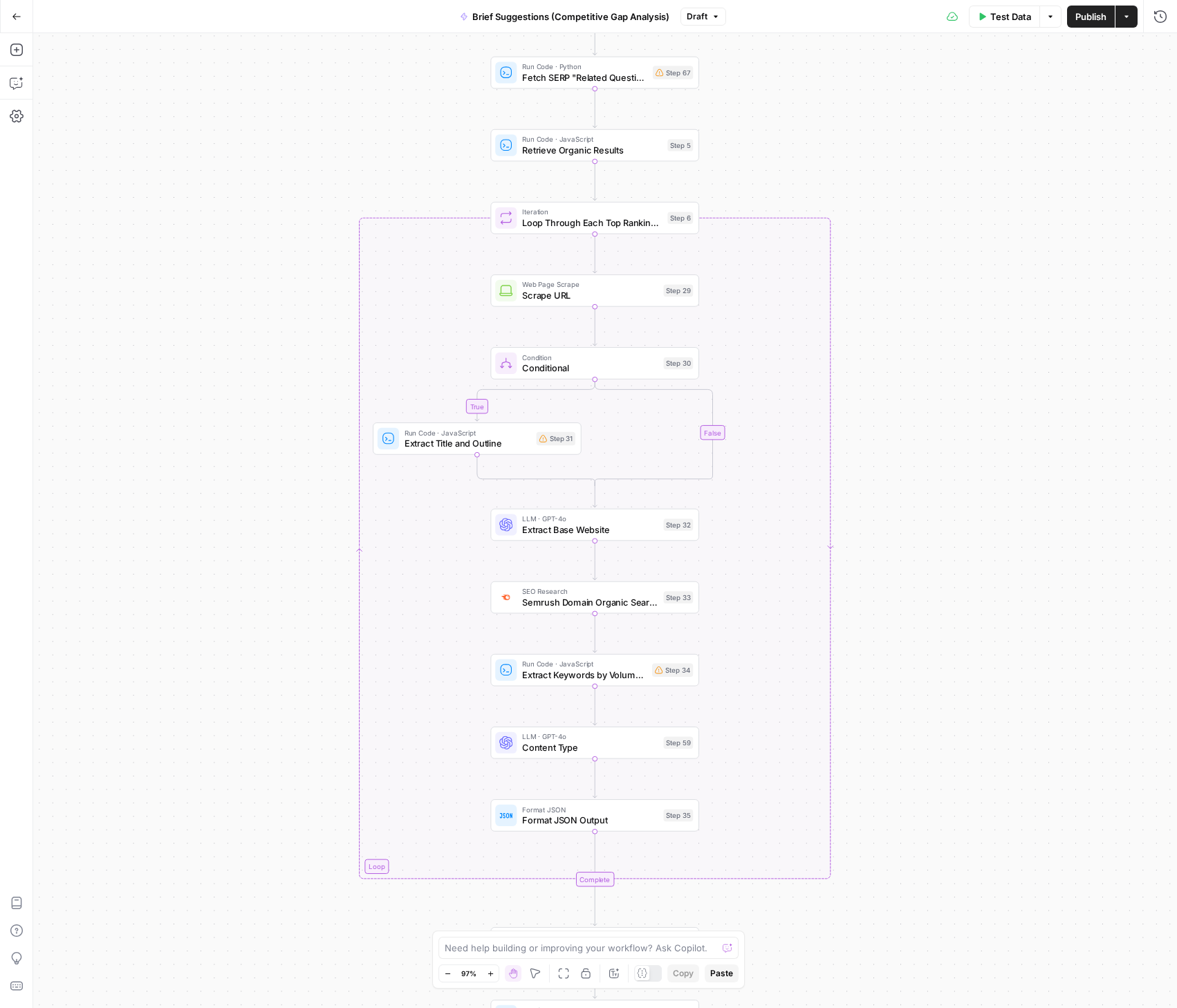
drag, startPoint x: 950, startPoint y: 687, endPoint x: 959, endPoint y: 581, distance: 106.4
click at [959, 581] on div "true false true false Workflow Input Settings Inputs Condition Check Article Bo…" at bounding box center [605, 520] width 1144 height 975
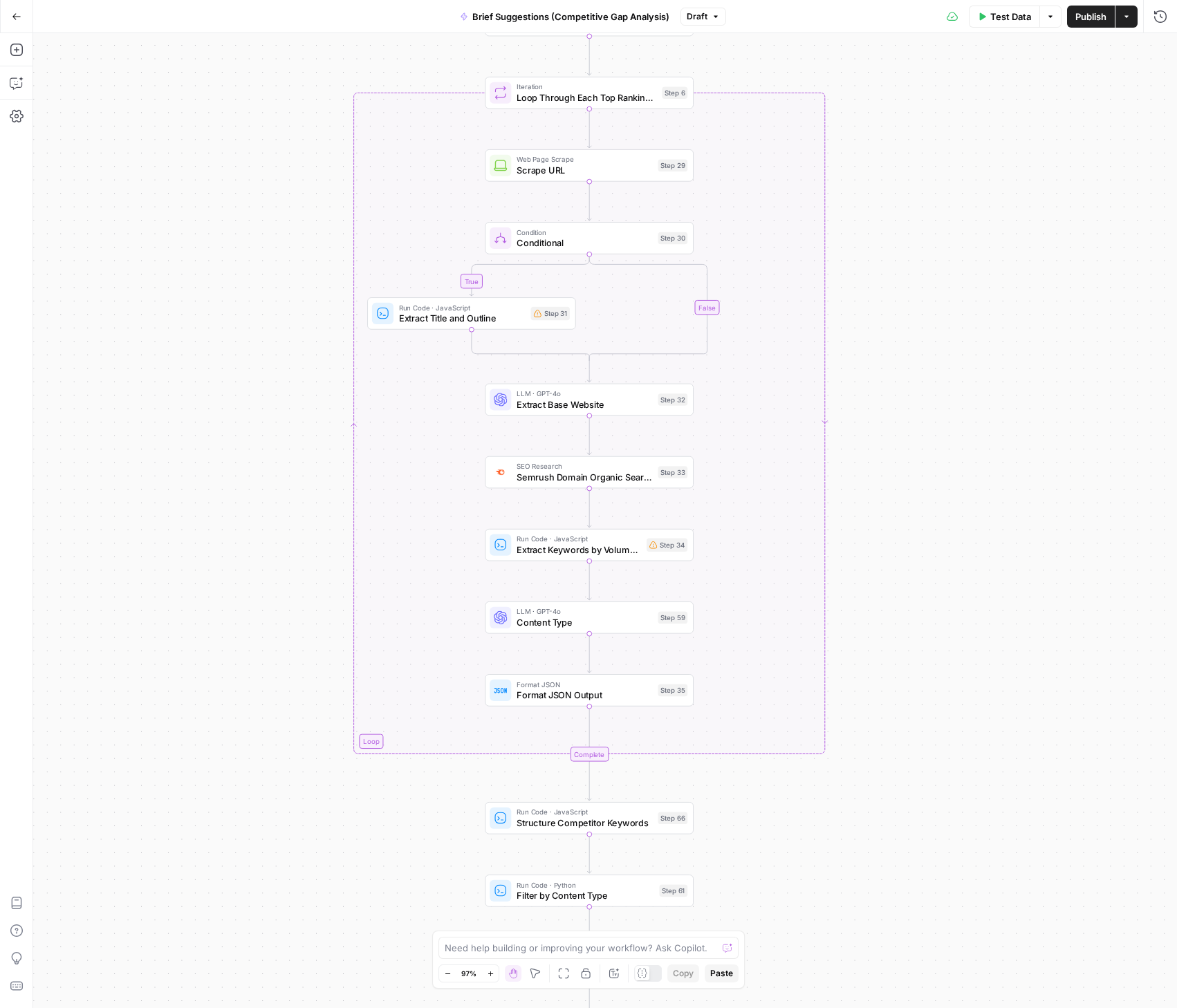
drag, startPoint x: 919, startPoint y: 747, endPoint x: 913, endPoint y: 619, distance: 128.1
click at [913, 619] on div "true false true false Workflow Input Settings Inputs Condition Check Article Bo…" at bounding box center [605, 520] width 1144 height 975
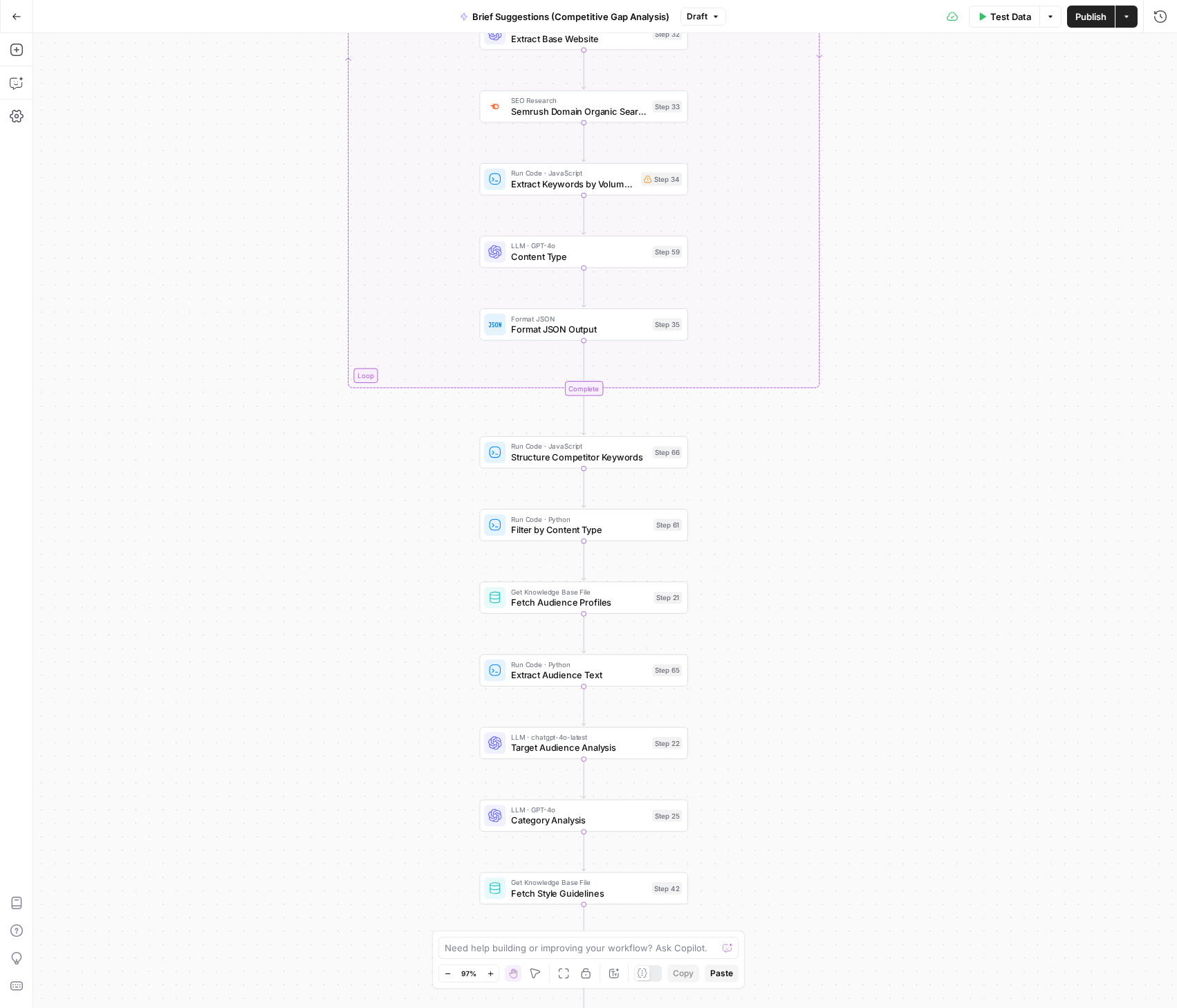
drag, startPoint x: 959, startPoint y: 654, endPoint x: 957, endPoint y: 280, distance: 374.0
click at [957, 280] on div "true false true false Workflow Input Settings Inputs Condition Check Article Bo…" at bounding box center [605, 520] width 1144 height 975
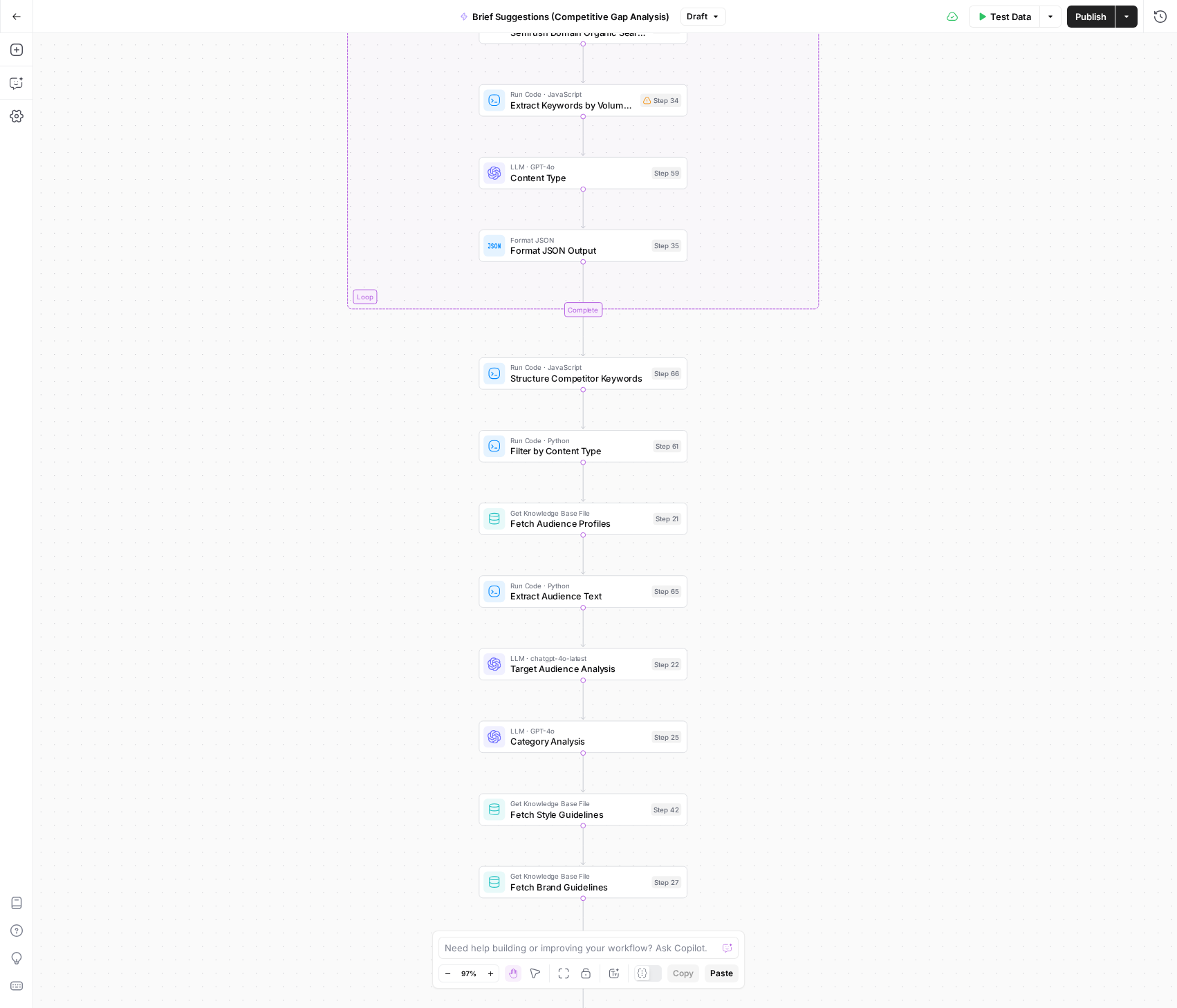
drag, startPoint x: 944, startPoint y: 678, endPoint x: 926, endPoint y: 542, distance: 137.2
click at [944, 607] on div "true false true false Workflow Input Settings Inputs Condition Check Article Bo…" at bounding box center [605, 520] width 1144 height 975
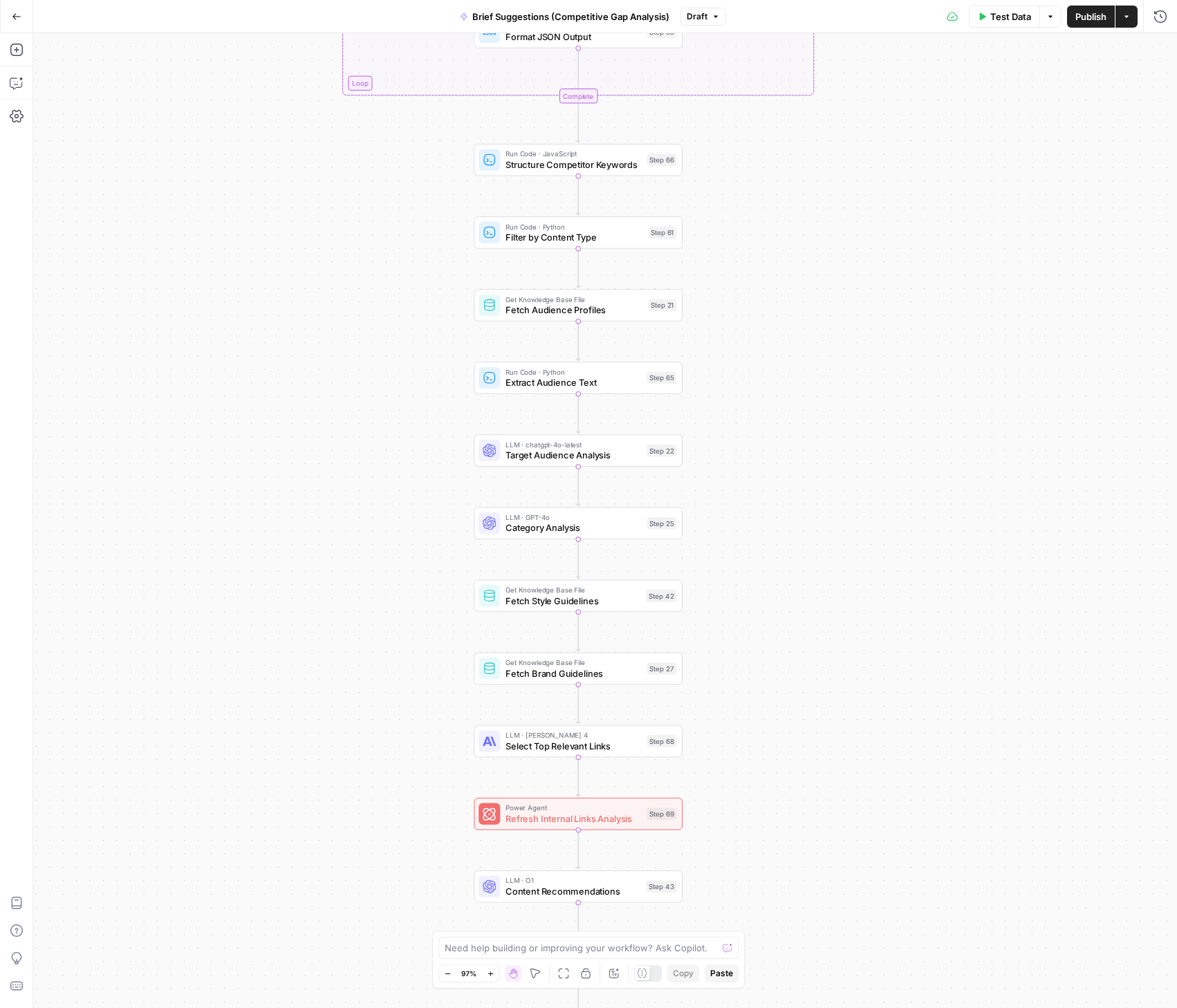
drag, startPoint x: 918, startPoint y: 711, endPoint x: 914, endPoint y: 510, distance: 201.0
click at [914, 510] on div "true false true false Workflow Input Settings Inputs Condition Check Article Bo…" at bounding box center [605, 520] width 1144 height 975
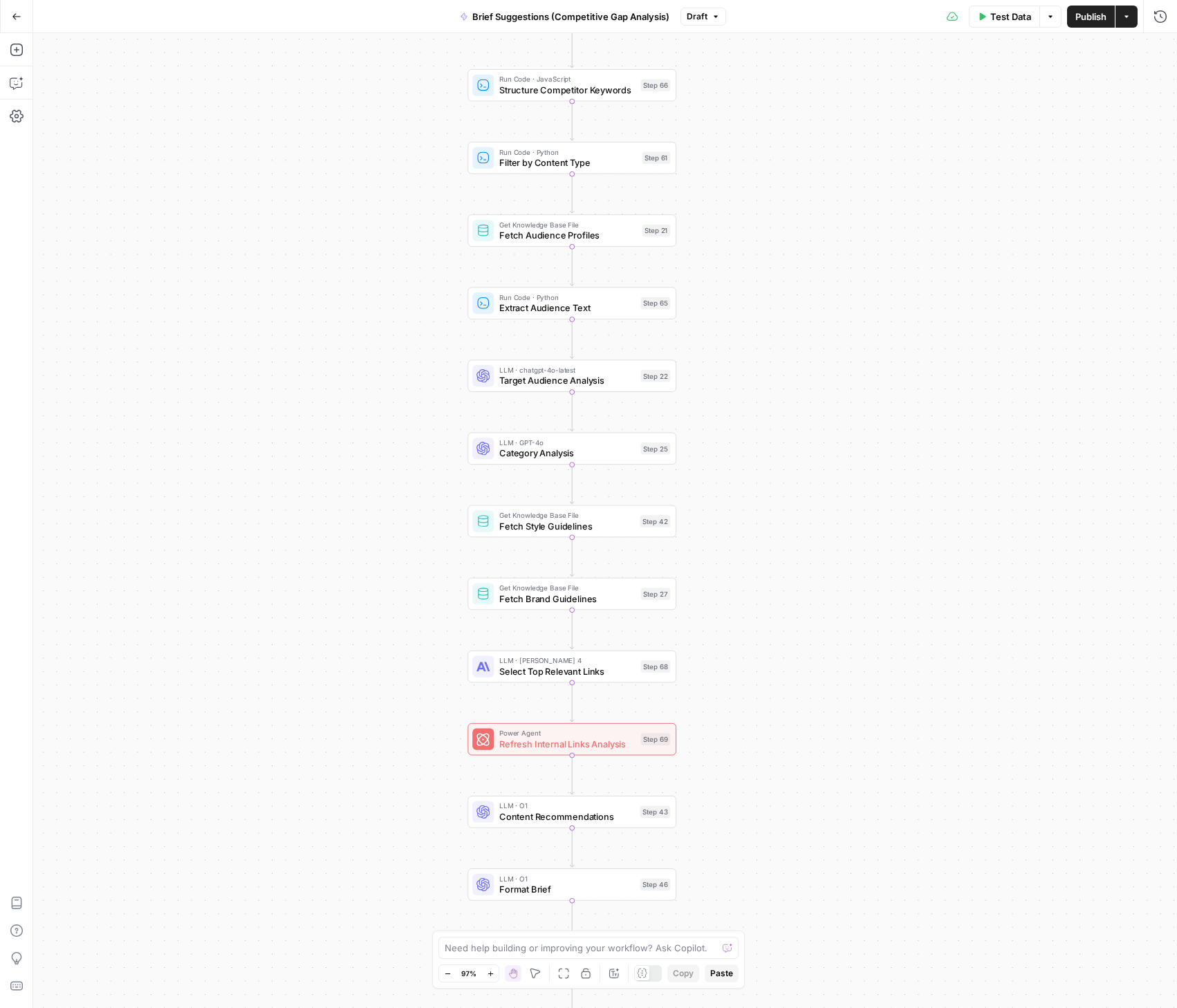
drag, startPoint x: 951, startPoint y: 814, endPoint x: 948, endPoint y: 728, distance: 86.1
click at [948, 735] on div "true false true false Workflow Input Settings Inputs Condition Check Article Bo…" at bounding box center [605, 520] width 1144 height 975
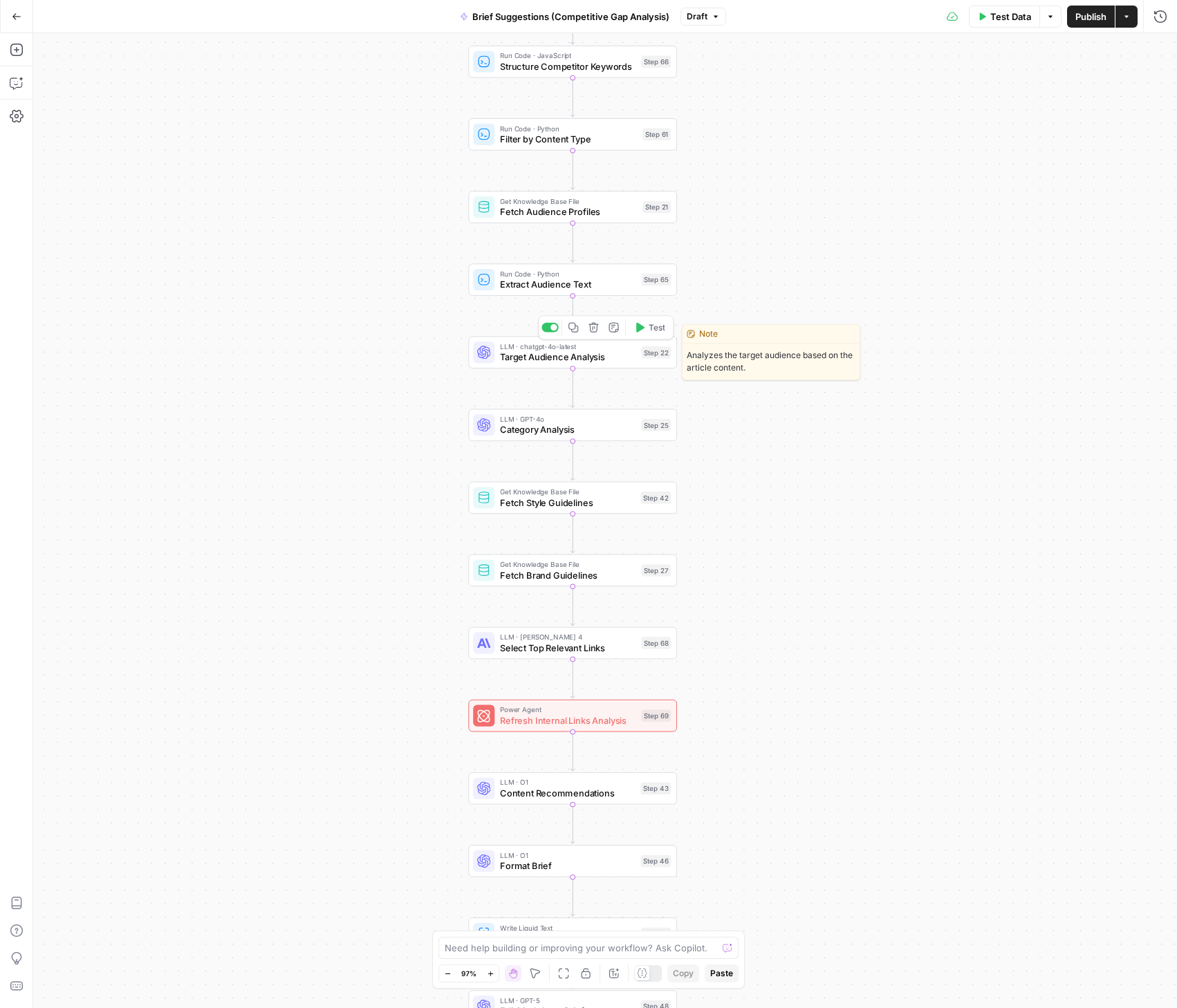
click at [532, 359] on span "Target Audience Analysis" at bounding box center [568, 357] width 136 height 13
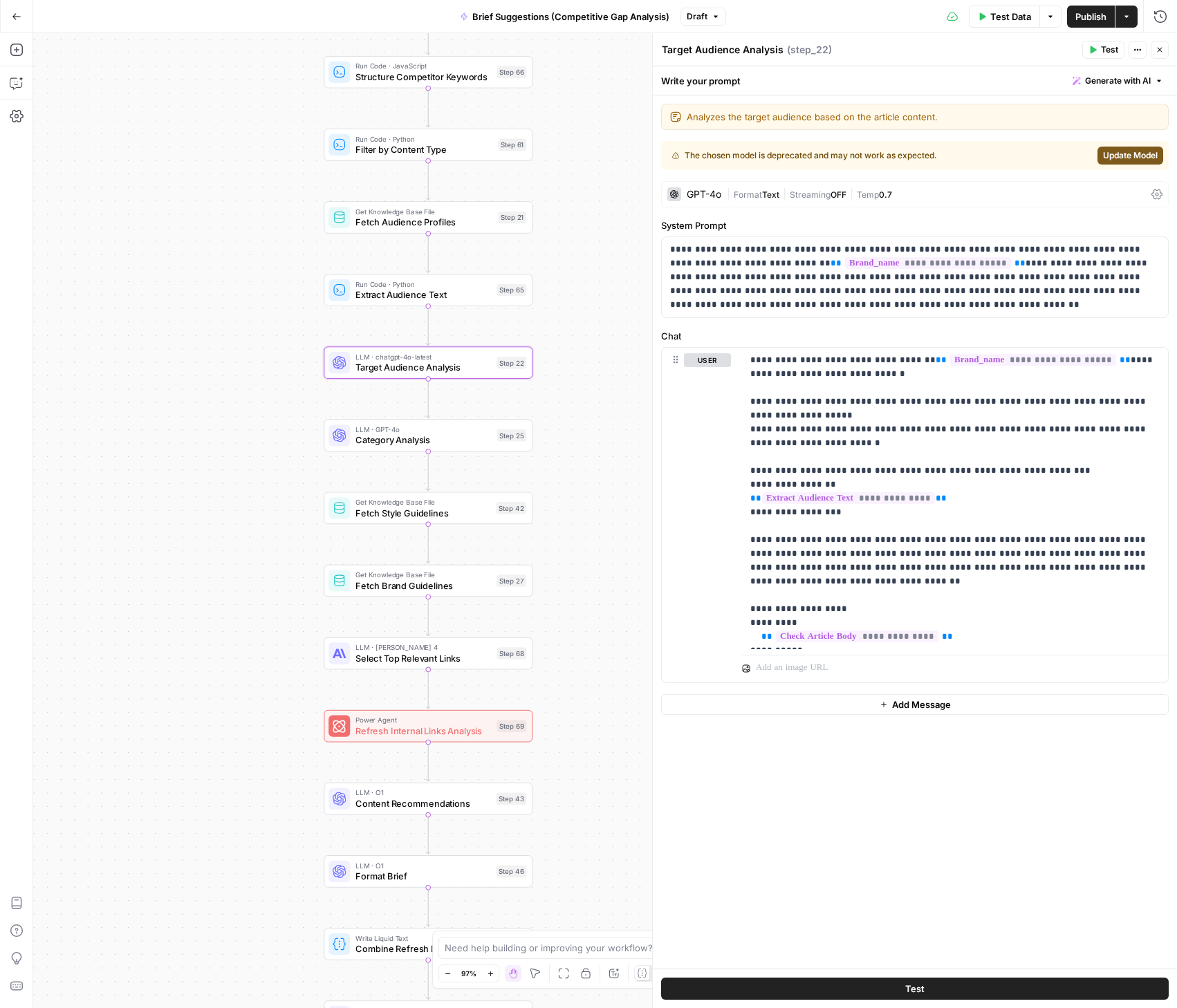
drag, startPoint x: 322, startPoint y: 561, endPoint x: 185, endPoint y: 573, distance: 137.5
click at [178, 571] on div "true false true false Workflow Input Settings Inputs Condition Check Article Bo…" at bounding box center [605, 520] width 1144 height 975
click at [1157, 50] on icon "button" at bounding box center [1159, 49] width 8 height 8
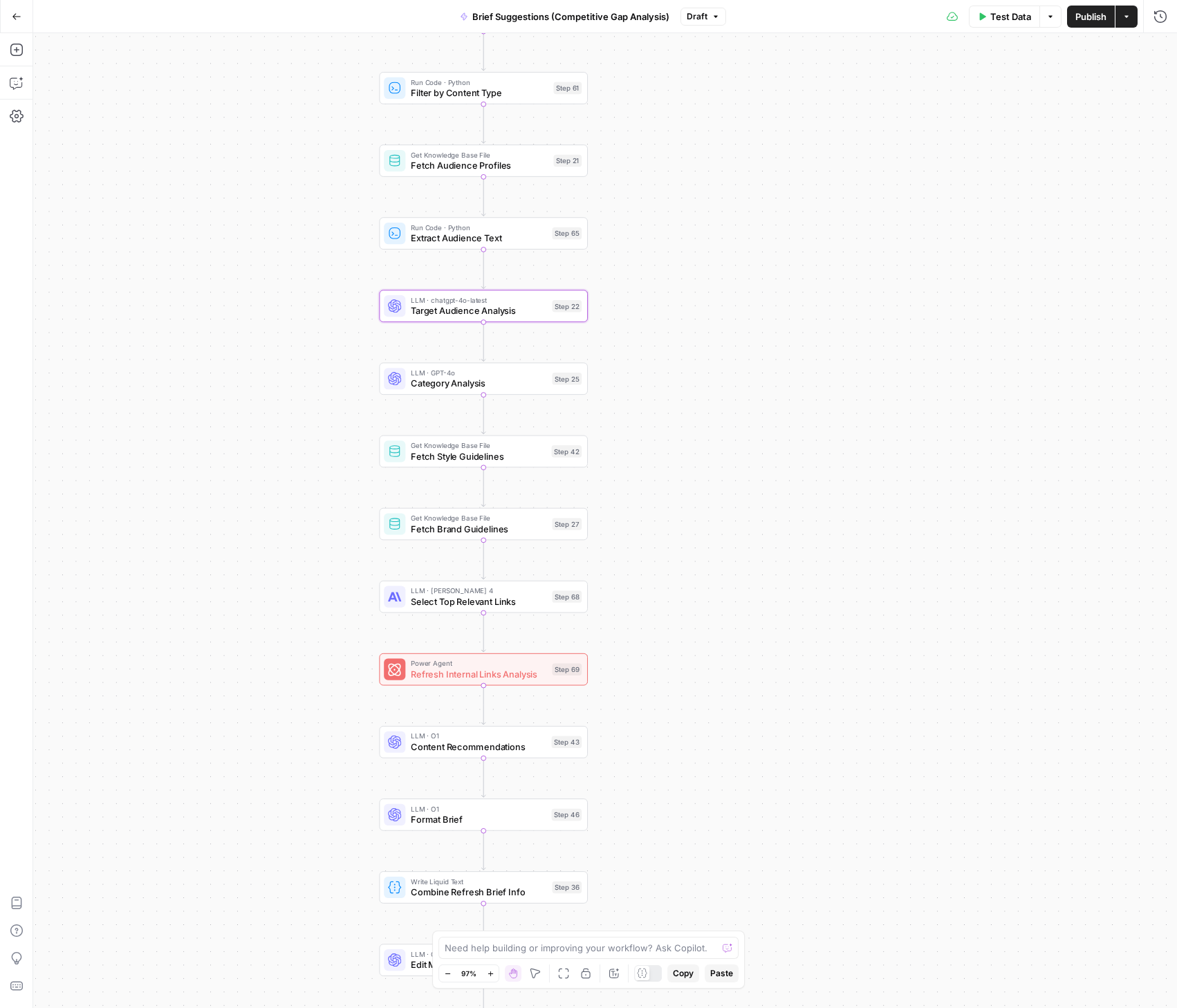
drag, startPoint x: 739, startPoint y: 513, endPoint x: 829, endPoint y: 421, distance: 128.7
click at [829, 422] on div "true false true false Workflow Input Settings Inputs Condition Check Article Bo…" at bounding box center [605, 520] width 1144 height 975
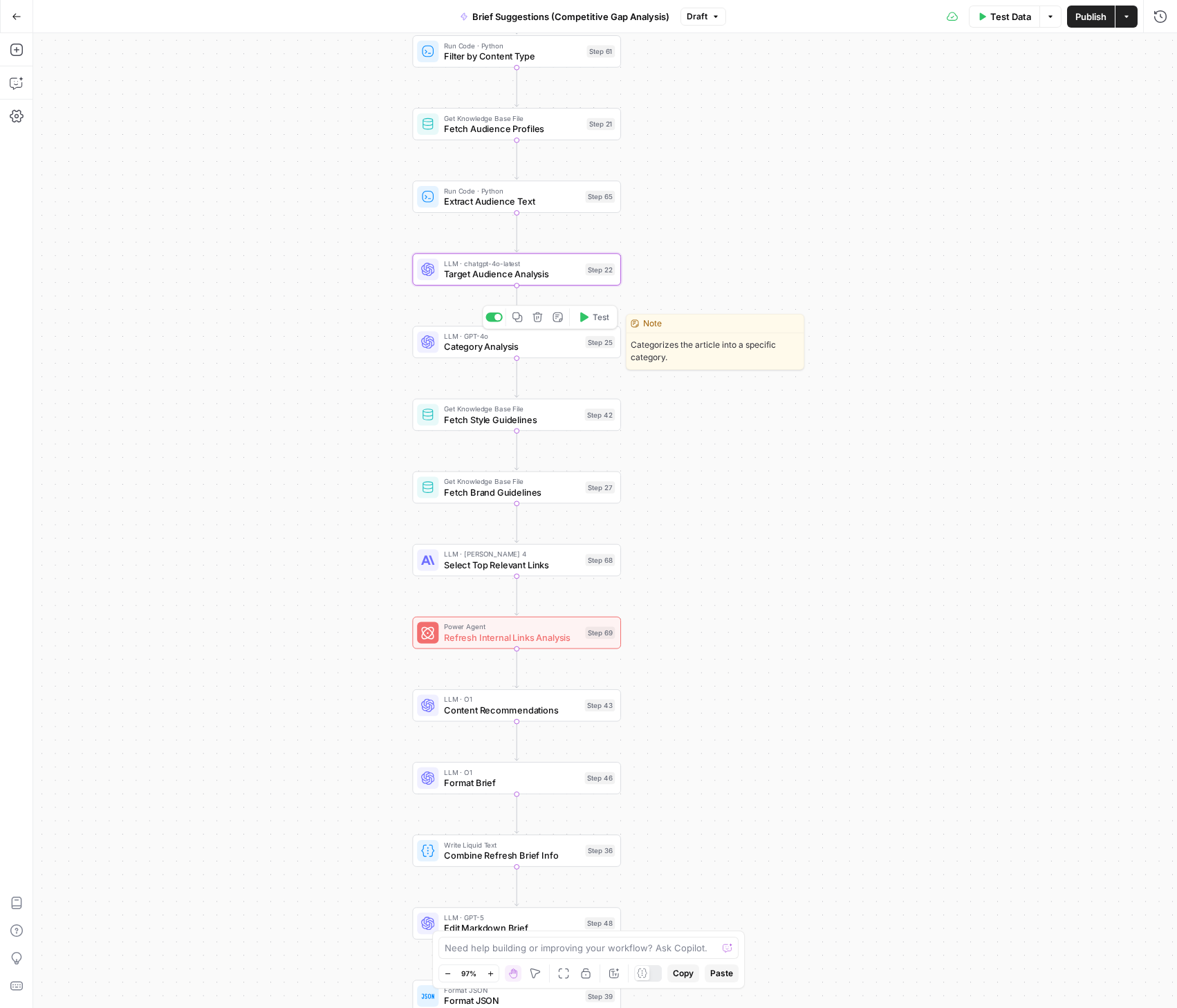
click at [473, 349] on span "Category Analysis" at bounding box center [512, 346] width 136 height 13
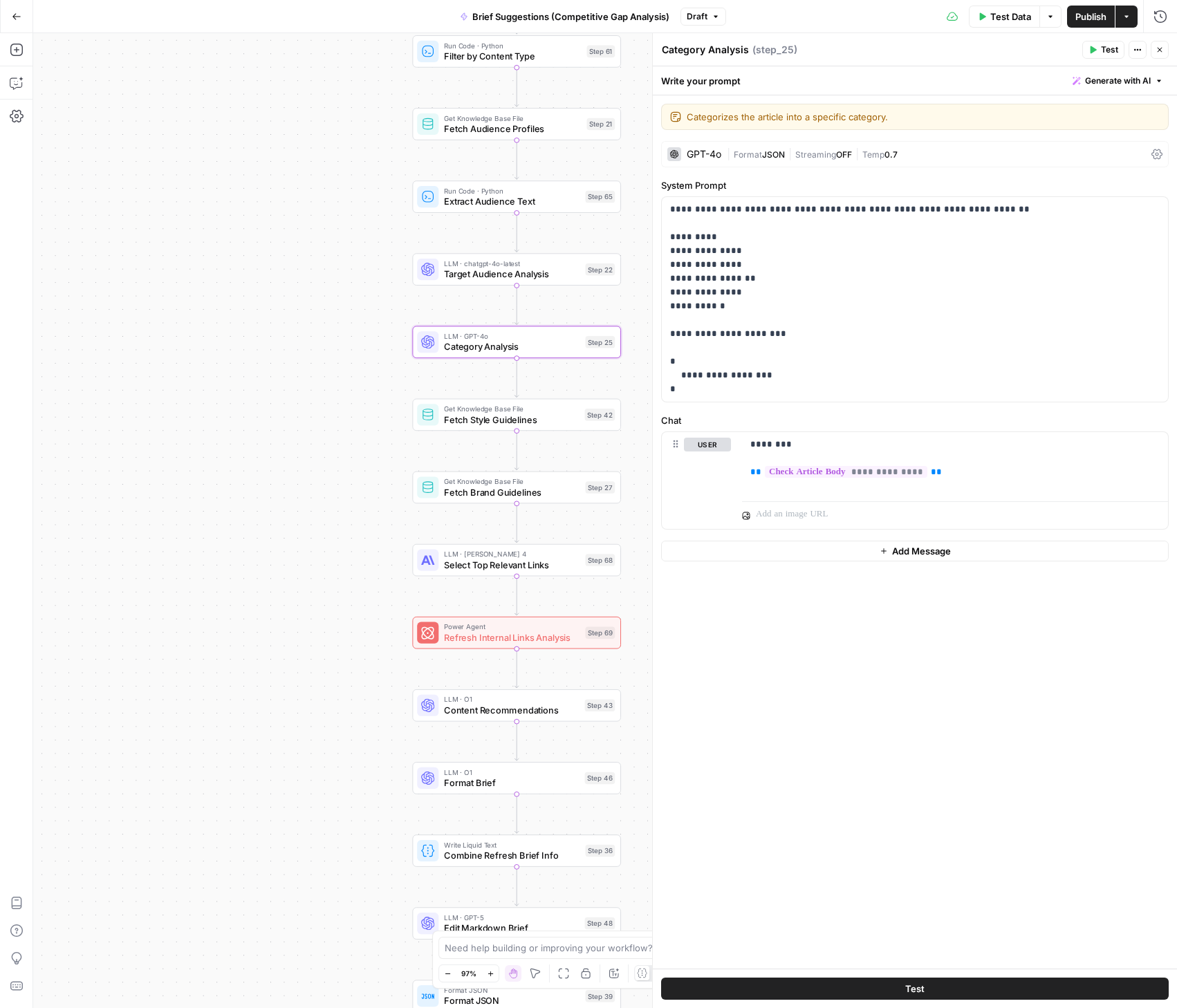
click at [1164, 50] on button "Close" at bounding box center [1159, 50] width 18 height 18
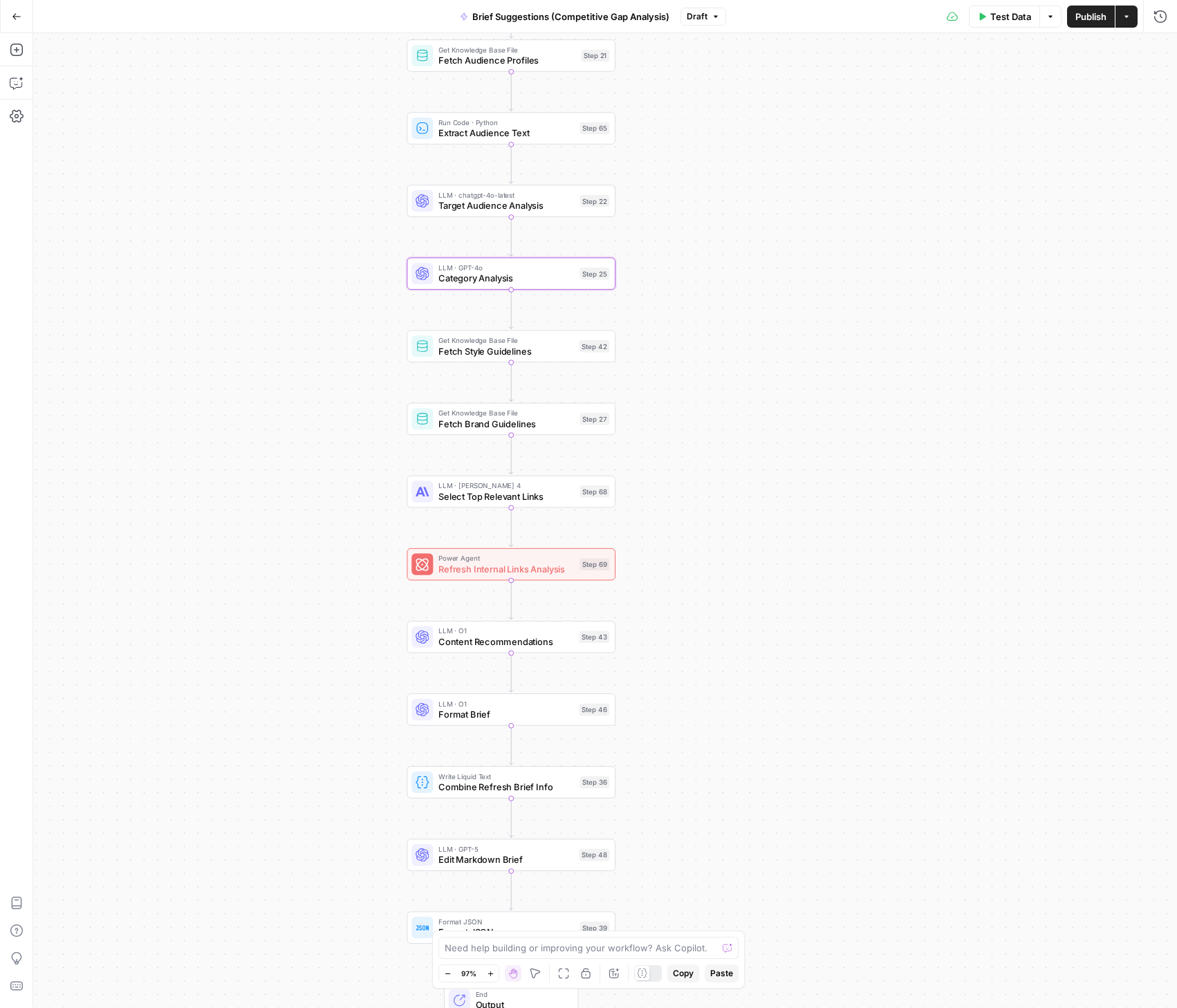
drag, startPoint x: 752, startPoint y: 647, endPoint x: 746, endPoint y: 575, distance: 72.2
click at [746, 575] on div "true false true false Workflow Input Settings Inputs Condition Check Article Bo…" at bounding box center [605, 520] width 1144 height 975
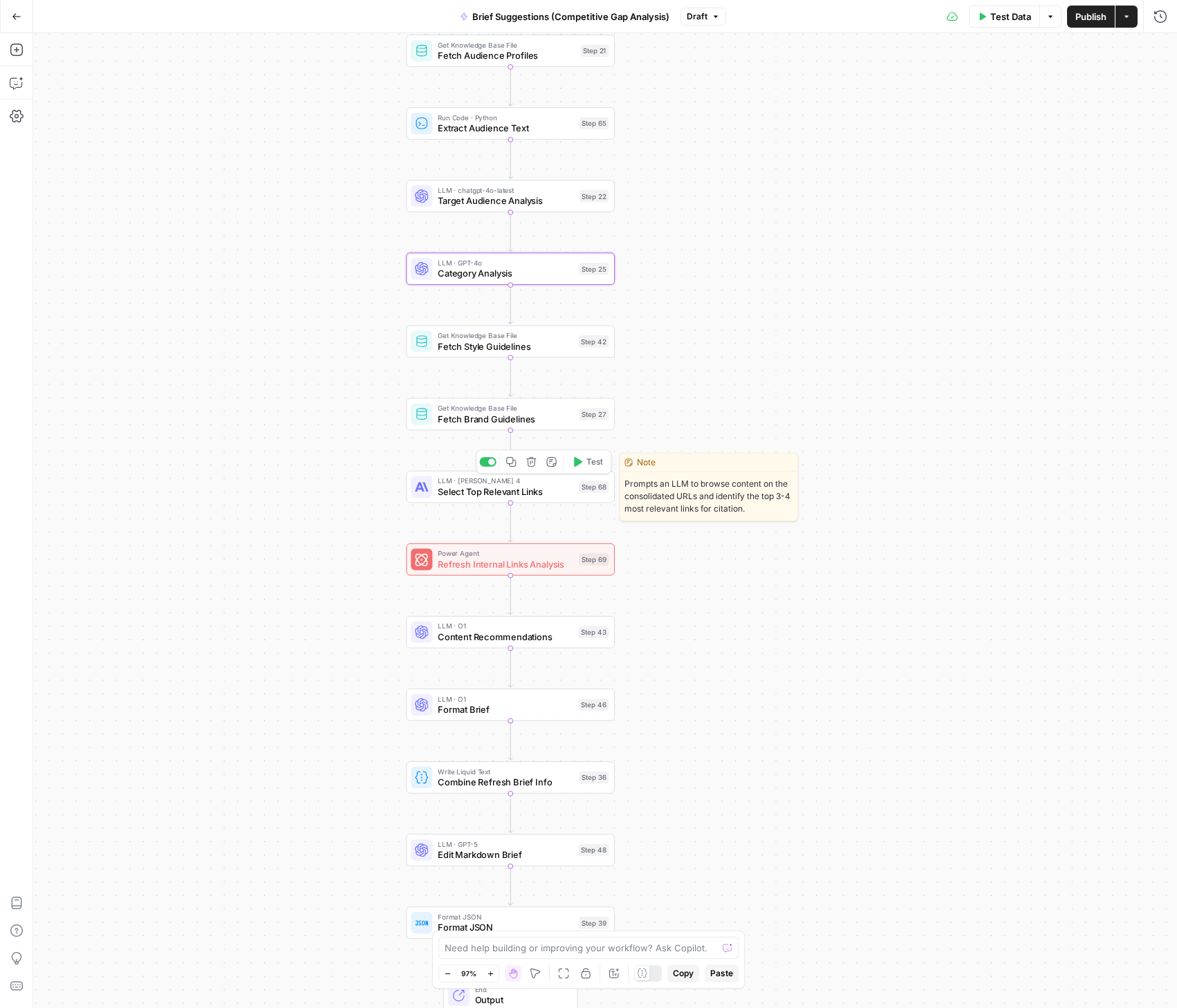
click at [486, 491] on span "Select Top Relevant Links" at bounding box center [505, 491] width 136 height 13
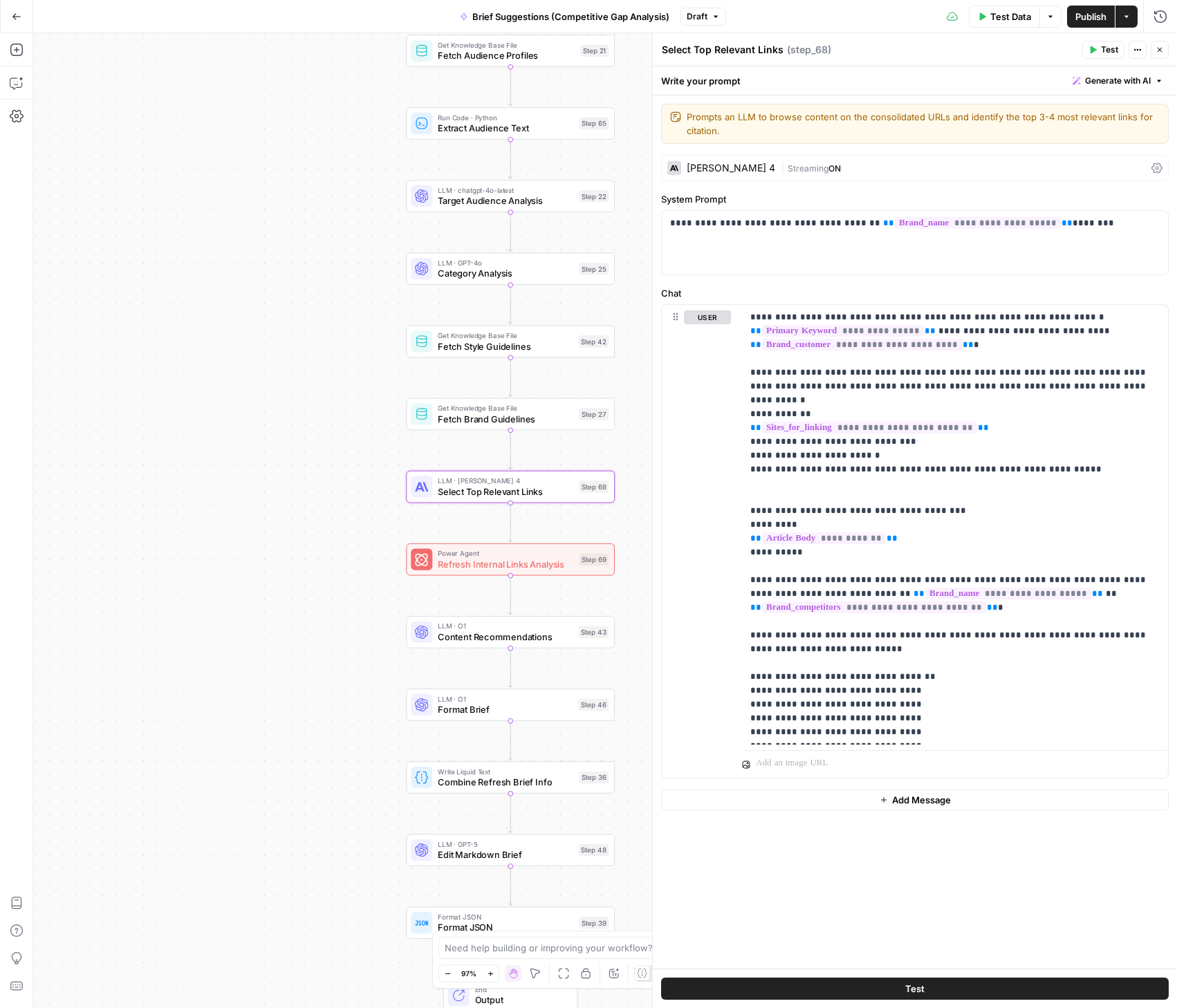
click at [305, 623] on div "true false true false Workflow Input Settings Inputs Condition Check Article Bo…" at bounding box center [605, 520] width 1144 height 975
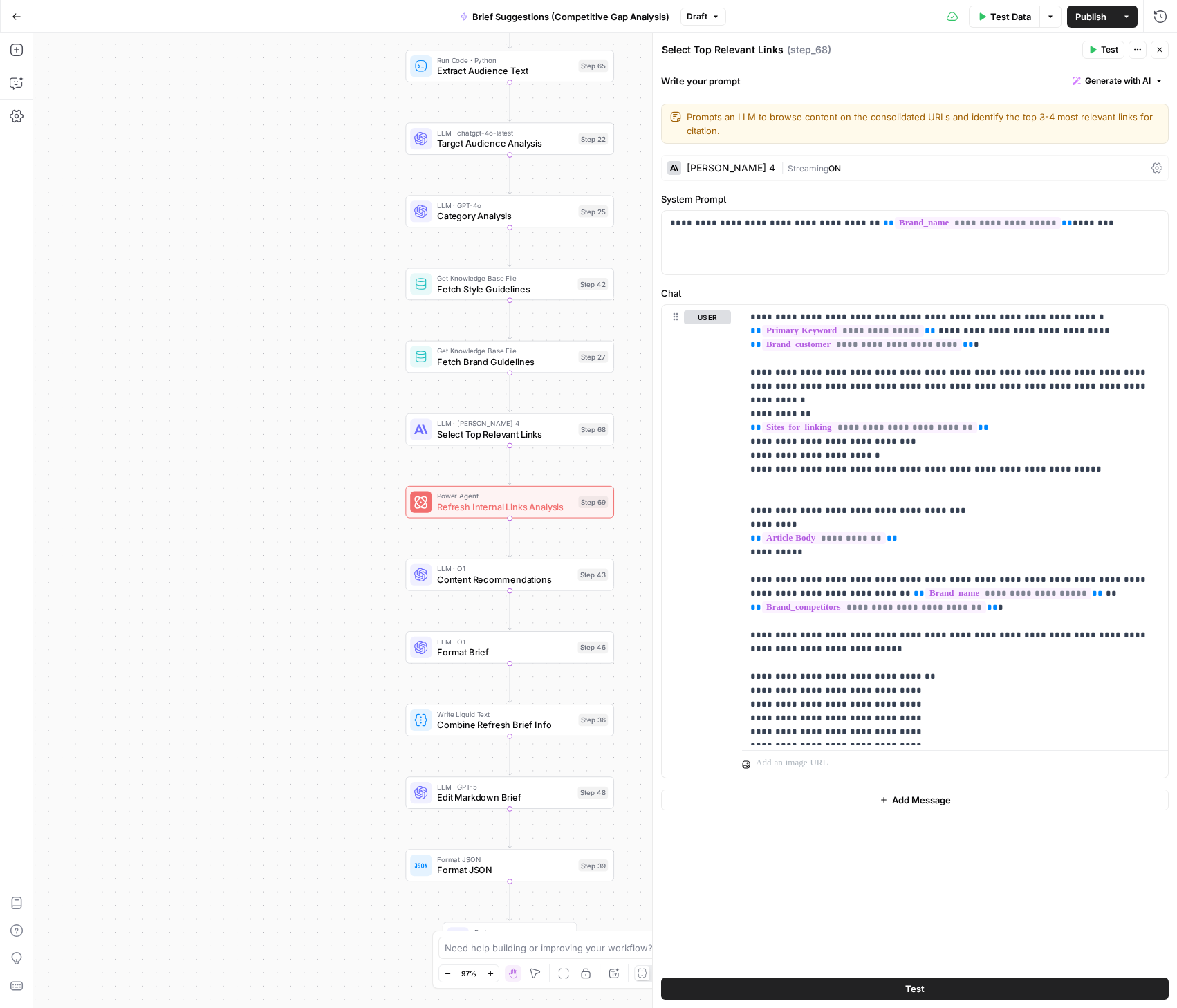
drag, startPoint x: 302, startPoint y: 637, endPoint x: 302, endPoint y: 588, distance: 49.0
click at [301, 585] on div "true false true false Workflow Input Settings Inputs Condition Check Article Bo…" at bounding box center [605, 520] width 1144 height 975
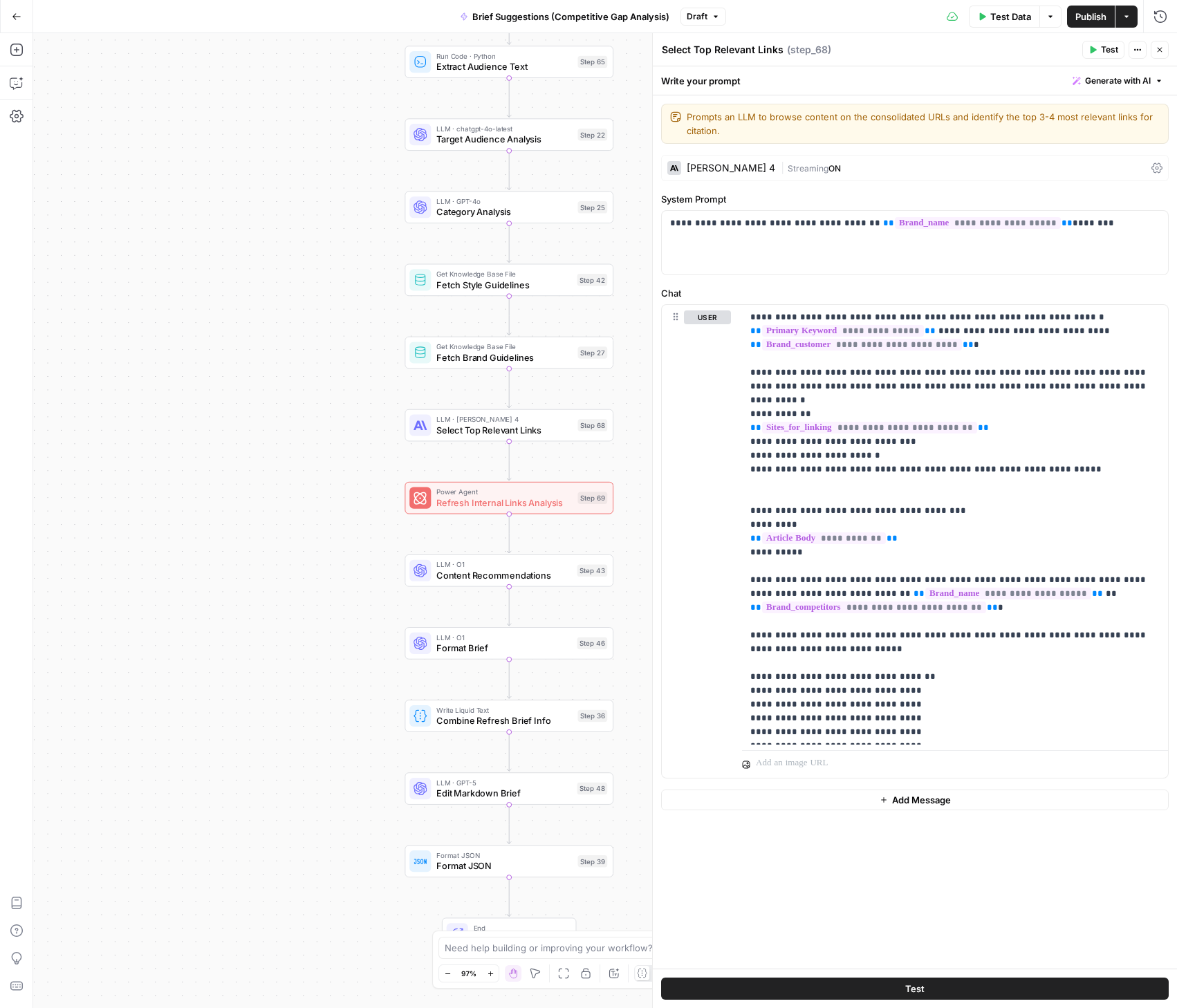
click at [1156, 46] on icon "button" at bounding box center [1159, 49] width 8 height 8
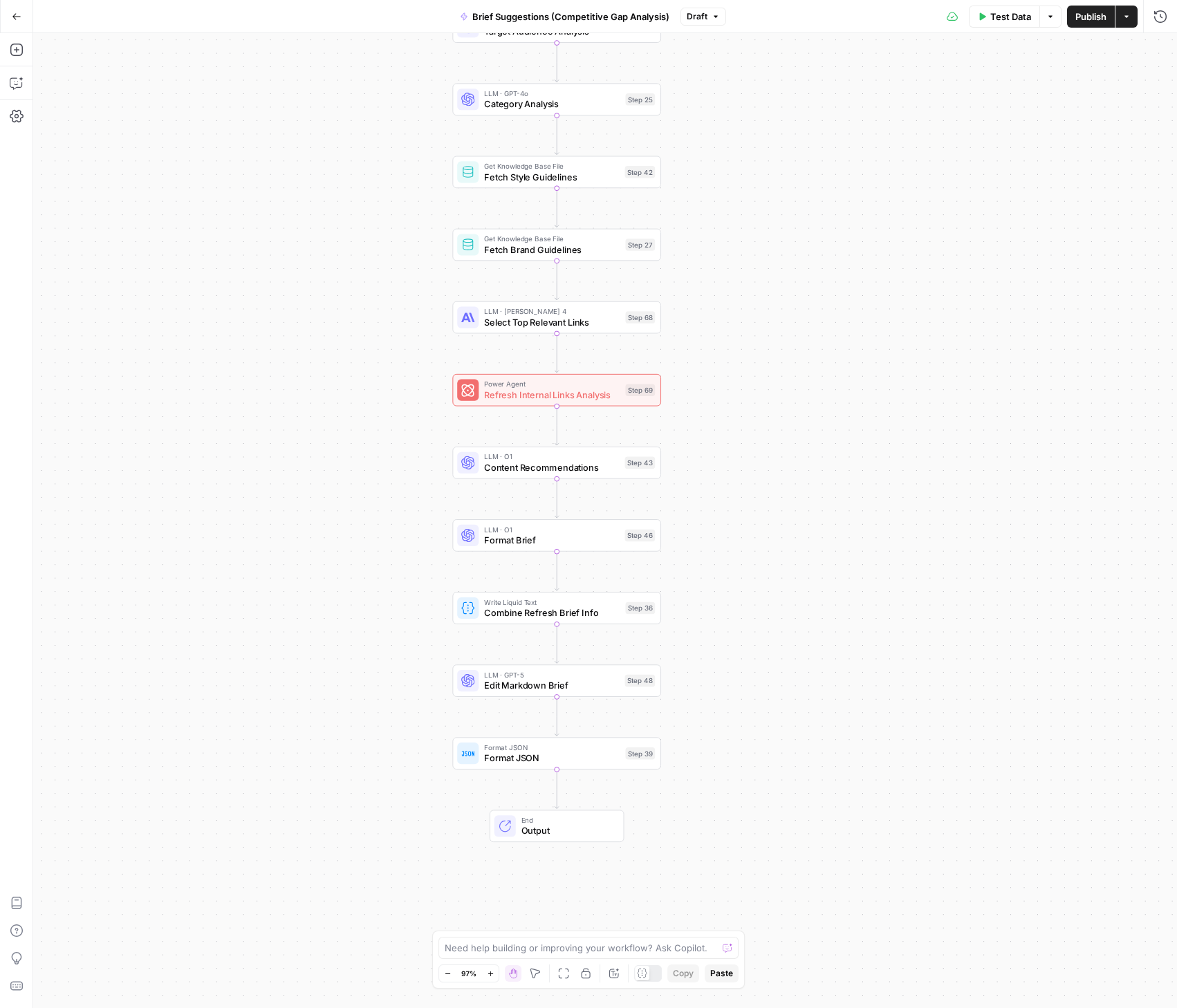
drag, startPoint x: 729, startPoint y: 653, endPoint x: 777, endPoint y: 513, distance: 148.0
click at [777, 513] on div "true false true false Workflow Input Settings Inputs Condition Check Article Bo…" at bounding box center [605, 520] width 1144 height 975
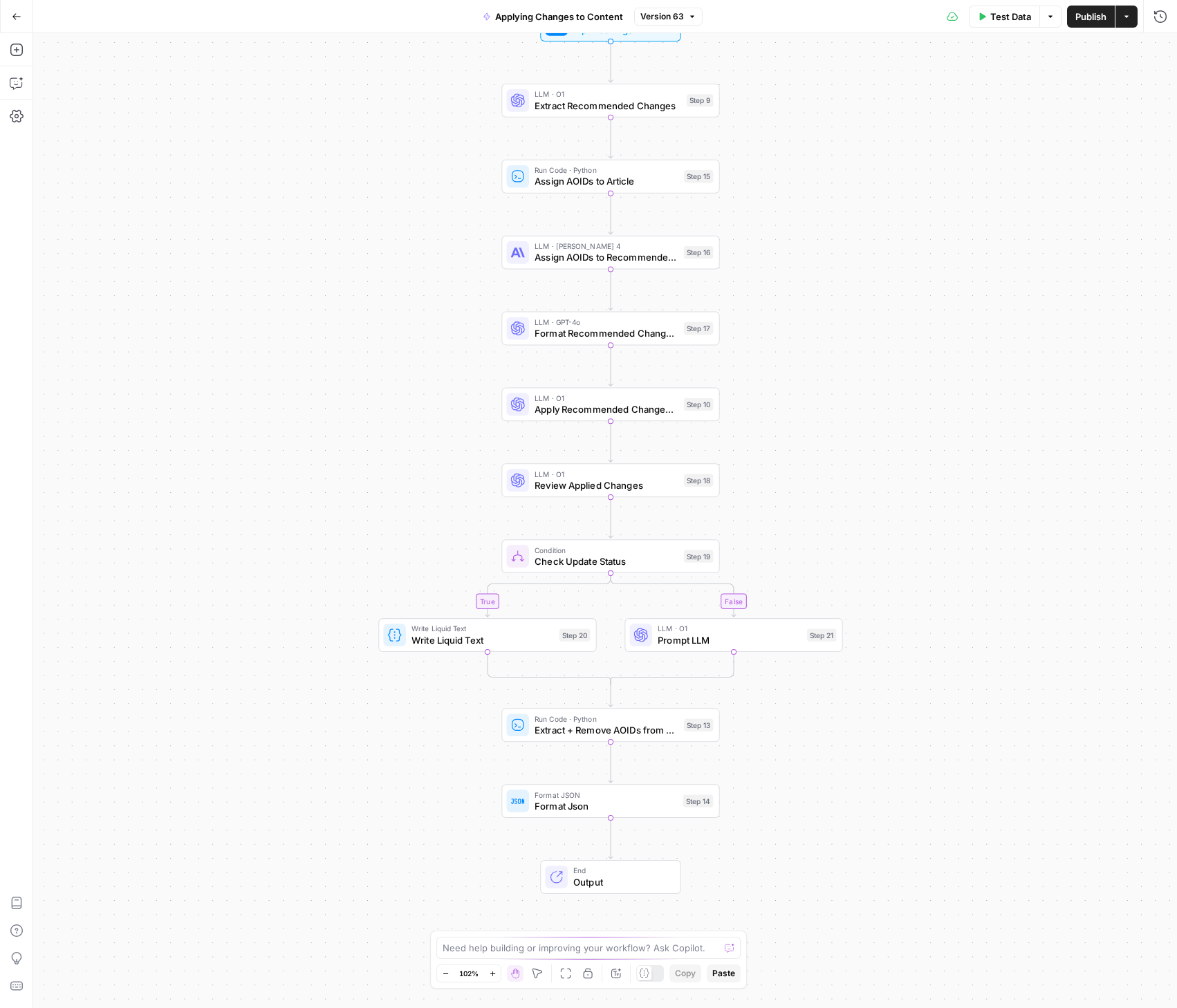
drag, startPoint x: 860, startPoint y: 329, endPoint x: 862, endPoint y: 238, distance: 91.0
click at [862, 238] on div "true false Workflow Input Settings Inputs LLM · O1 Extract Recommended Changes …" at bounding box center [605, 520] width 1144 height 975
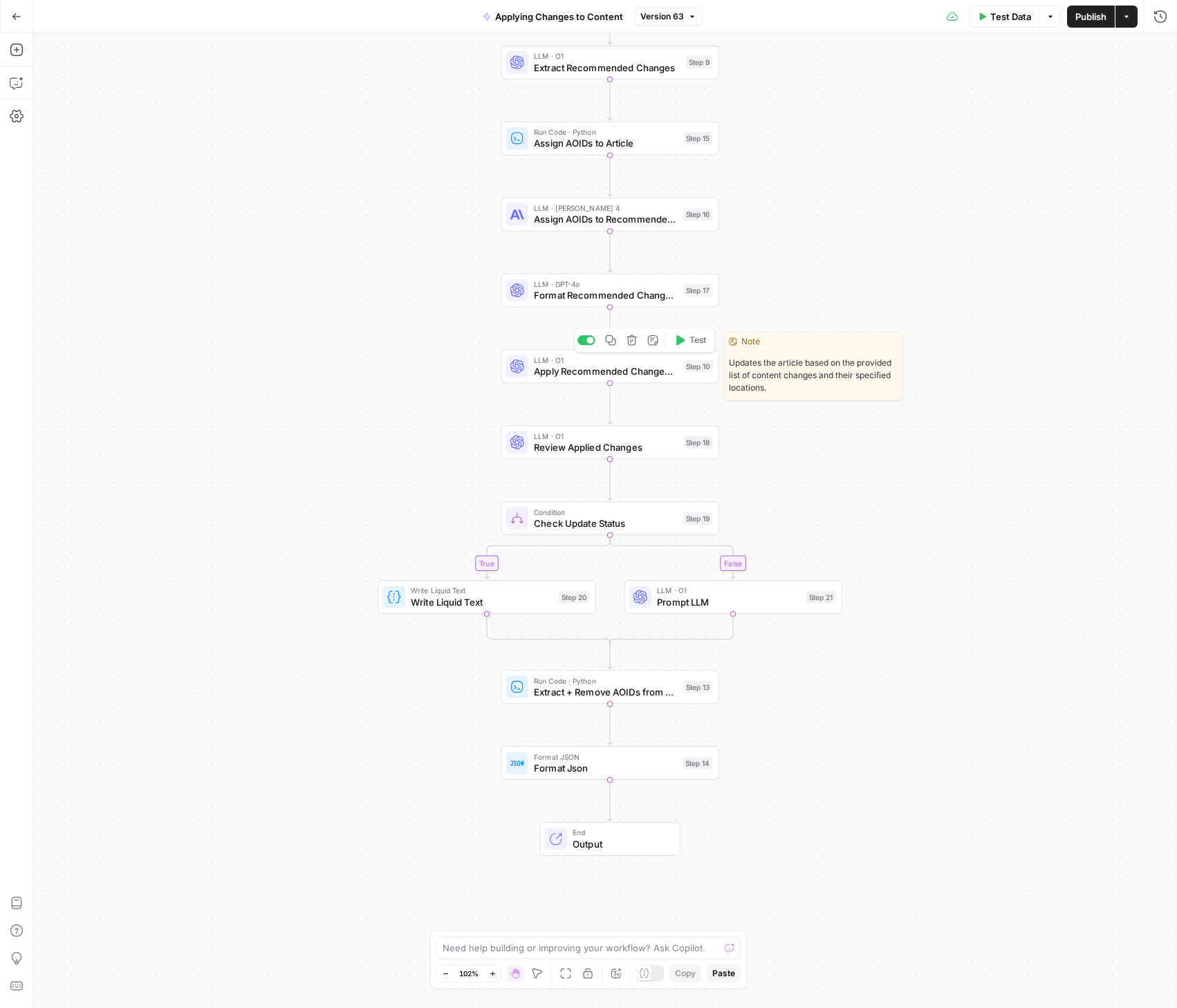
click at [600, 369] on span "Apply Recommended Changes onto Article" at bounding box center [606, 371] width 144 height 14
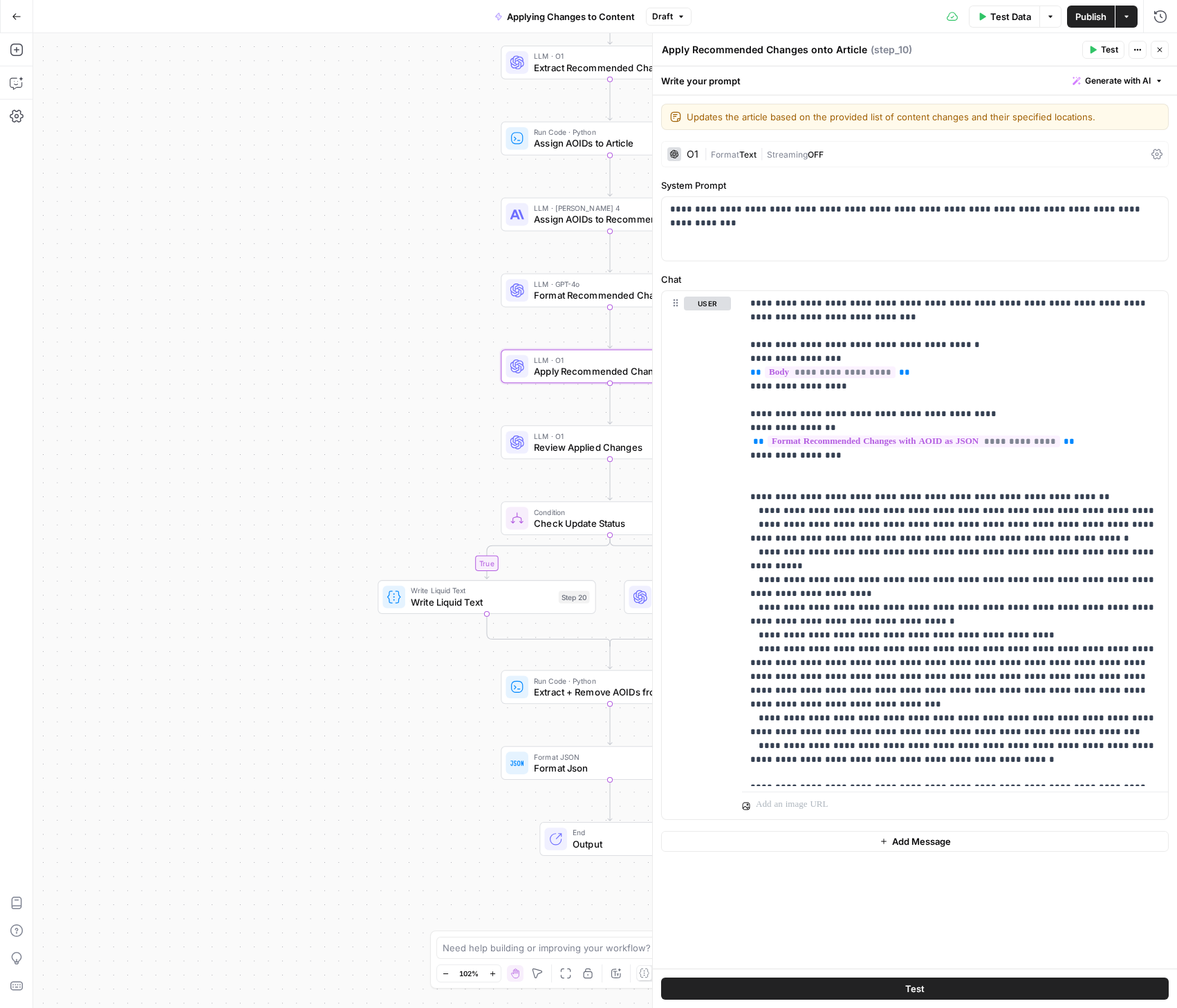
click at [1159, 53] on icon "button" at bounding box center [1159, 49] width 8 height 8
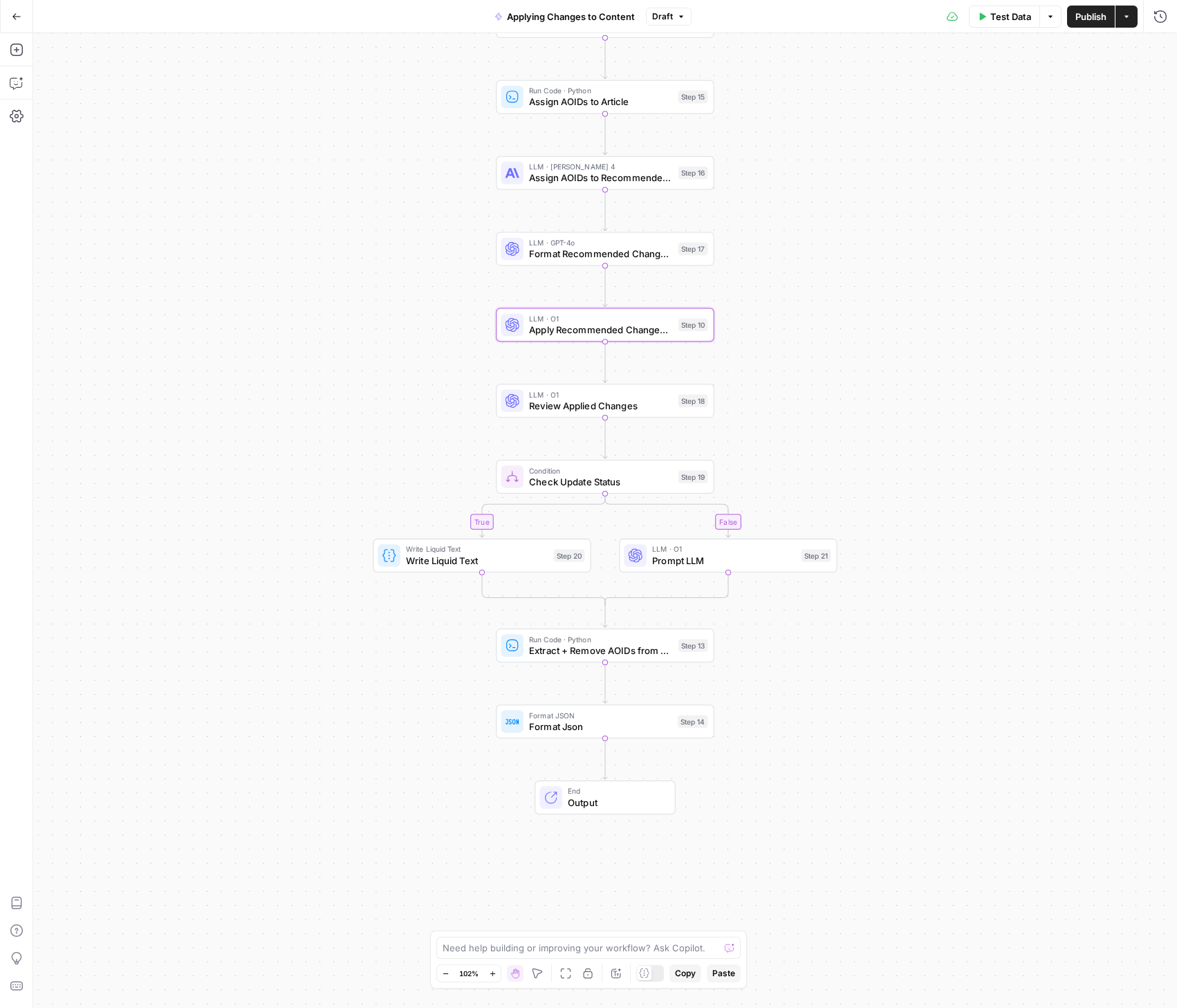
drag, startPoint x: 1014, startPoint y: 421, endPoint x: 999, endPoint y: 379, distance: 44.6
click at [999, 379] on div "true false Workflow Input Settings Inputs LLM · O1 Extract Recommended Changes …" at bounding box center [605, 520] width 1144 height 975
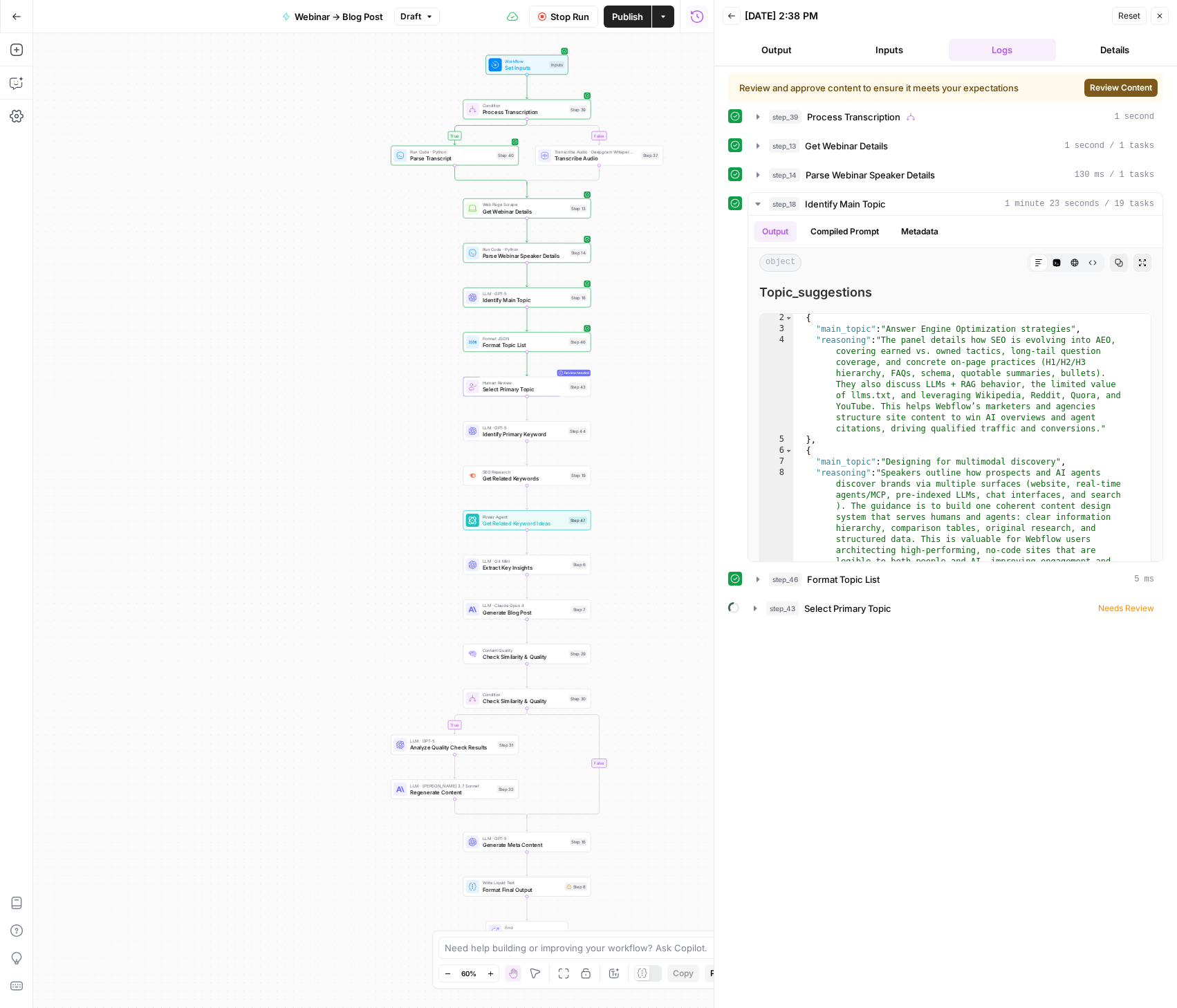
scroll to position [12, 0]
